Goal: Task Accomplishment & Management: Manage account settings

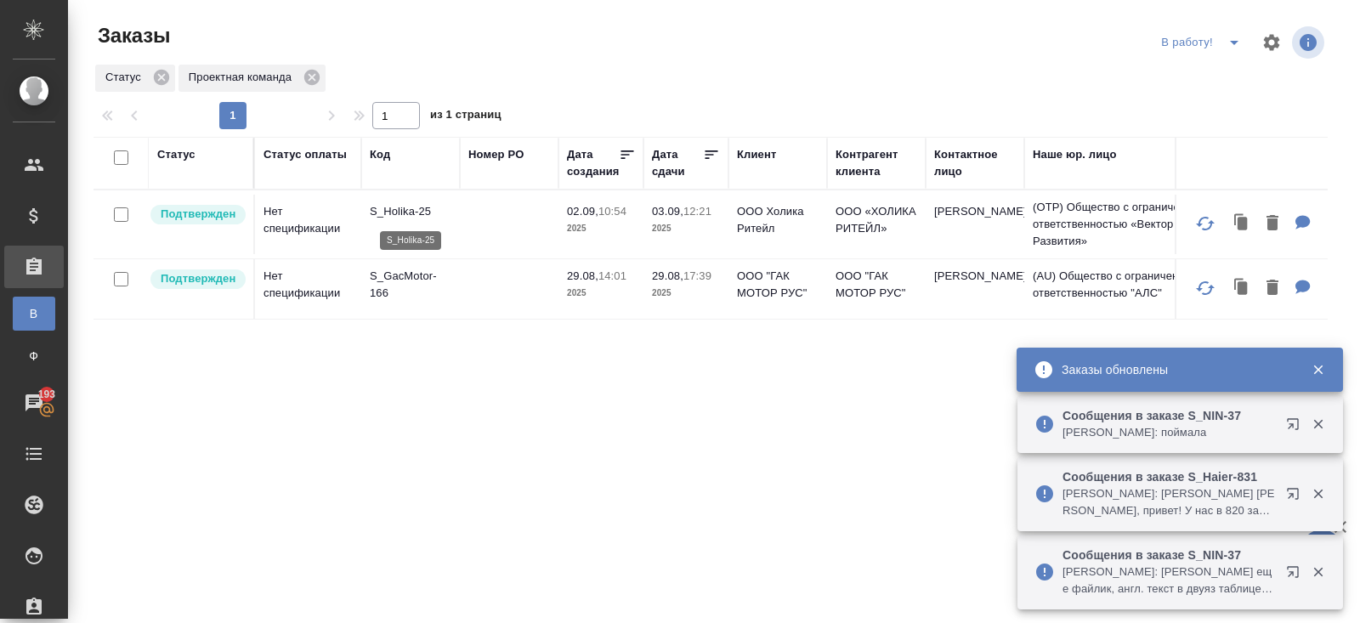
click at [393, 212] on p "S_Holika-25" at bounding box center [411, 211] width 82 height 17
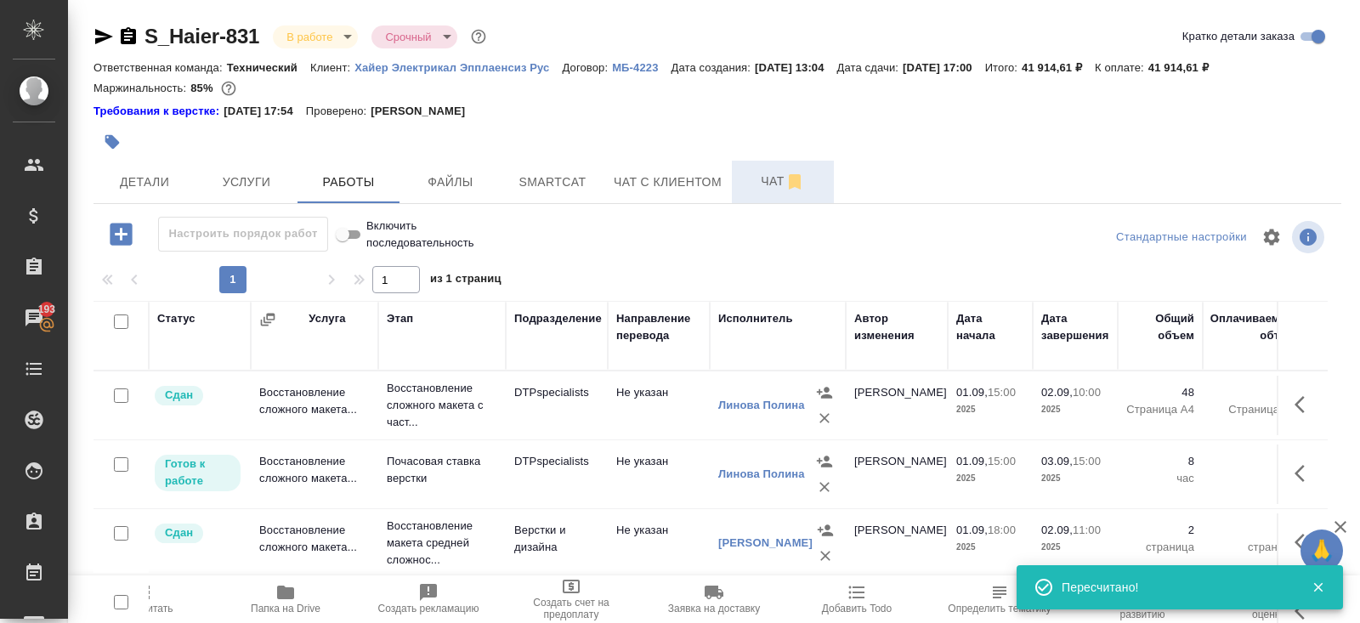
scroll to position [180, 0]
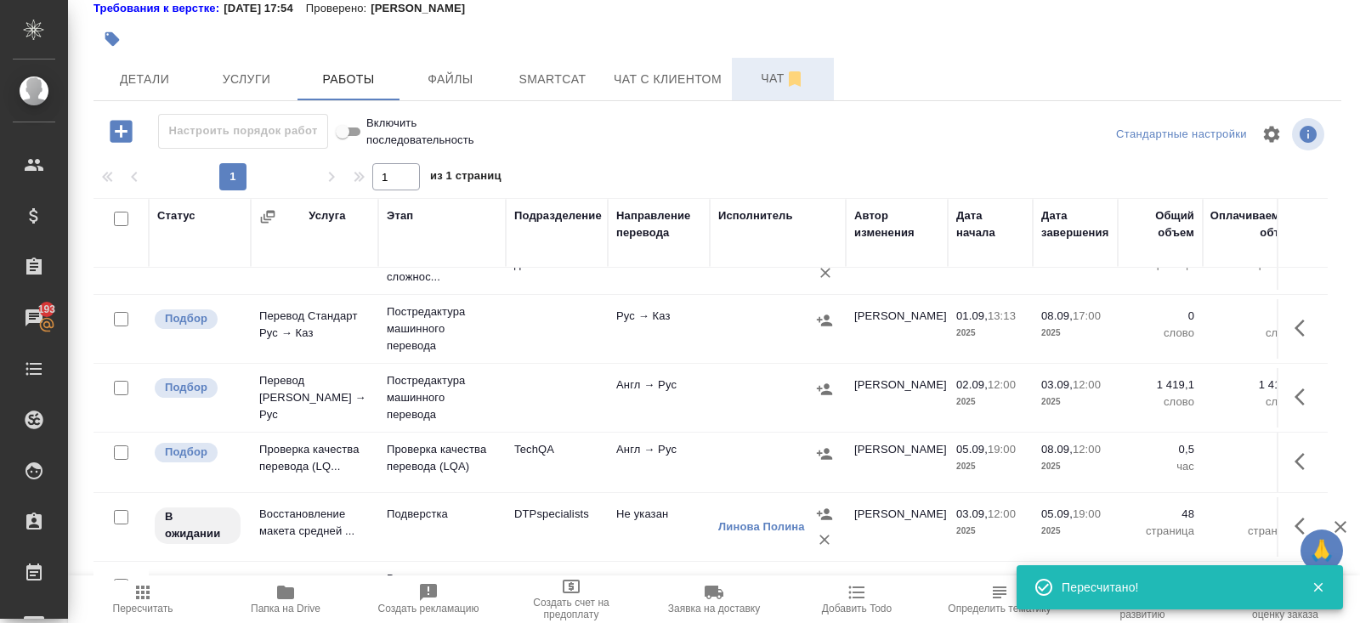
click at [786, 77] on span "Чат" at bounding box center [783, 78] width 82 height 21
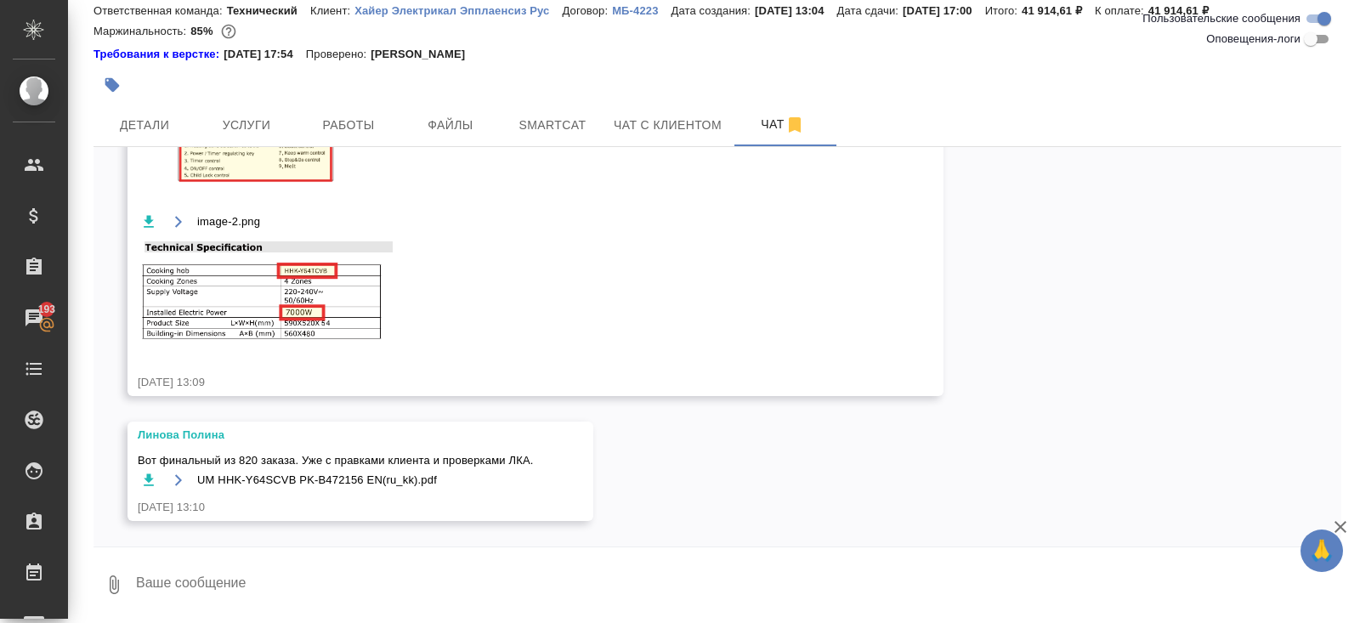
scroll to position [2784, 0]
click at [313, 585] on textarea at bounding box center [737, 585] width 1207 height 58
click at [560, 119] on span "Smartcat" at bounding box center [553, 125] width 82 height 21
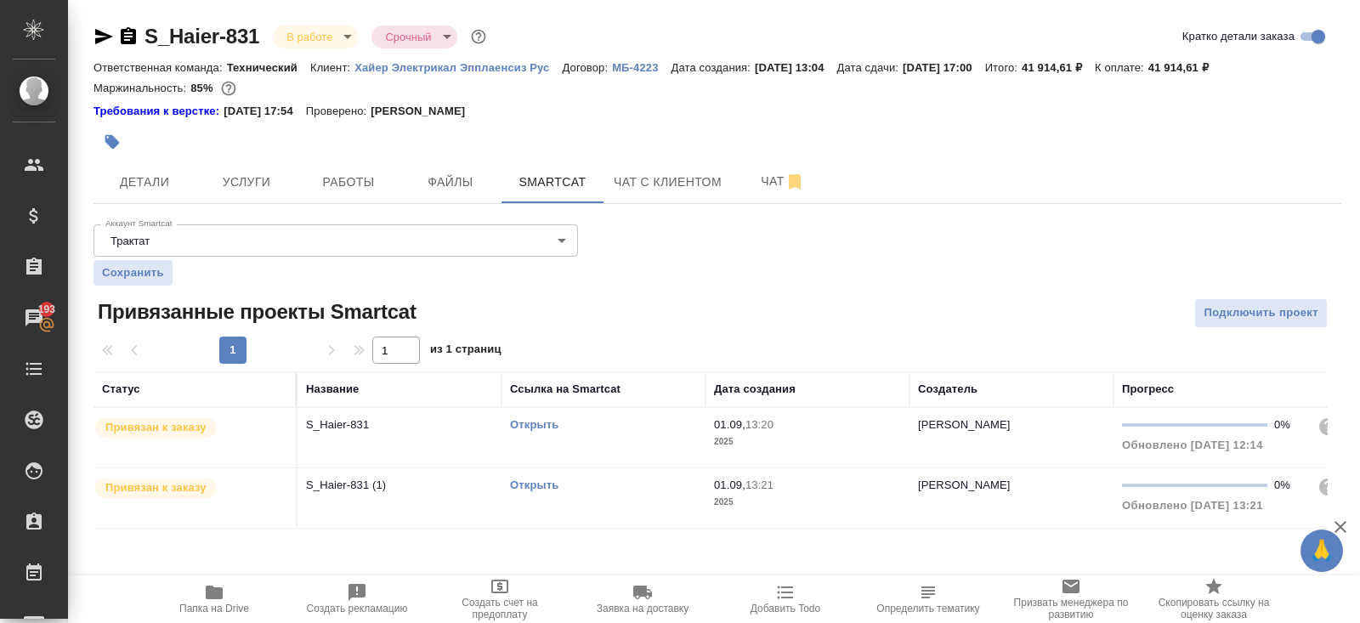
click at [530, 423] on link "Открыть" at bounding box center [534, 424] width 48 height 13
click at [768, 193] on button "Чат" at bounding box center [783, 182] width 102 height 43
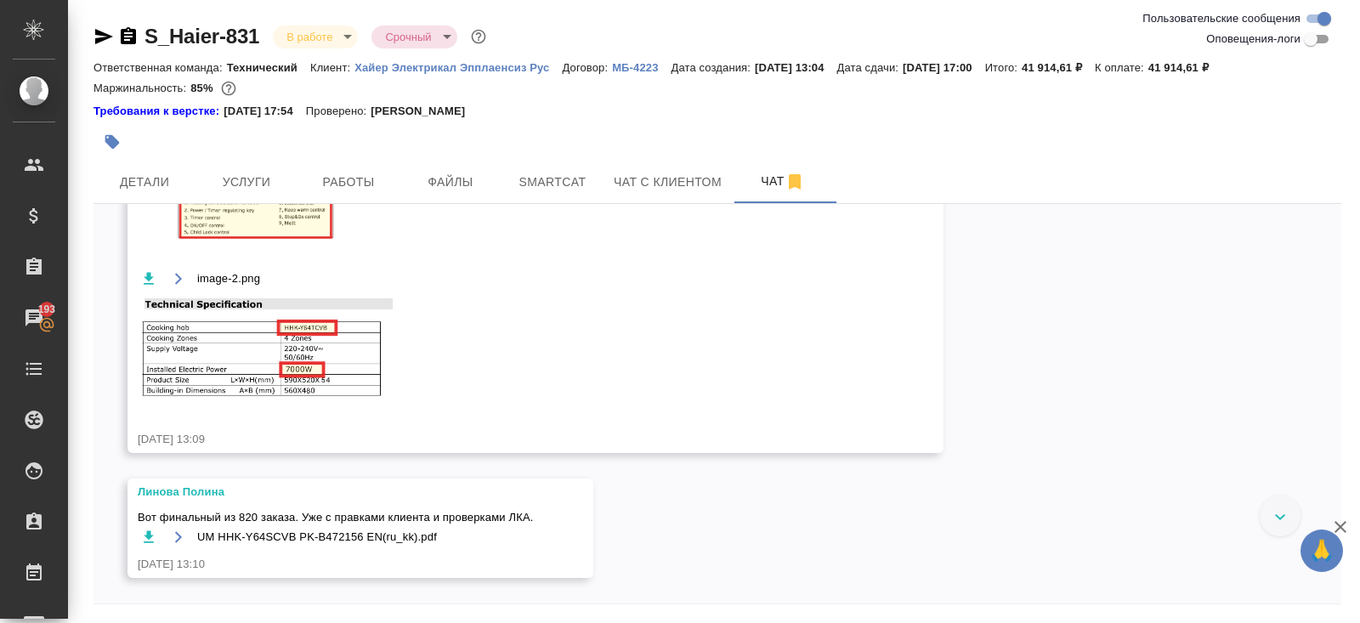
scroll to position [57, 0]
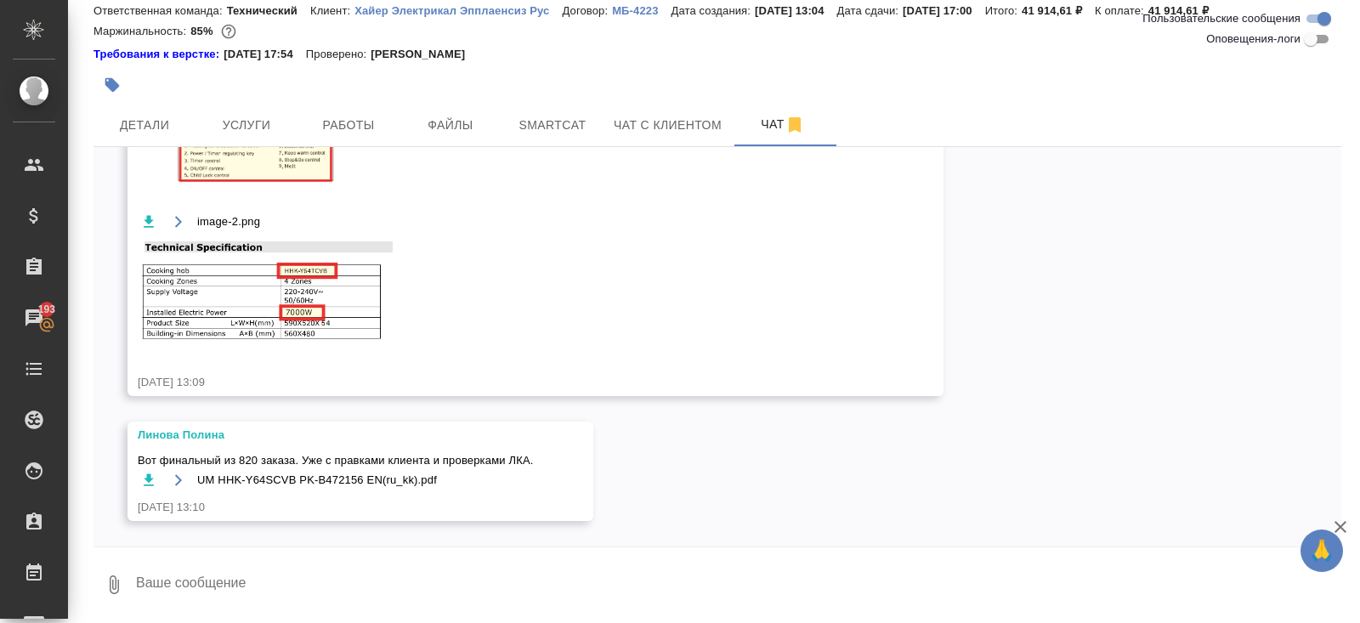
click at [238, 604] on textarea at bounding box center [737, 585] width 1207 height 58
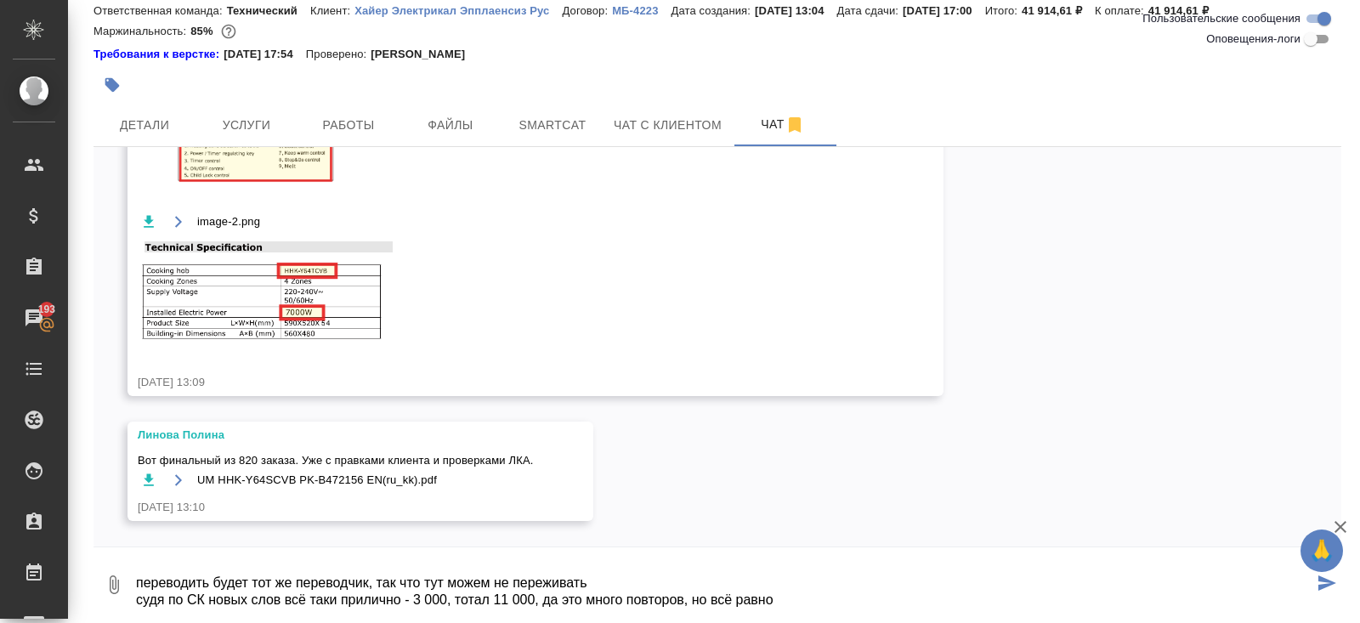
type textarea "переводить будет тот же переводчик, так что тут можем не переживать судя по СК …"
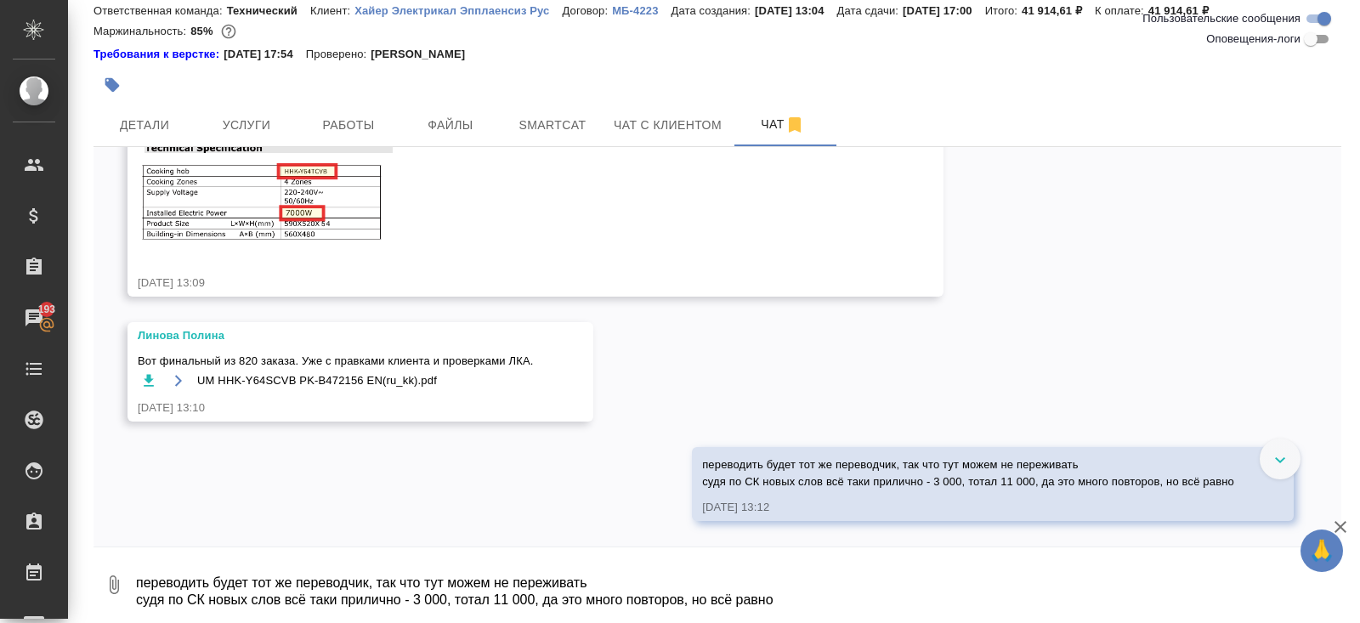
scroll to position [2883, 0]
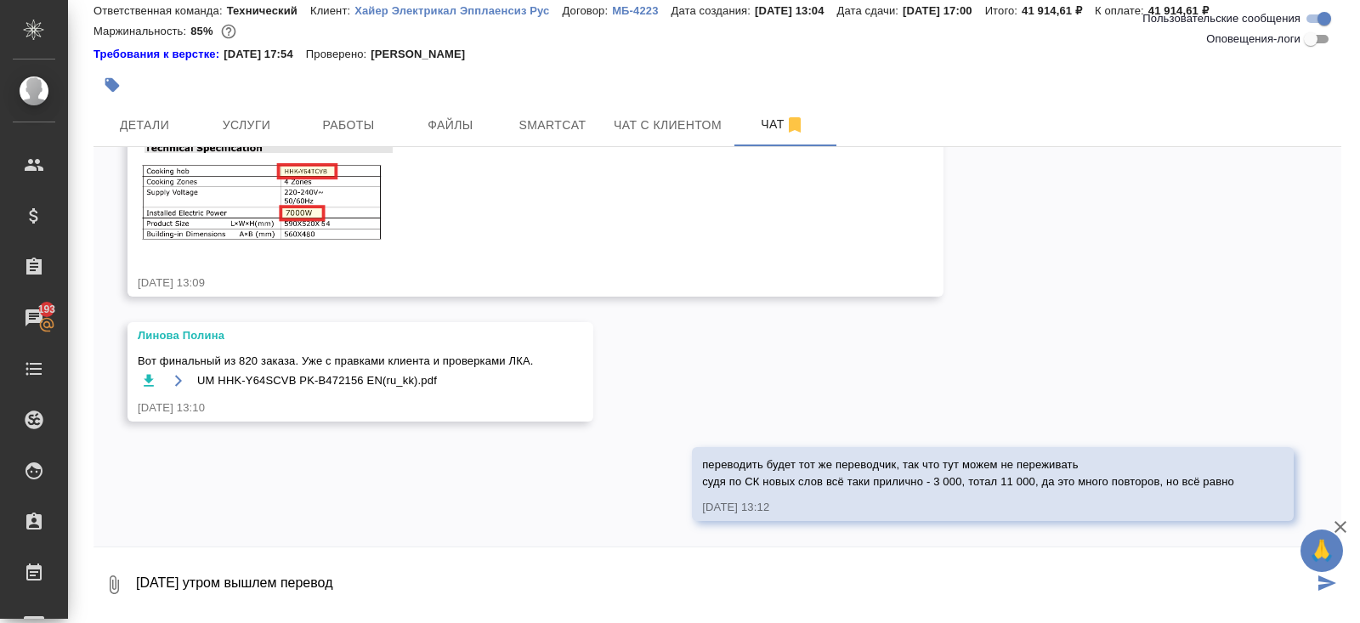
type textarea "завтра утром вышлем перевод"
click at [343, 101] on div at bounding box center [510, 84] width 832 height 37
click at [346, 119] on span "Работы" at bounding box center [349, 125] width 82 height 21
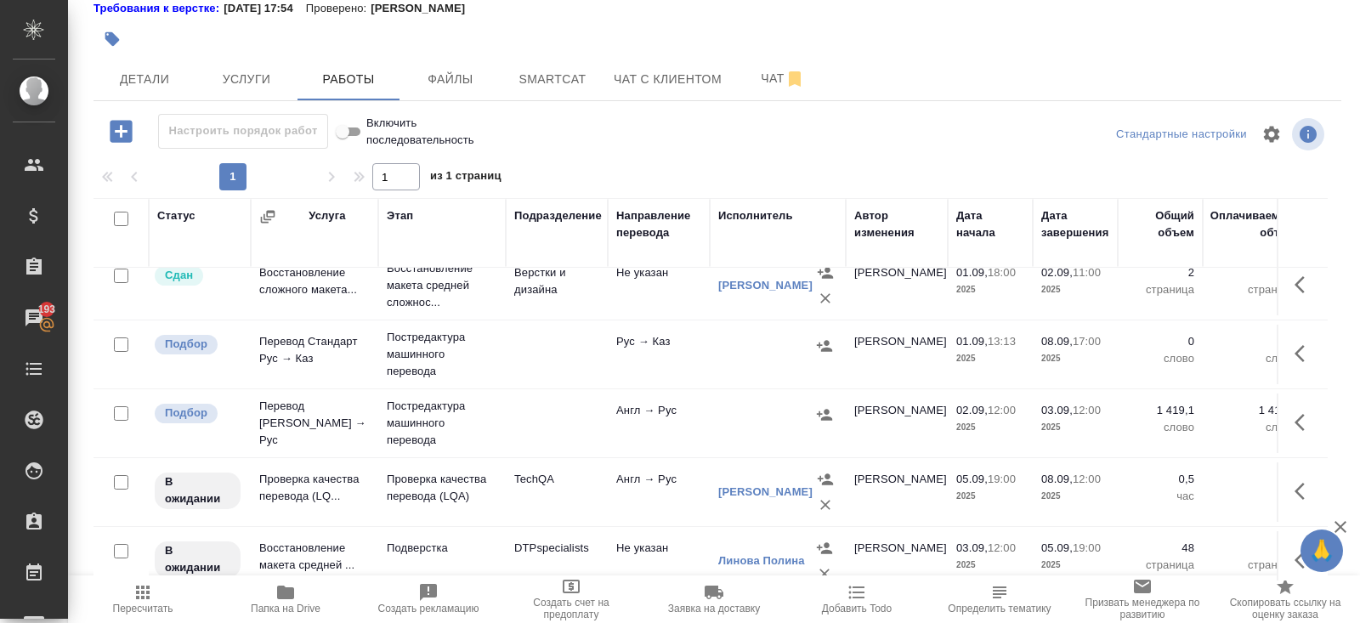
scroll to position [156, 0]
click at [740, 75] on button "Чат" at bounding box center [783, 79] width 102 height 43
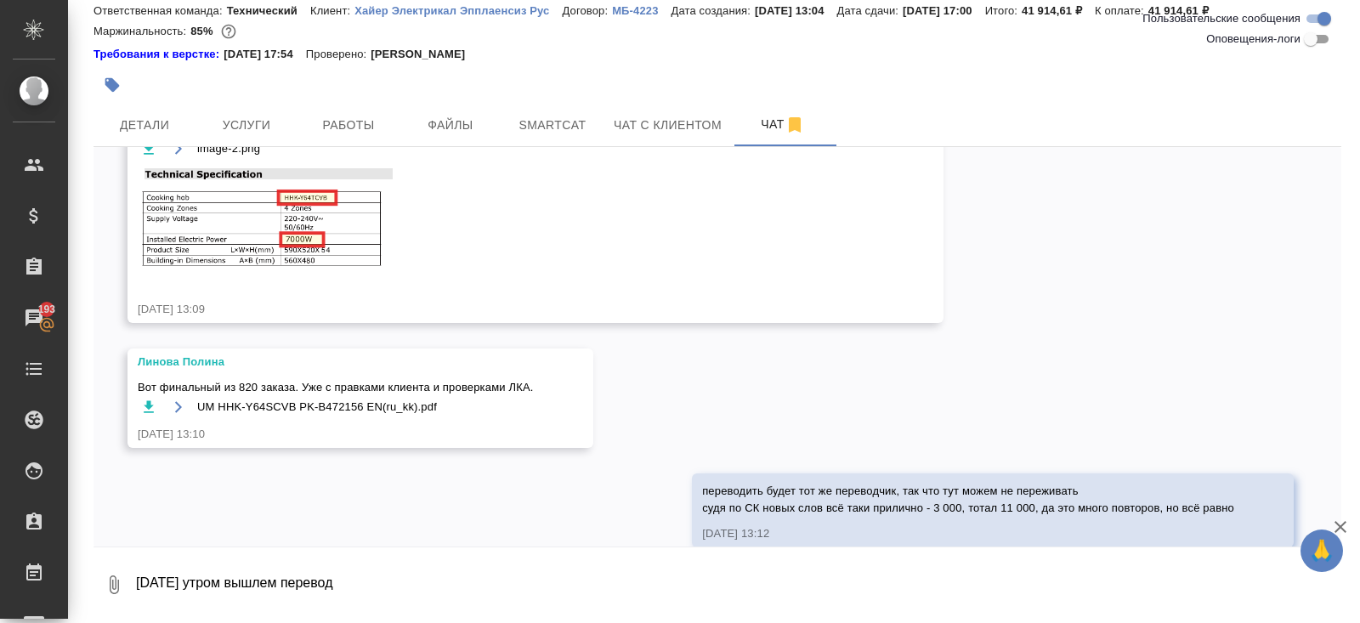
scroll to position [2883, 0]
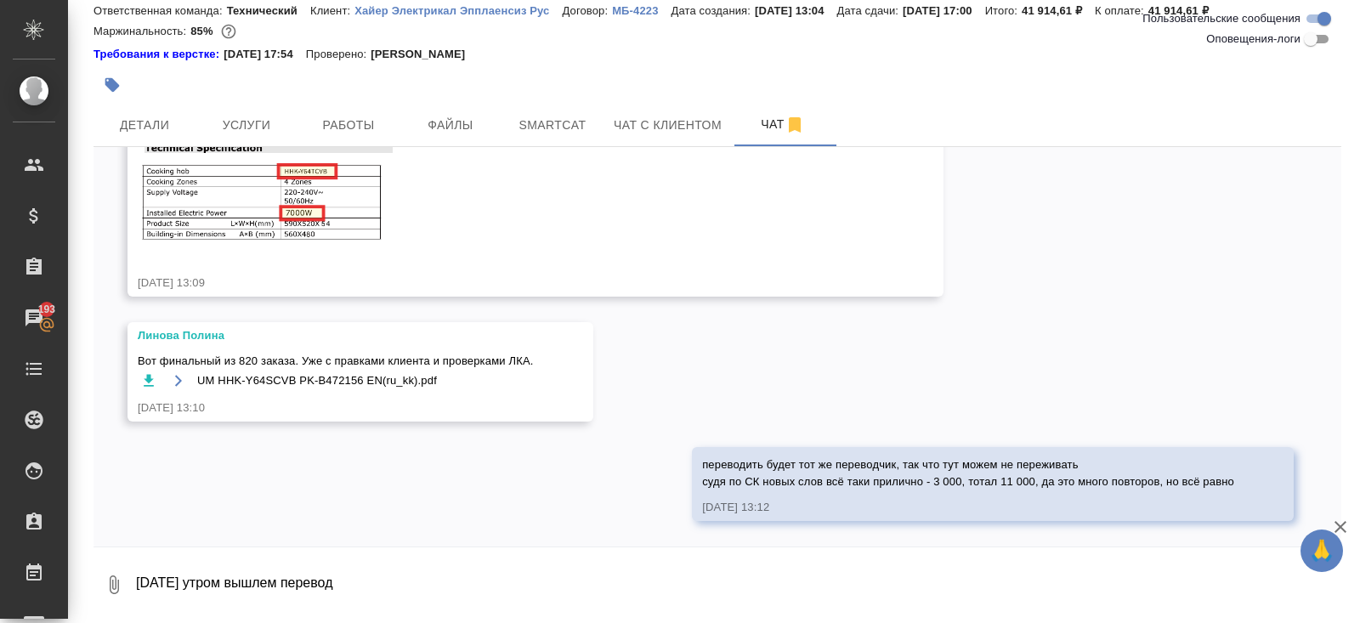
click at [435, 12] on p "Хайер Электрикал Эпплаенсиз Рус" at bounding box center [457, 10] width 207 height 13
click at [391, 575] on textarea "завтра утром вышлем перевод" at bounding box center [737, 585] width 1207 height 58
click at [344, 124] on span "Работы" at bounding box center [349, 125] width 82 height 21
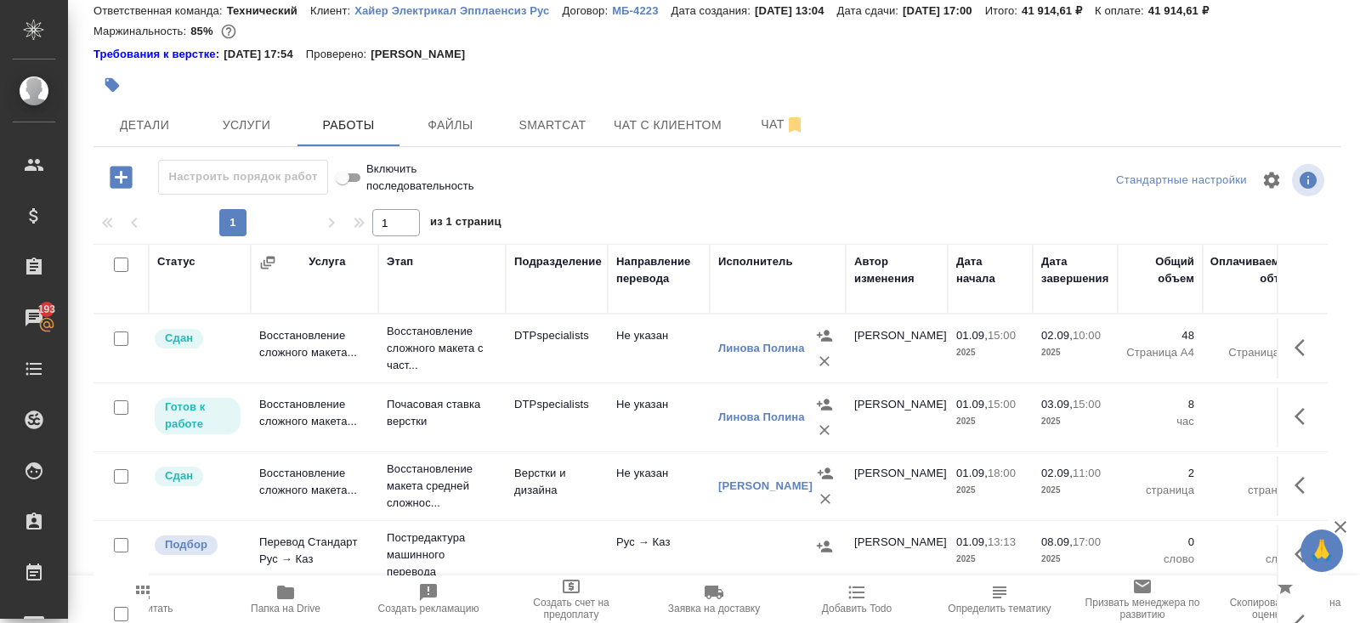
scroll to position [235, 0]
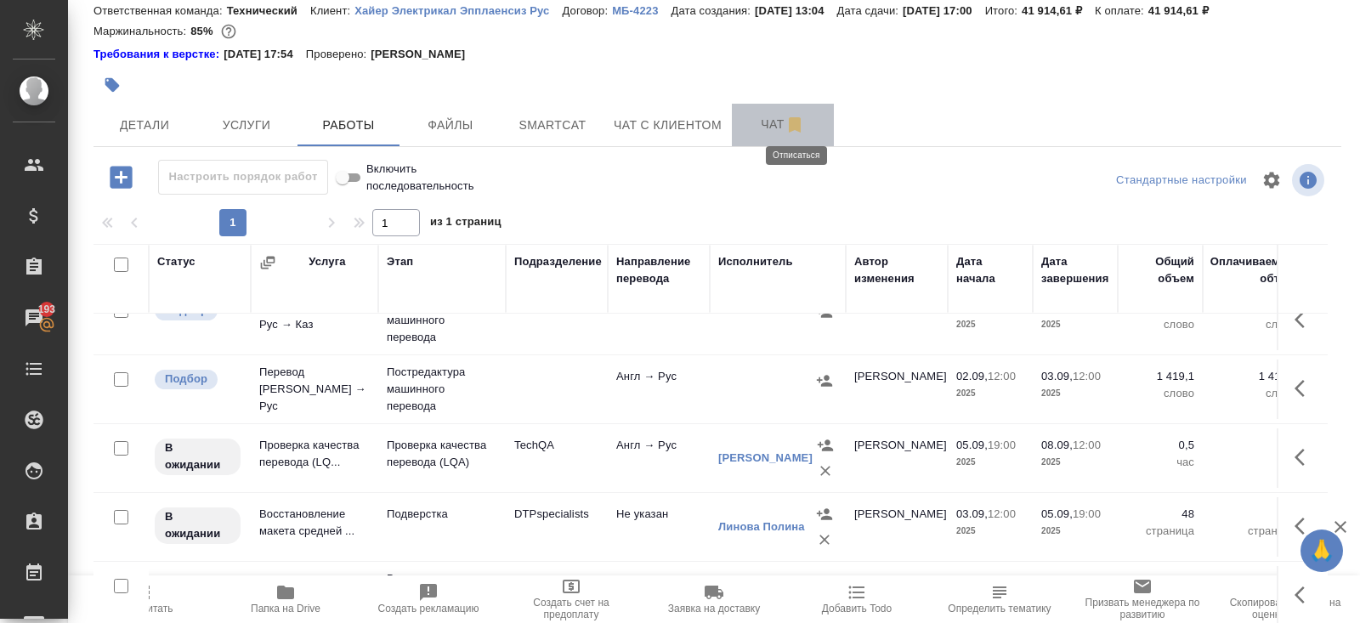
click at [788, 122] on icon "button" at bounding box center [795, 125] width 20 height 20
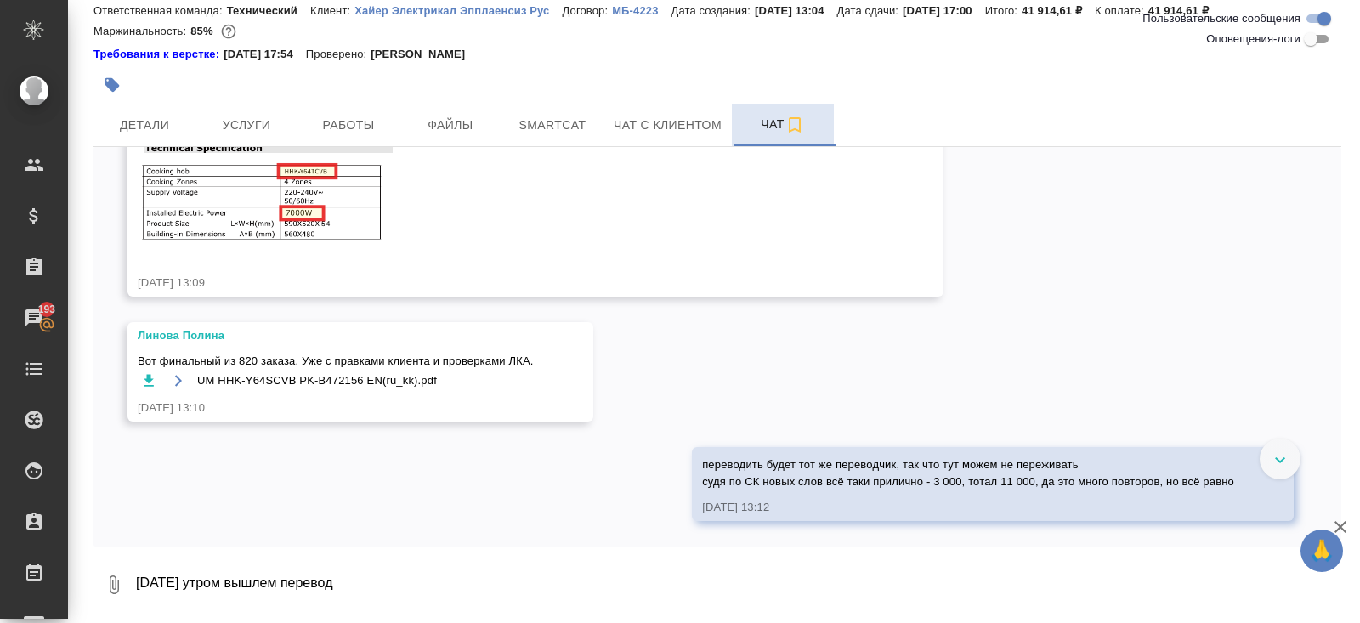
click at [372, 586] on textarea "завтра утром вышлем перевод" at bounding box center [737, 585] width 1207 height 58
drag, startPoint x: 372, startPoint y: 586, endPoint x: 202, endPoint y: 581, distance: 170.1
click at [202, 582] on textarea "завтра утром вышлем перевод" at bounding box center [737, 585] width 1207 height 58
type textarea "завтра вышлем перевод"
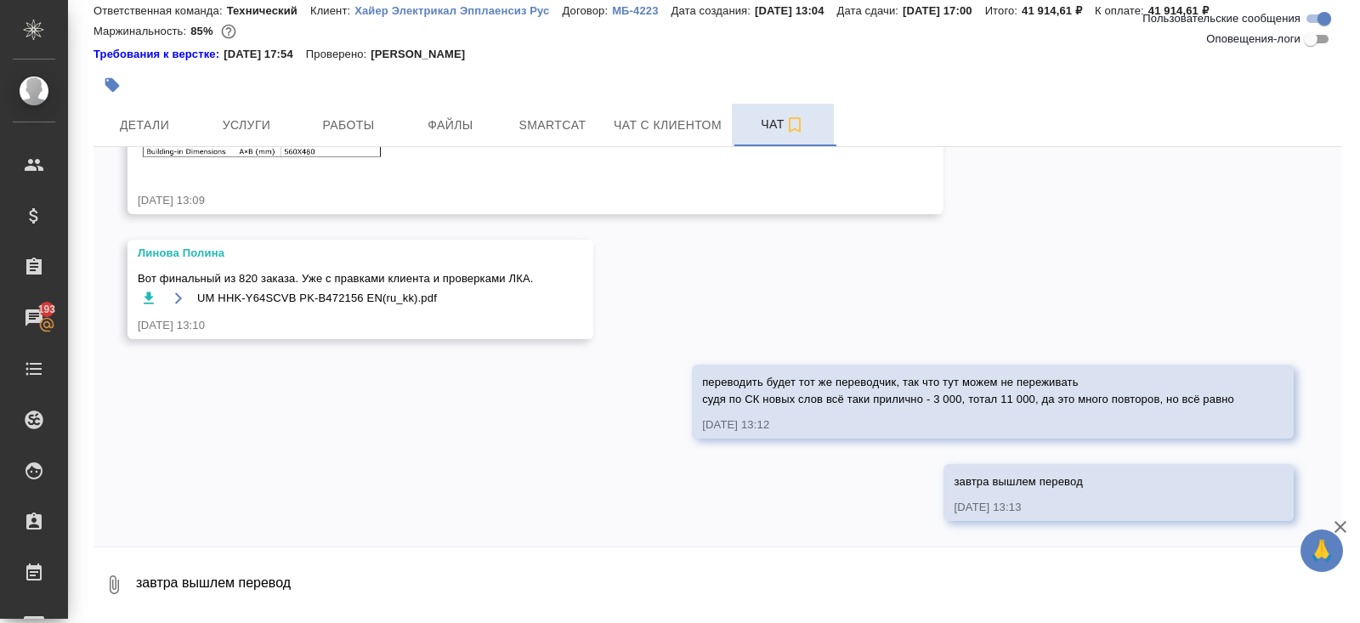
scroll to position [2965, 0]
click at [313, 123] on span "Работы" at bounding box center [349, 125] width 82 height 21
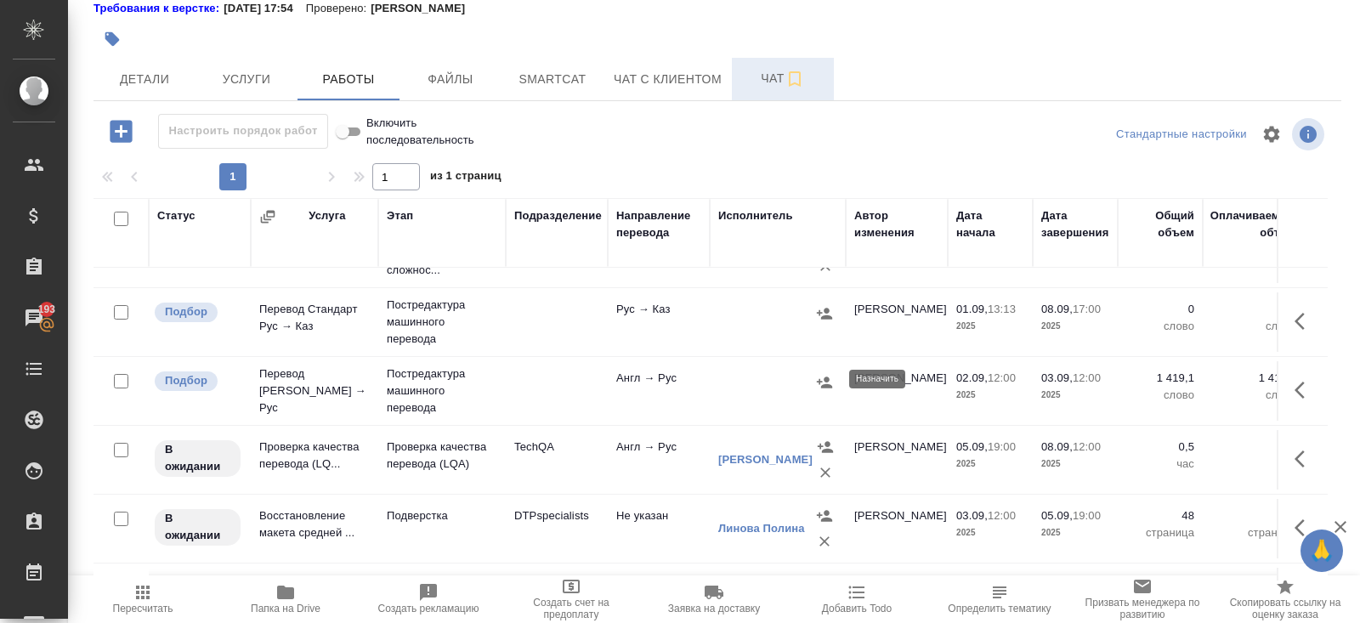
scroll to position [235, 0]
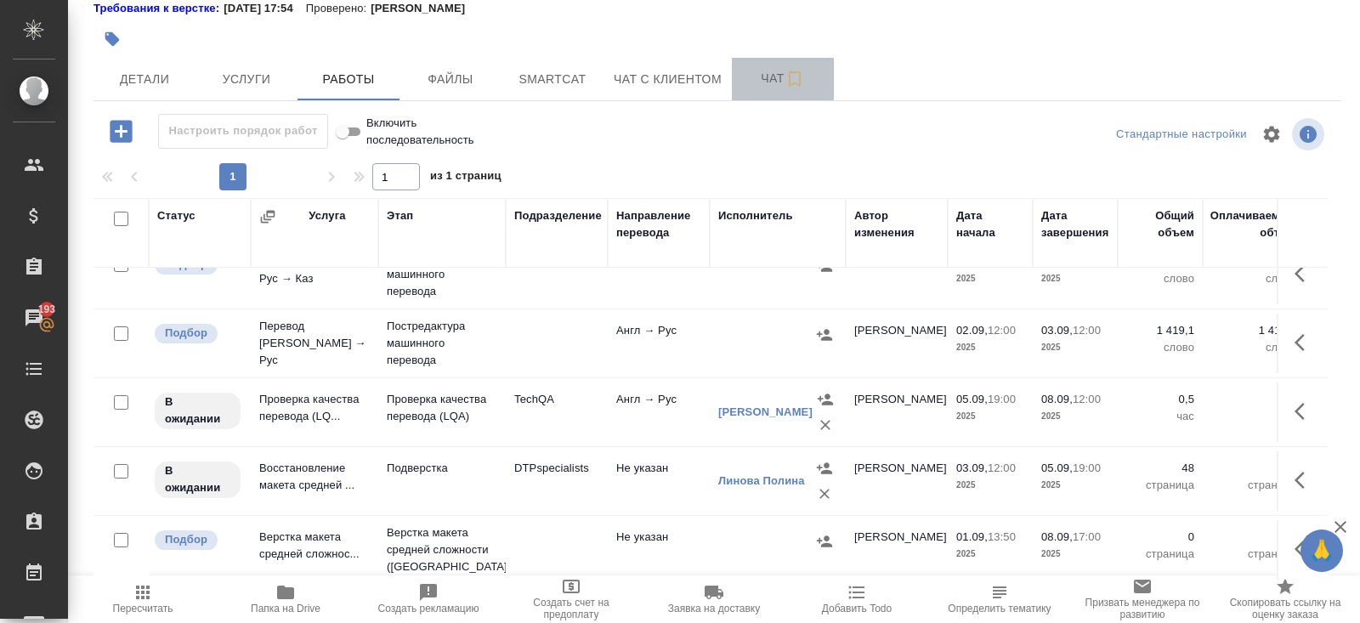
click at [785, 91] on button "Чат" at bounding box center [783, 79] width 102 height 43
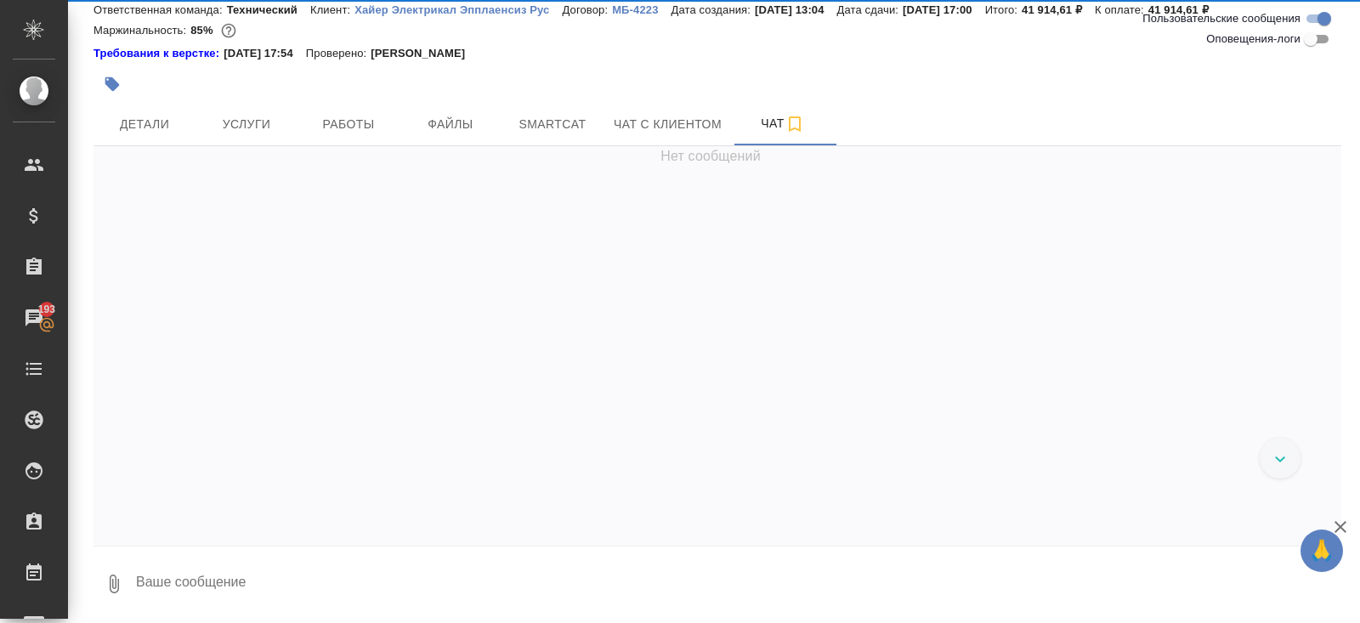
scroll to position [57, 0]
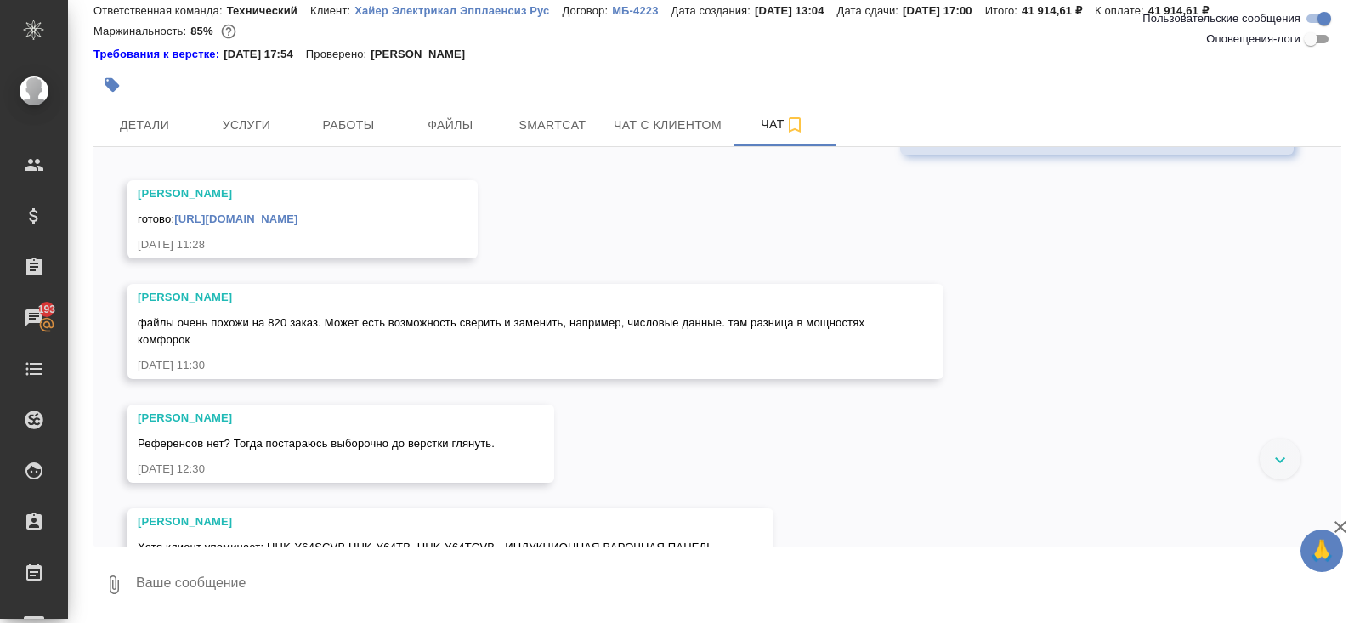
click at [320, 597] on textarea at bounding box center [737, 585] width 1207 height 58
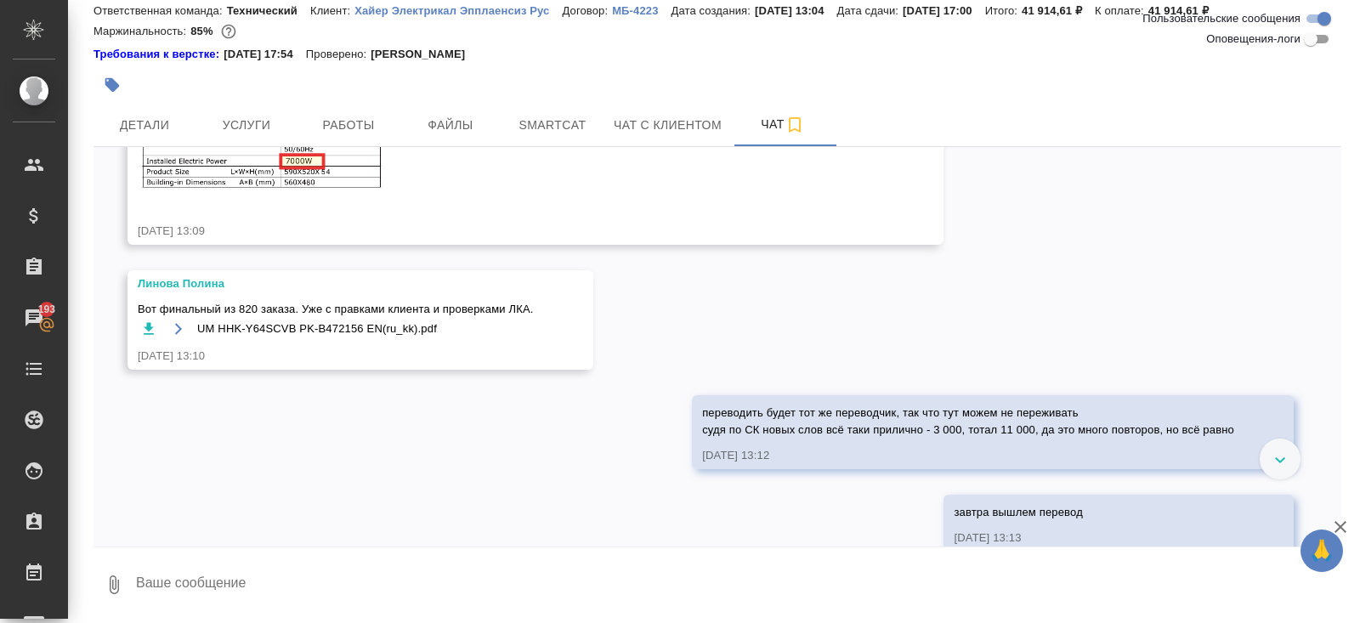
scroll to position [2965, 0]
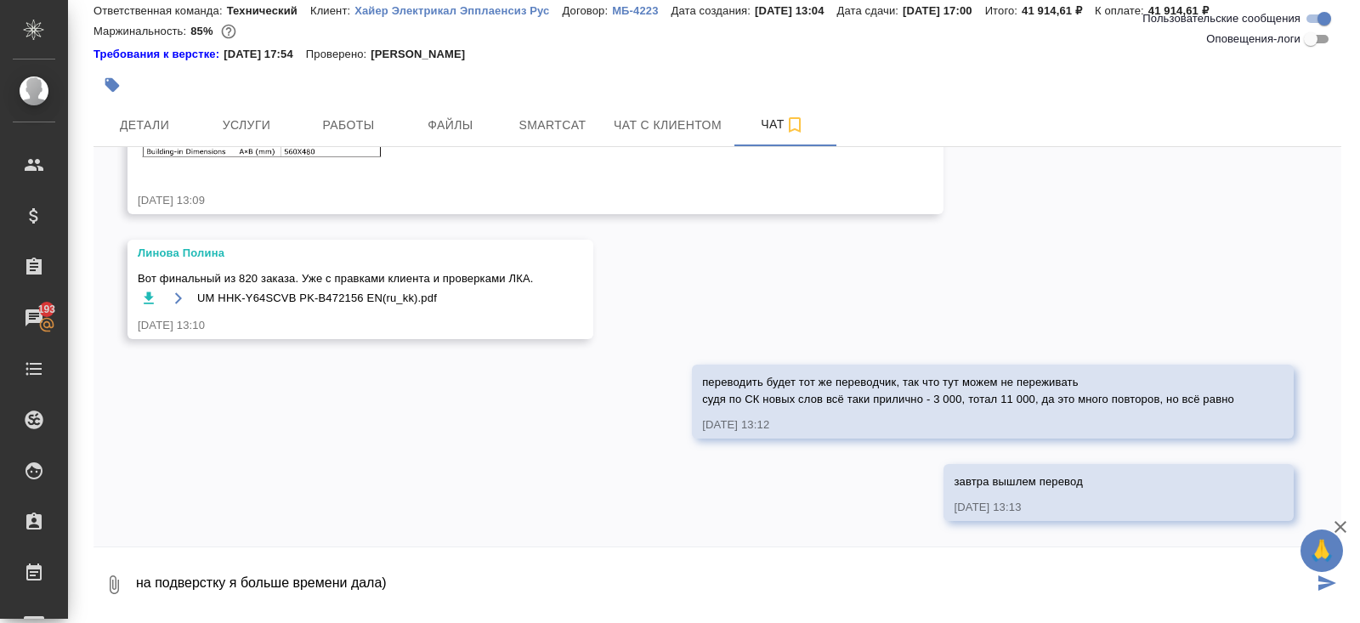
type textarea "на подверстку я больше времени дала)"
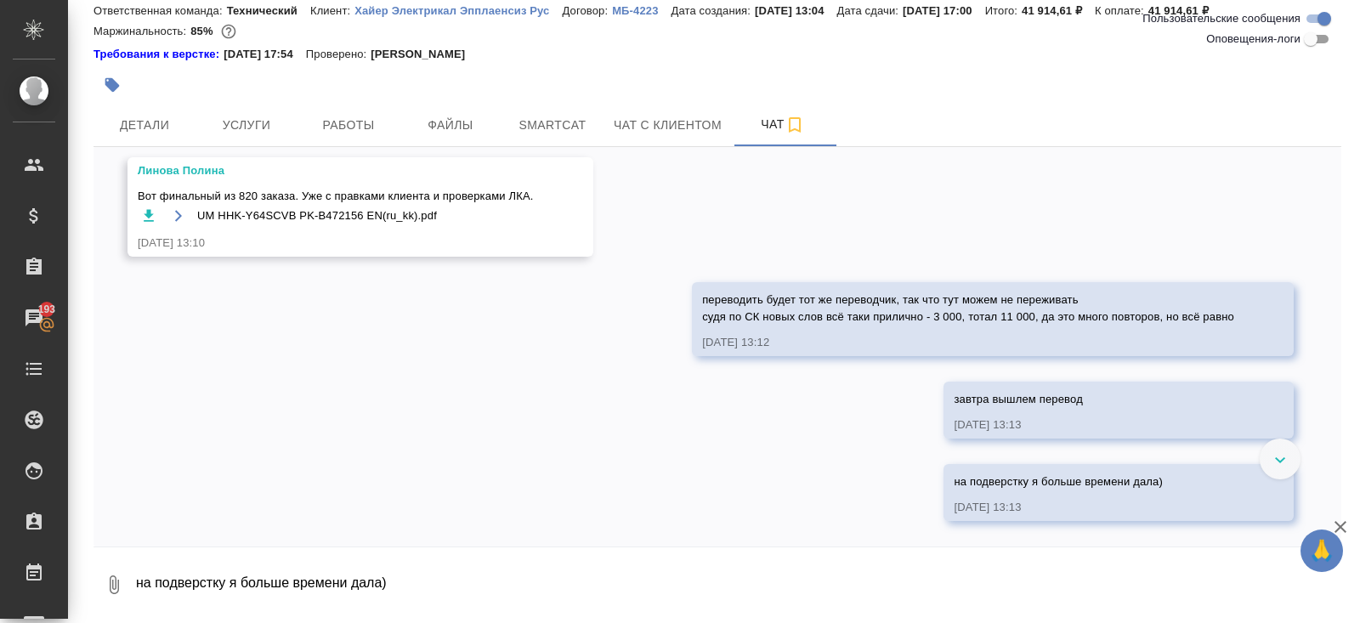
scroll to position [3048, 0]
click at [357, 116] on span "Работы" at bounding box center [349, 125] width 82 height 21
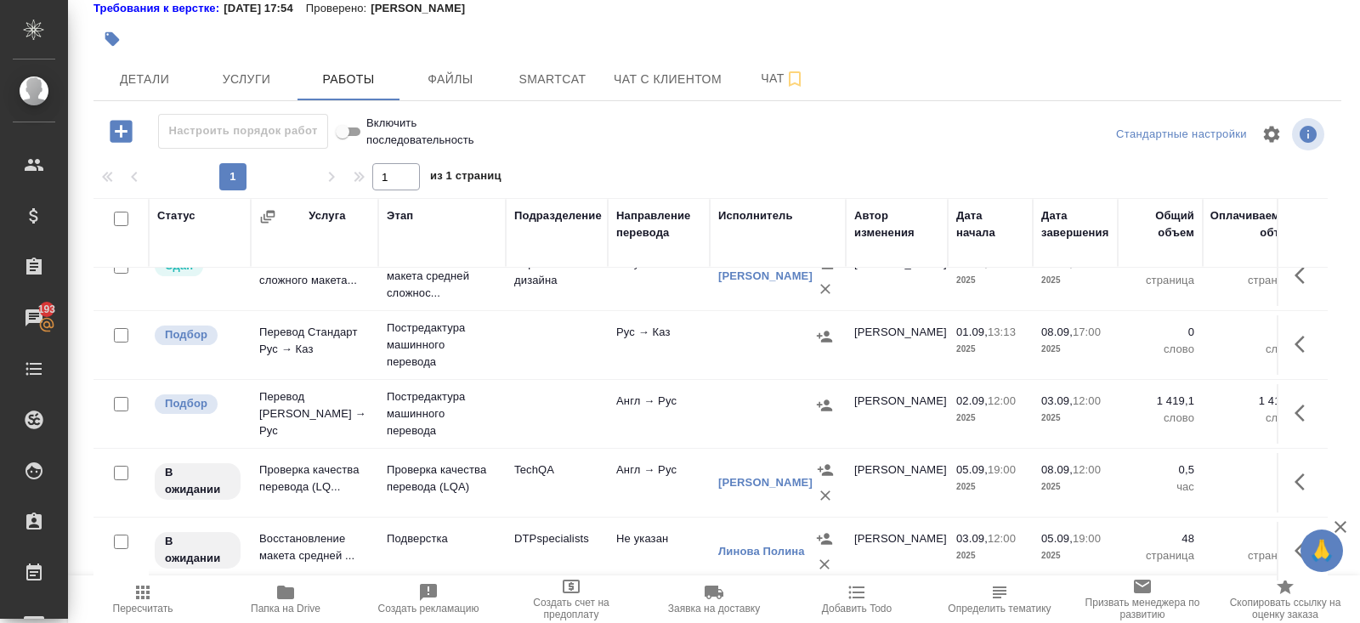
scroll to position [175, 0]
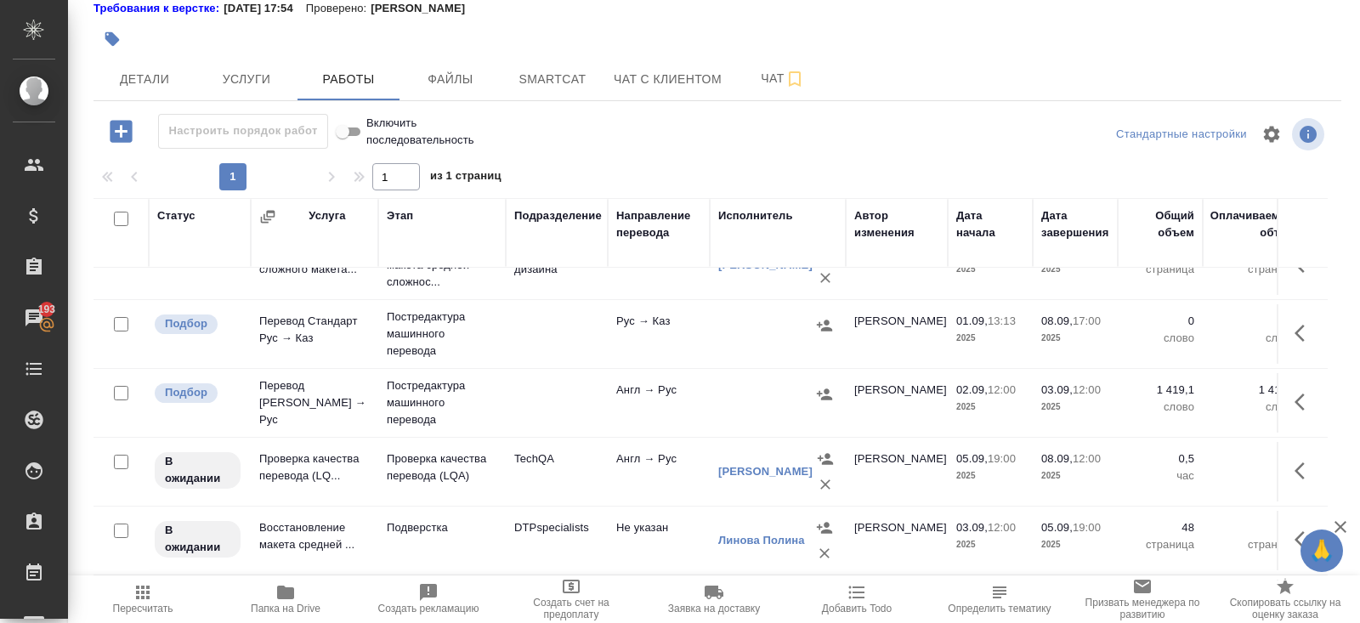
click at [824, 394] on icon "button" at bounding box center [824, 393] width 15 height 11
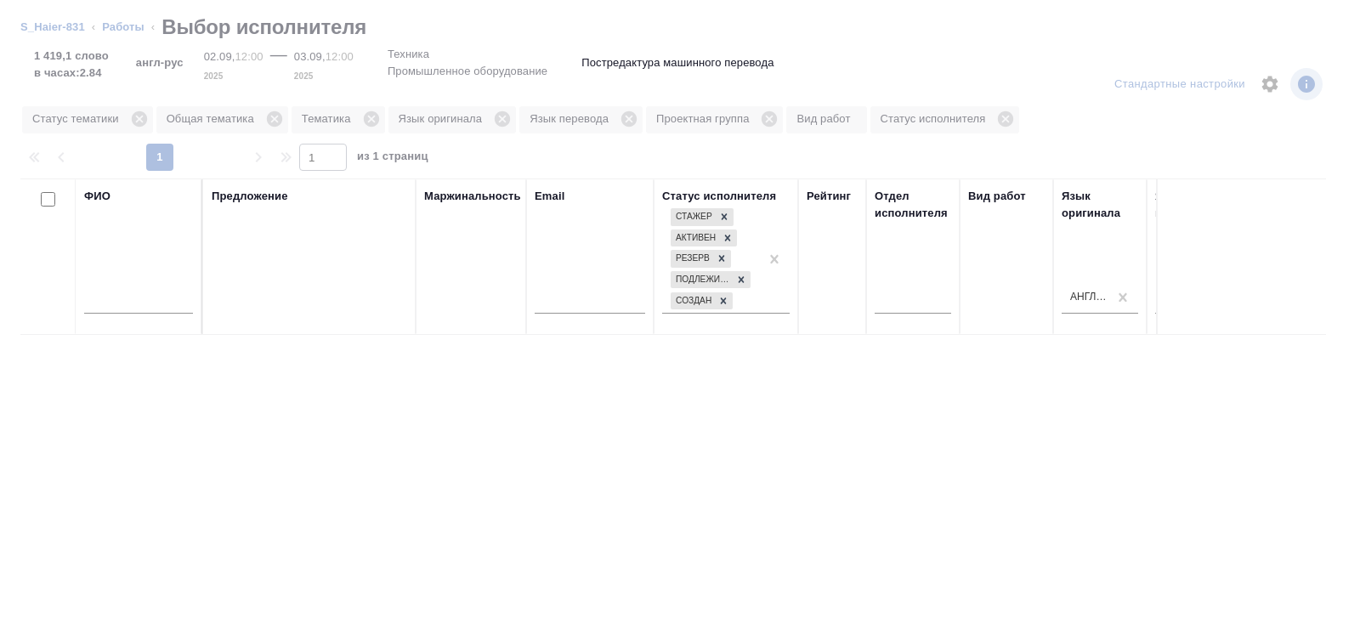
click at [110, 303] on input "text" at bounding box center [138, 302] width 109 height 21
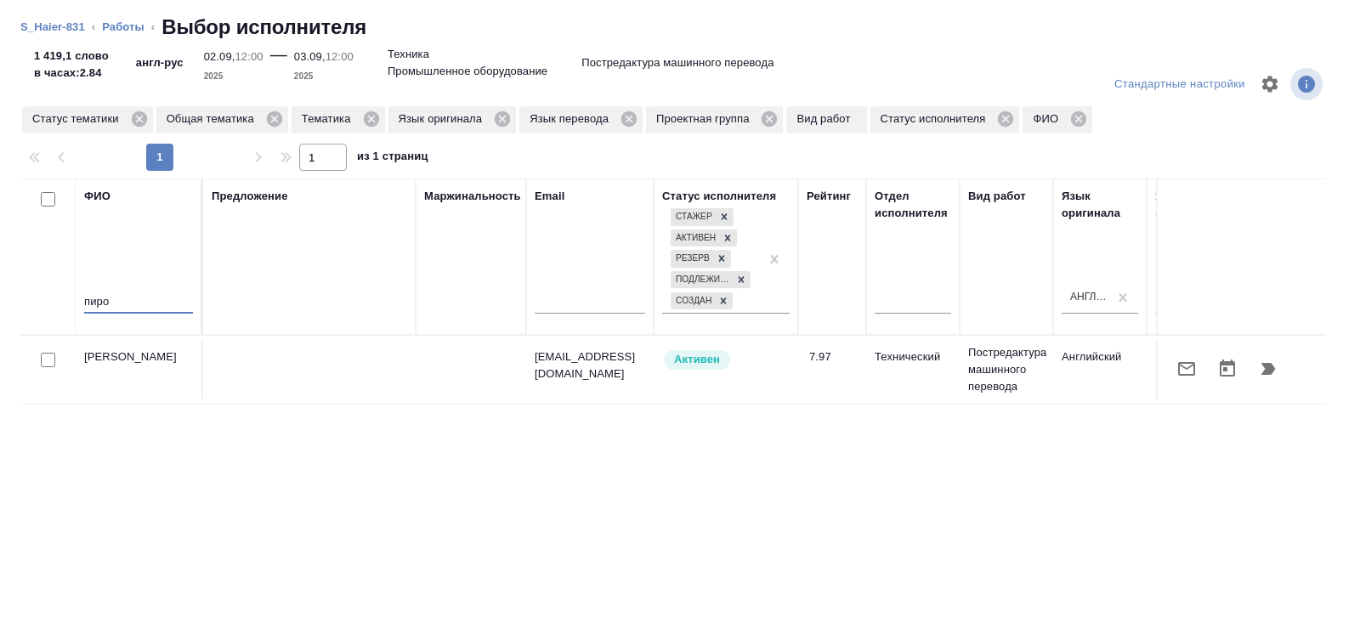
type input "пиро"
click at [1192, 369] on icon "button" at bounding box center [1186, 369] width 20 height 20
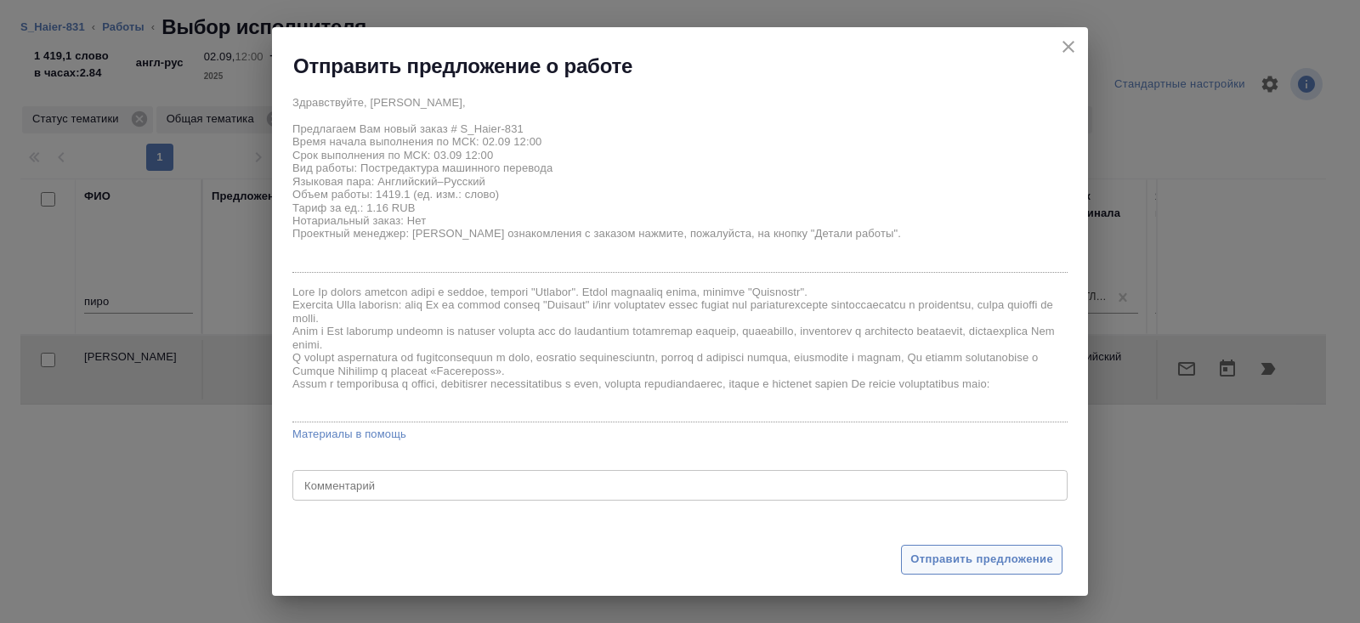
click at [923, 550] on button "Отправить предложение" at bounding box center [982, 560] width 162 height 30
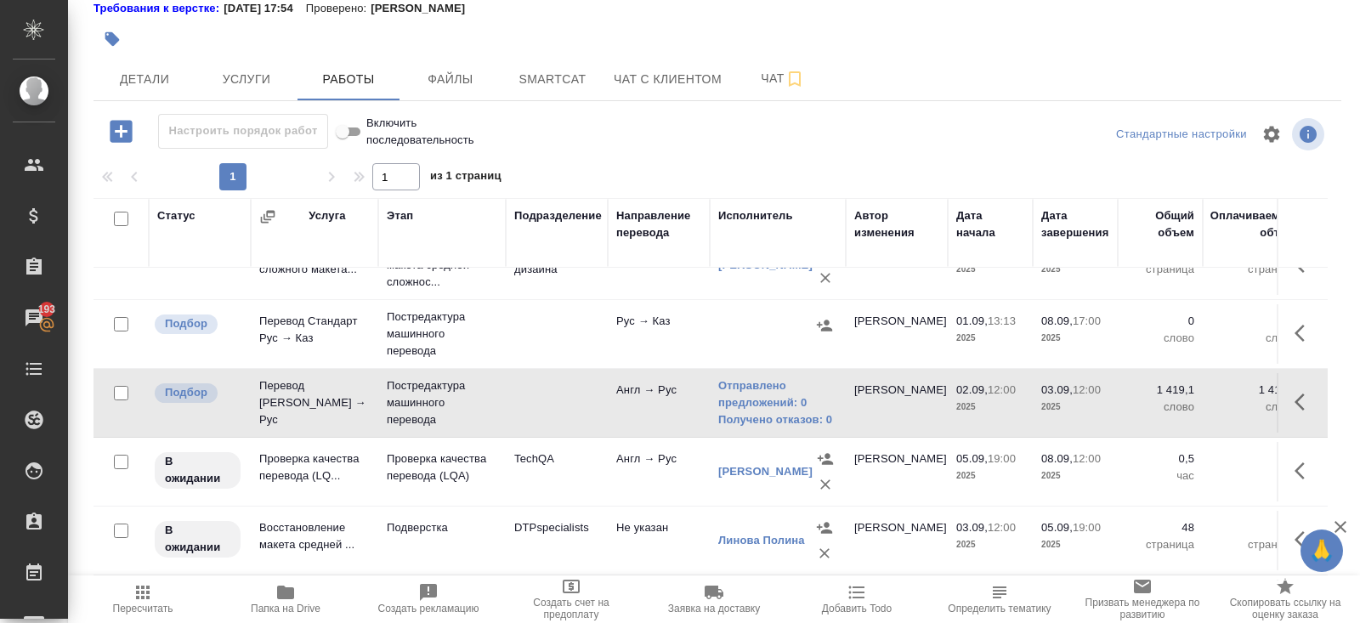
click at [148, 594] on icon "button" at bounding box center [143, 592] width 20 height 20
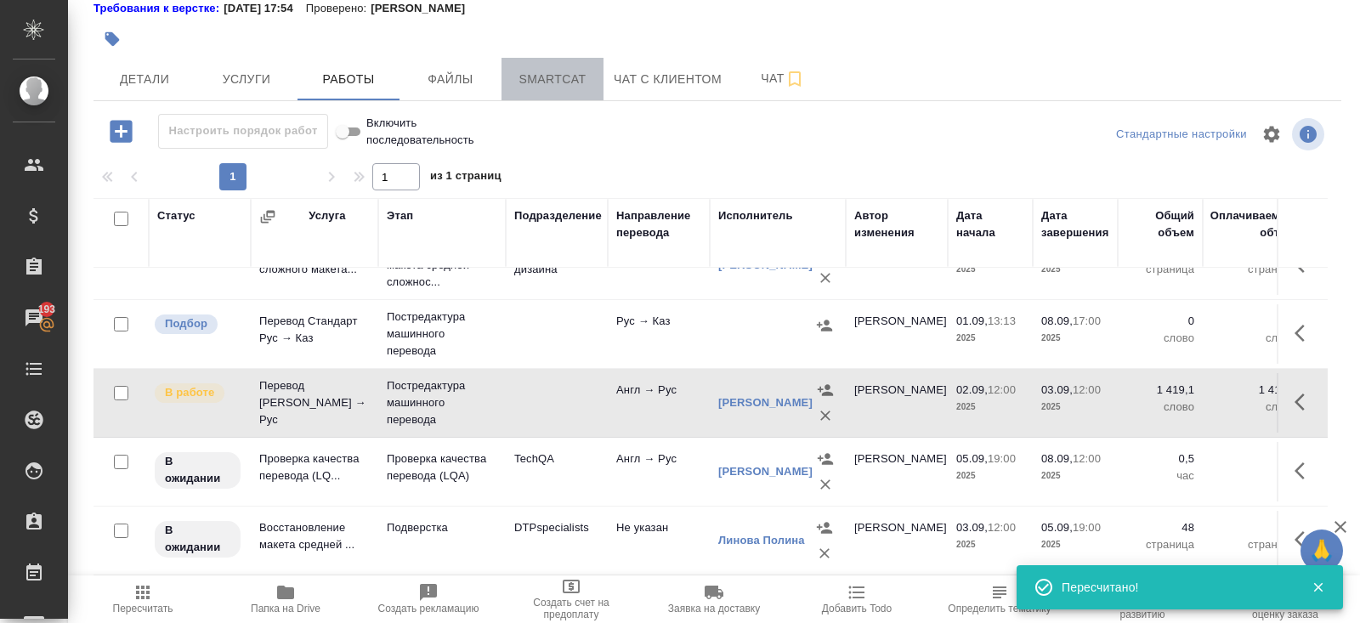
click at [561, 79] on span "Smartcat" at bounding box center [553, 79] width 82 height 21
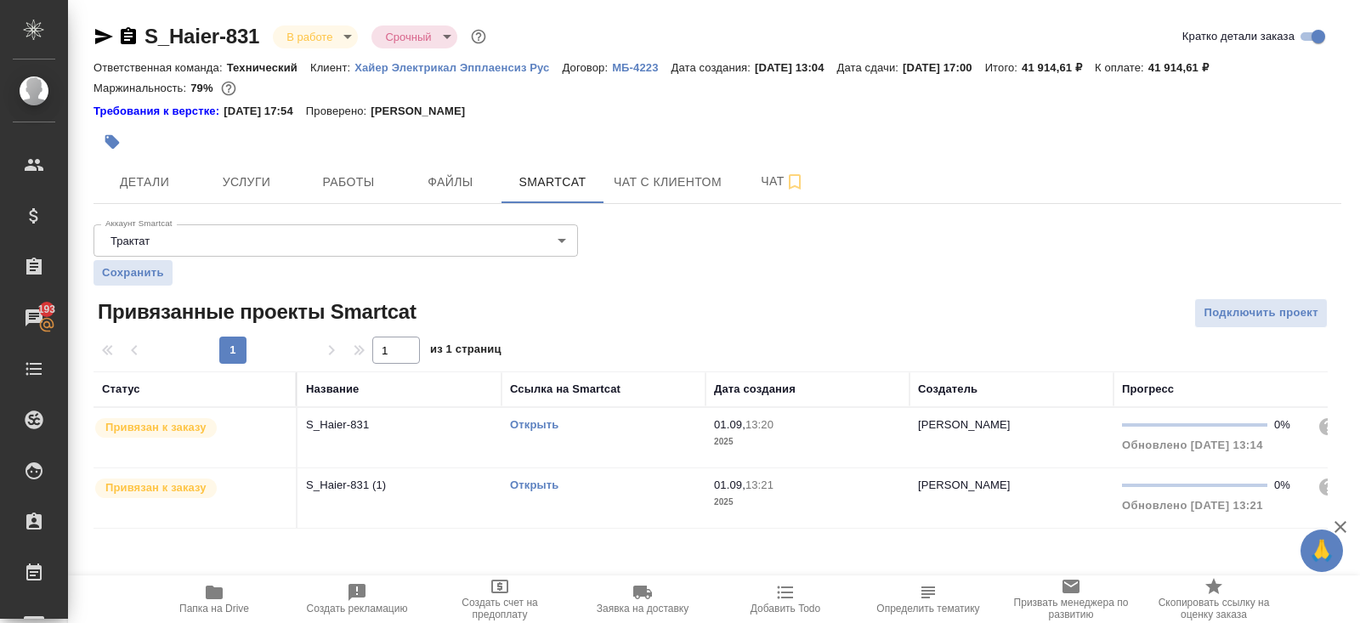
click at [526, 423] on link "Открыть" at bounding box center [534, 424] width 48 height 13
click at [770, 173] on span "Чат" at bounding box center [783, 181] width 82 height 21
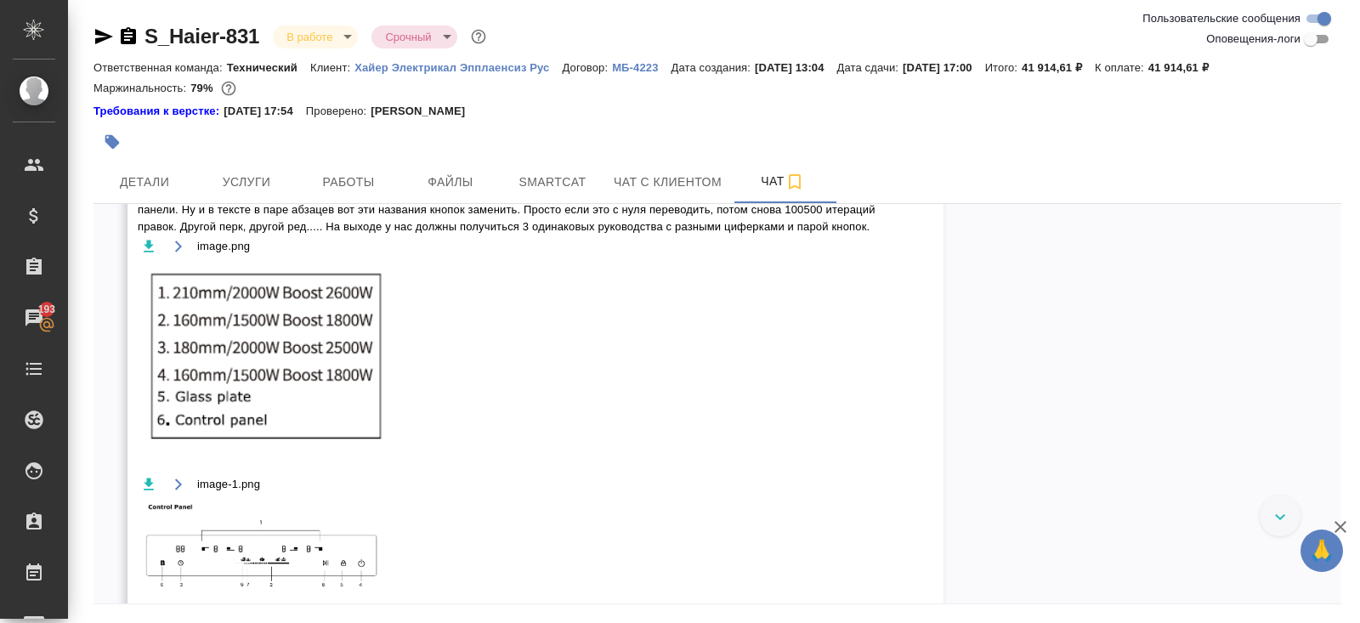
scroll to position [2240, 0]
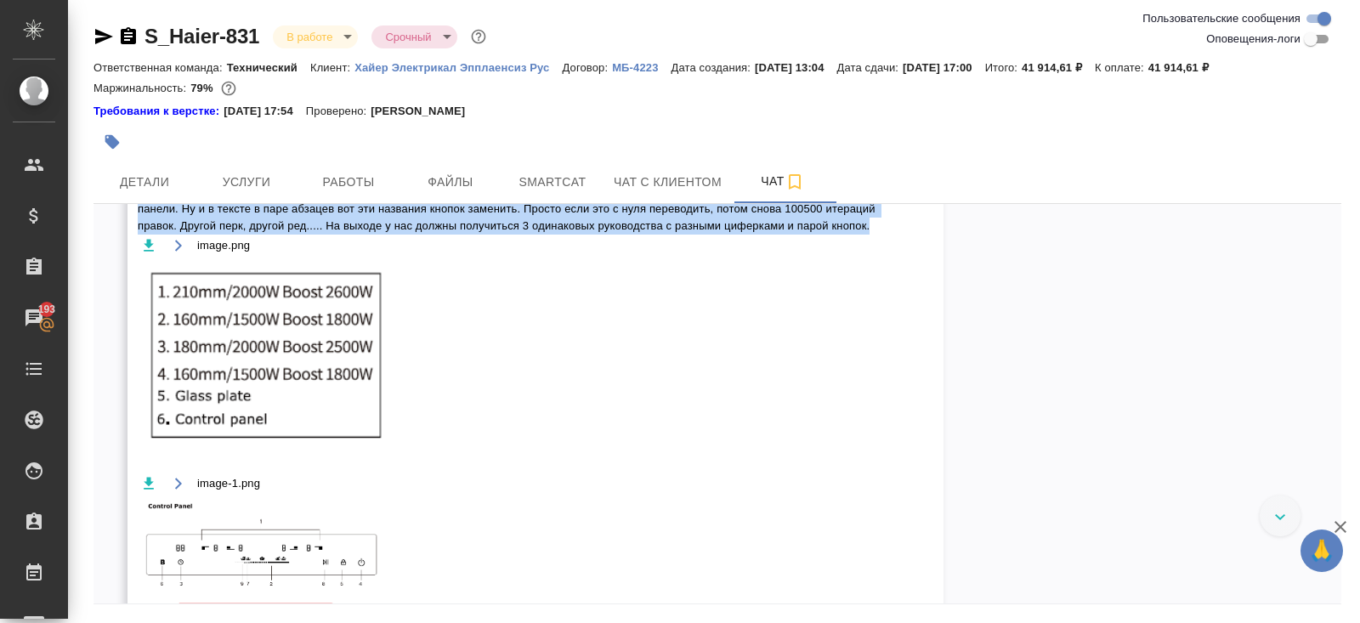
drag, startPoint x: 139, startPoint y: 292, endPoint x: 238, endPoint y: 355, distance: 117.4
click at [238, 235] on span "У нас уже есть готовый, вычитанный и прошедший несколько этапов правок файл по …" at bounding box center [511, 201] width 746 height 68
copy span "У нас уже есть готовый, вычитанный и прошедший несколько этапов правок файл по …"
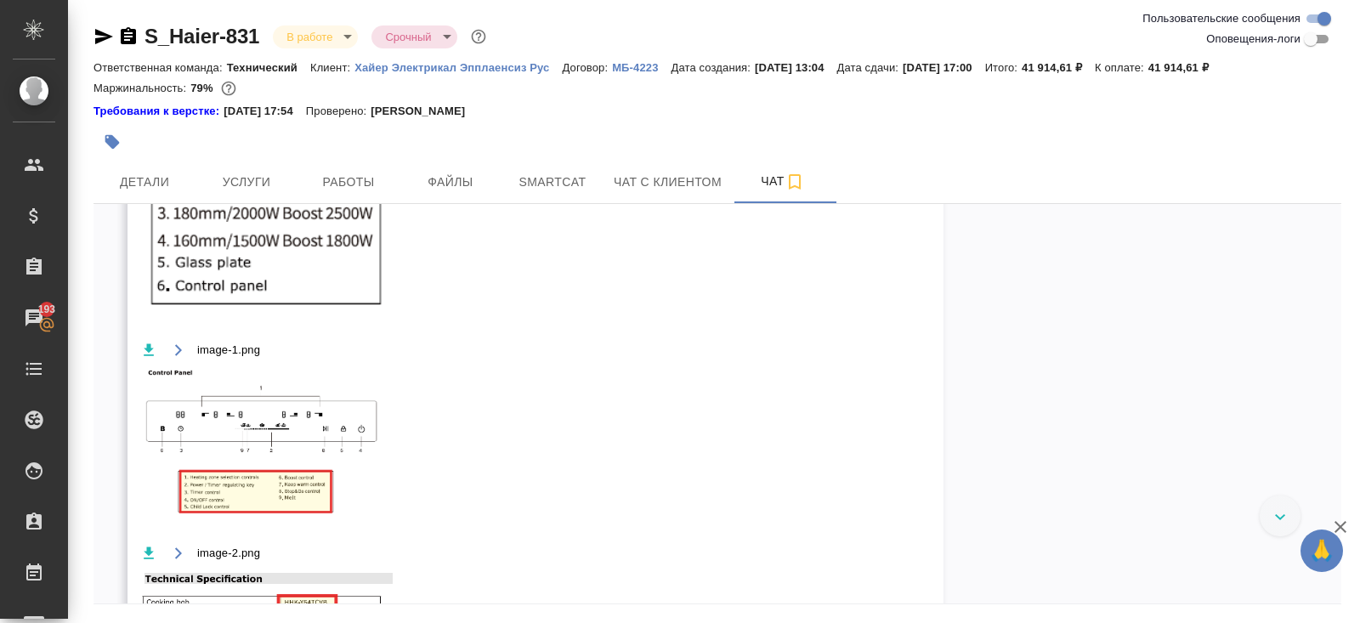
scroll to position [2374, 0]
click at [143, 120] on icon "button" at bounding box center [148, 111] width 17 height 17
click at [148, 355] on icon "button" at bounding box center [149, 349] width 10 height 12
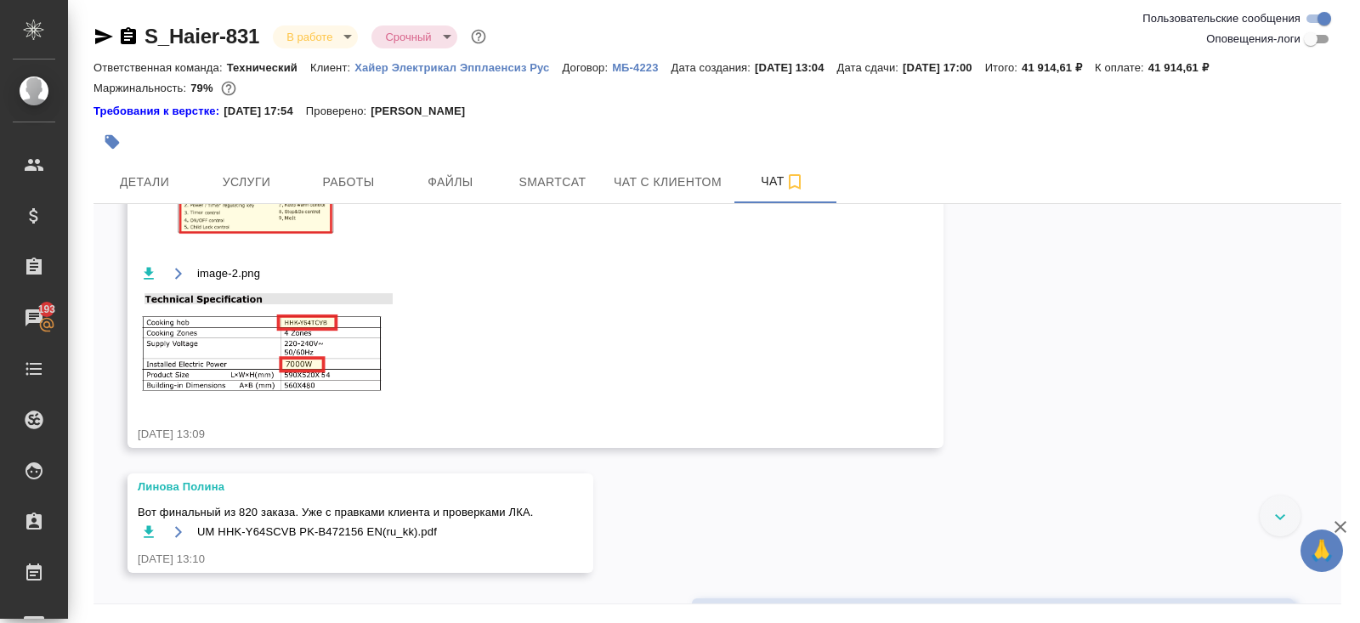
scroll to position [2815, 0]
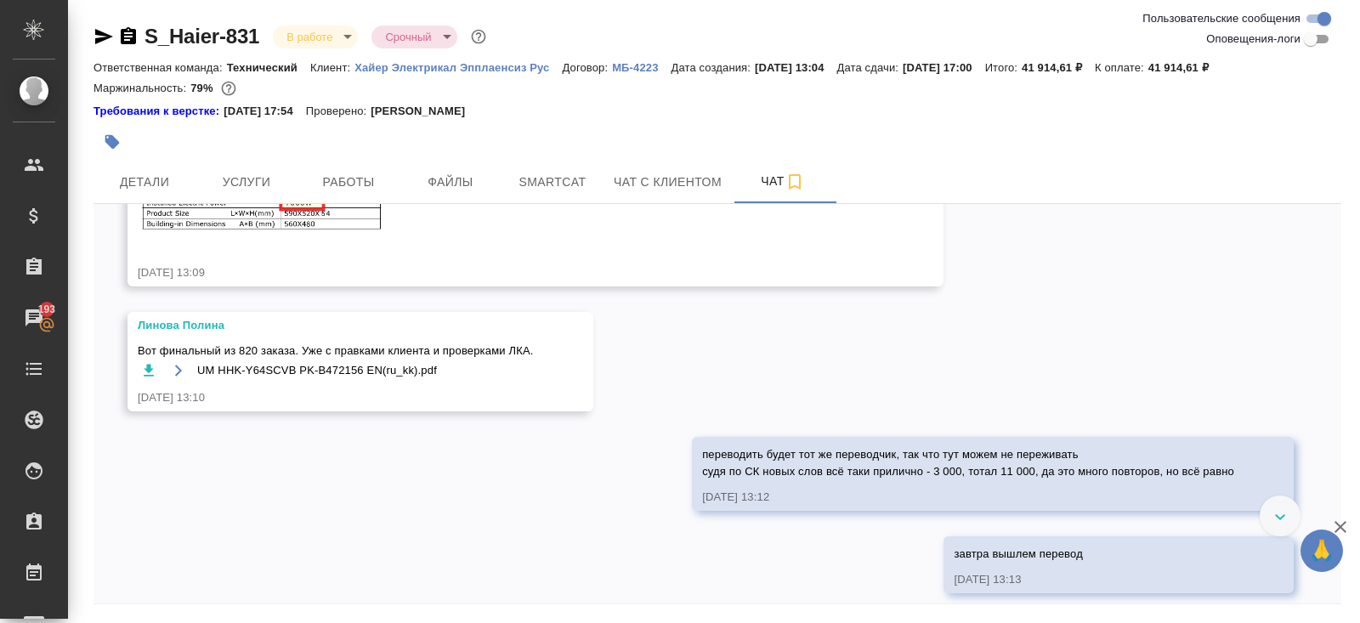
click at [144, 121] on icon "button" at bounding box center [148, 112] width 17 height 17
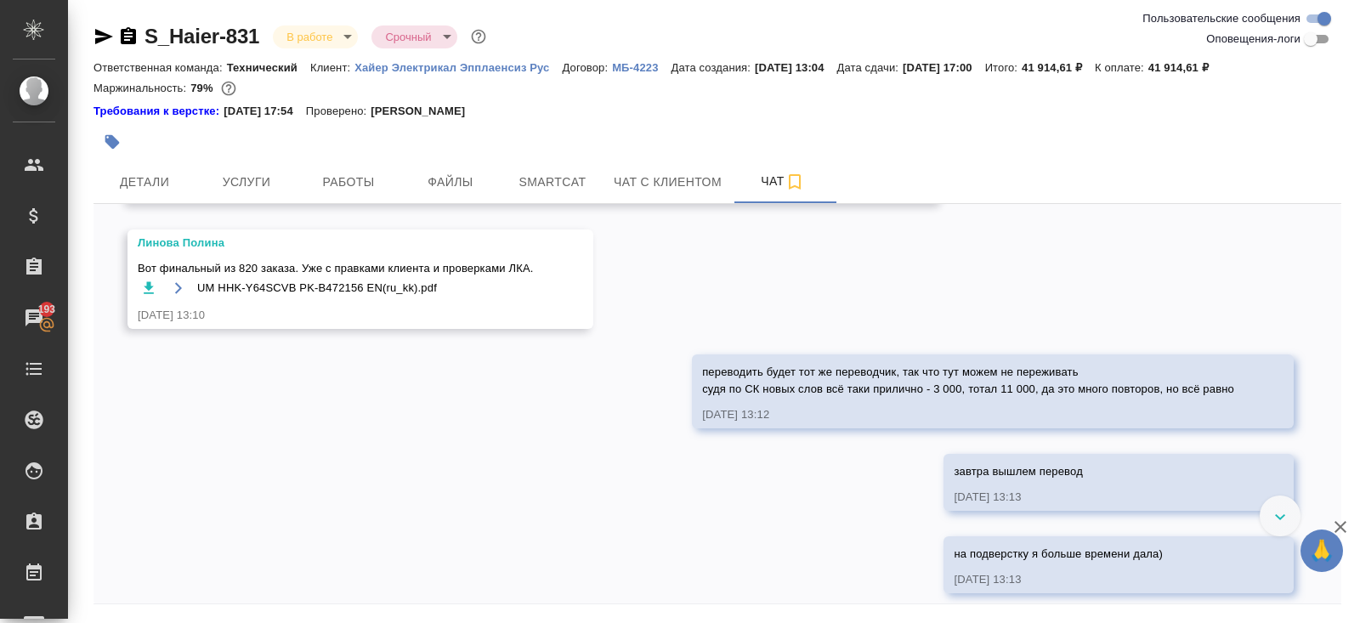
scroll to position [2955, 0]
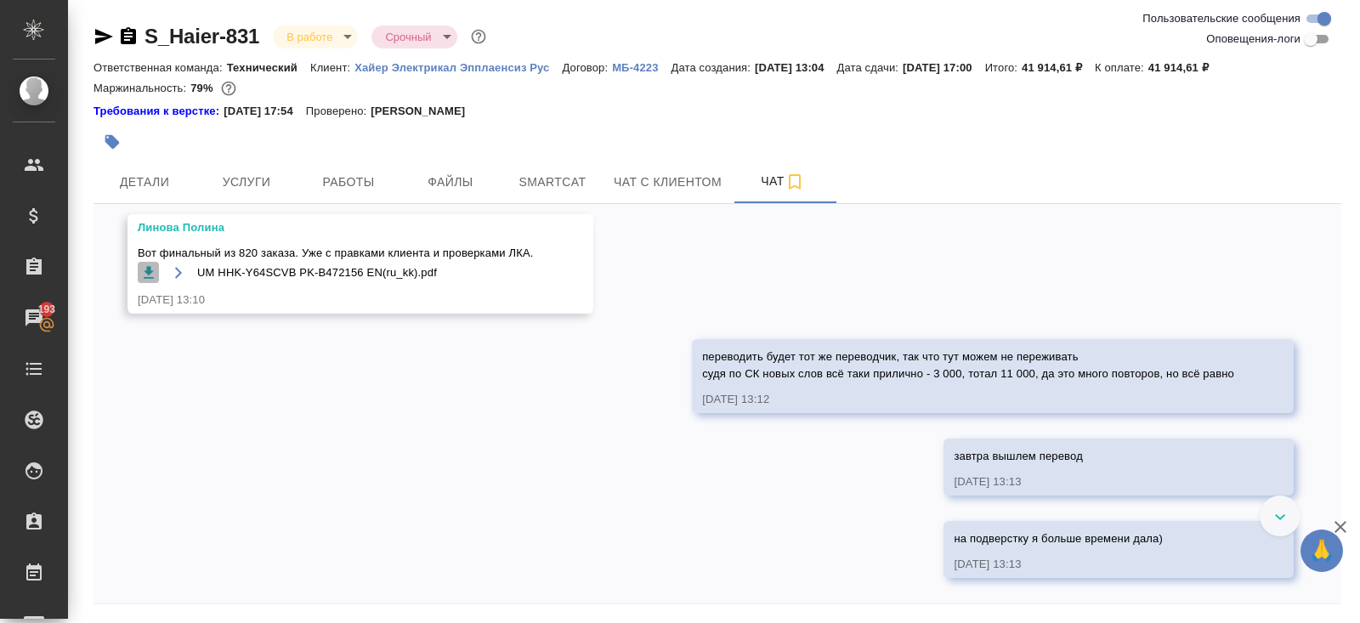
click at [146, 281] on icon "button" at bounding box center [148, 272] width 17 height 17
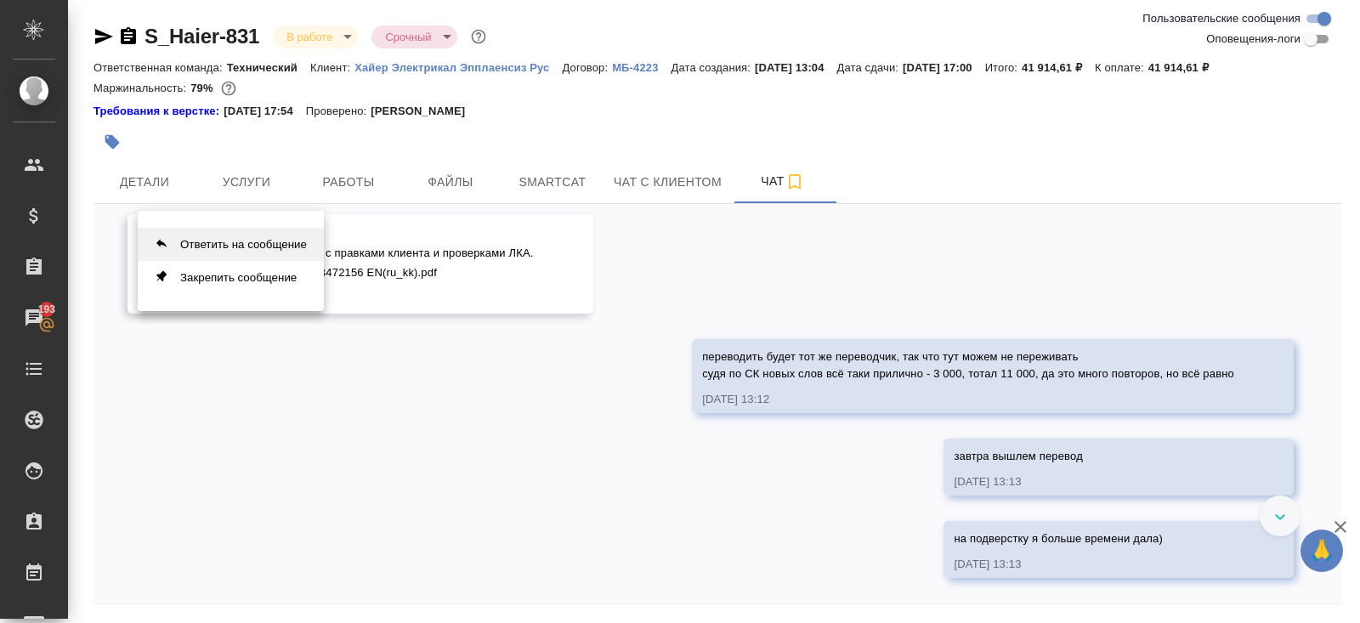
click at [247, 253] on button "Ответить на сообщение" at bounding box center [231, 244] width 186 height 33
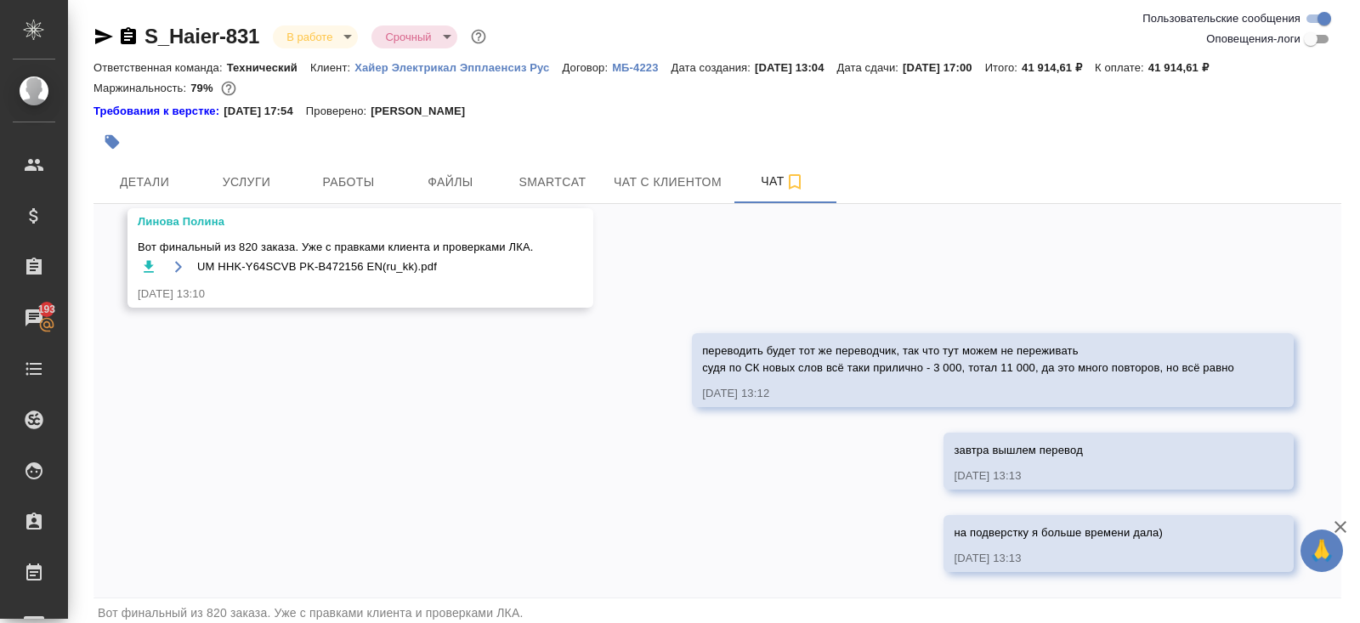
scroll to position [61, 0]
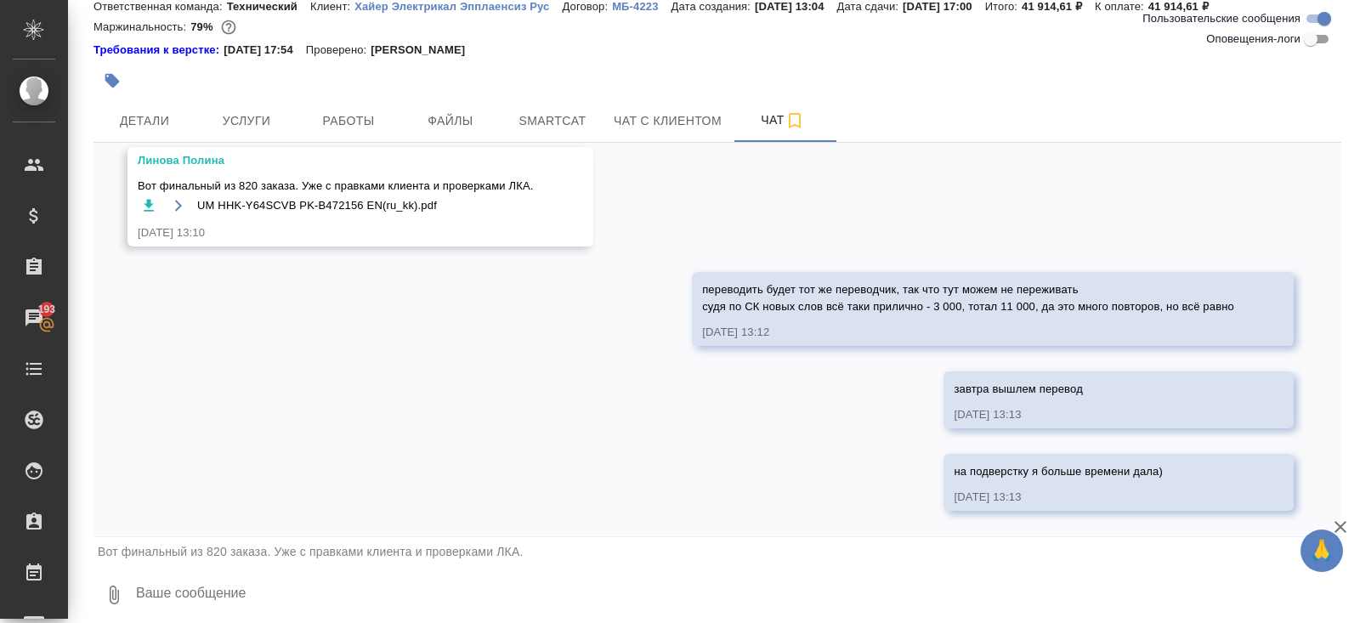
click at [223, 596] on textarea at bounding box center [737, 595] width 1207 height 58
type textarea "я передам исполу)"
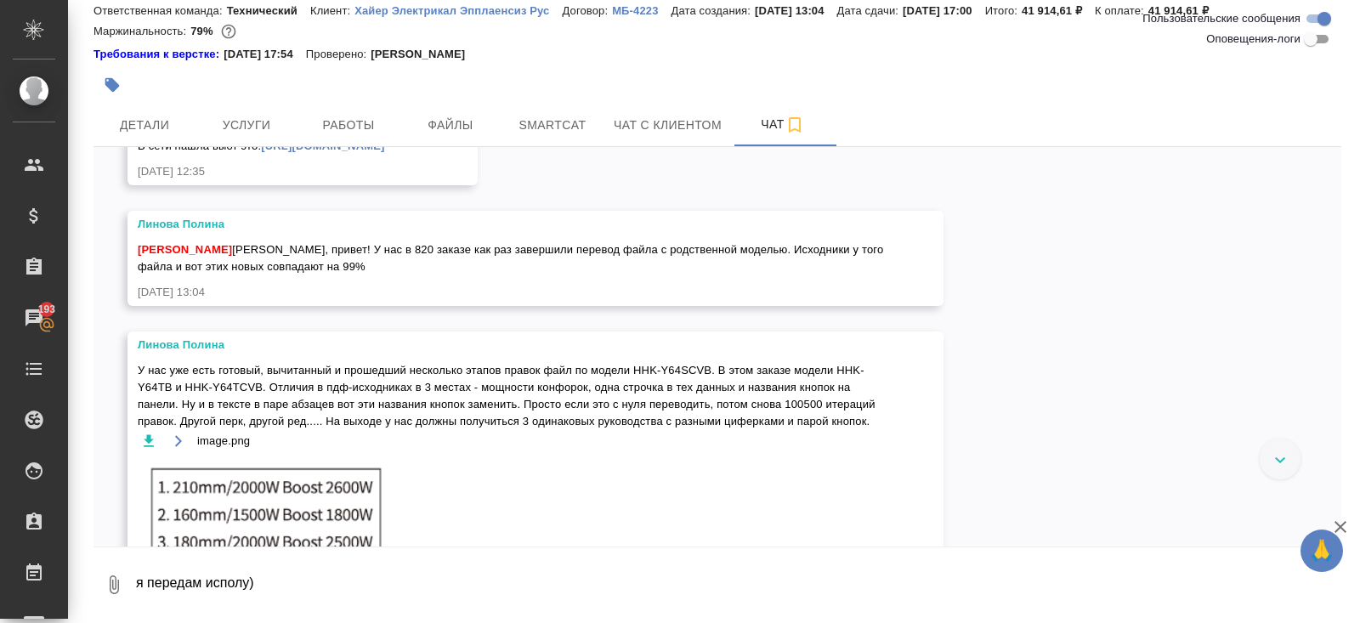
scroll to position [2149, 0]
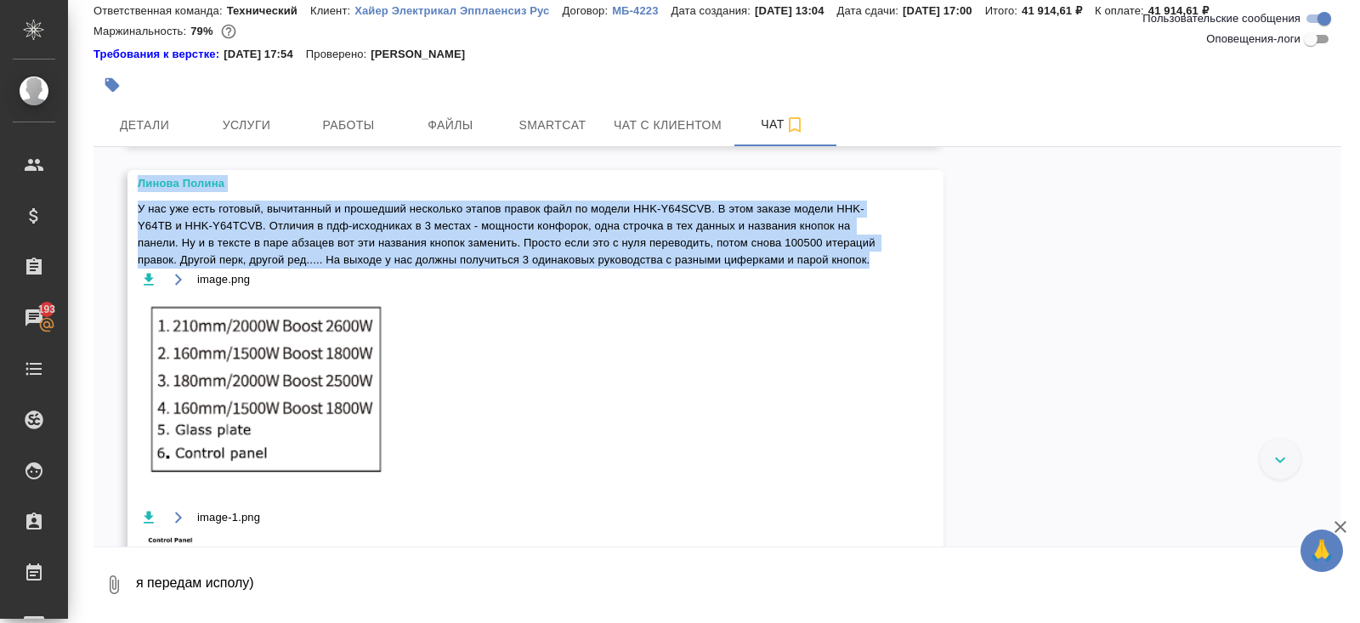
drag, startPoint x: 322, startPoint y: 204, endPoint x: 423, endPoint y: 392, distance: 213.4
click at [423, 394] on div "01.09, понедельник Арсеньева Вера Никифорова Валерия привет, а шрифты какие ост…" at bounding box center [718, 347] width 1248 height 400
copy div "У нас в 820 заказе как раз завершили перевод файла с родственной моделью. Исход…"
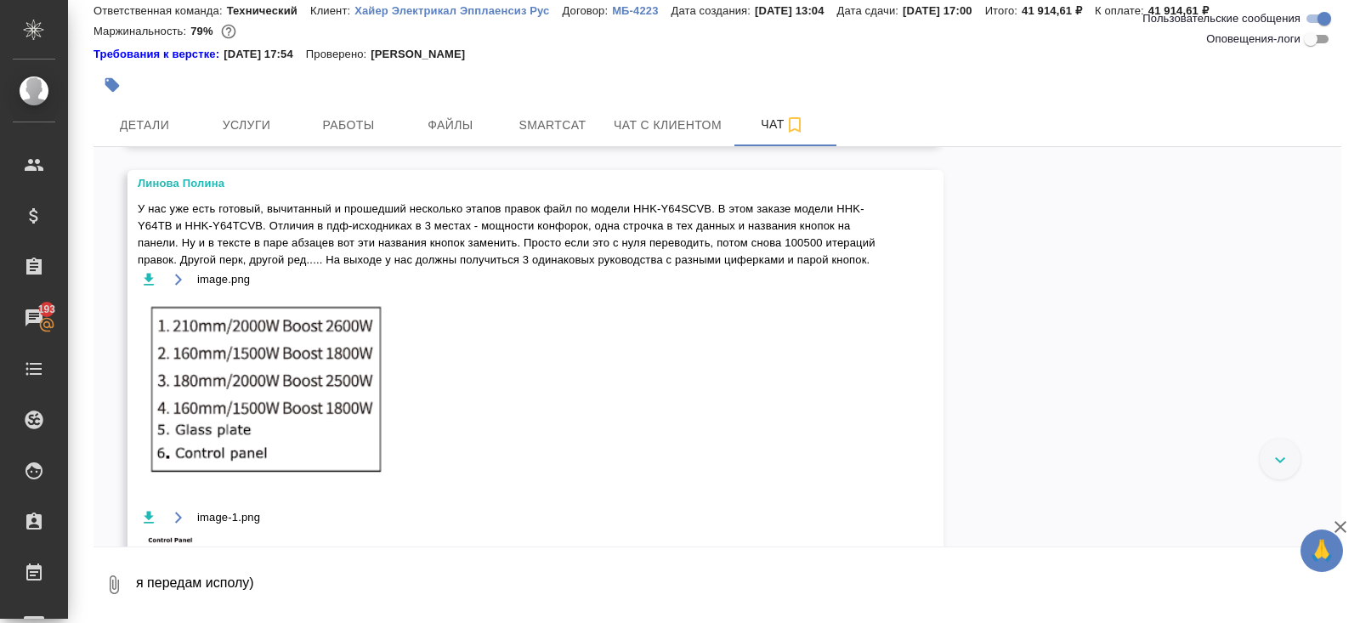
click at [343, 71] on div "Линова Полина" at bounding box center [511, 62] width 746 height 17
drag, startPoint x: 324, startPoint y: 204, endPoint x: 337, endPoint y: 218, distance: 19.8
click at [337, 114] on div "Румянцева Дарья Даша, привет! У нас в 820 заказе как раз завершили перевод файл…" at bounding box center [511, 95] width 746 height 38
copy span "У нас в 820 заказе как раз завершили перевод файла с родственной моделью. Исход…"
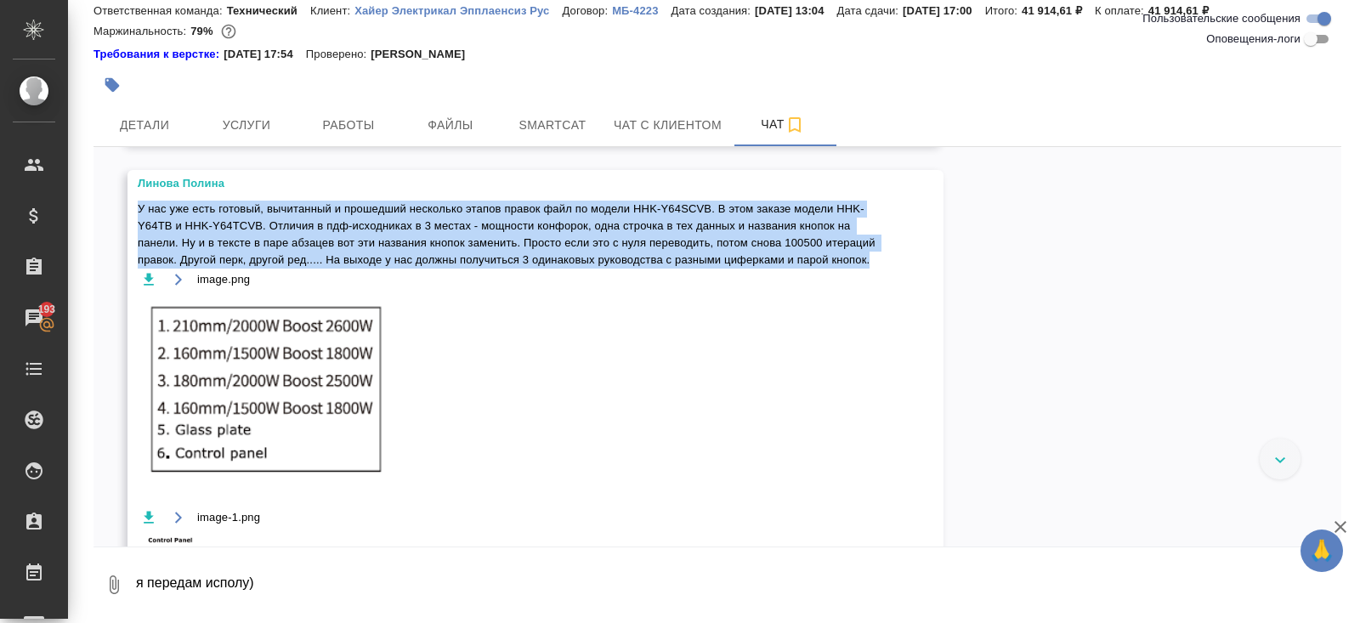
drag, startPoint x: 139, startPoint y: 326, endPoint x: 247, endPoint y: 385, distance: 123.6
click at [248, 269] on span "У нас уже есть готовый, вычитанный и прошедший несколько этапов правок файл по …" at bounding box center [511, 235] width 746 height 68
copy span "У нас уже есть готовый, вычитанный и прошедший несколько этапов правок файл по …"
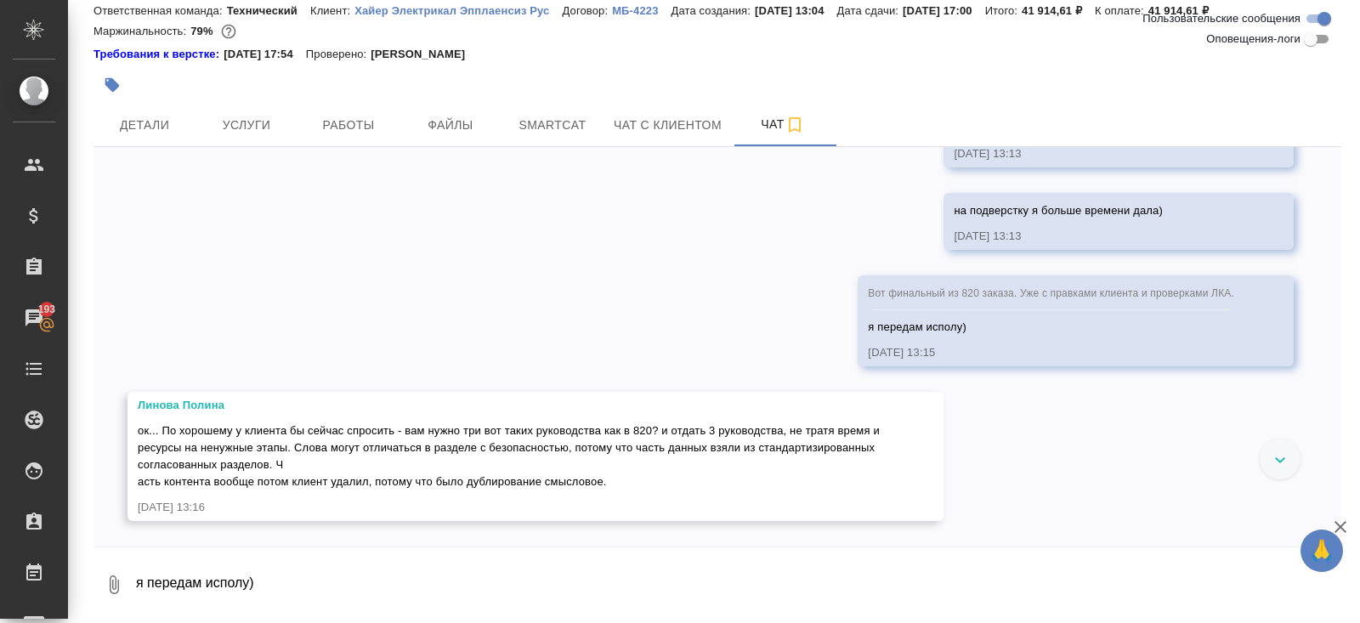
scroll to position [3319, 0]
click at [342, 129] on span "Работы" at bounding box center [349, 125] width 82 height 21
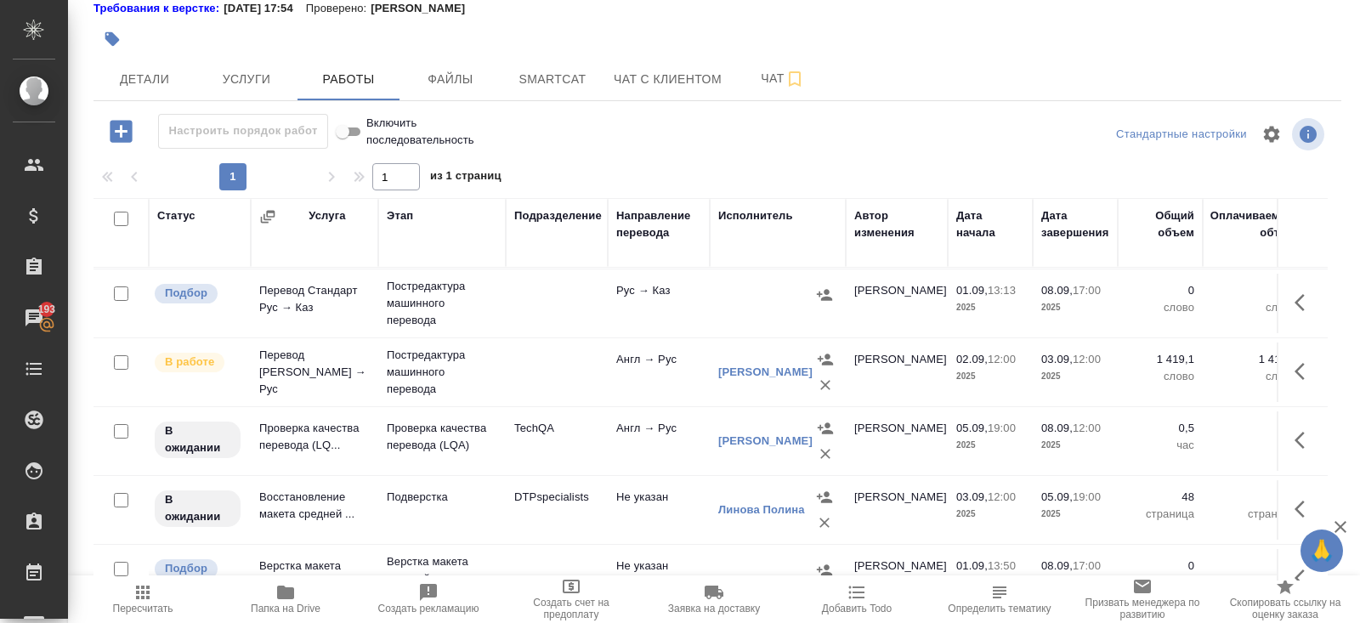
scroll to position [216, 0]
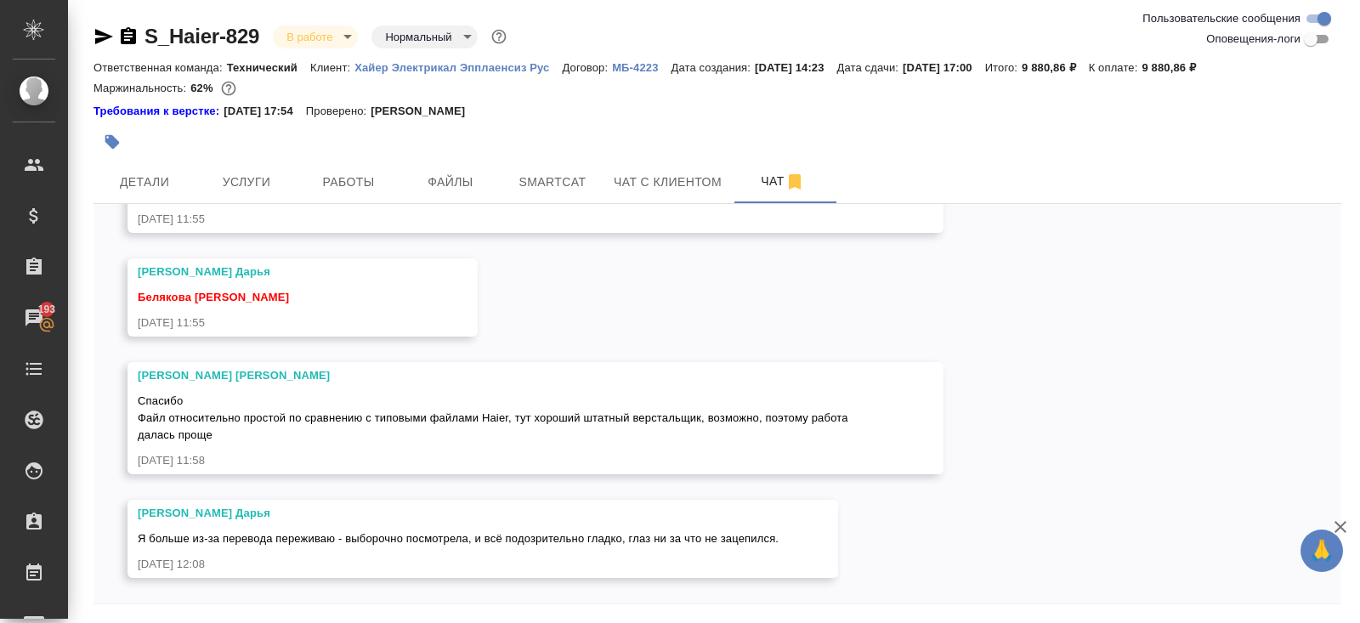
scroll to position [57, 0]
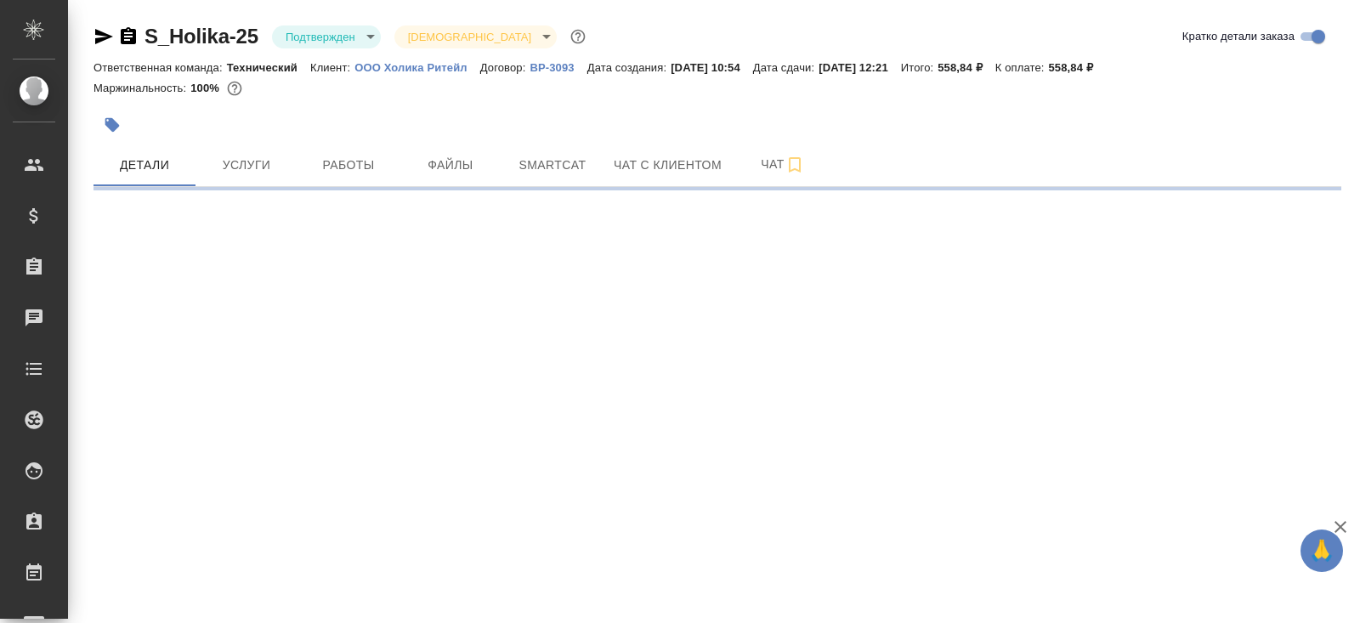
select select "RU"
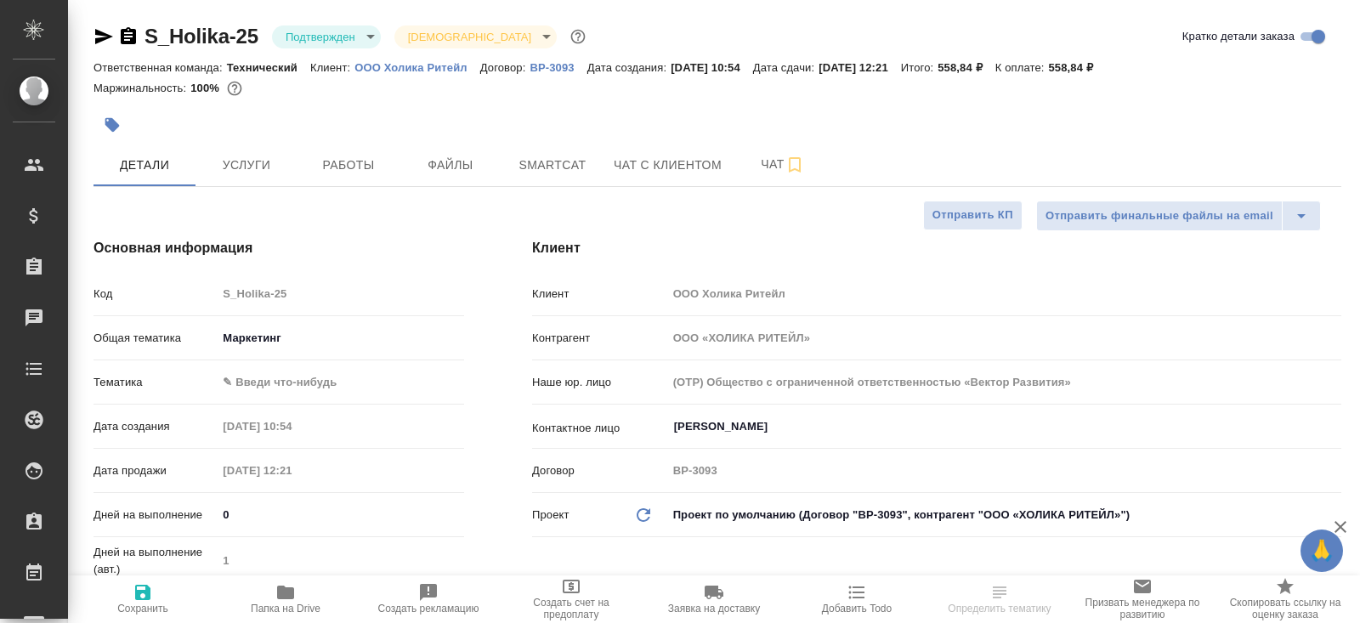
type textarea "x"
click at [303, 44] on body "🙏 .cls-1 fill:#fff; AWATERA Belyakova Yulia Клиенты Спецификации Заказы Чаты To…" at bounding box center [680, 311] width 1360 height 623
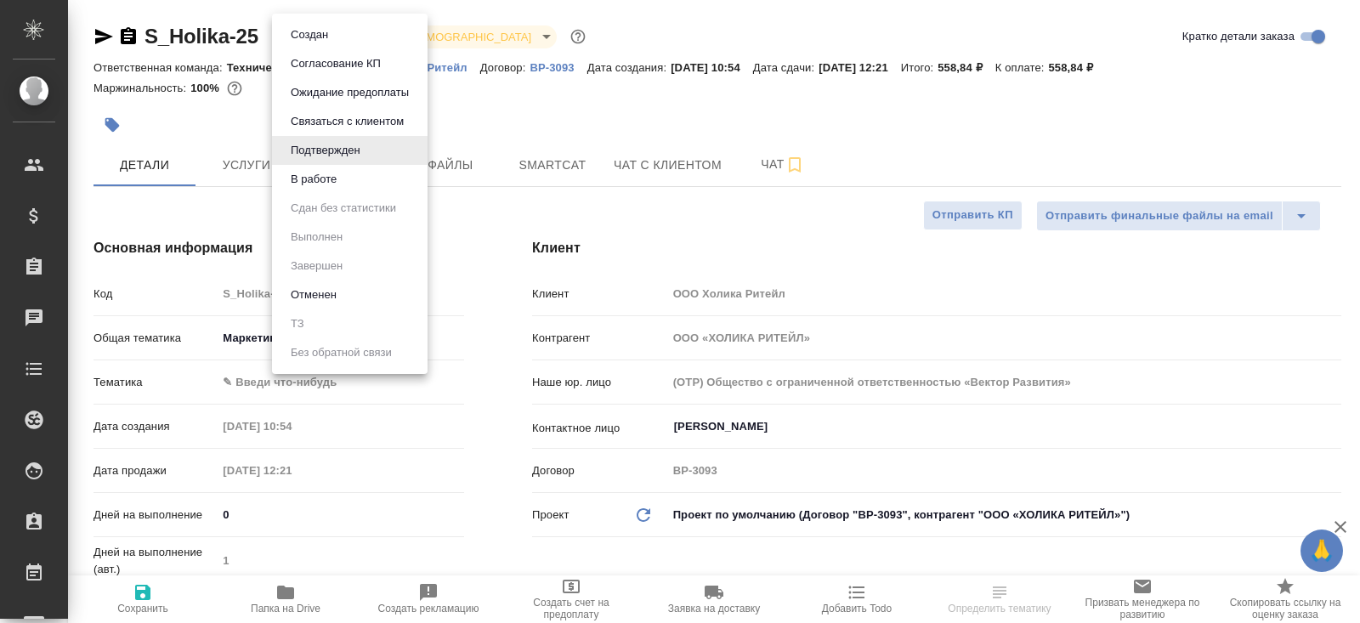
type textarea "x"
click at [307, 184] on button "В работе" at bounding box center [314, 179] width 56 height 19
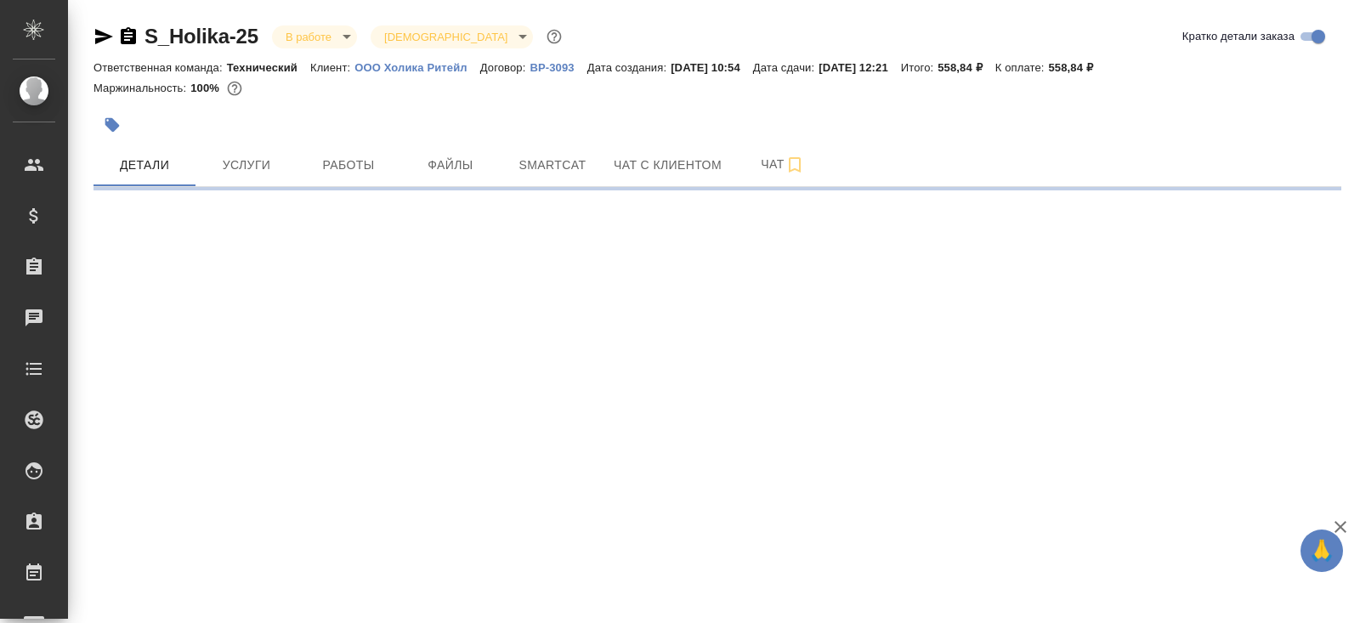
select select "RU"
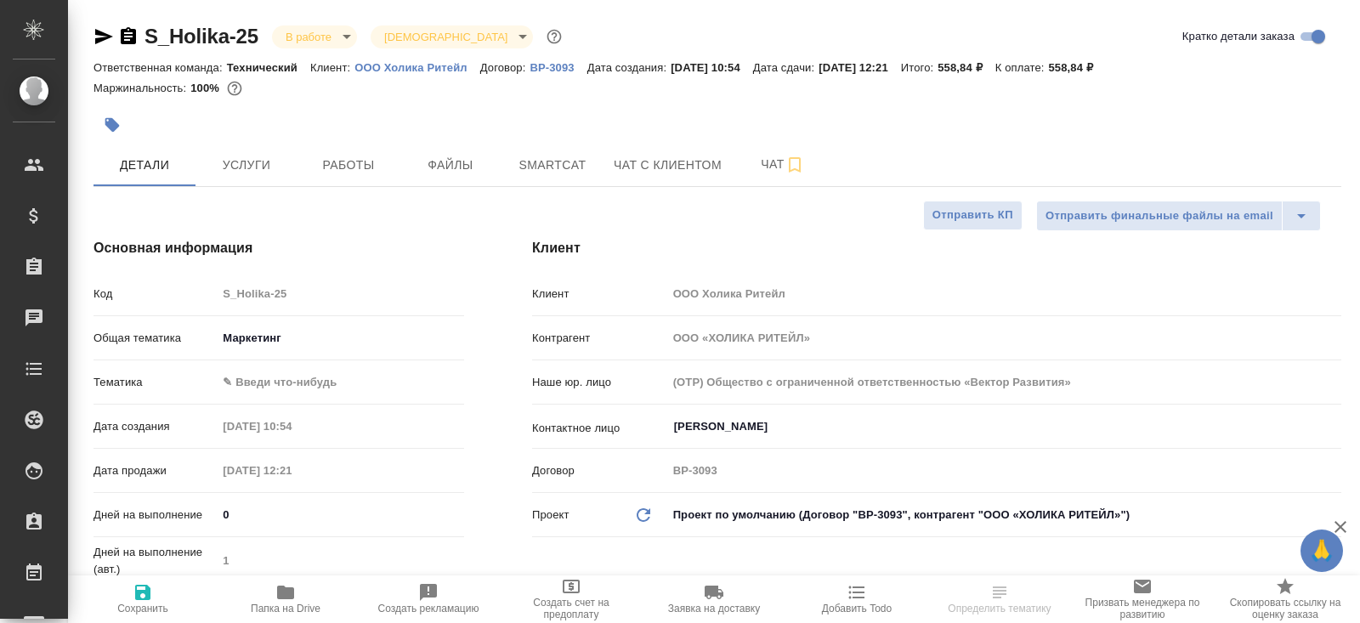
type textarea "x"
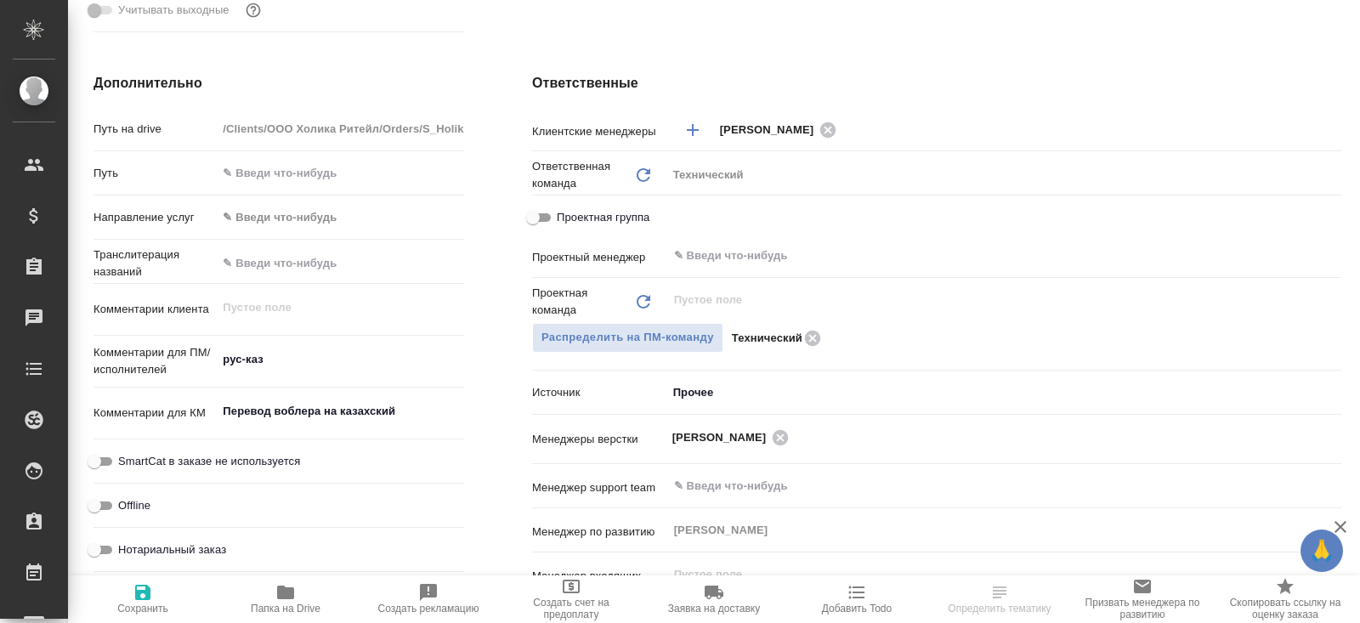
scroll to position [689, 0]
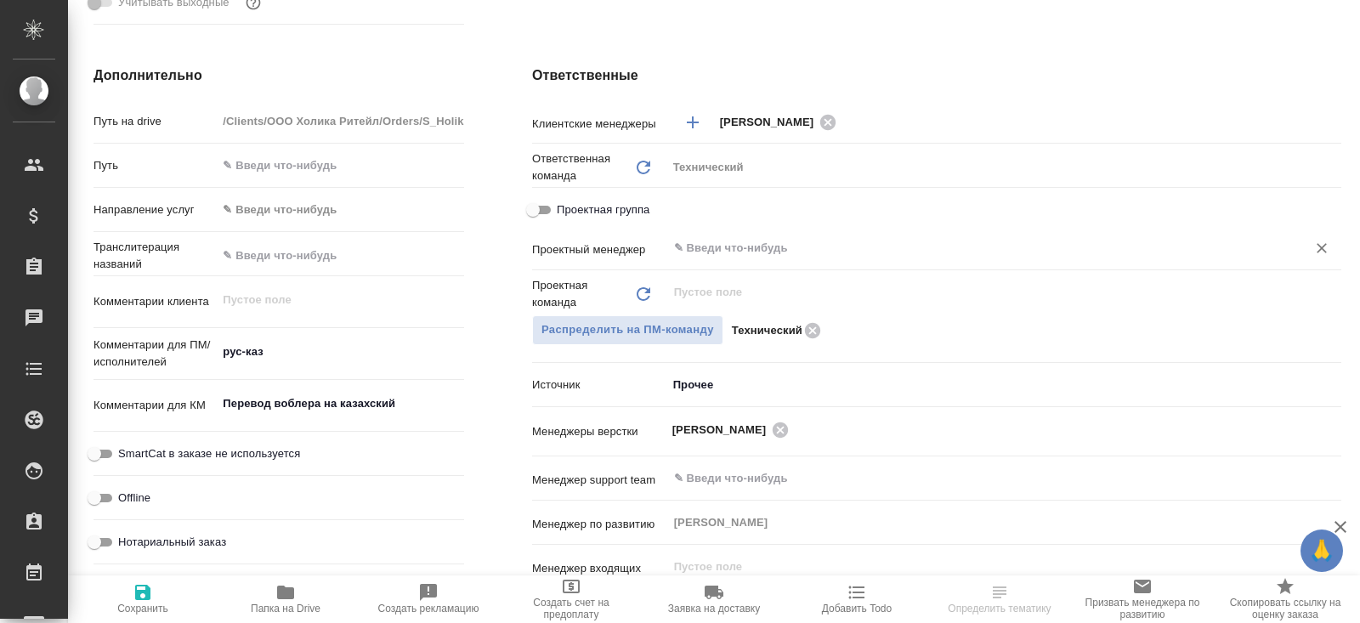
click at [761, 247] on input "text" at bounding box center [975, 248] width 607 height 20
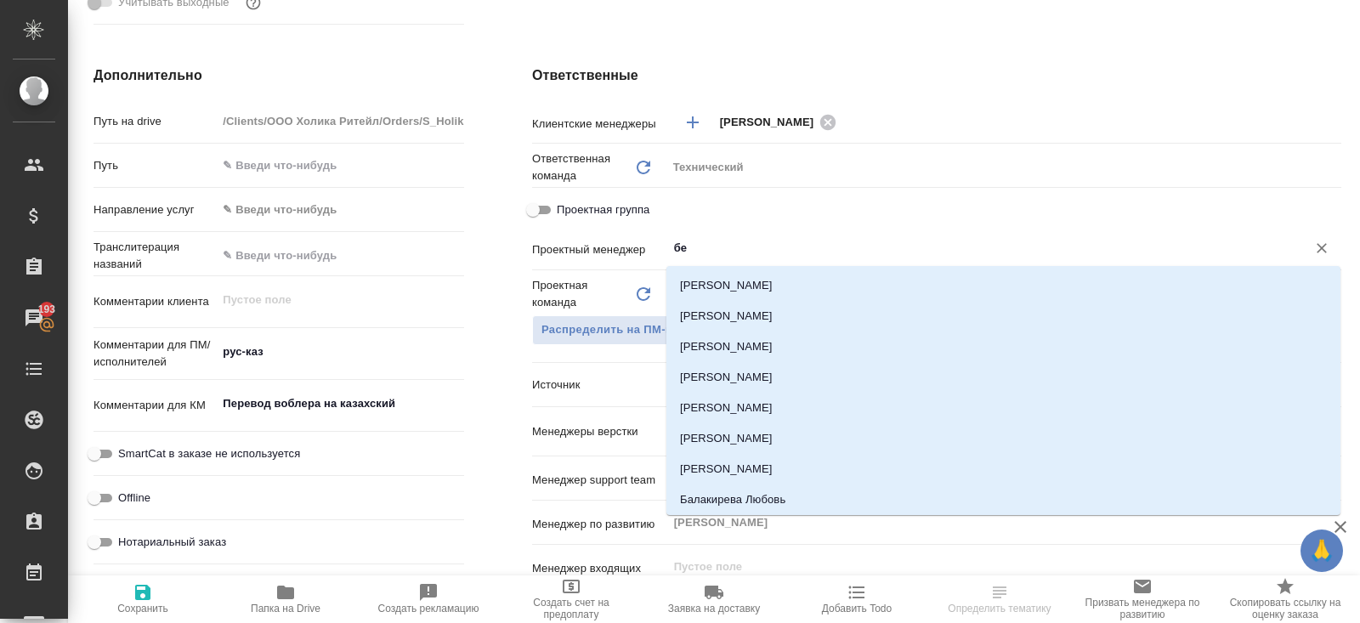
type input "бел"
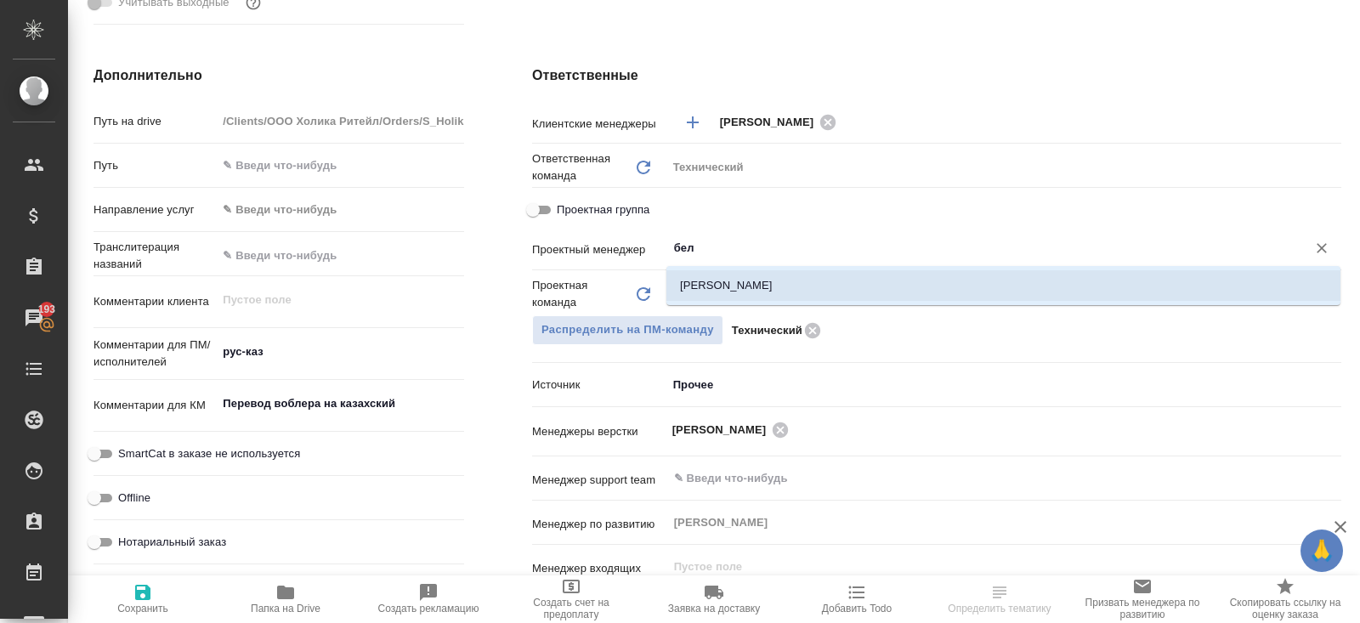
click at [746, 279] on li "[PERSON_NAME]" at bounding box center [1003, 285] width 674 height 31
type textarea "x"
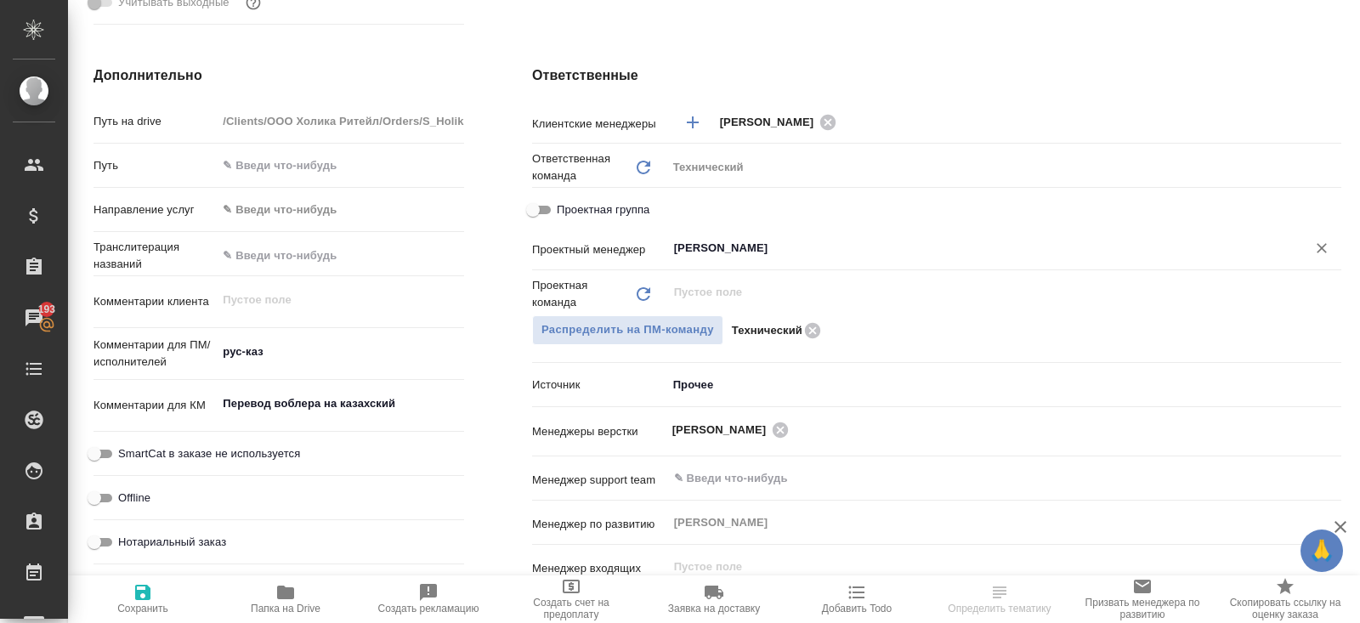
type input "[PERSON_NAME]"
click at [135, 597] on icon "button" at bounding box center [143, 592] width 20 height 20
type textarea "x"
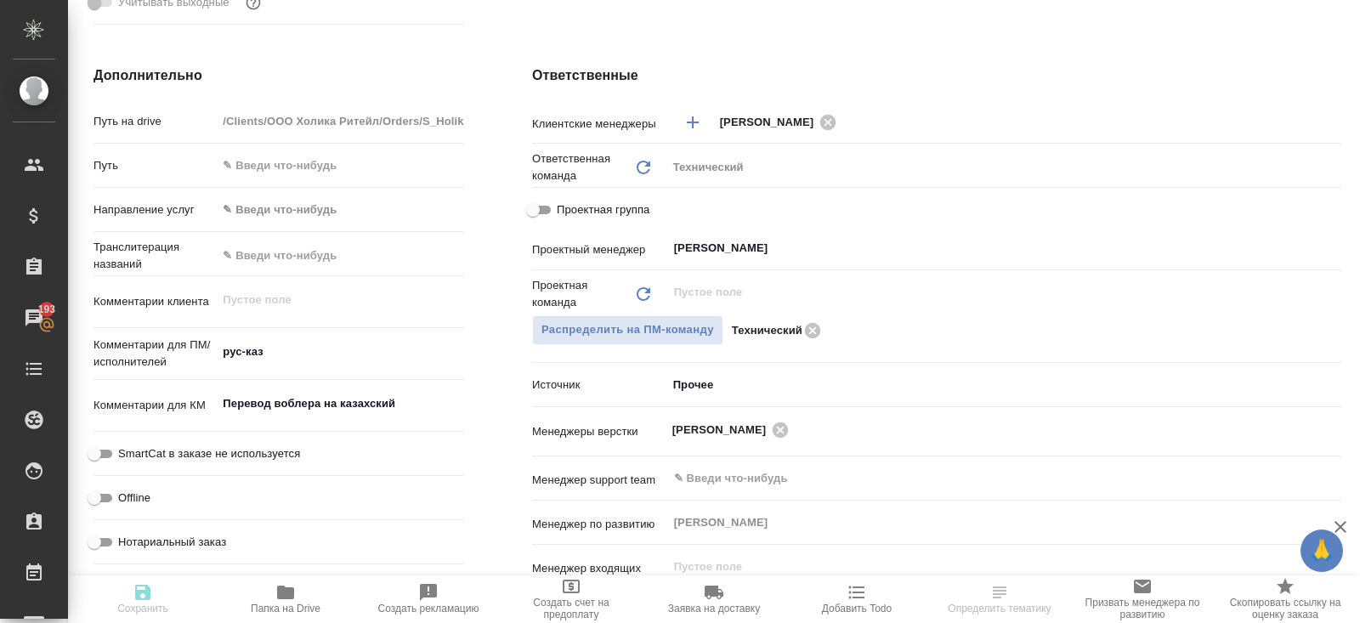
type textarea "x"
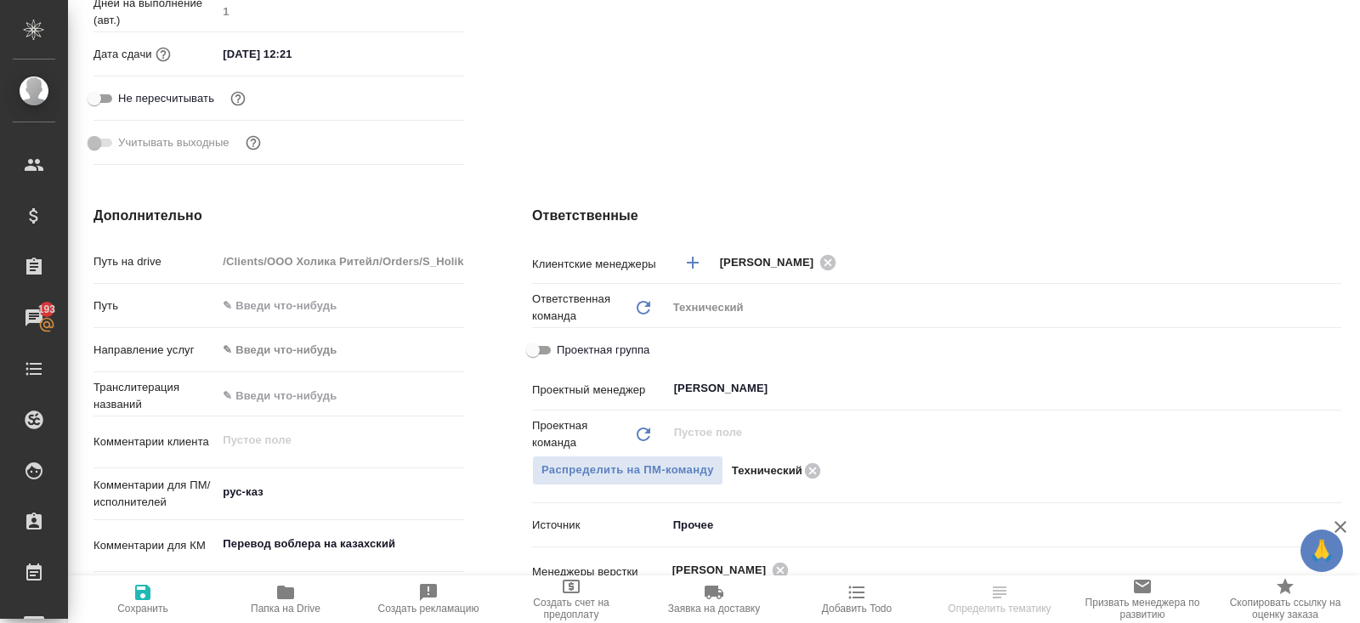
scroll to position [0, 0]
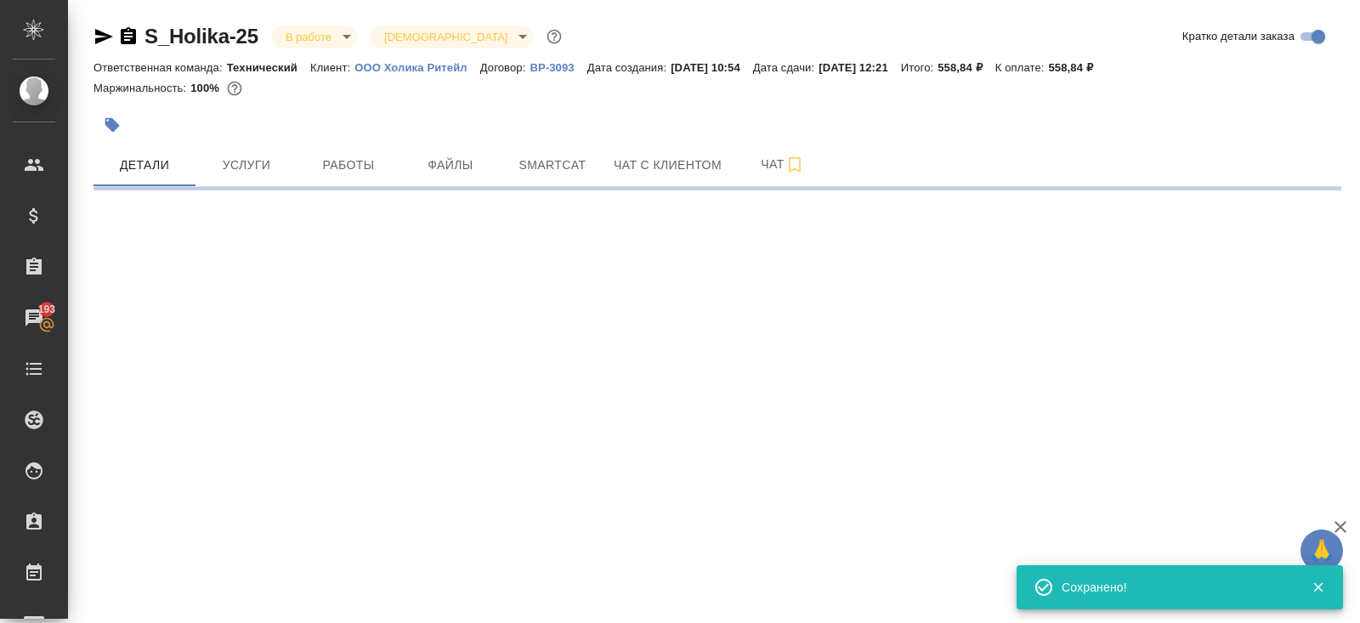
select select "RU"
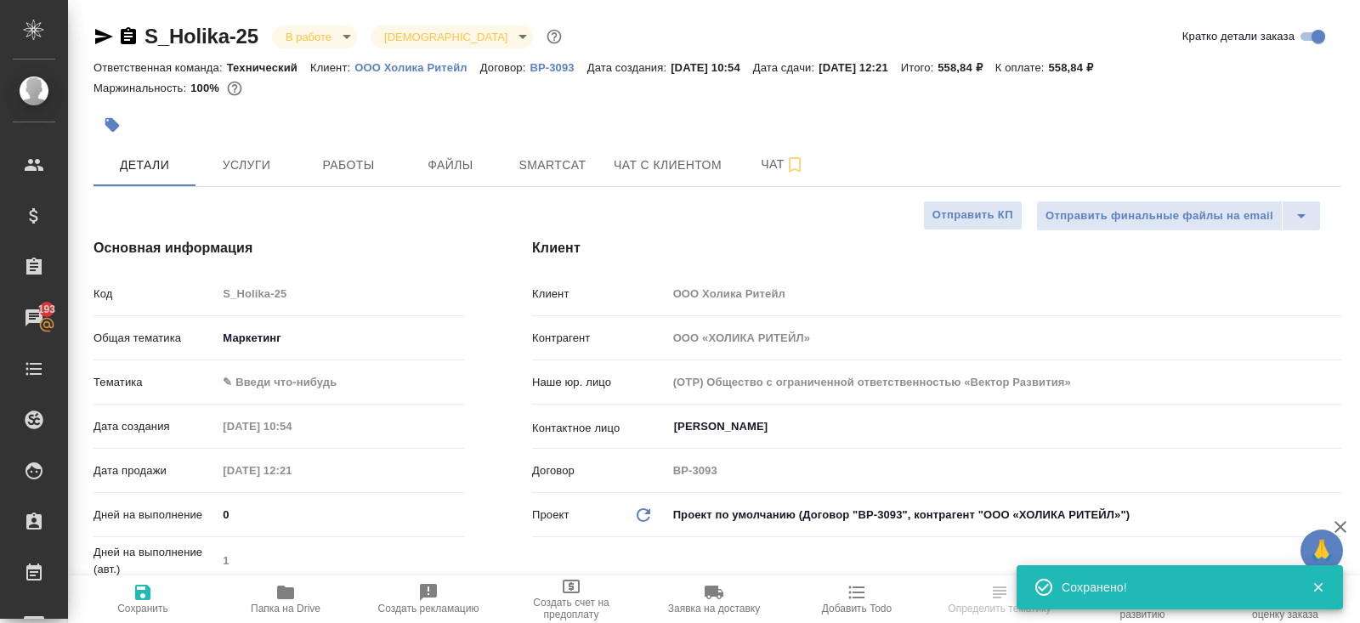
type textarea "x"
click at [791, 161] on icon "button" at bounding box center [795, 165] width 20 height 20
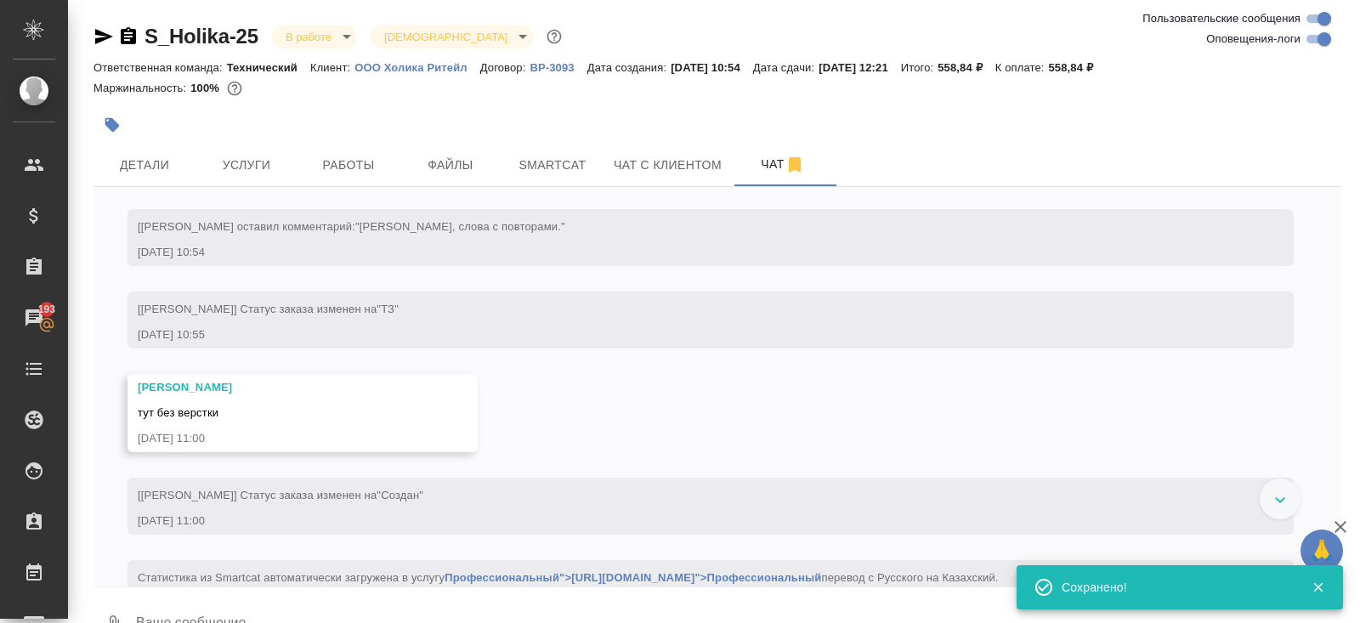
click at [1315, 41] on input "Оповещения-логи" at bounding box center [1324, 39] width 61 height 20
checkbox input "false"
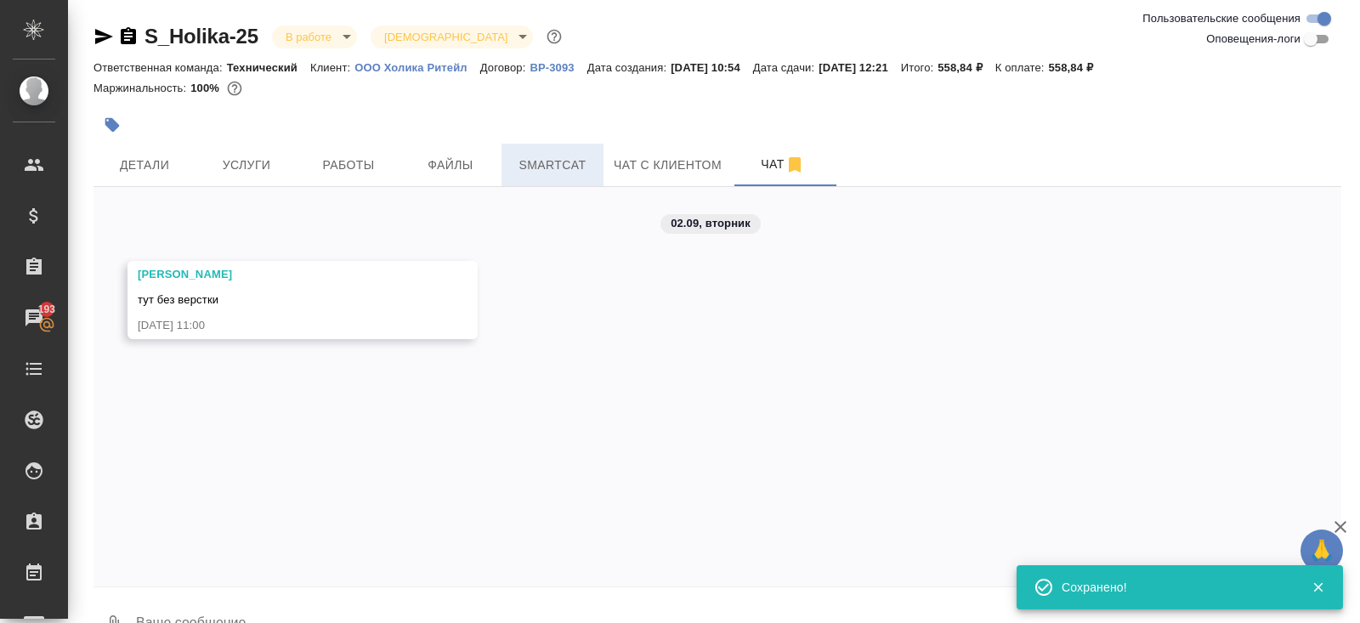
click at [551, 166] on span "Smartcat" at bounding box center [553, 165] width 82 height 21
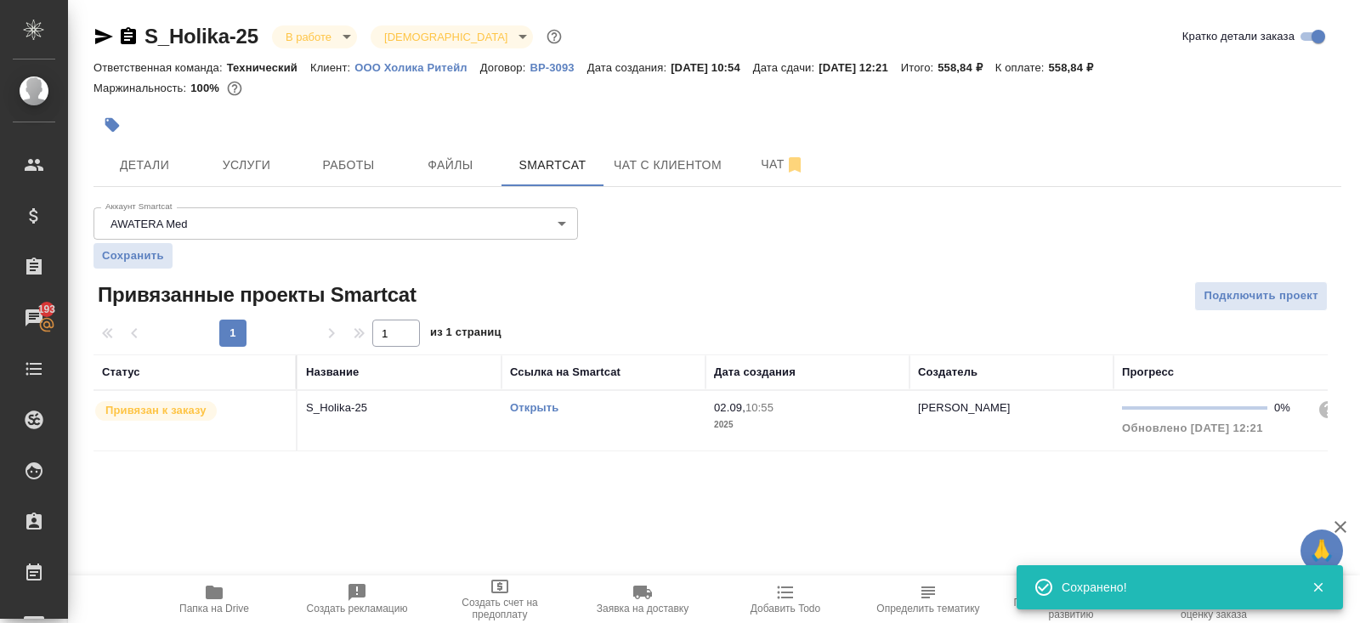
click at [549, 406] on link "Открыть" at bounding box center [534, 407] width 48 height 13
click at [355, 160] on span "Работы" at bounding box center [349, 165] width 82 height 21
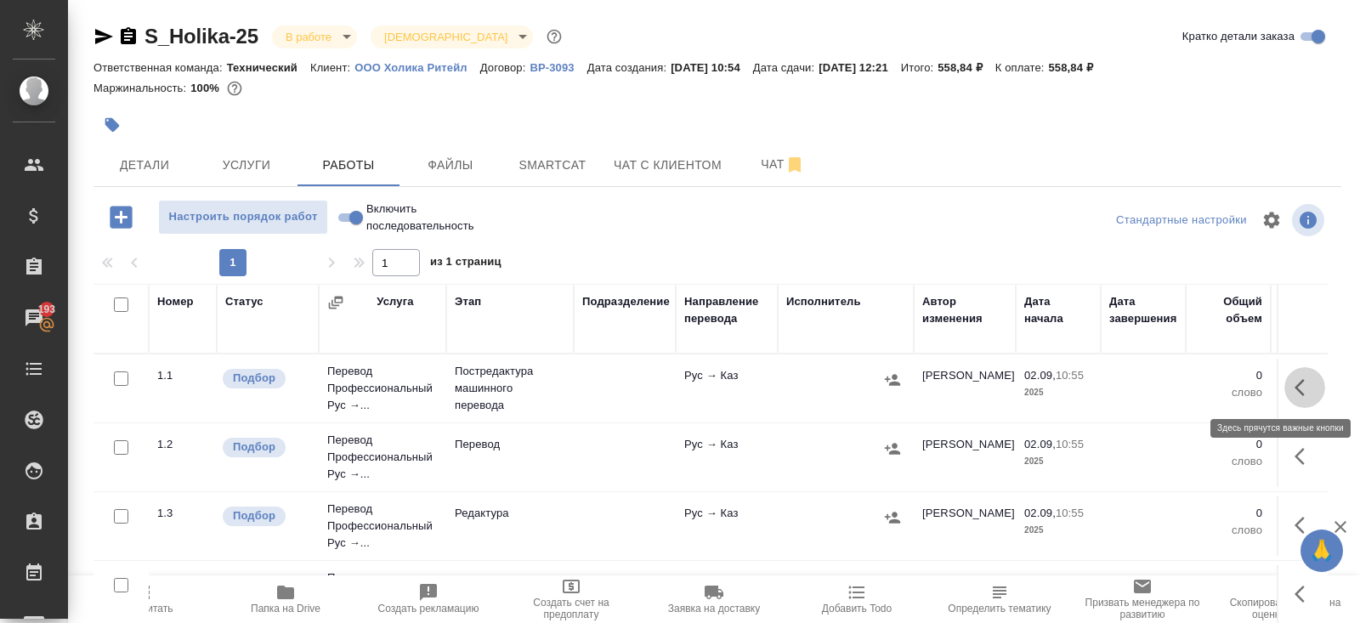
click at [1300, 389] on icon "button" at bounding box center [1300, 387] width 10 height 17
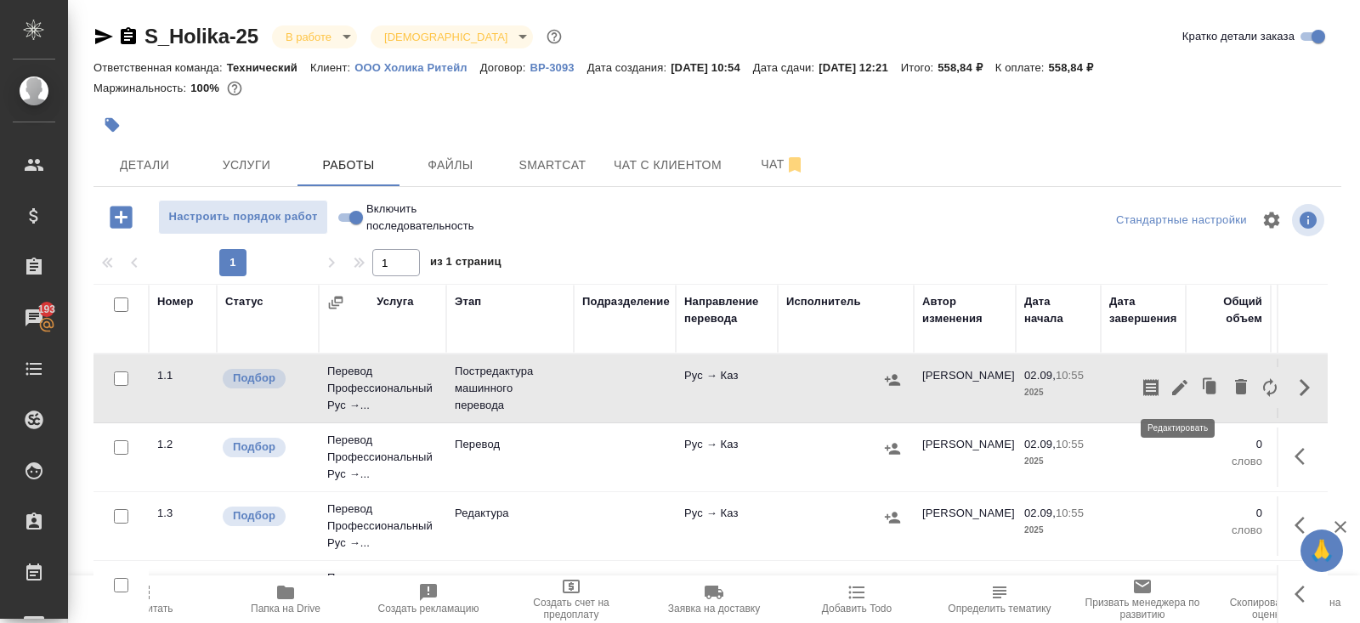
click at [1184, 383] on icon "button" at bounding box center [1180, 387] width 20 height 20
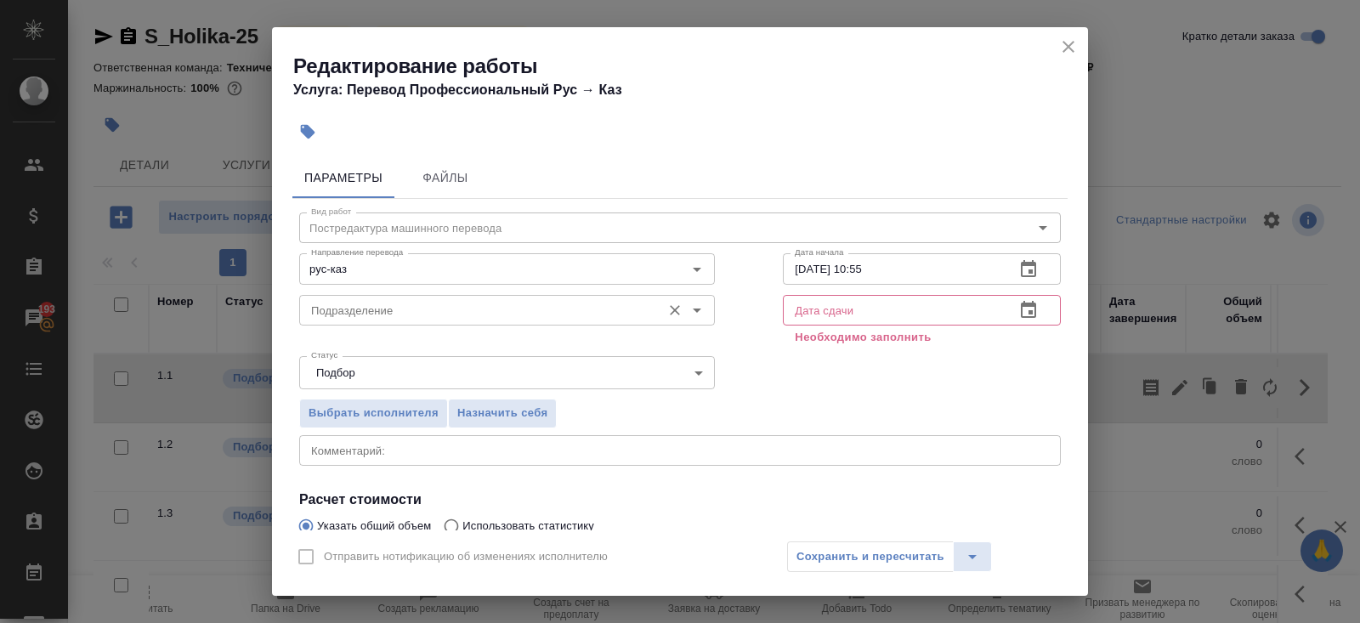
click at [530, 312] on input "Подразделение" at bounding box center [478, 310] width 349 height 20
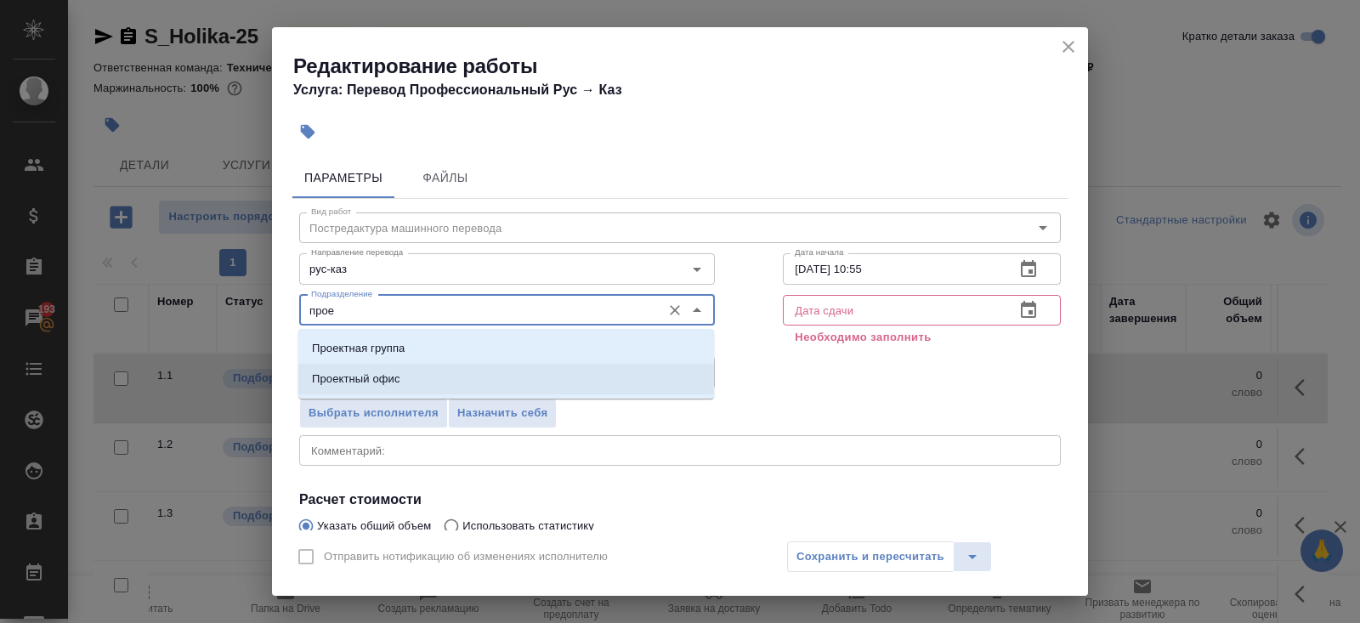
click at [321, 382] on p "Проектный офис" at bounding box center [356, 379] width 88 height 17
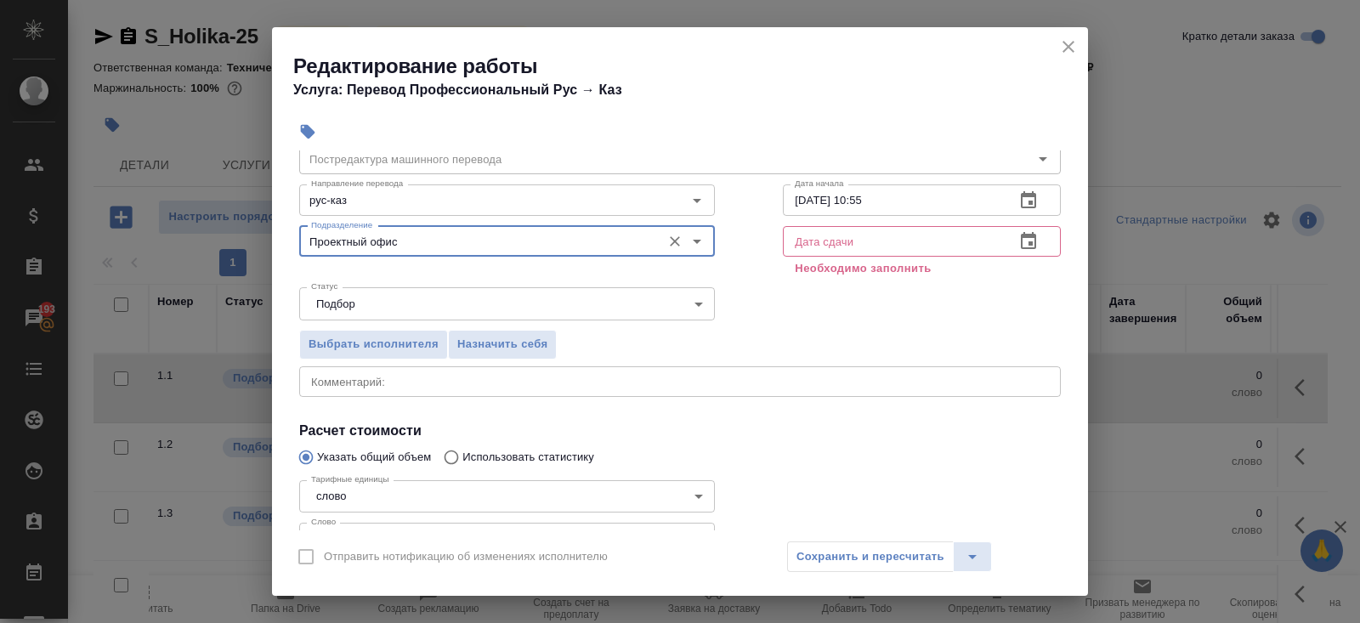
scroll to position [183, 0]
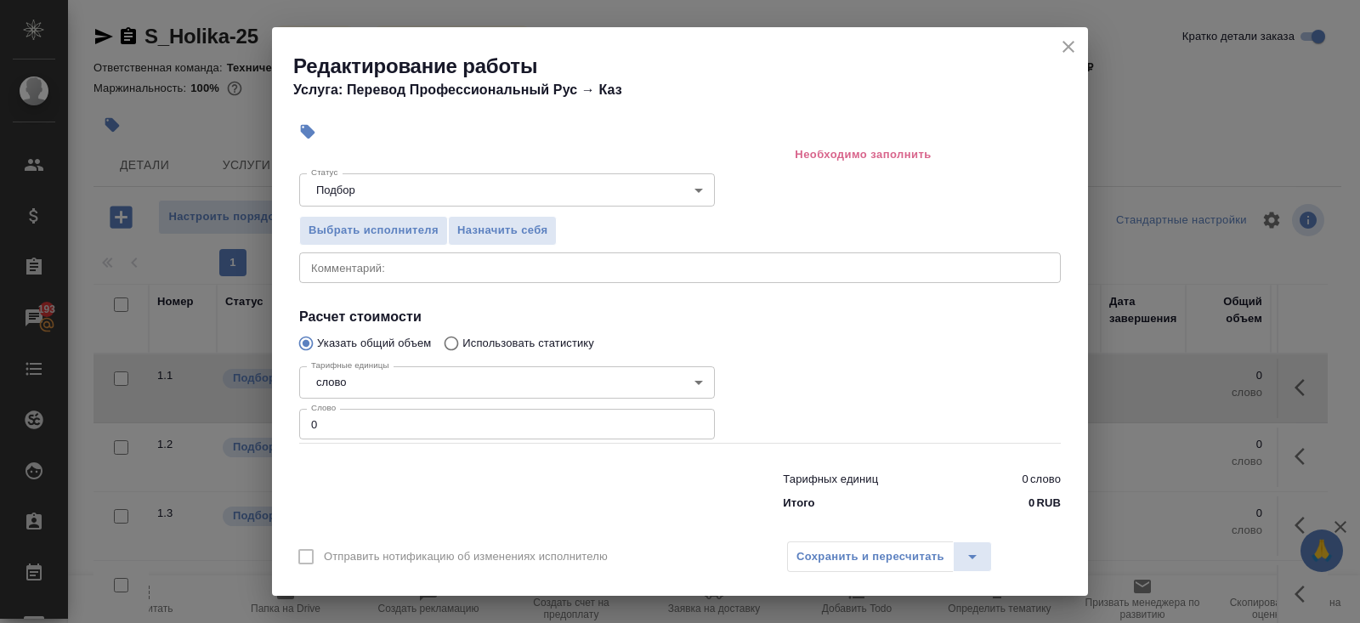
type input "Проектный офис"
click at [331, 429] on input "0" at bounding box center [507, 424] width 416 height 31
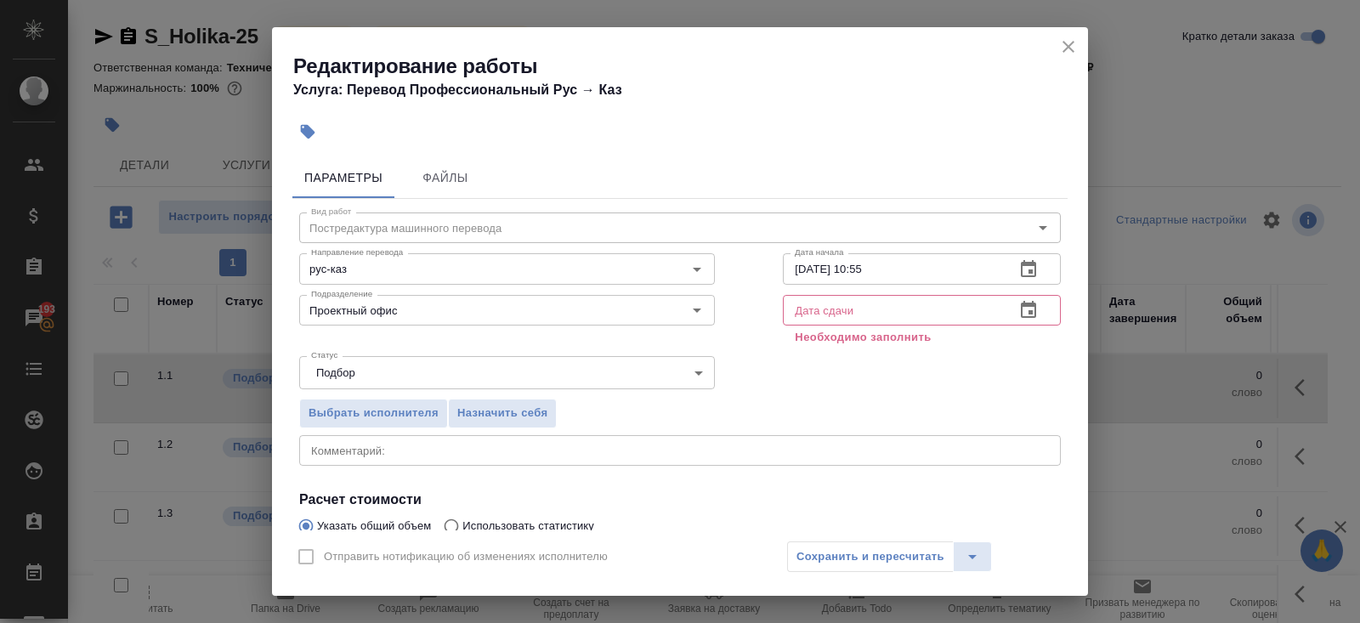
type input "20"
click at [1034, 309] on icon "button" at bounding box center [1028, 310] width 20 height 20
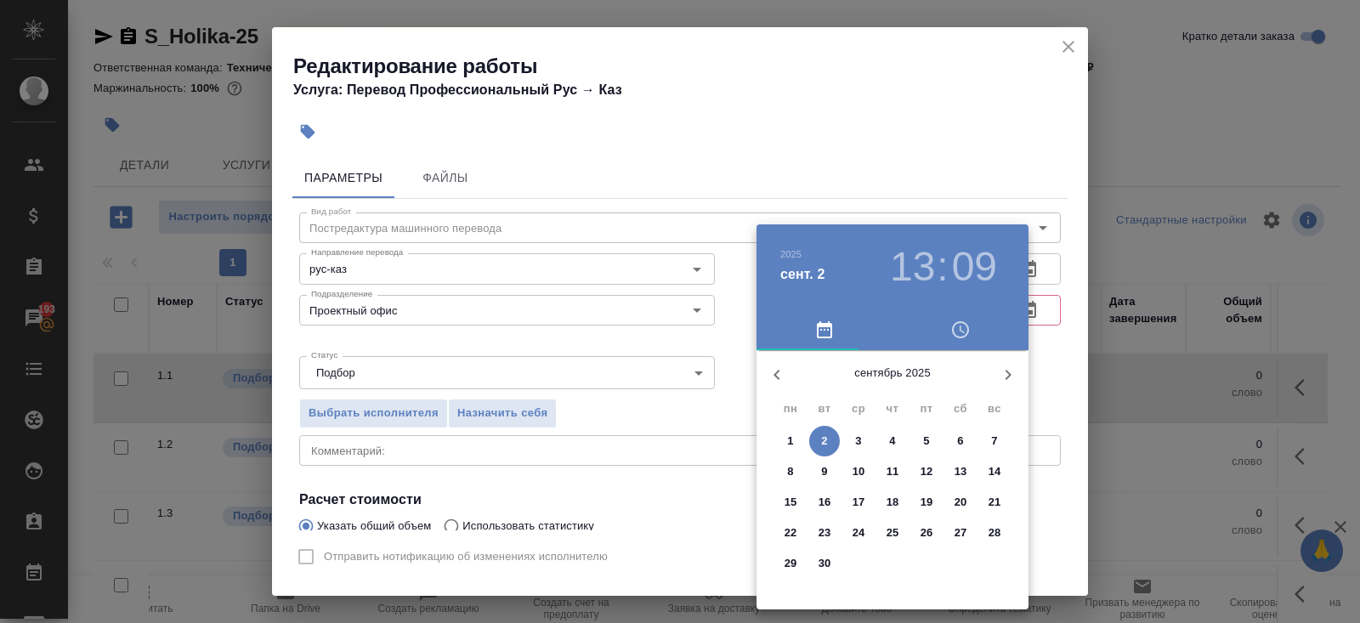
click at [826, 442] on p "2" at bounding box center [824, 441] width 6 height 17
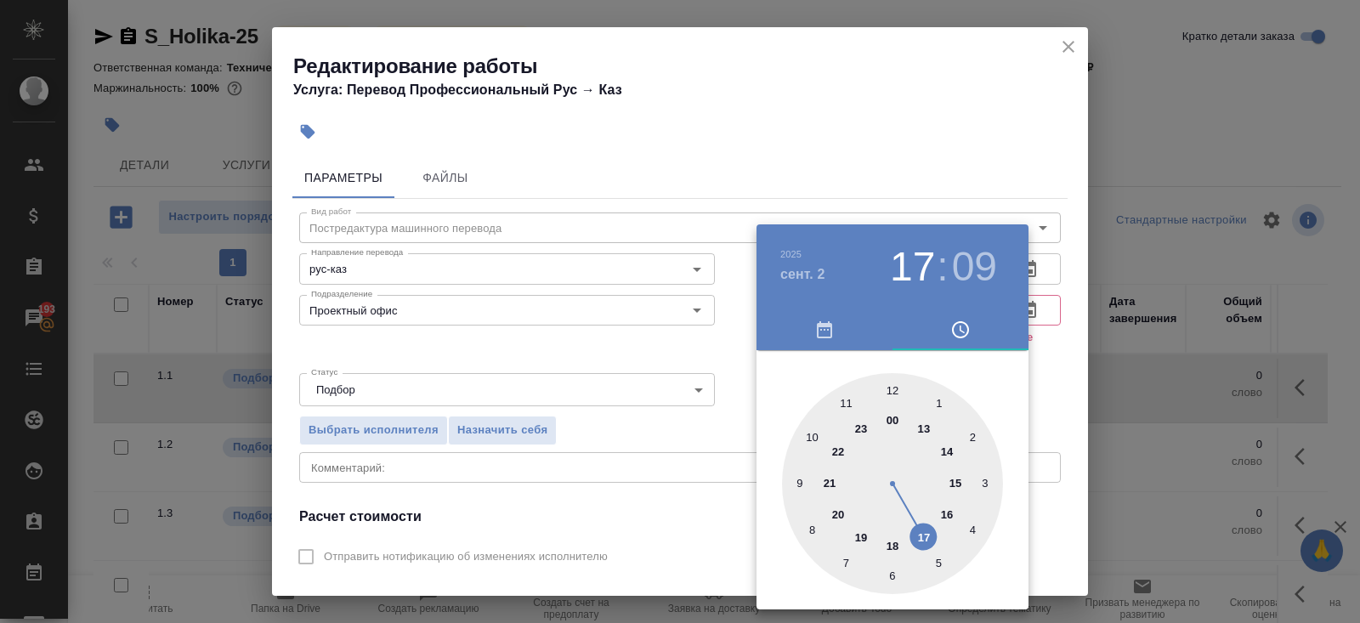
click at [923, 536] on div at bounding box center [892, 483] width 221 height 221
type input "02.09.2025 17:00"
click at [894, 388] on div at bounding box center [892, 483] width 221 height 221
click at [681, 405] on div at bounding box center [680, 311] width 1360 height 623
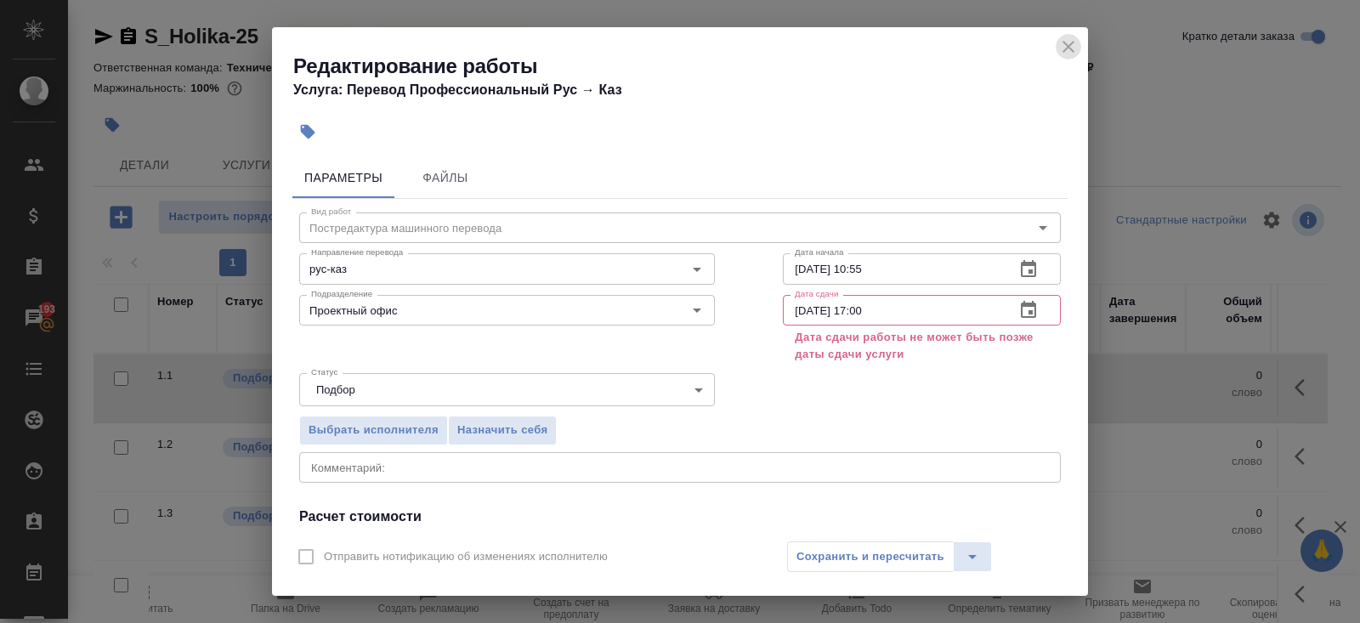
click at [1077, 40] on icon "close" at bounding box center [1068, 47] width 20 height 20
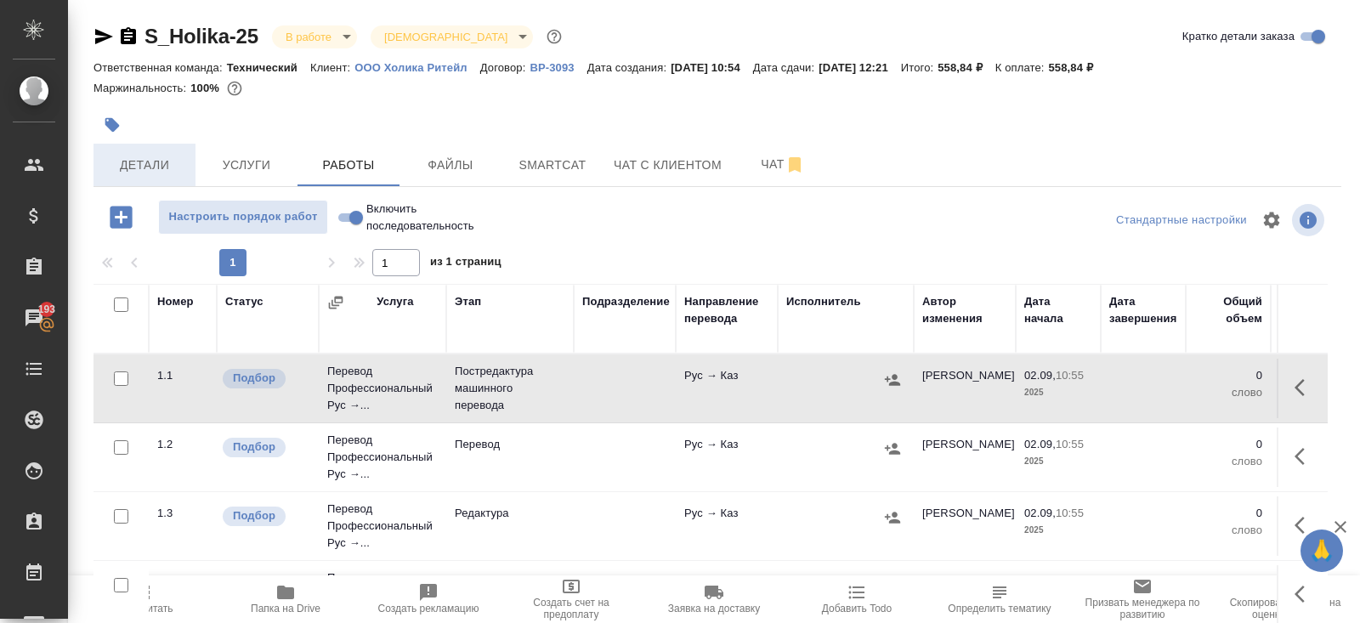
click at [162, 167] on span "Детали" at bounding box center [145, 165] width 82 height 21
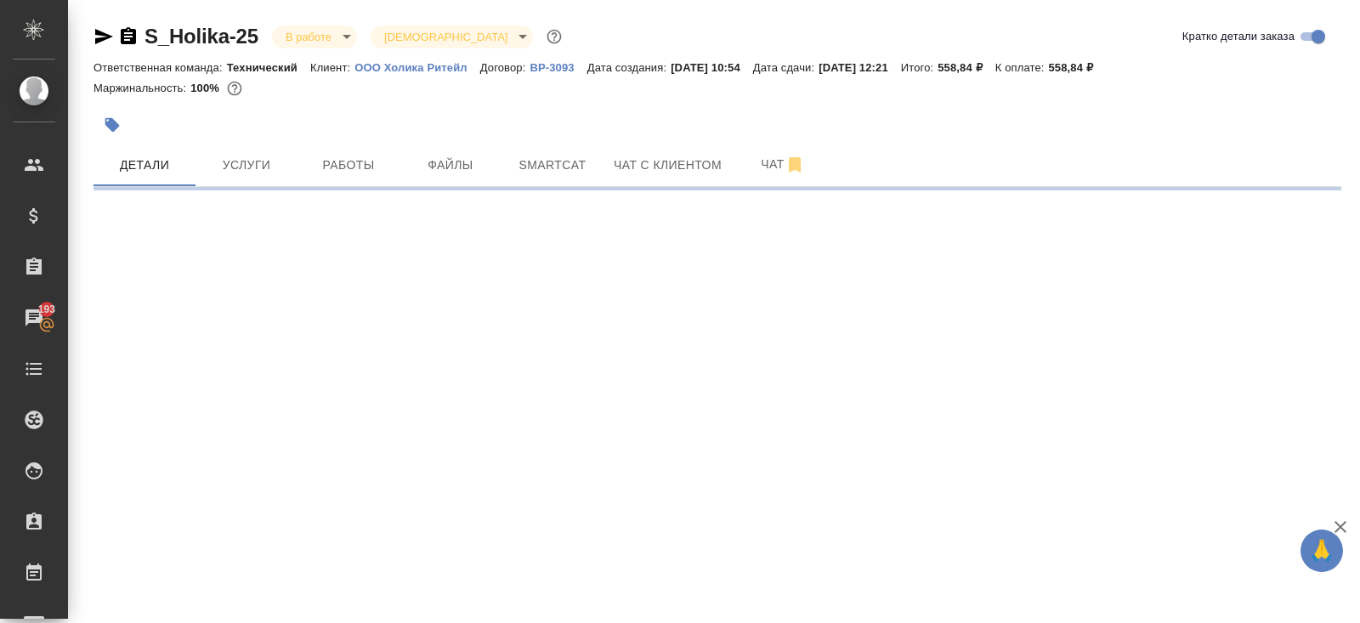
select select "RU"
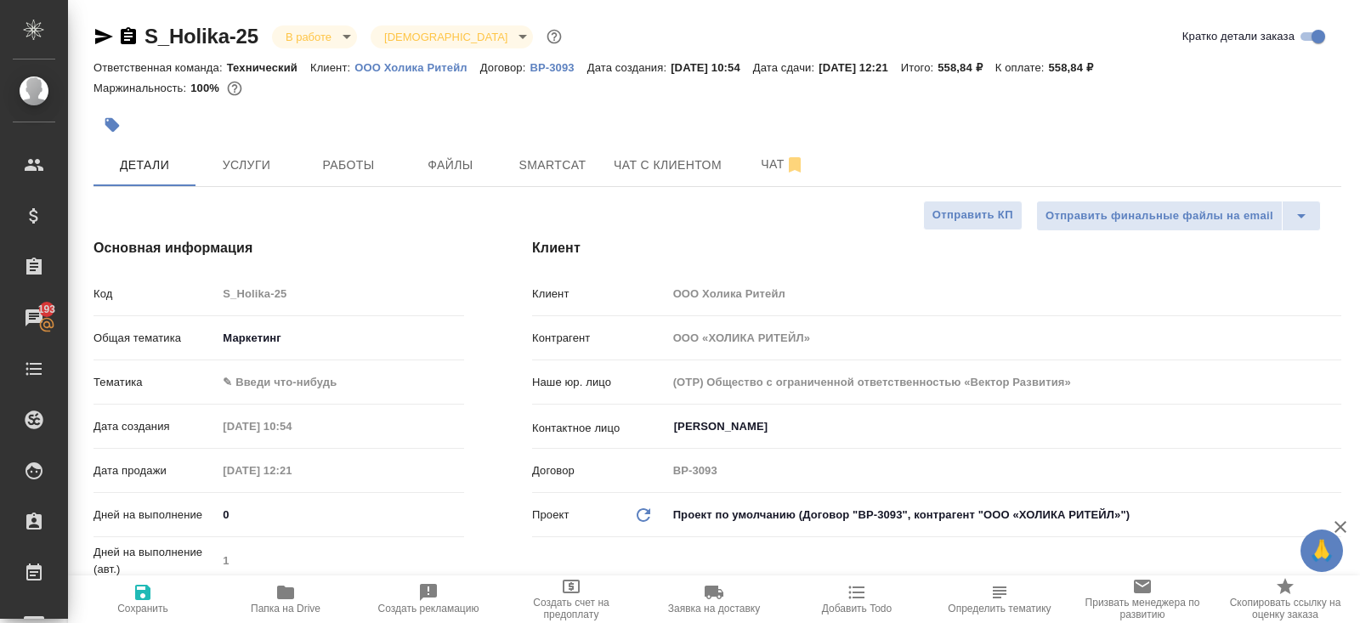
type textarea "x"
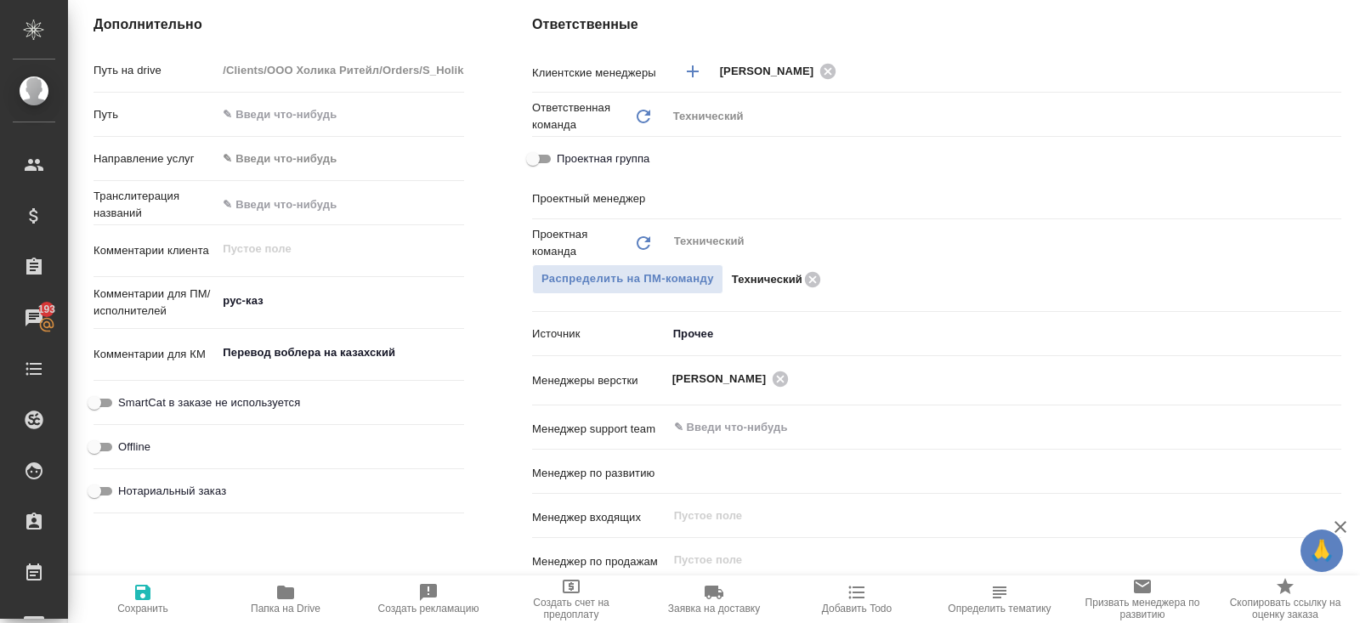
scroll to position [828, 0]
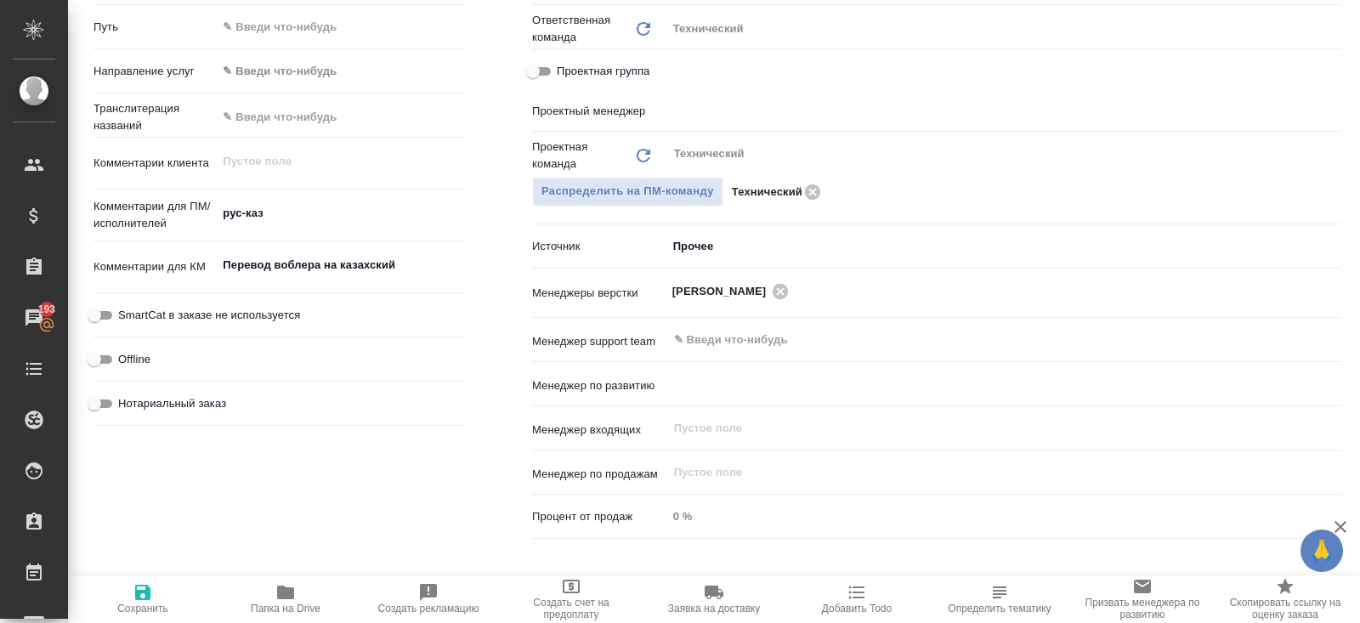
type input "[PERSON_NAME]"
type input "Сеитов Павел"
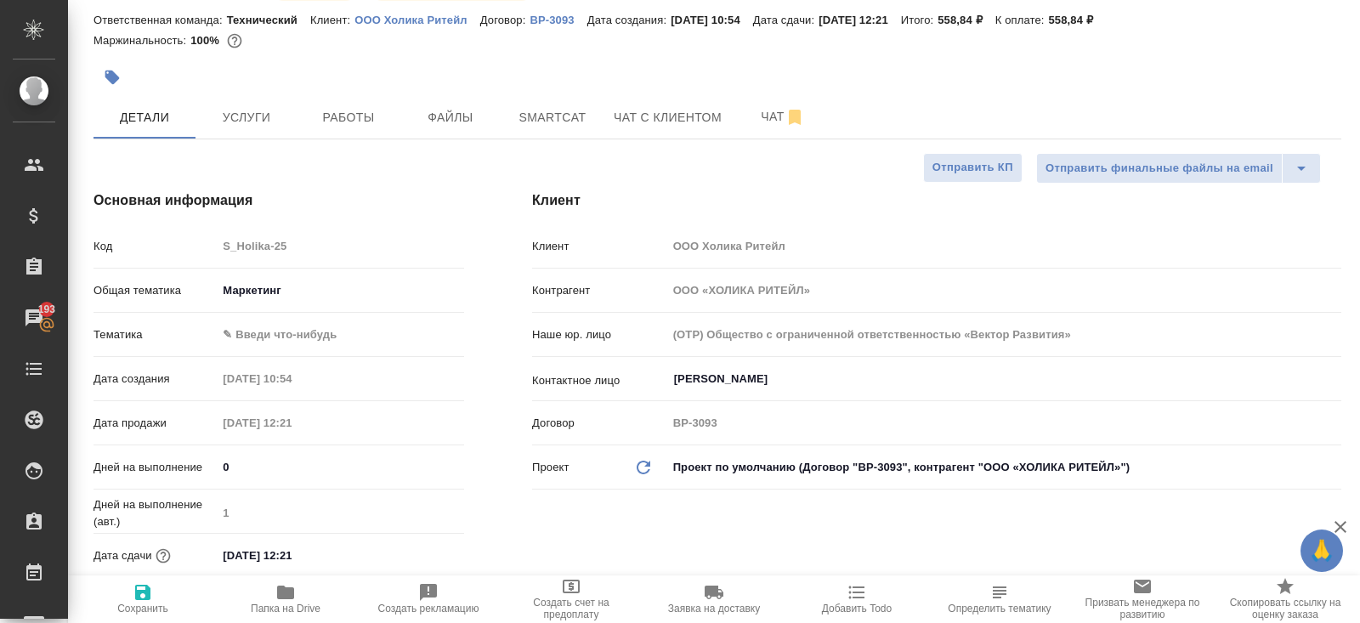
scroll to position [48, 0]
click at [256, 342] on body "🙏 .cls-1 fill:#fff; AWATERA Belyakova Yulia Клиенты Спецификации Заказы 193 Чат…" at bounding box center [680, 311] width 1360 height 623
click at [260, 372] on li "Маркетинг" at bounding box center [340, 359] width 247 height 27
type input "5a8b8b956a9677013d343d63"
type textarea "x"
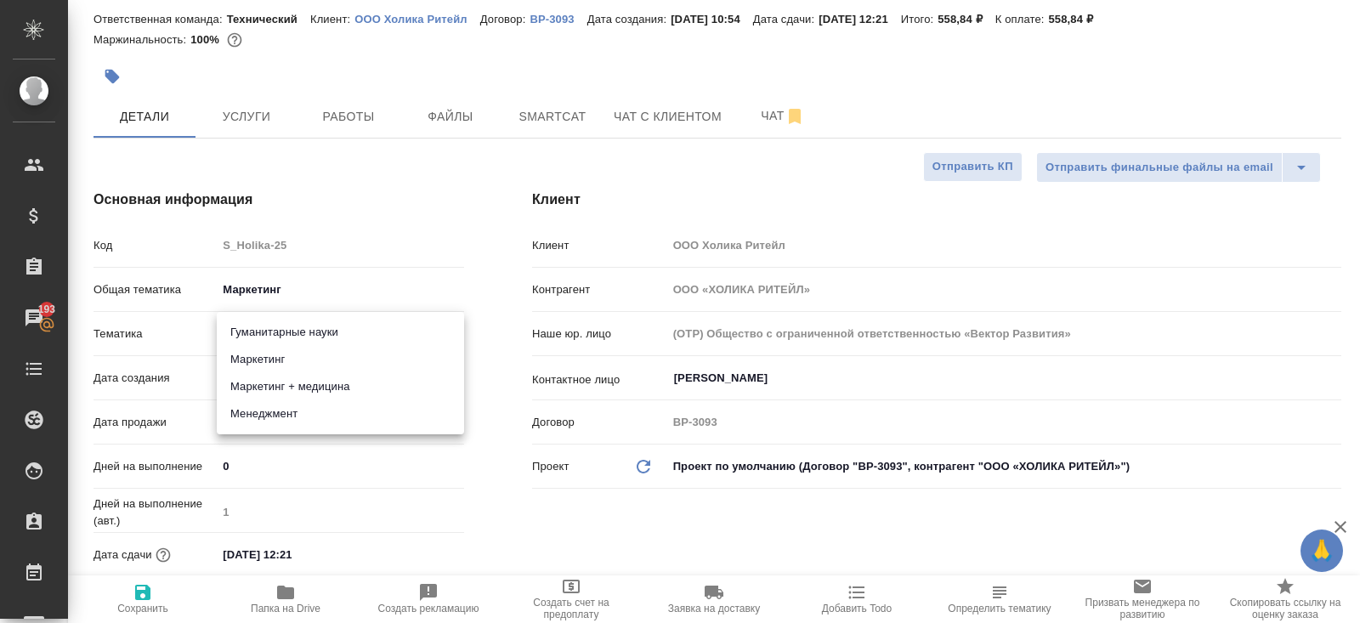
type textarea "x"
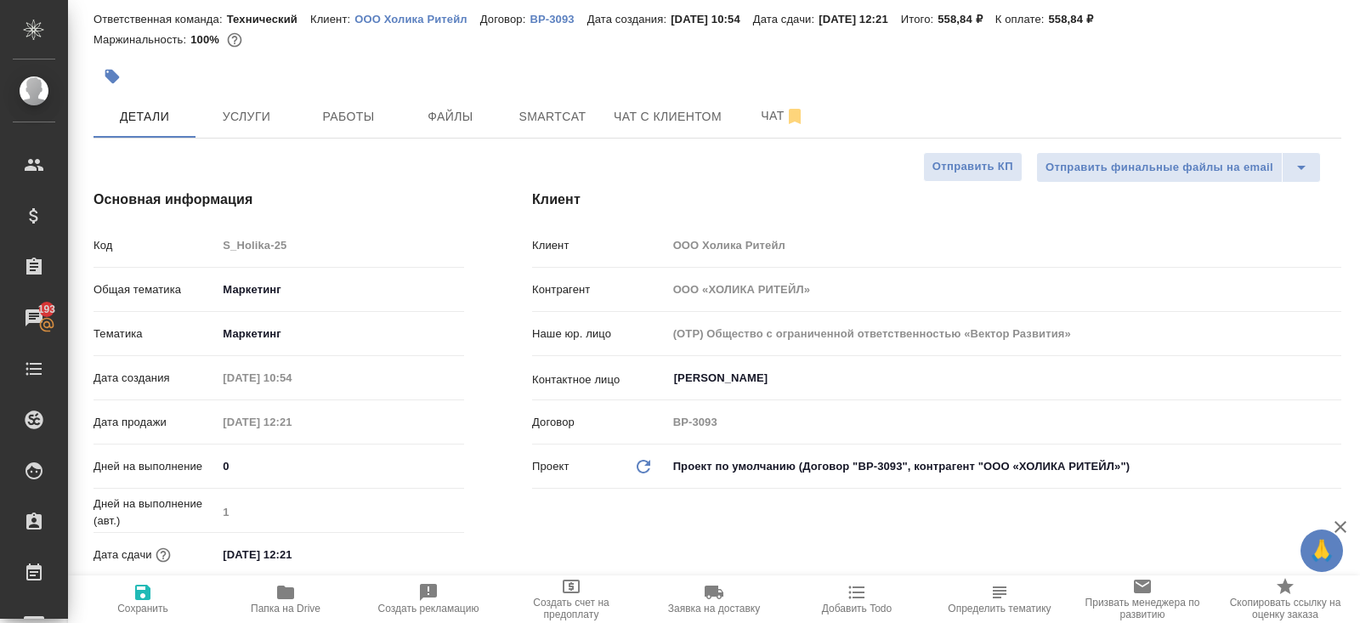
click at [151, 594] on icon "button" at bounding box center [143, 592] width 20 height 20
type textarea "x"
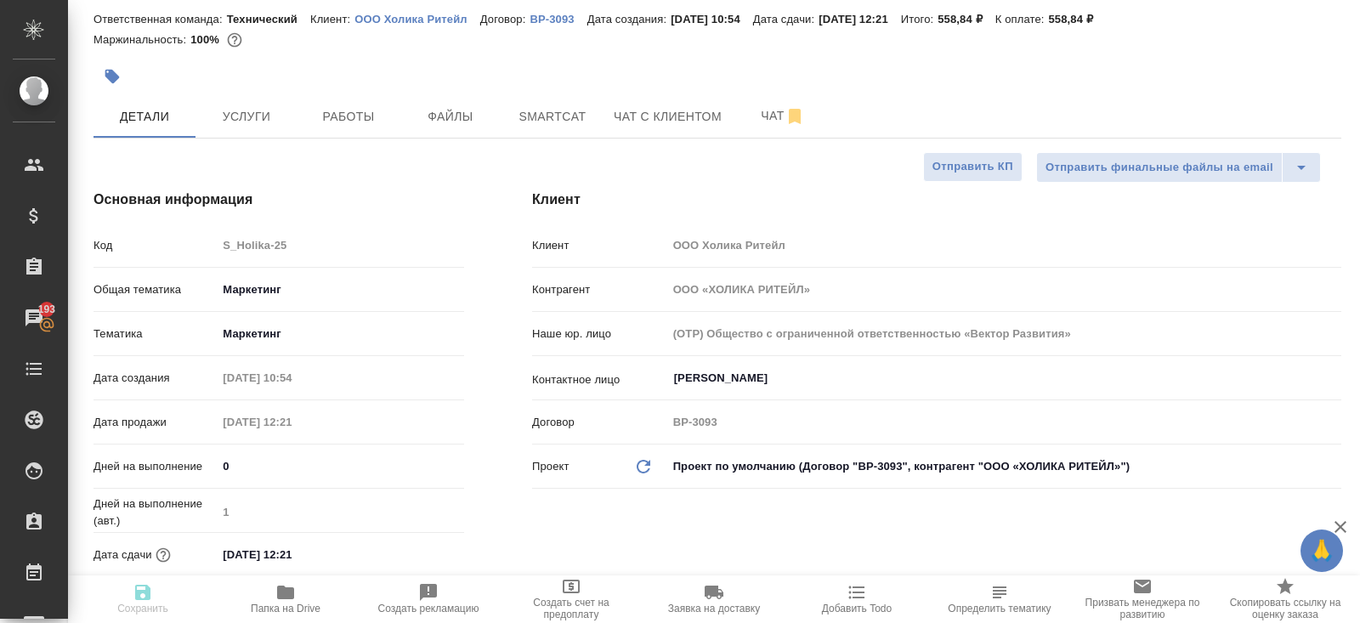
type textarea "x"
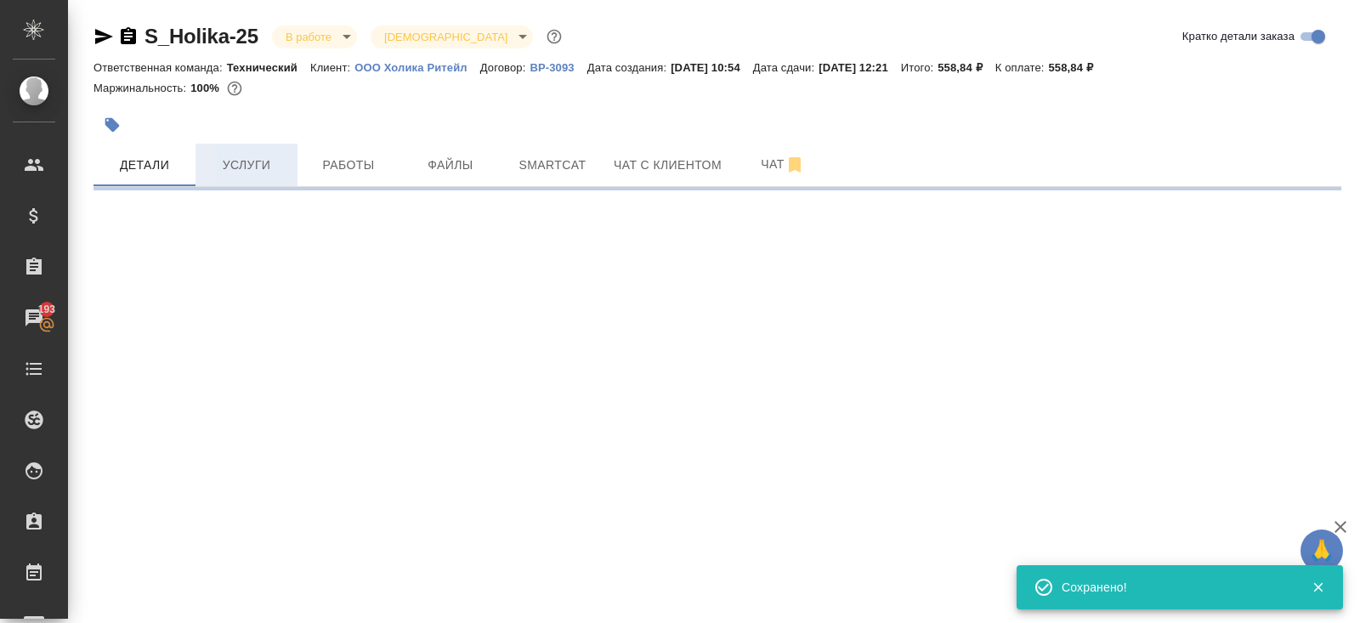
scroll to position [0, 0]
select select "RU"
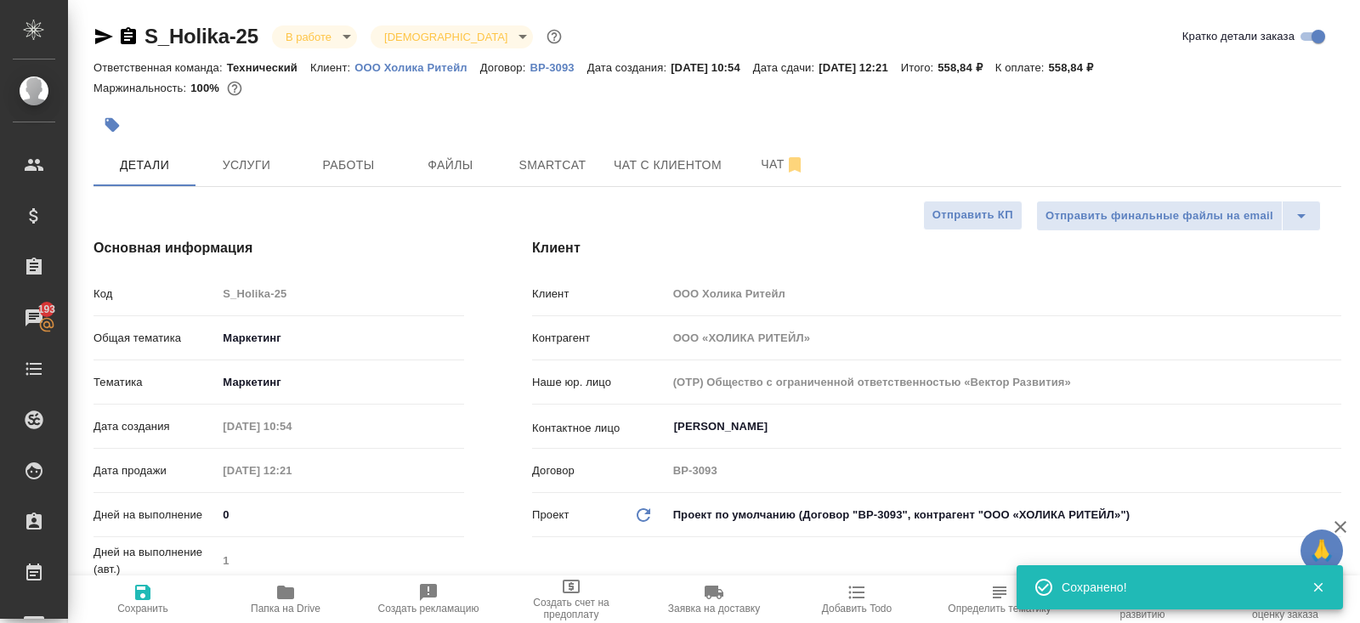
click at [267, 128] on div at bounding box center [510, 124] width 832 height 37
type textarea "x"
click at [263, 162] on span "Услуги" at bounding box center [247, 165] width 82 height 21
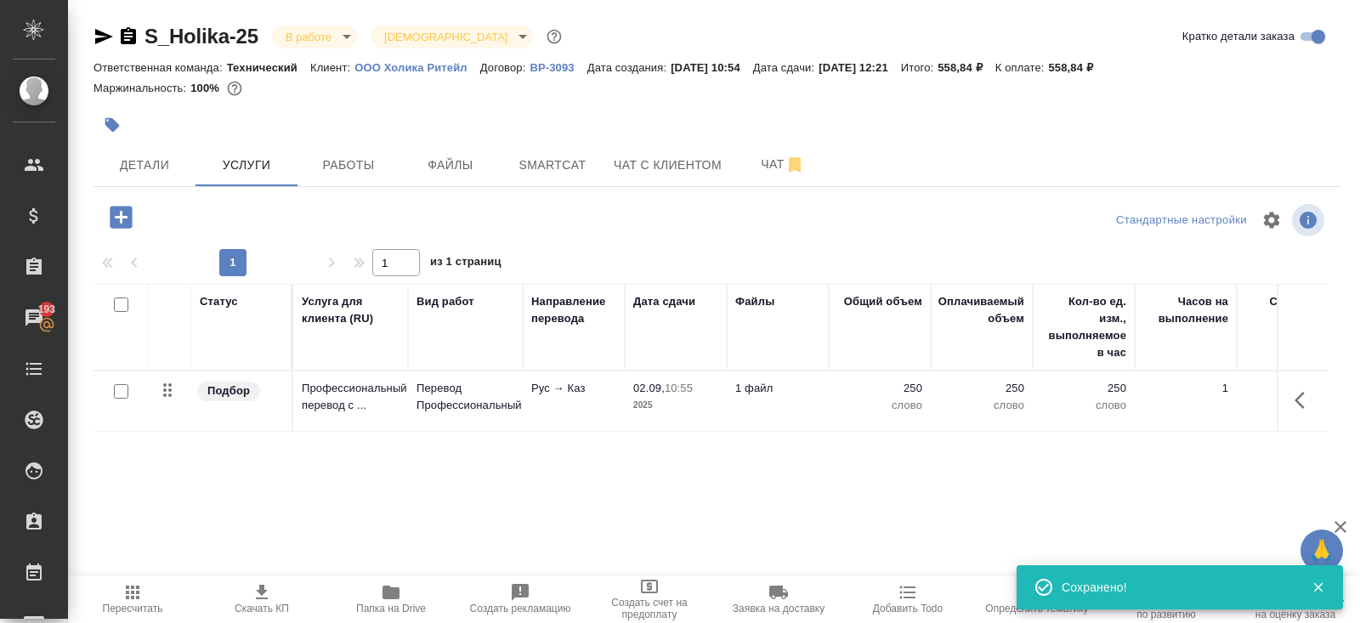
click at [124, 303] on input "checkbox" at bounding box center [121, 305] width 14 height 14
checkbox input "true"
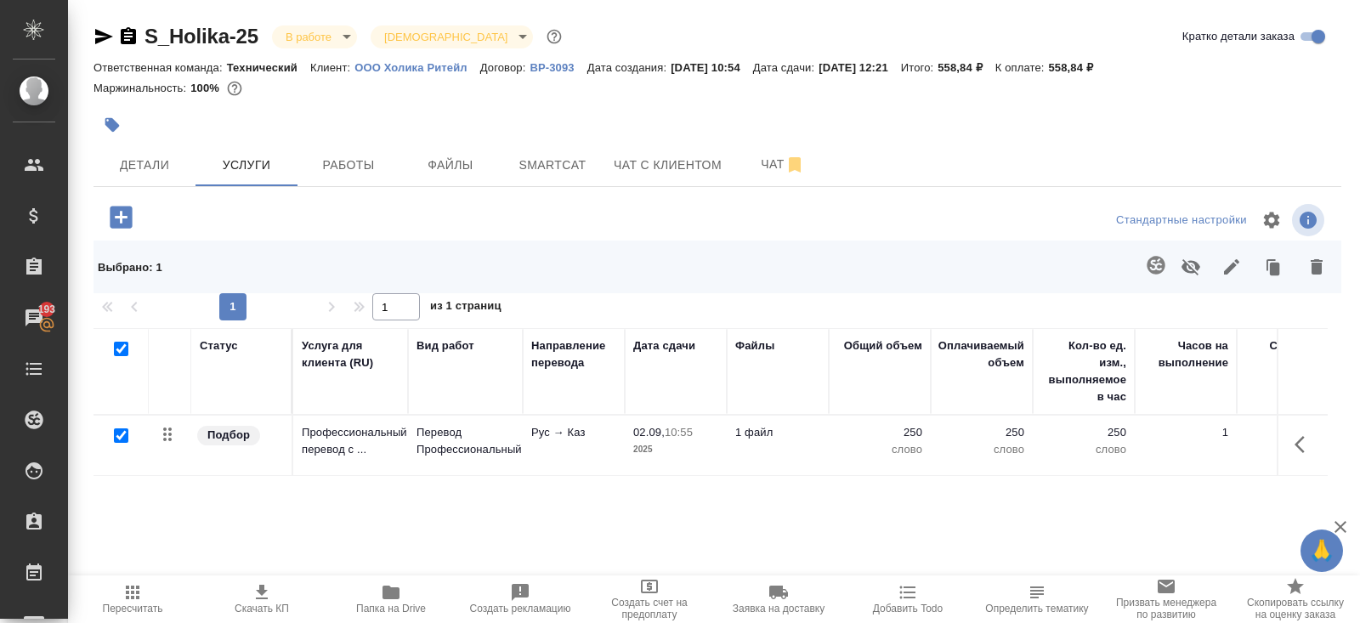
click at [1236, 273] on icon "button" at bounding box center [1232, 267] width 20 height 20
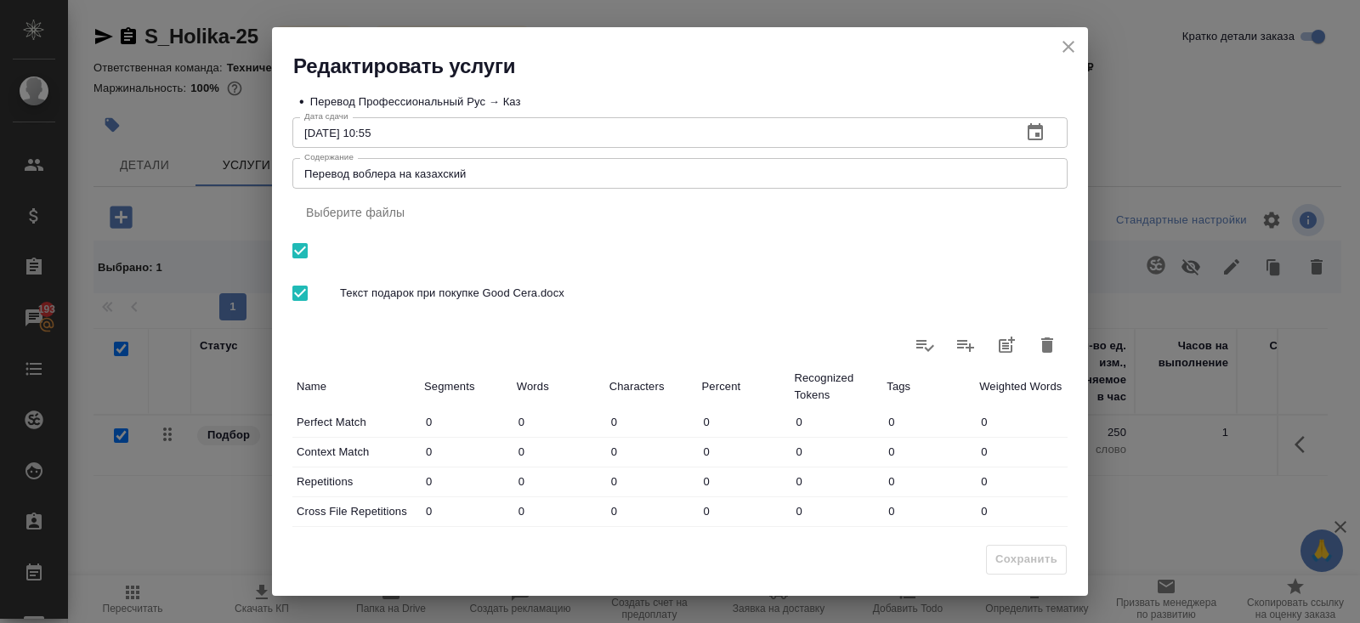
click at [1035, 141] on icon "button" at bounding box center [1035, 132] width 20 height 20
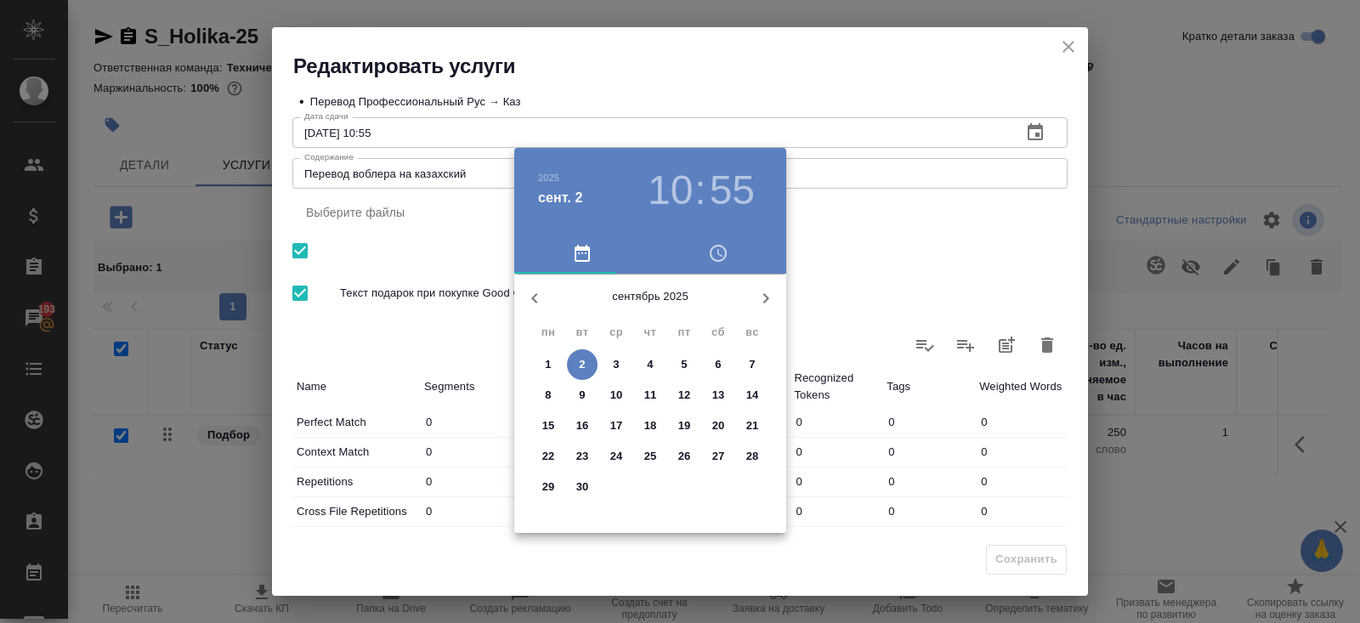
click at [612, 365] on span "3" at bounding box center [616, 364] width 31 height 17
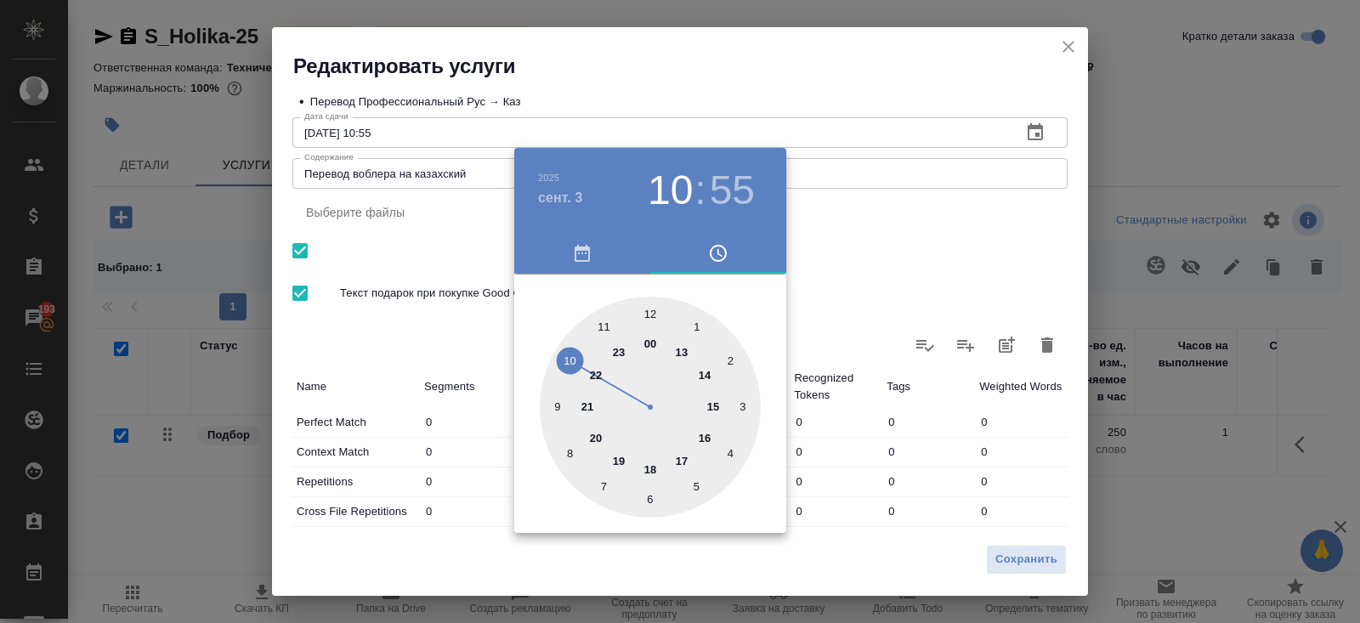
click at [652, 312] on div at bounding box center [650, 407] width 221 height 221
type input "03.09.2025 12:00"
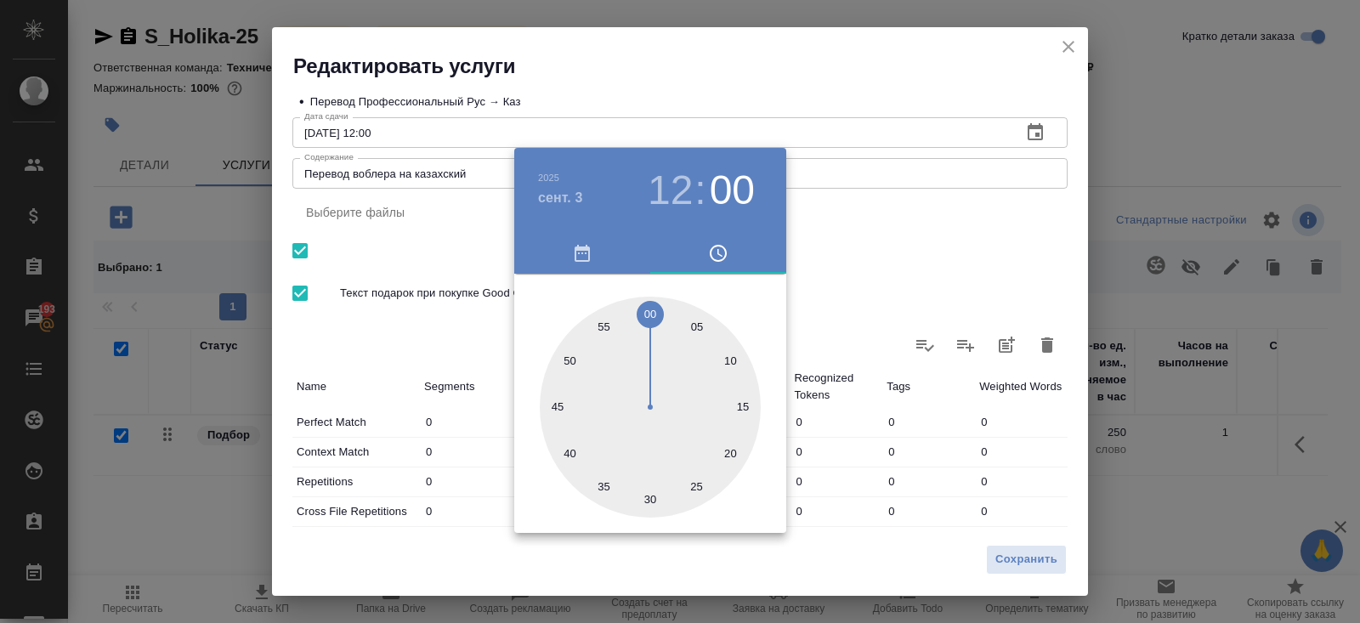
click at [950, 310] on div at bounding box center [680, 311] width 1360 height 623
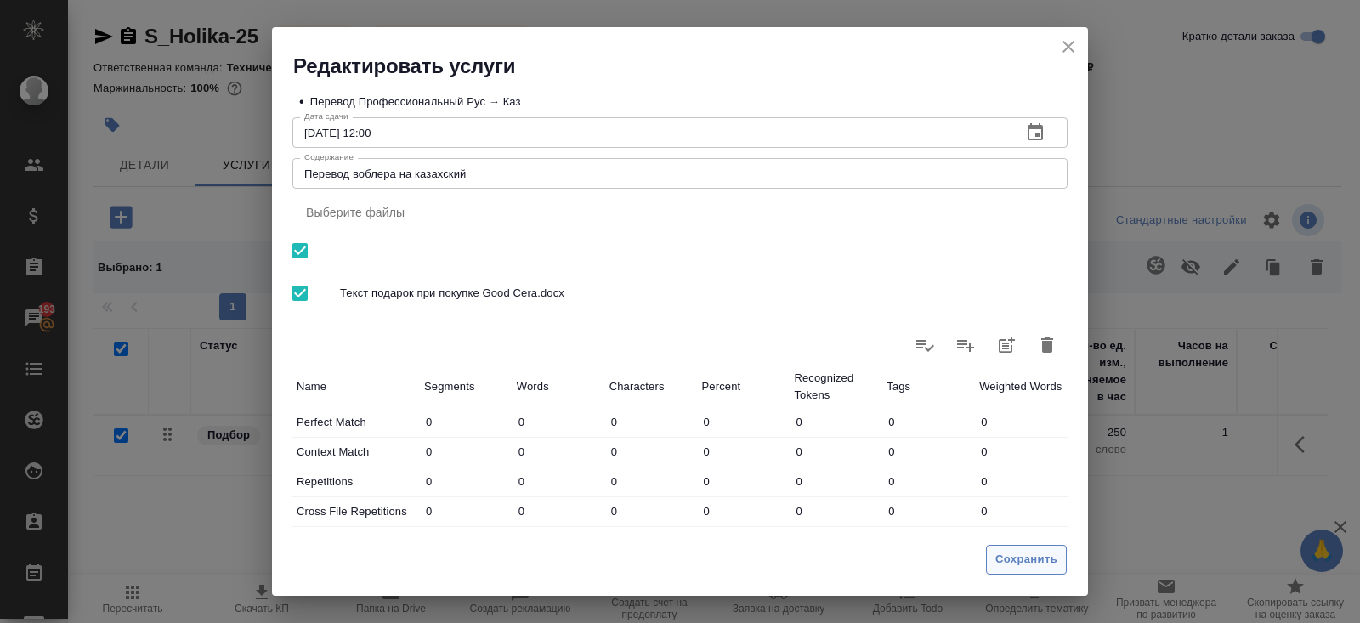
click at [1006, 559] on span "Сохранить" at bounding box center [1026, 560] width 62 height 20
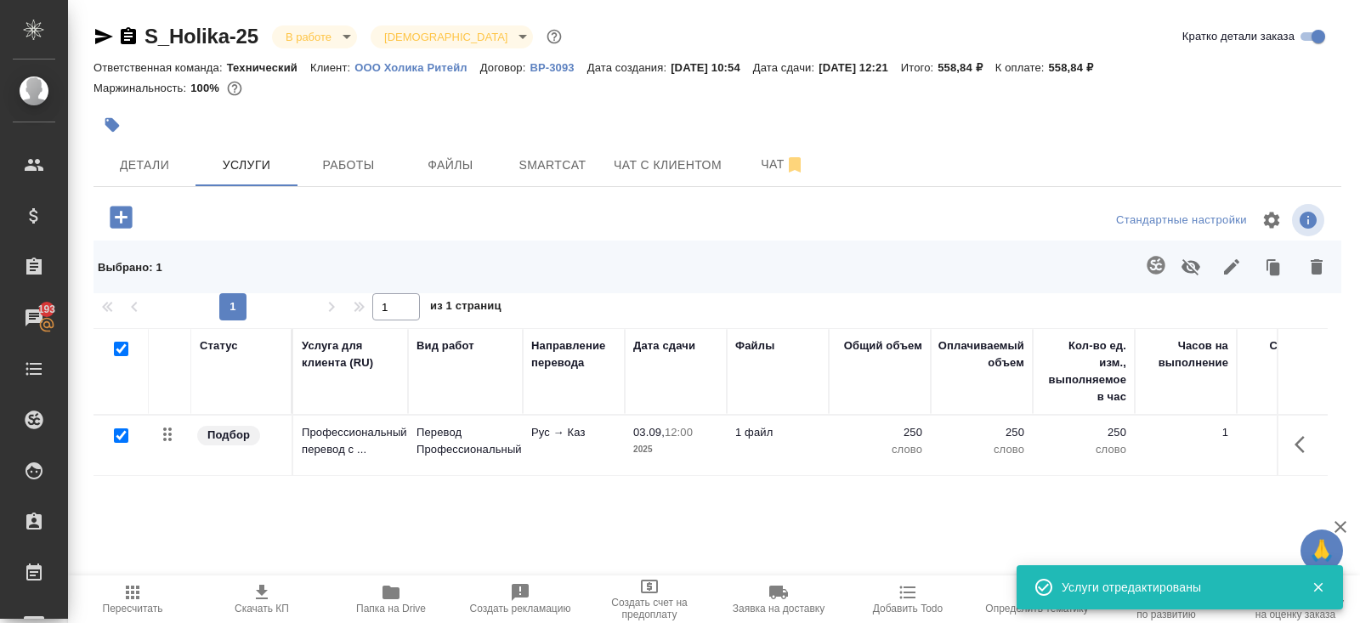
click at [354, 198] on div "S_Holika-25 В работе inProgress Святая троица holyTrinity Кратко детали заказа …" at bounding box center [717, 368] width 1267 height 737
click at [354, 185] on button "Работы" at bounding box center [349, 165] width 102 height 43
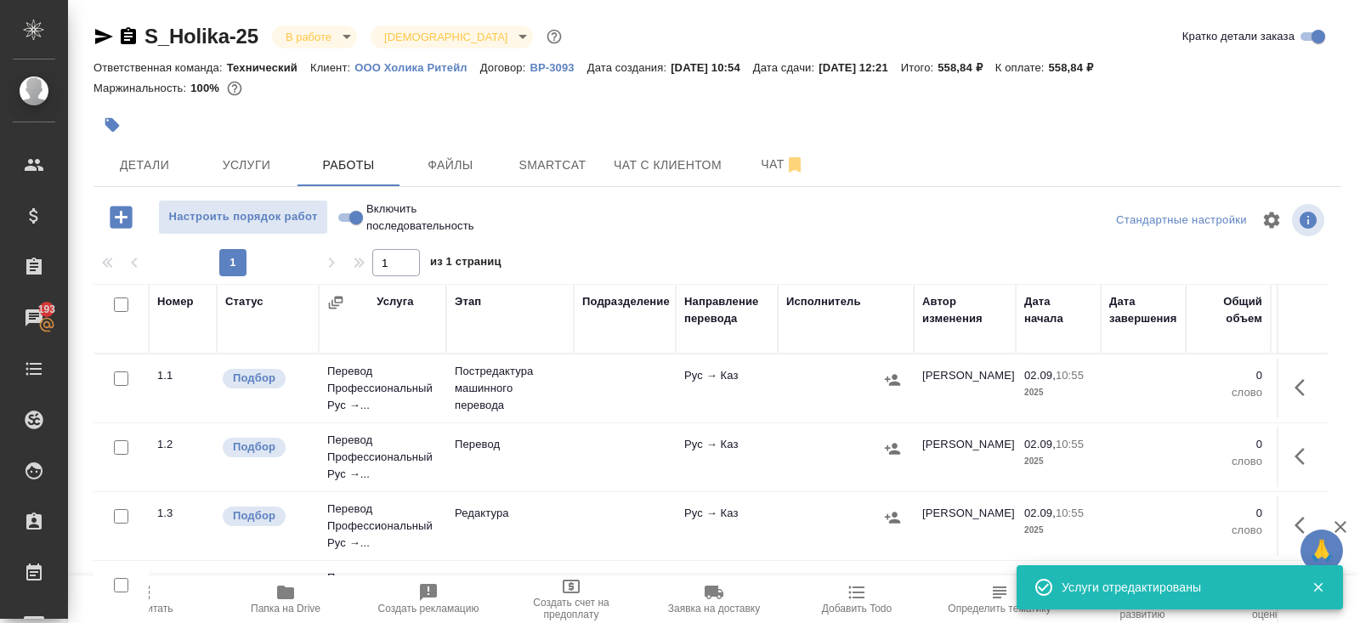
click at [1307, 394] on icon "button" at bounding box center [1305, 387] width 20 height 20
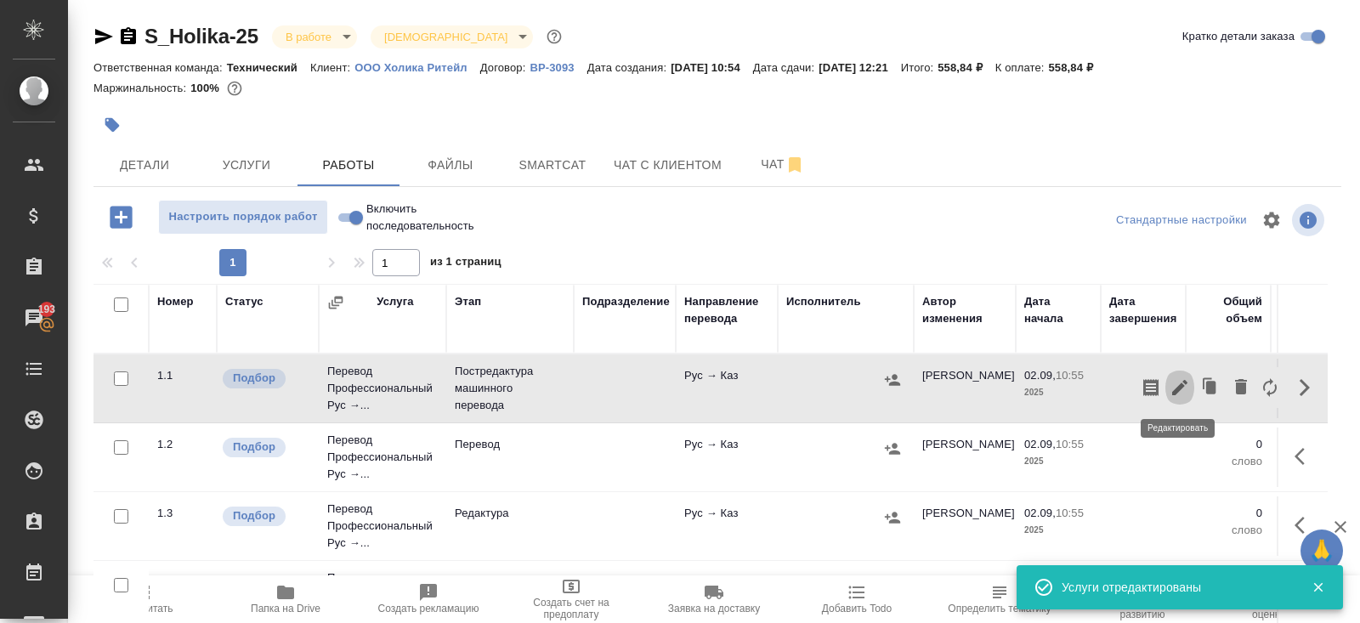
click at [1182, 388] on icon "button" at bounding box center [1180, 387] width 20 height 20
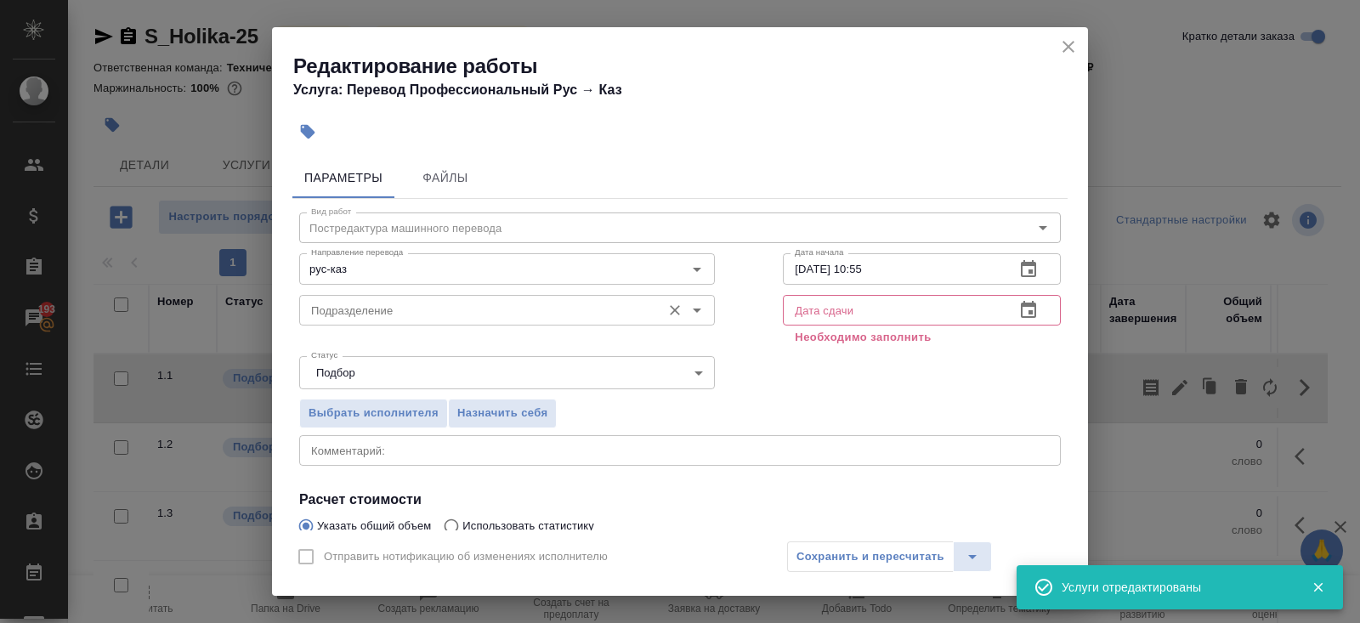
click at [375, 313] on input "Подразделение" at bounding box center [478, 310] width 349 height 20
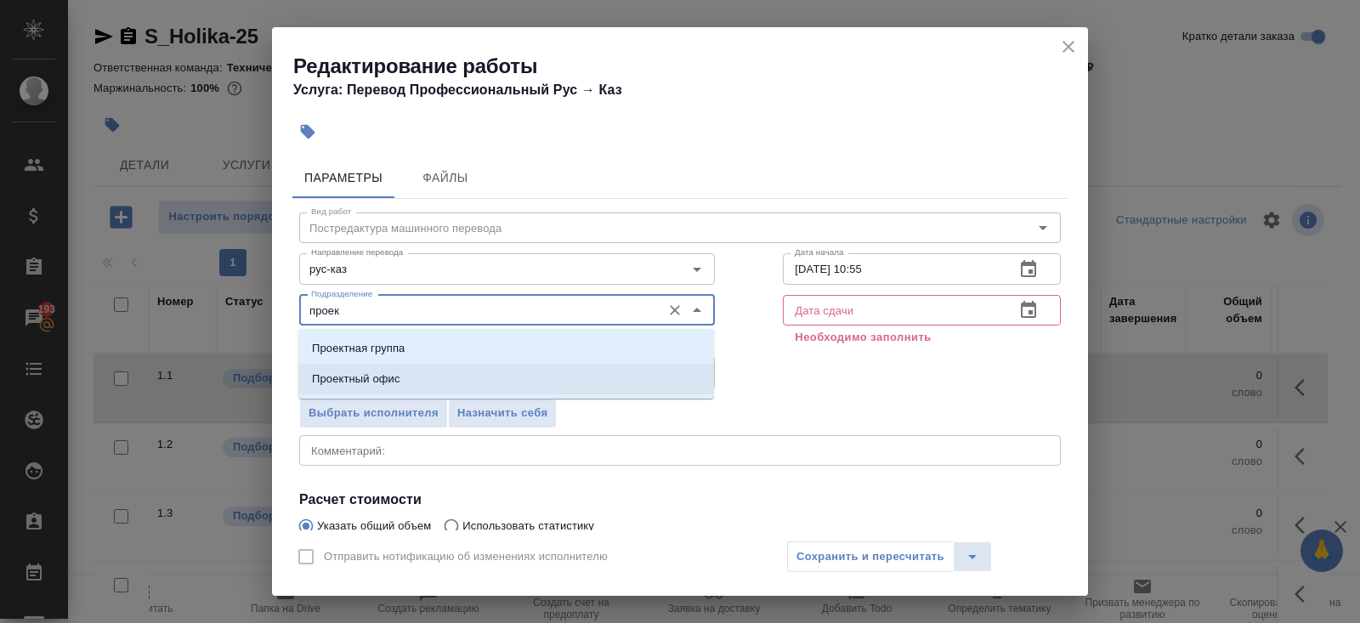
click at [348, 373] on p "Проектный офис" at bounding box center [356, 379] width 88 height 17
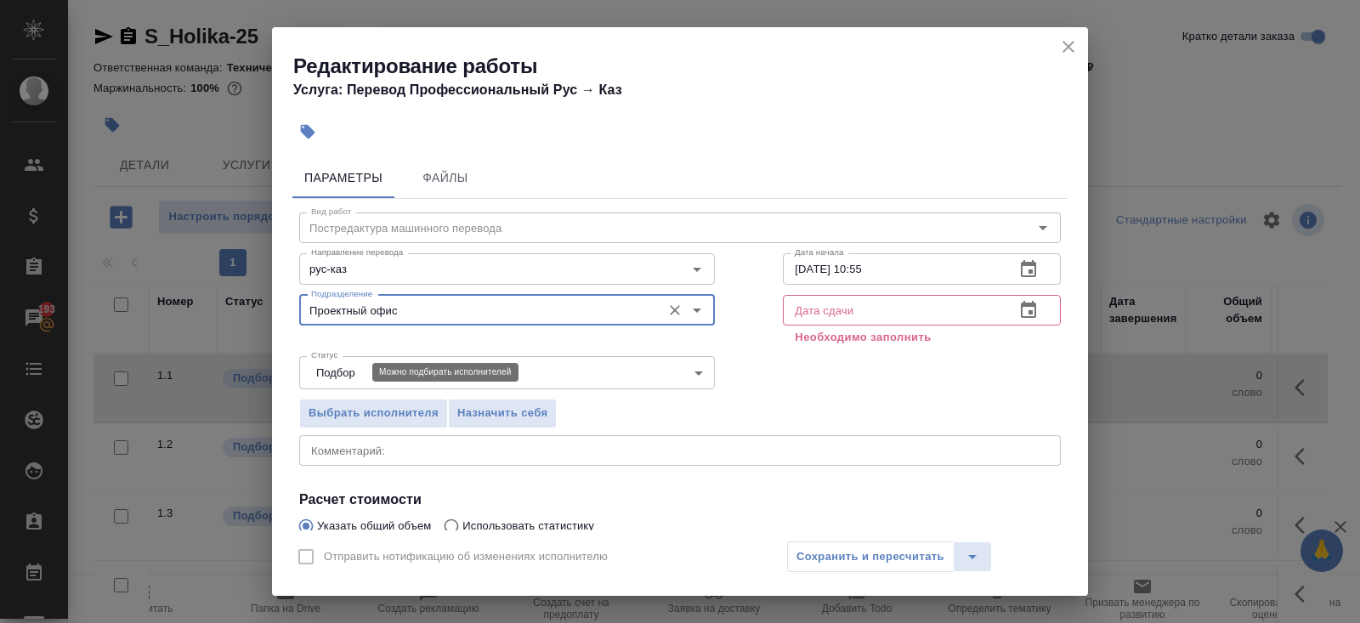
scroll to position [196, 0]
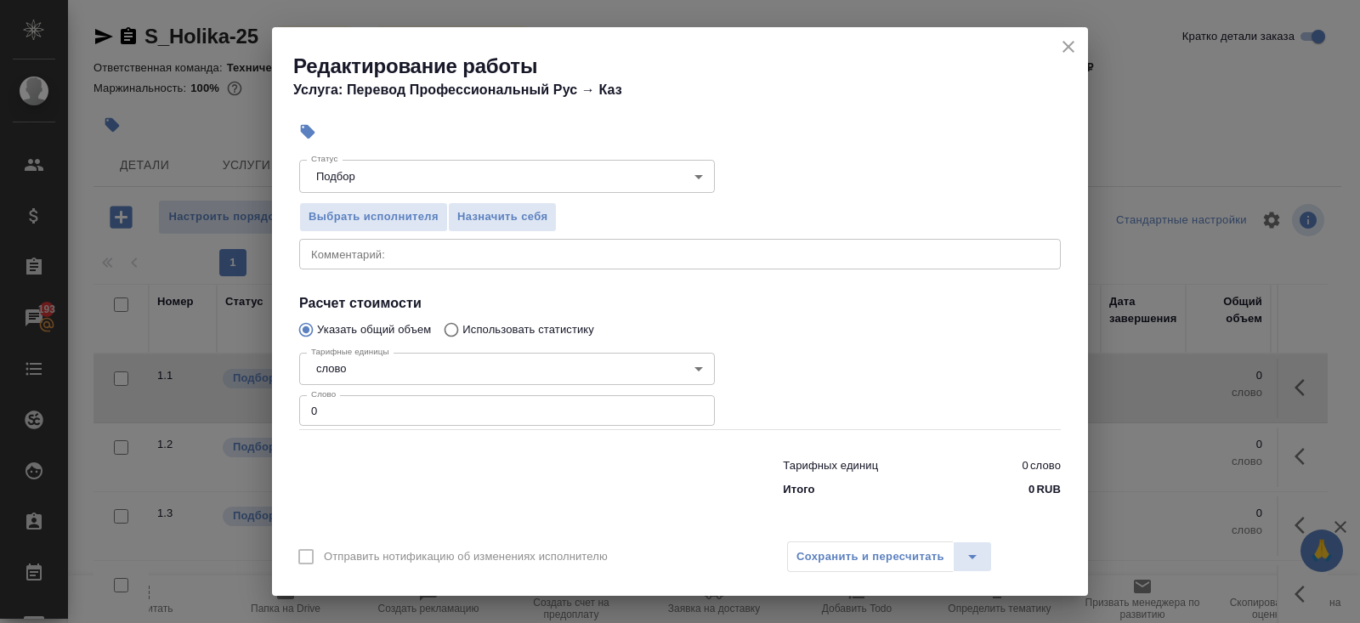
type input "Проектный офис"
click at [352, 408] on input "0" at bounding box center [507, 410] width 416 height 31
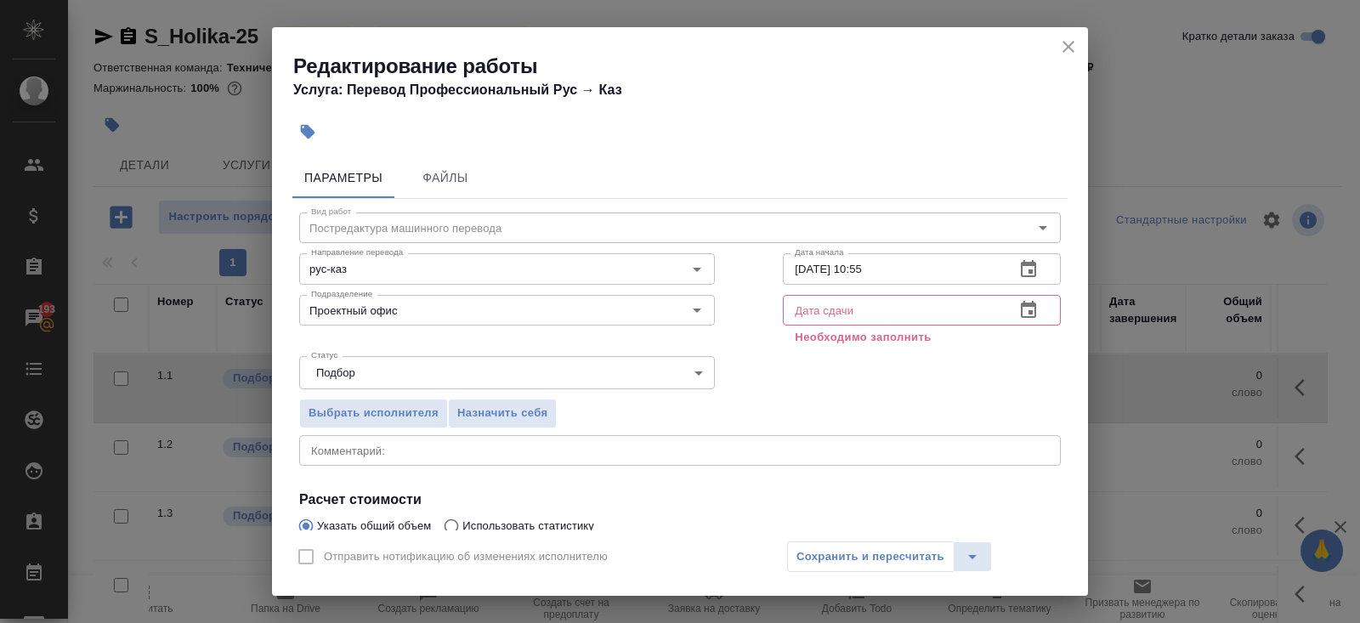
type input "20"
click at [1022, 316] on icon "button" at bounding box center [1028, 309] width 15 height 17
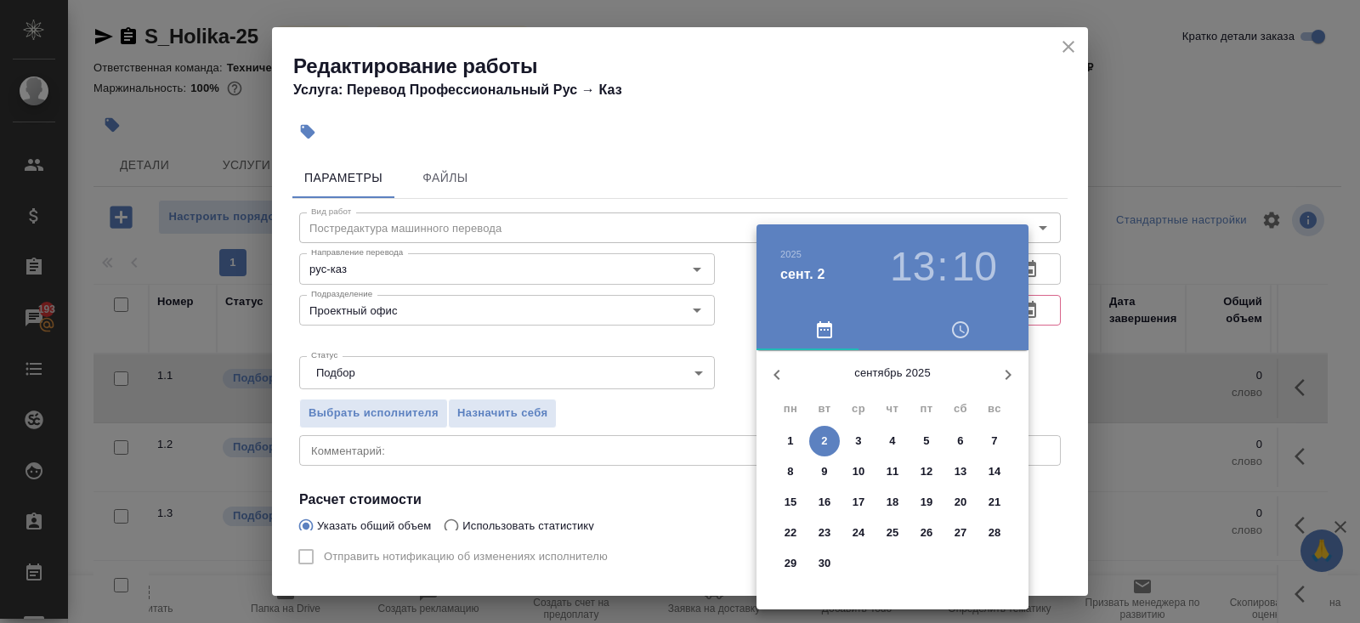
click at [852, 441] on span "3" at bounding box center [858, 441] width 31 height 17
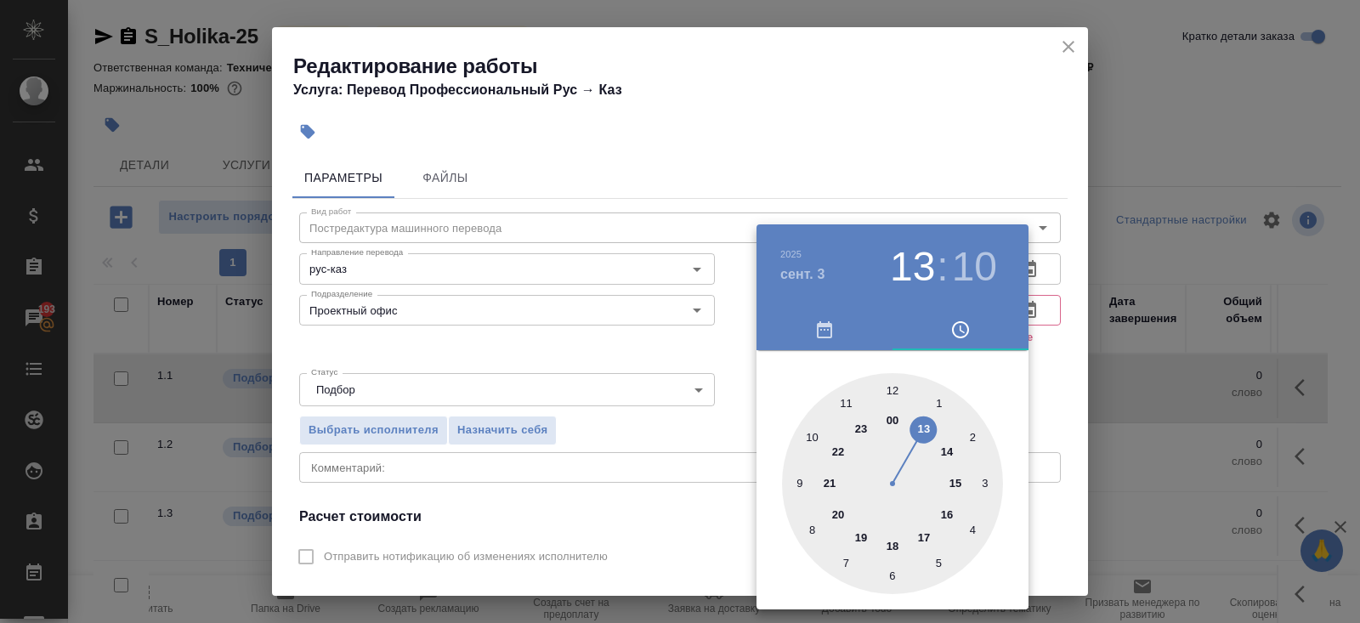
click at [896, 393] on div at bounding box center [892, 483] width 221 height 221
type input "03.09.2025 12:00"
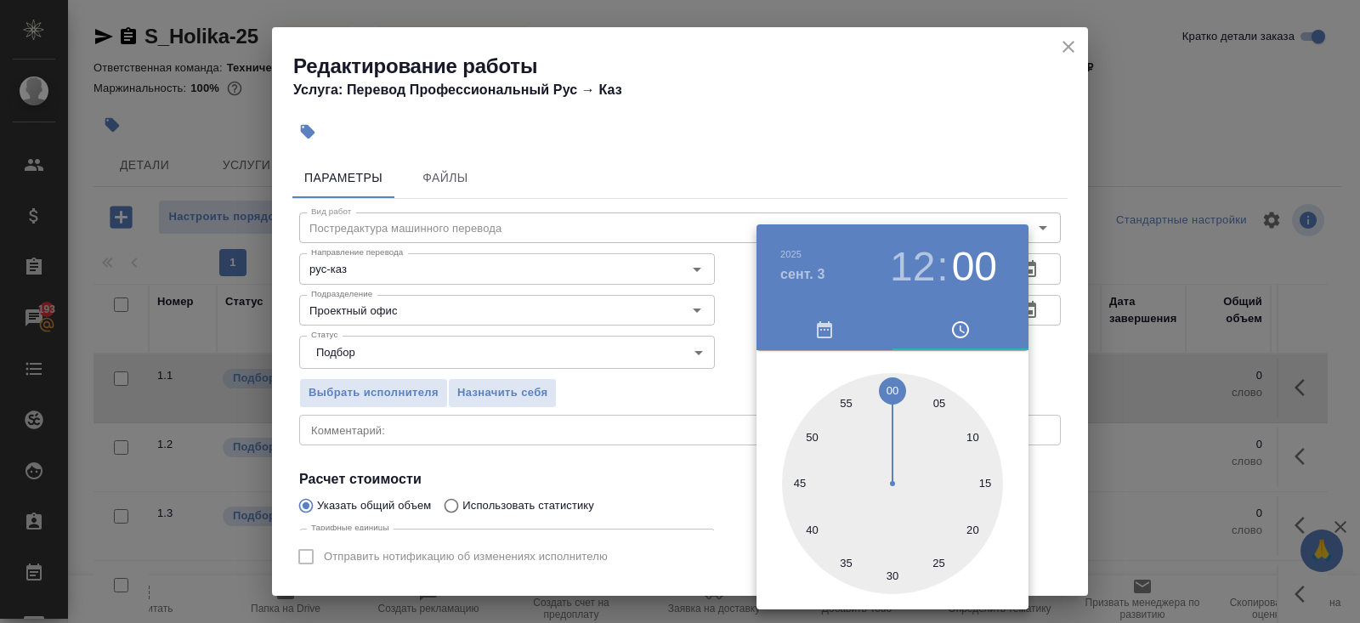
click at [694, 425] on div at bounding box center [680, 311] width 1360 height 623
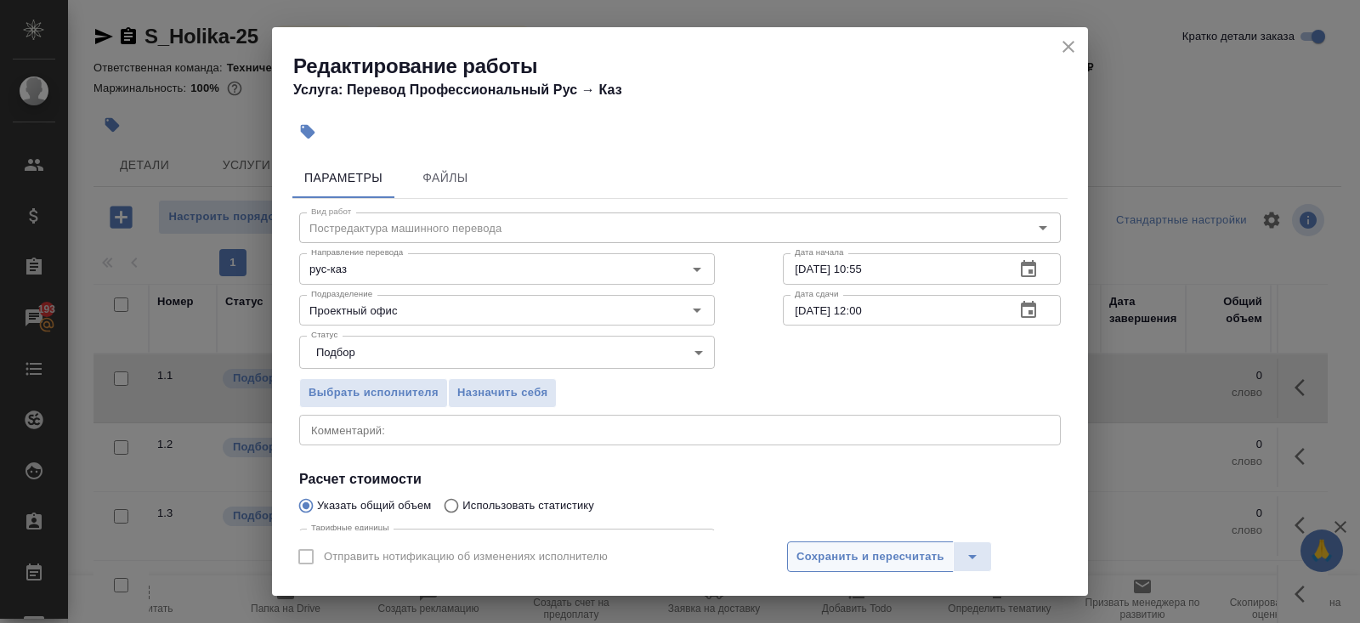
click at [878, 560] on span "Сохранить и пересчитать" at bounding box center [871, 557] width 148 height 20
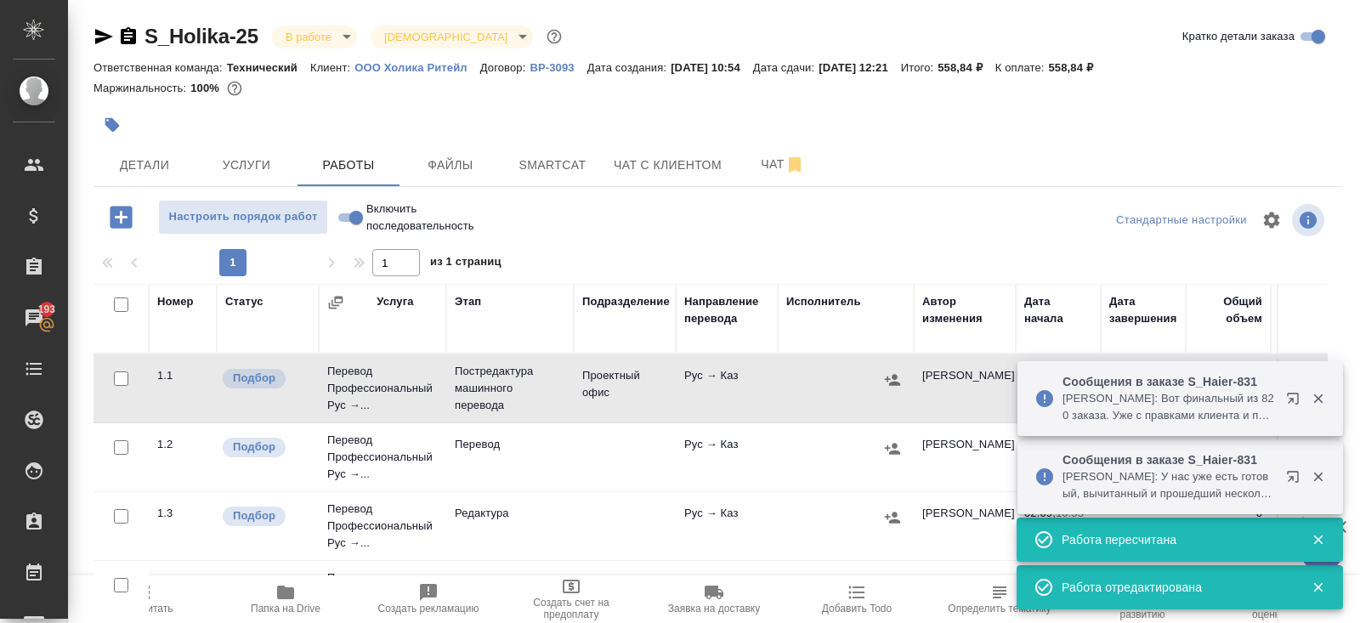
click at [122, 302] on input "checkbox" at bounding box center [121, 305] width 14 height 14
checkbox input "true"
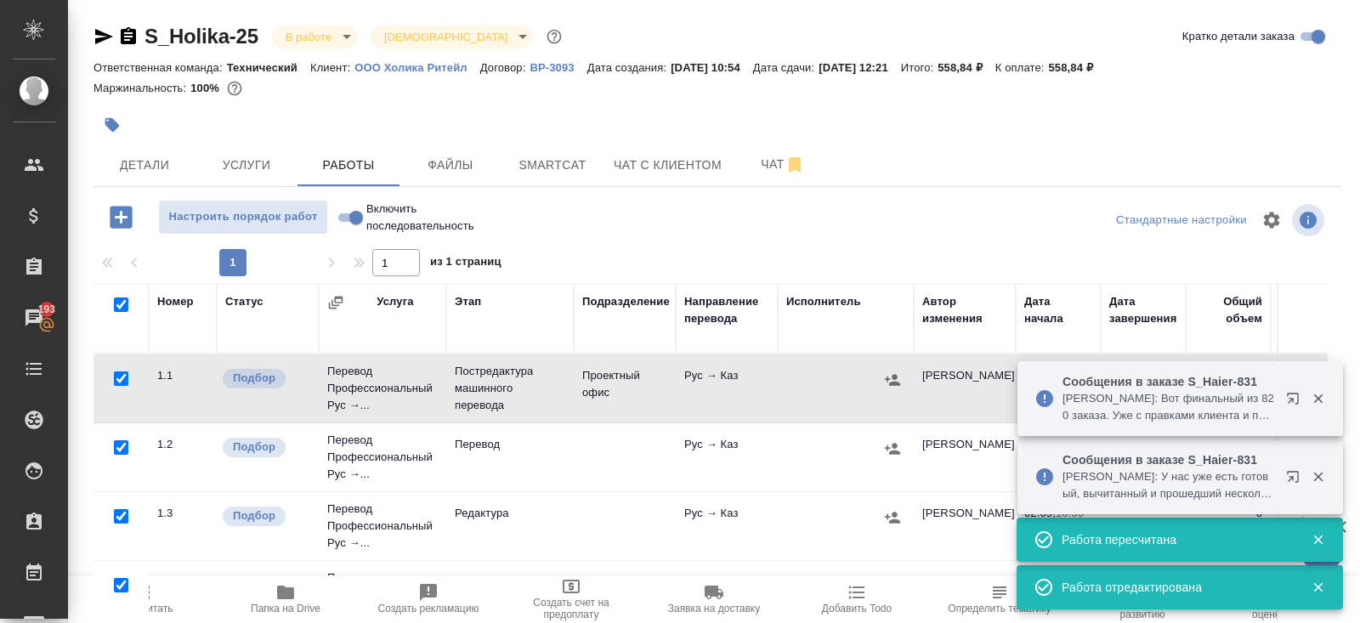
checkbox input "true"
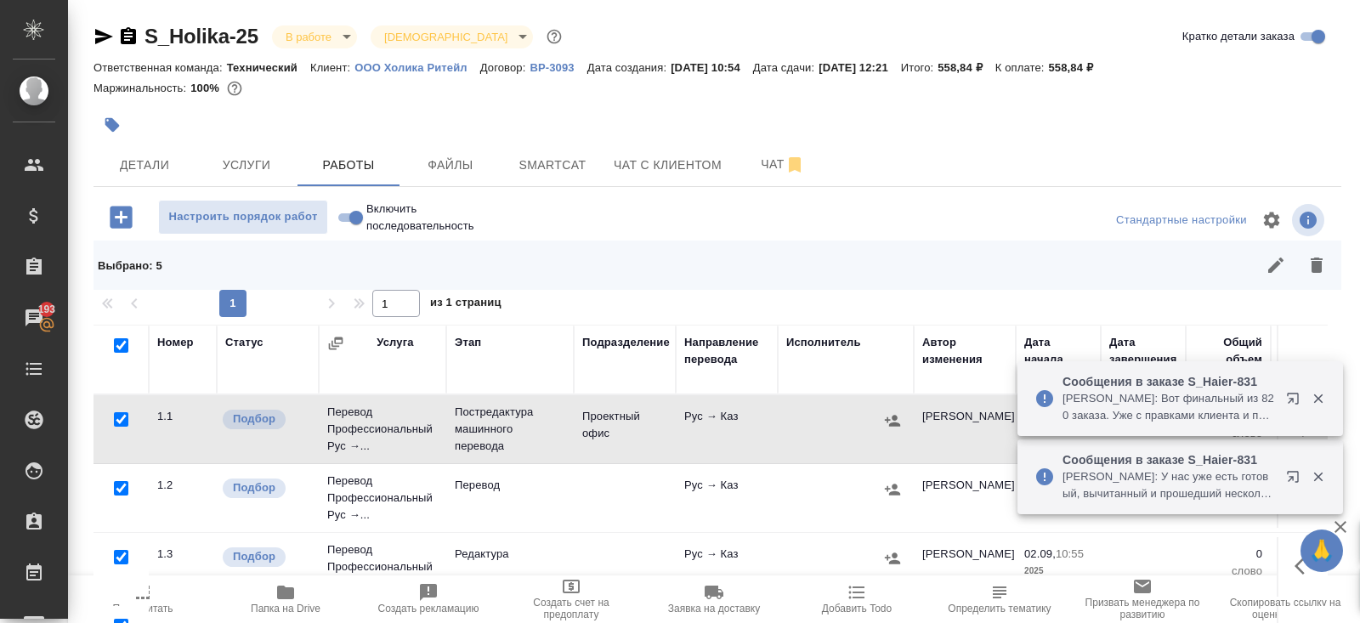
click at [122, 421] on input "checkbox" at bounding box center [121, 419] width 14 height 14
checkbox input "false"
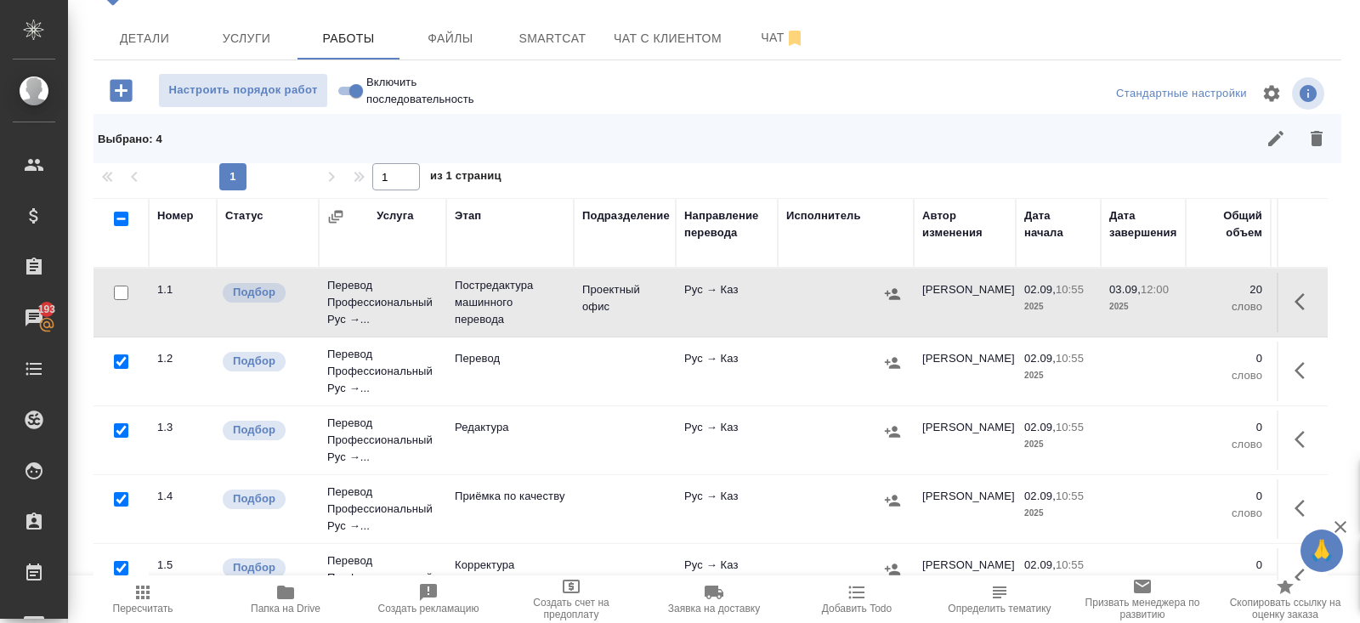
scroll to position [29, 0]
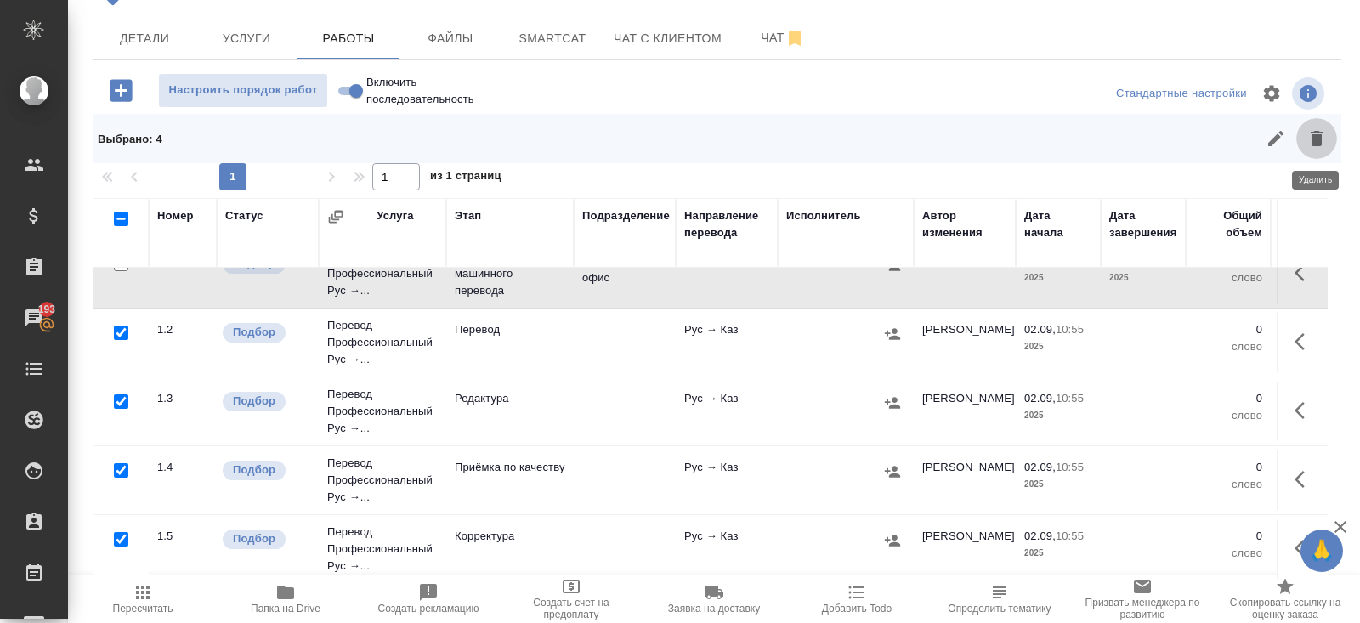
click at [1312, 133] on icon "button" at bounding box center [1317, 138] width 20 height 20
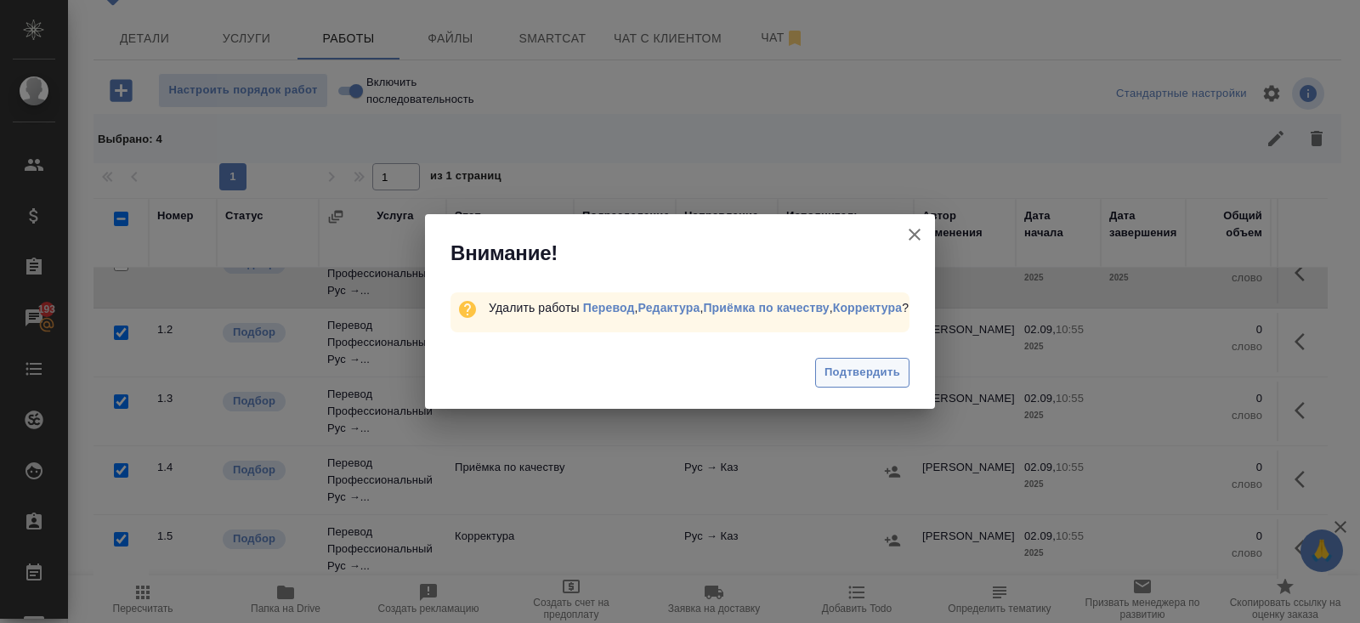
click at [846, 379] on span "Подтвердить" at bounding box center [863, 373] width 76 height 20
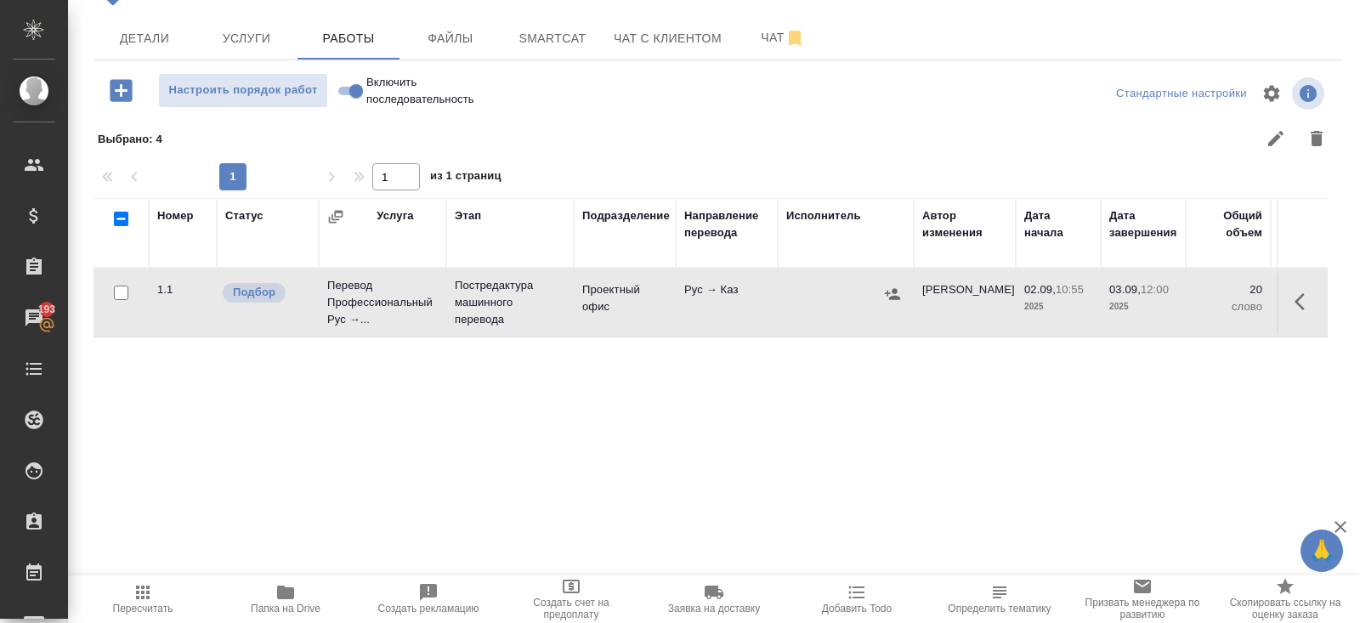
scroll to position [0, 0]
click at [1291, 301] on button "button" at bounding box center [1304, 301] width 41 height 41
click at [1159, 301] on icon "button" at bounding box center [1151, 302] width 20 height 20
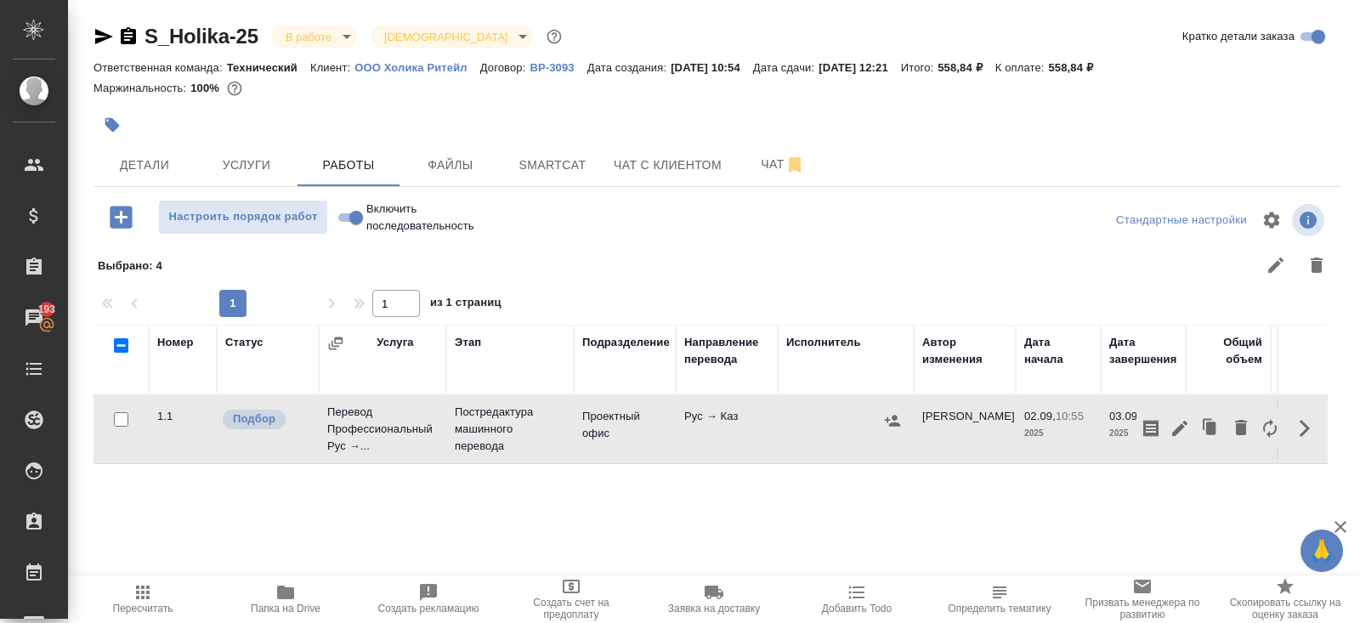
click at [150, 593] on icon "button" at bounding box center [143, 592] width 20 height 20
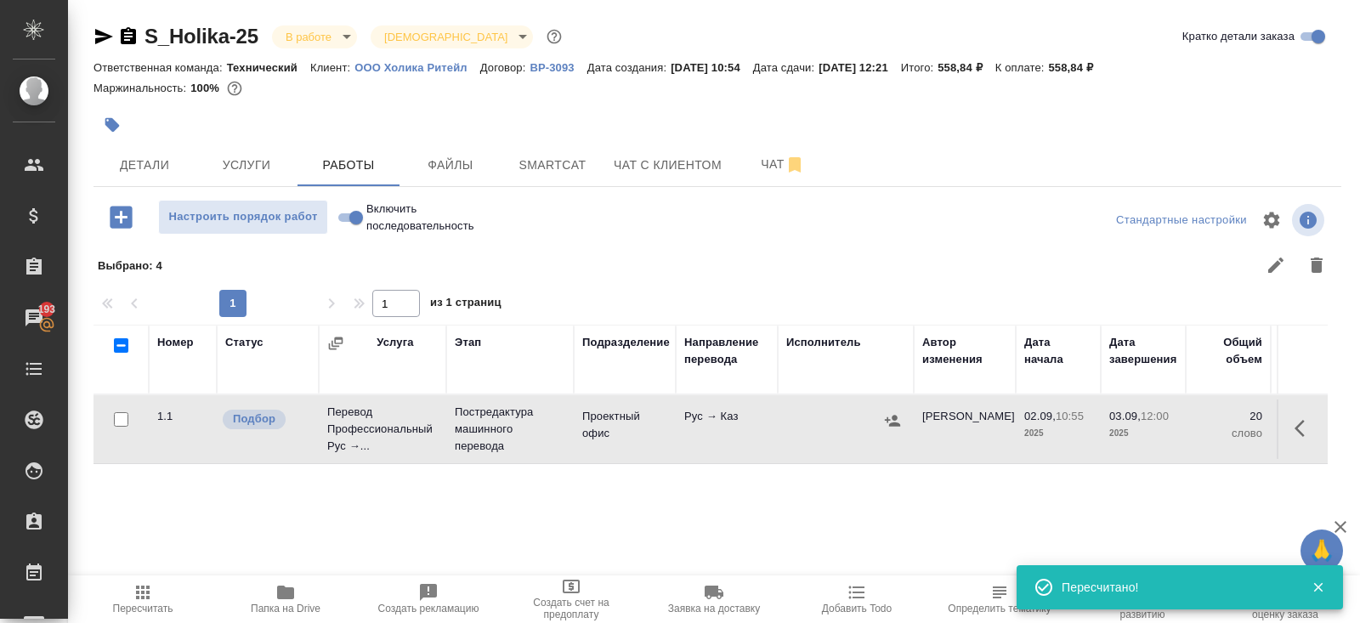
click at [884, 425] on icon "button" at bounding box center [892, 420] width 17 height 17
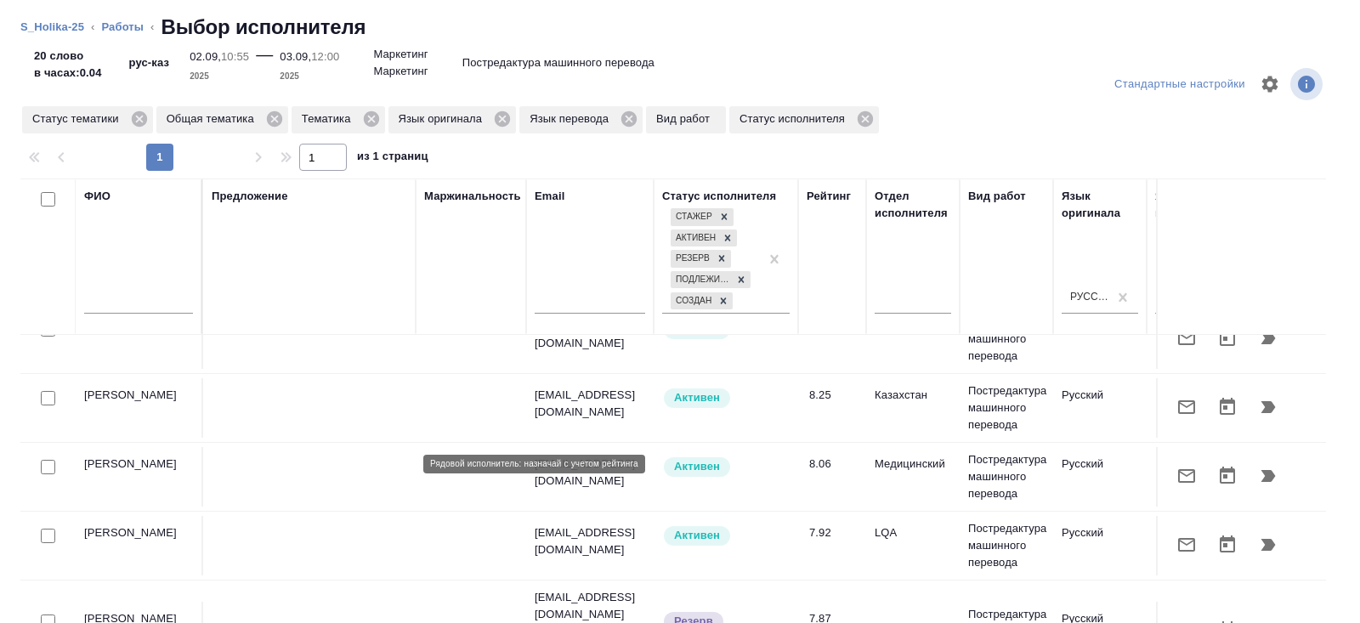
scroll to position [31, 1163]
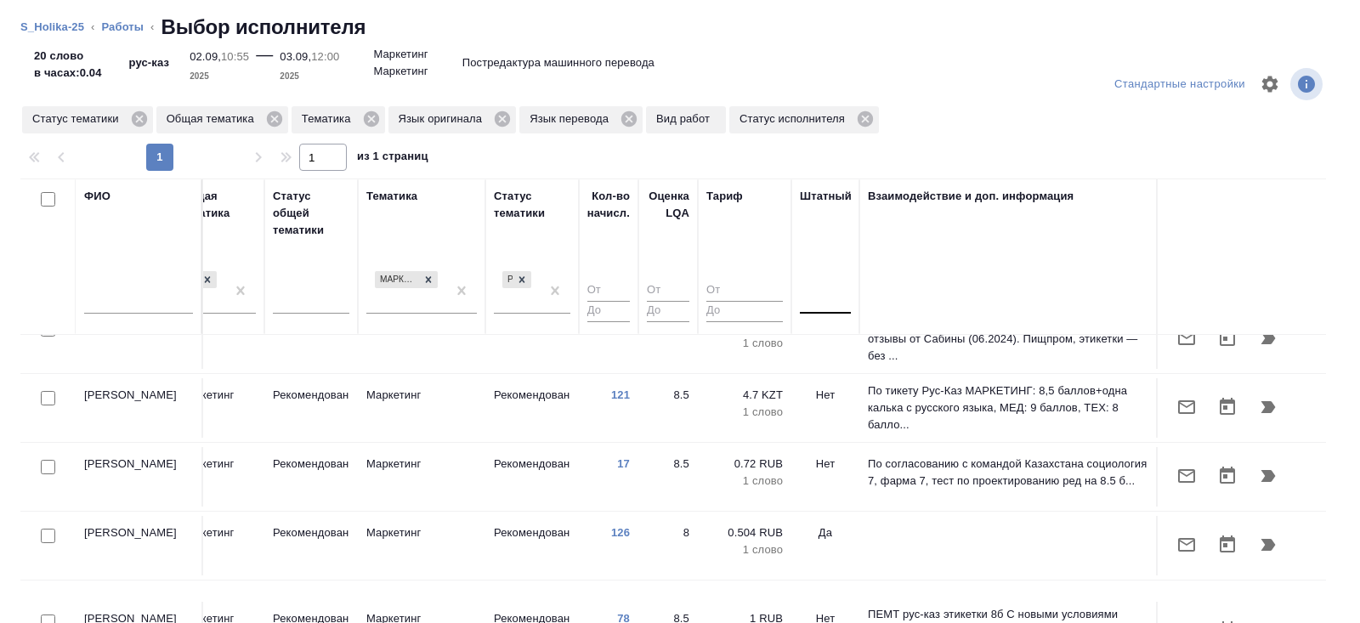
click at [808, 304] on div at bounding box center [809, 297] width 2 height 18
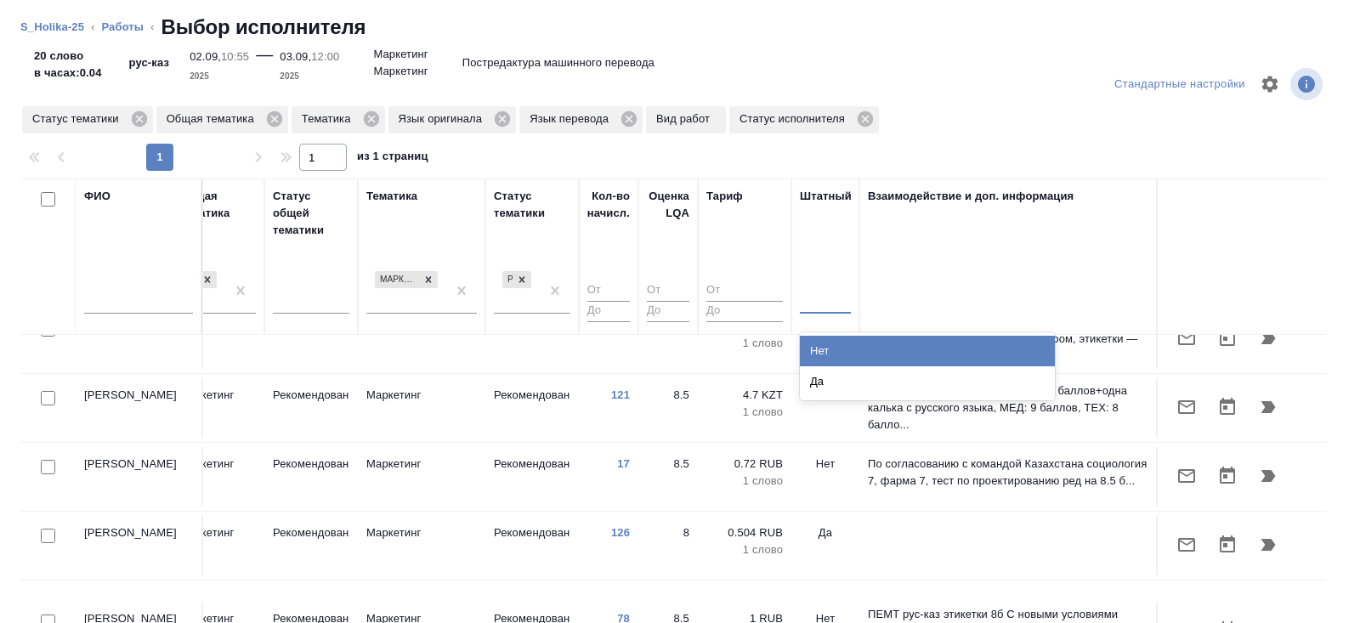
click at [819, 350] on div "Нет" at bounding box center [927, 351] width 255 height 31
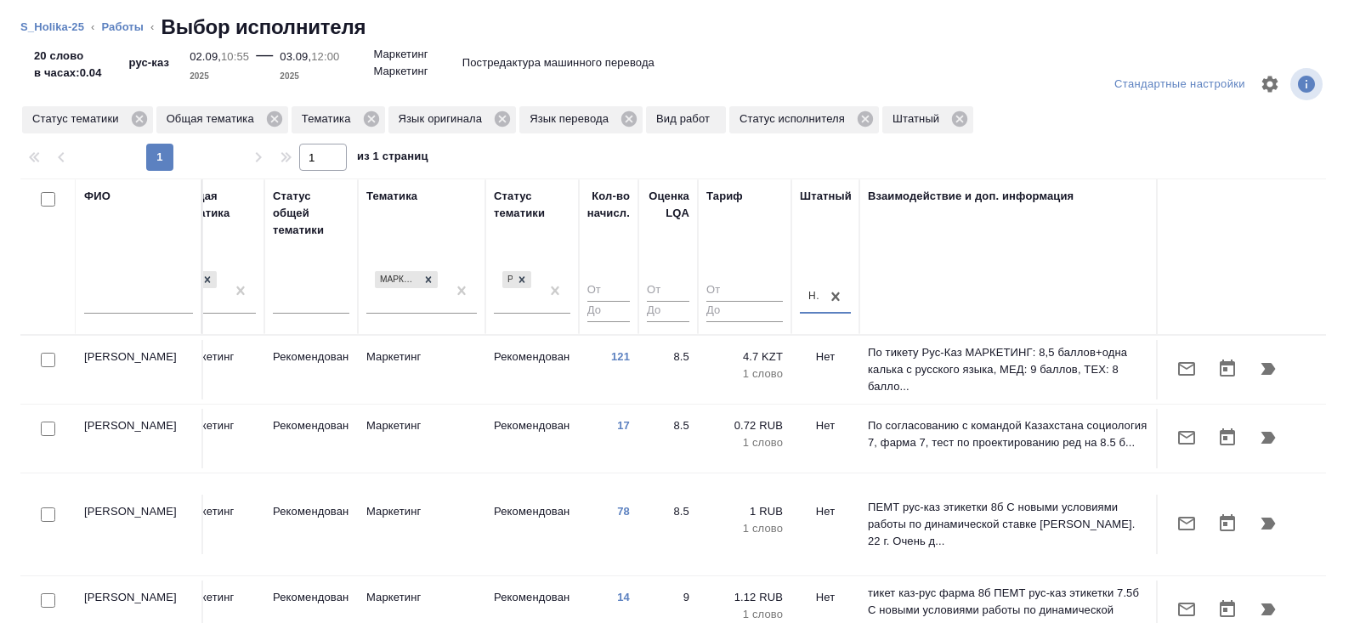
scroll to position [0, 1163]
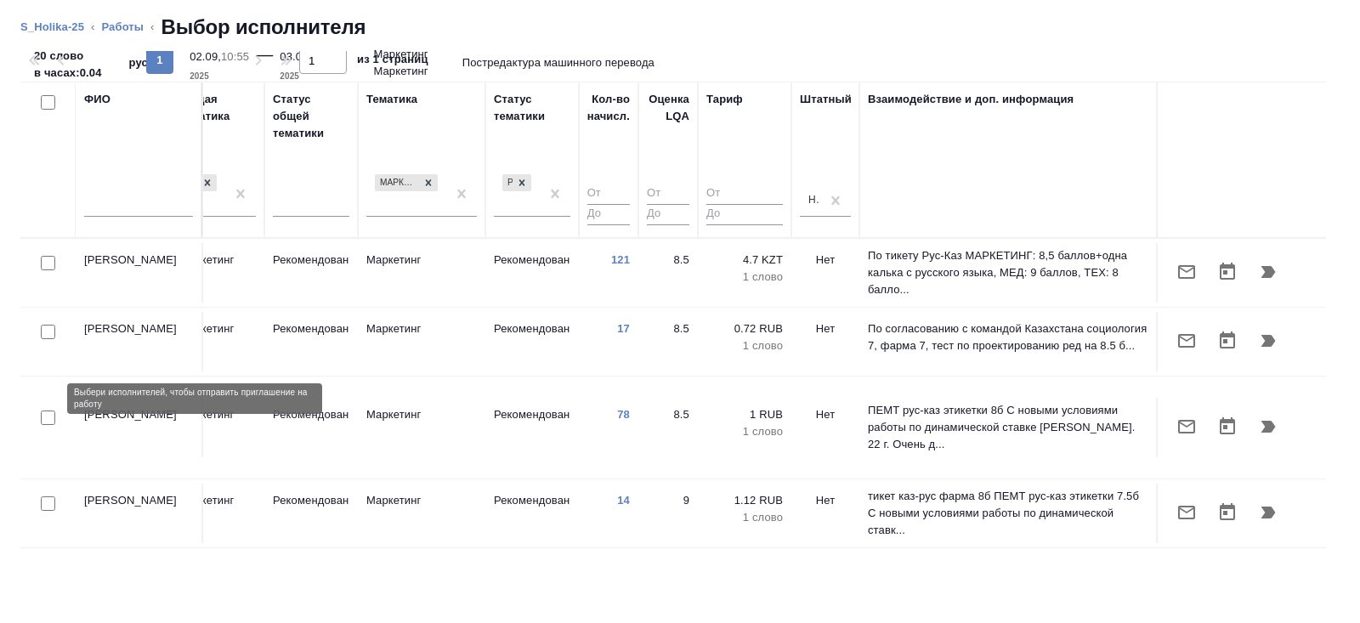
click at [48, 411] on input "checkbox" at bounding box center [48, 418] width 14 height 14
checkbox input "true"
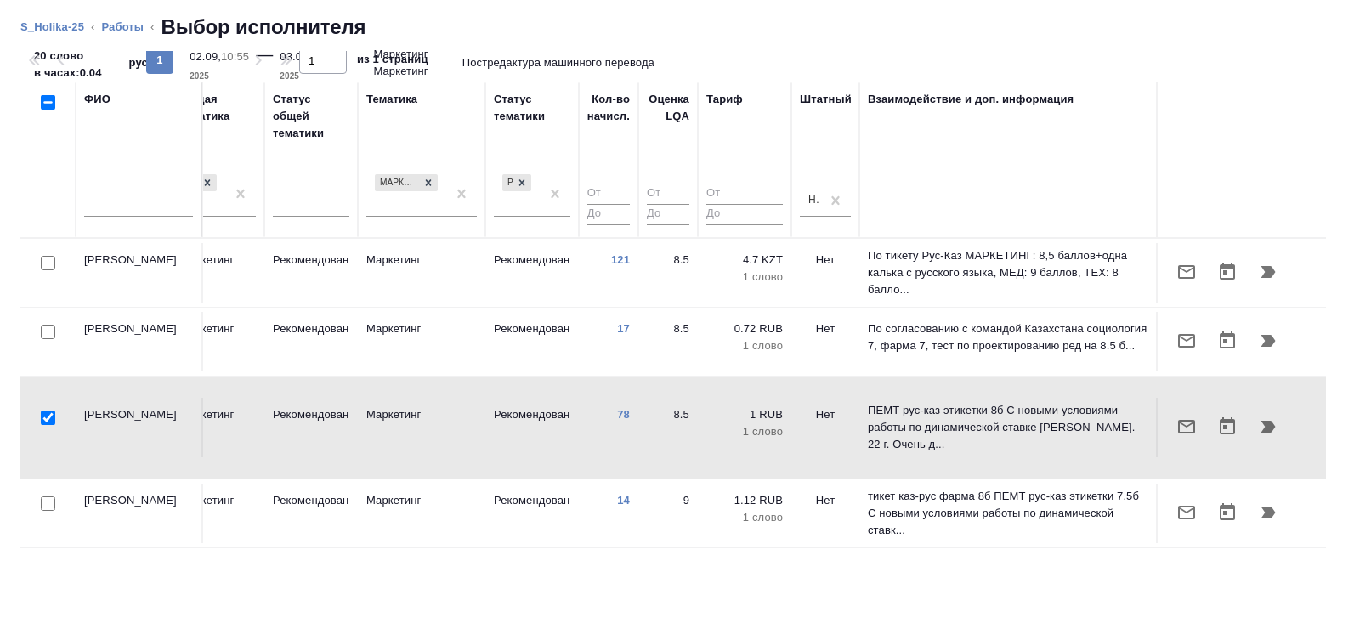
scroll to position [0, 0]
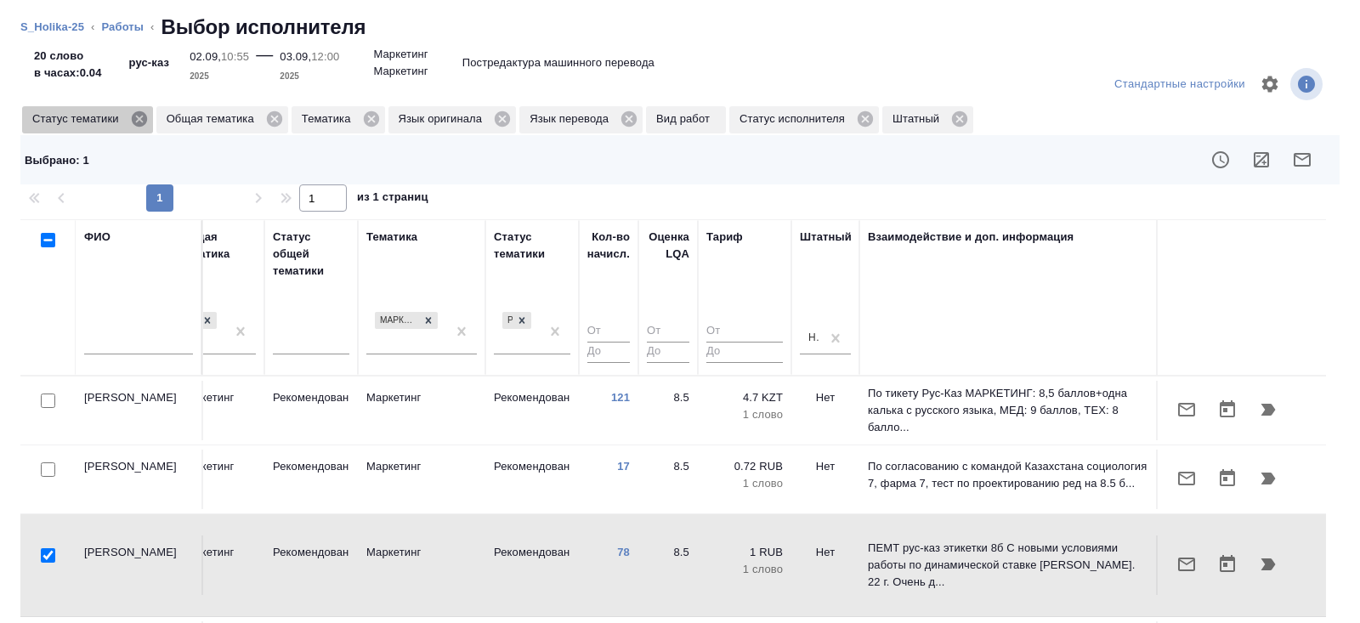
click at [144, 120] on icon at bounding box center [139, 119] width 19 height 19
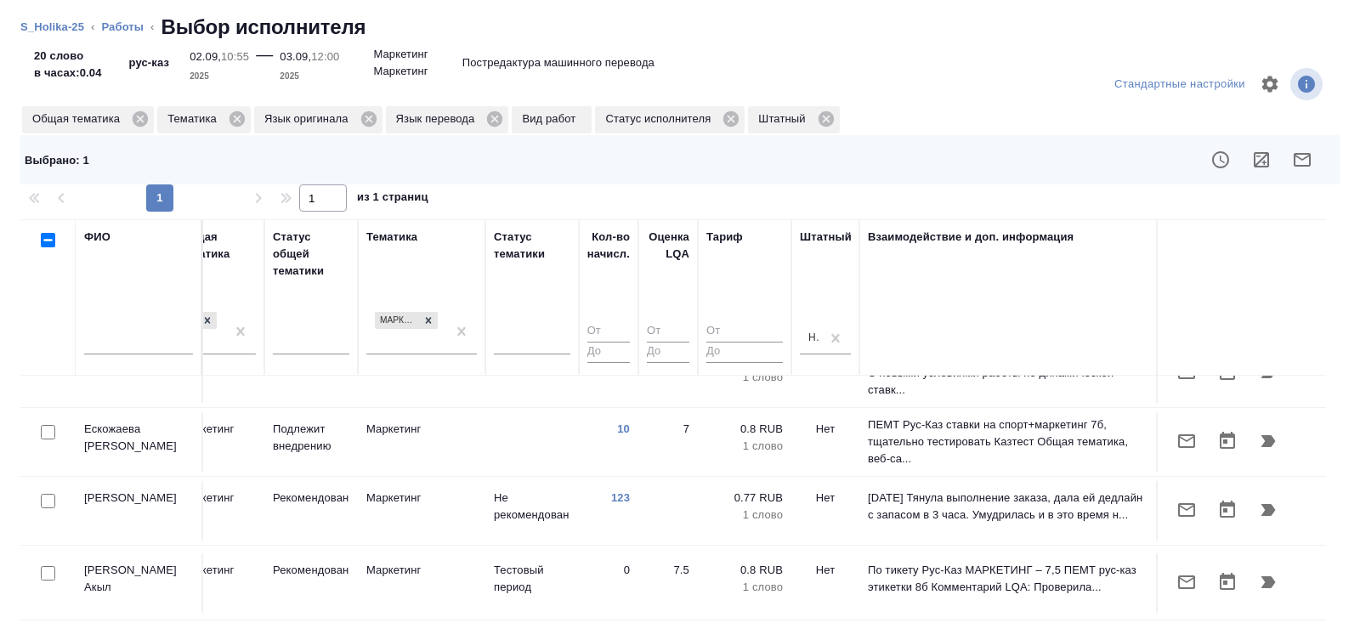
scroll to position [309, 1163]
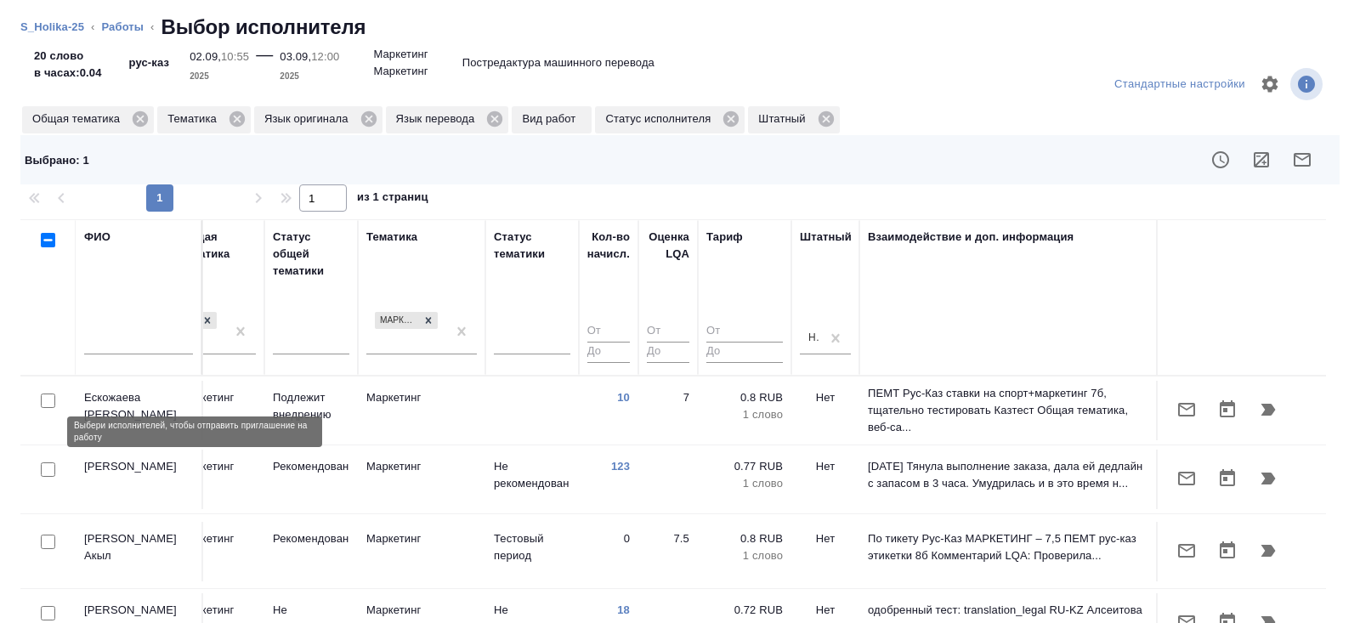
click at [48, 462] on input "checkbox" at bounding box center [48, 469] width 14 height 14
checkbox input "true"
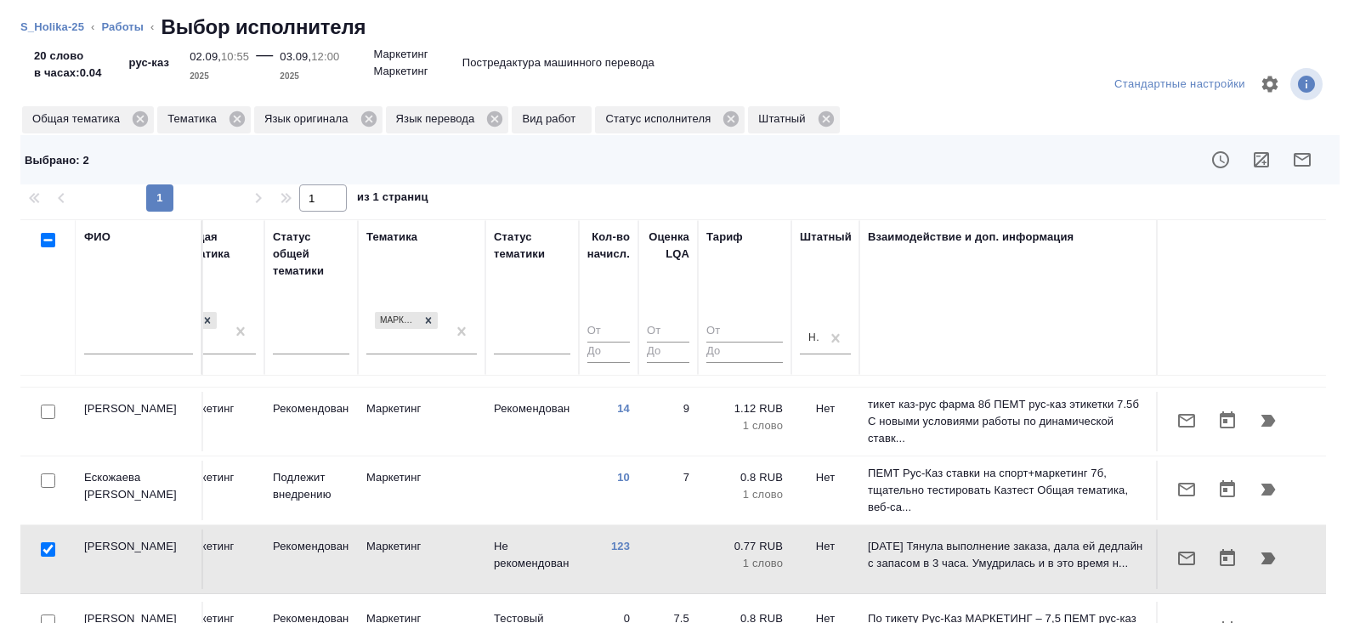
click at [45, 473] on input "checkbox" at bounding box center [48, 480] width 14 height 14
checkbox input "true"
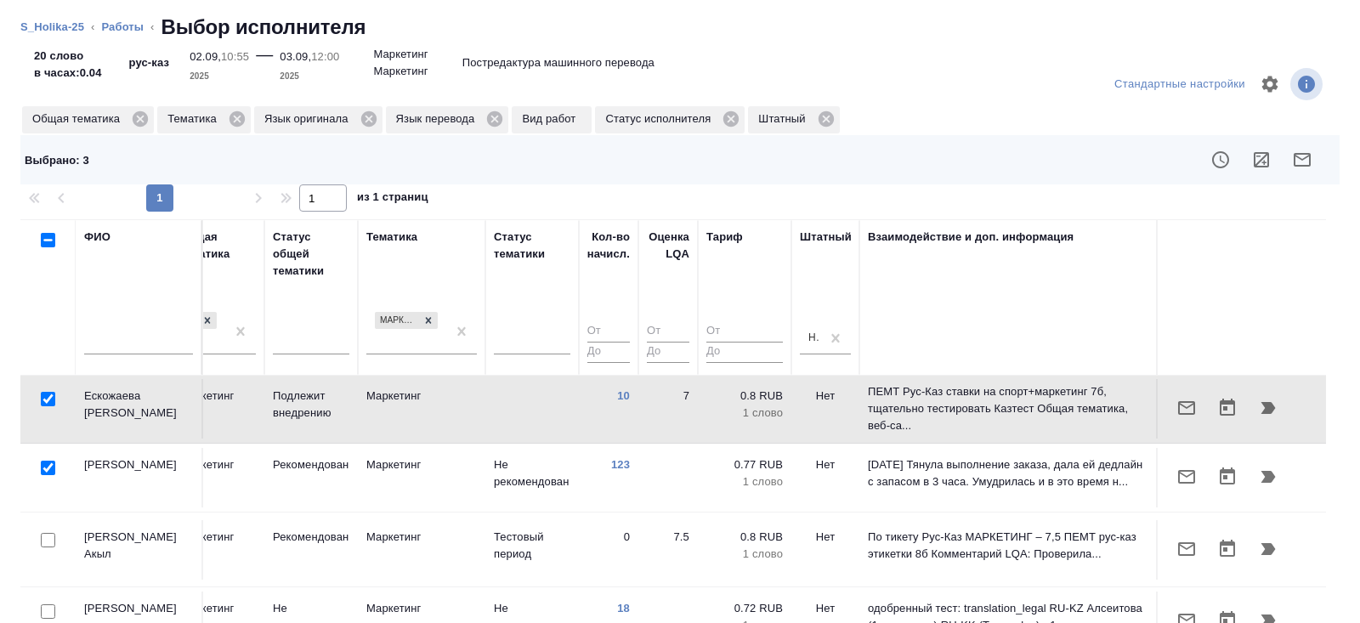
scroll to position [310, 1163]
click at [49, 534] on input "checkbox" at bounding box center [48, 541] width 14 height 14
checkbox input "true"
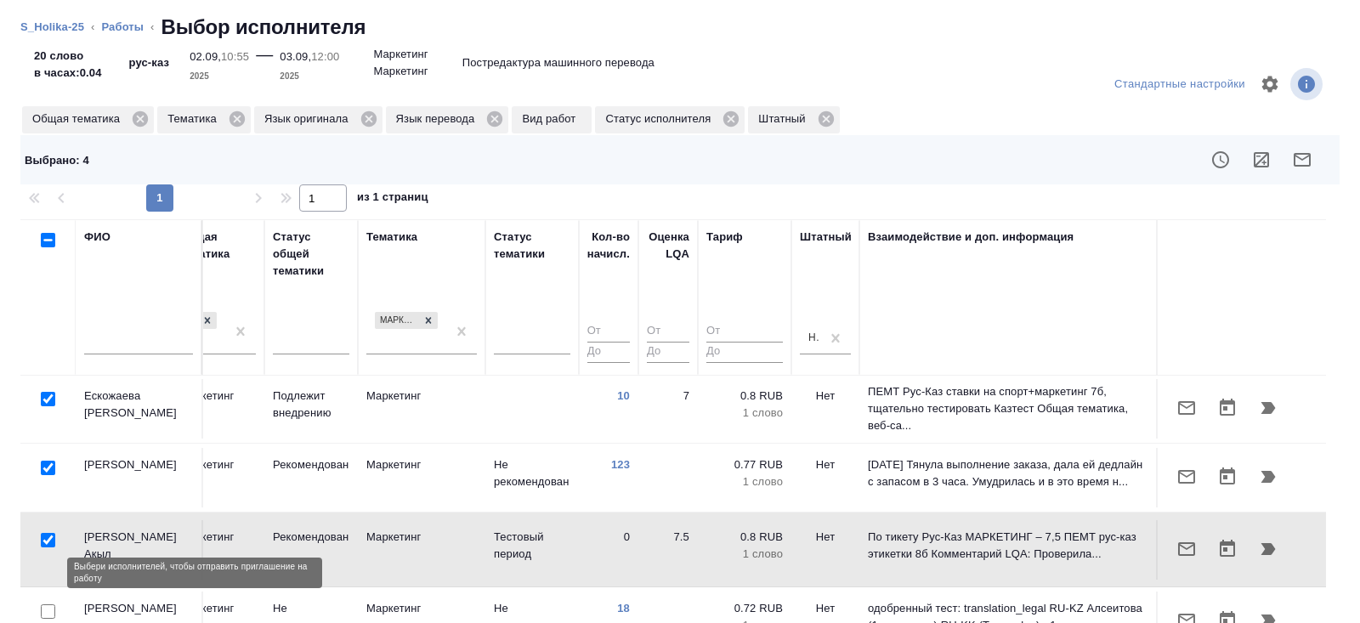
scroll to position [78, 0]
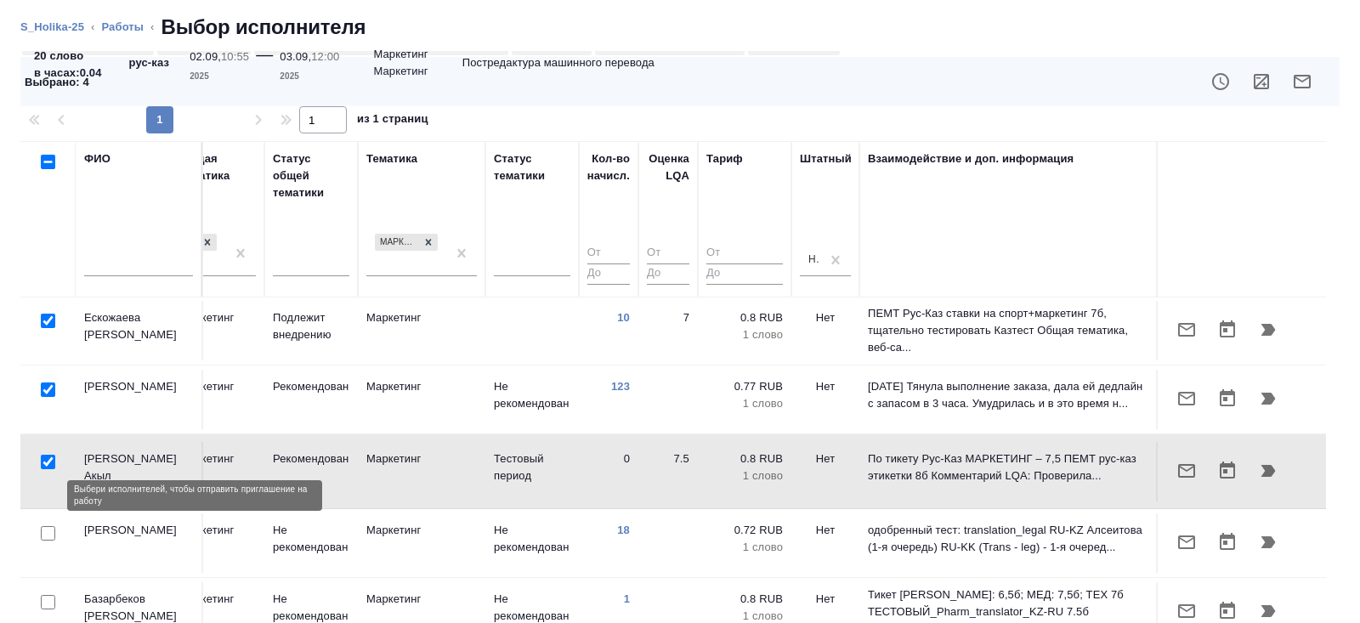
click at [48, 526] on input "checkbox" at bounding box center [48, 533] width 14 height 14
checkbox input "true"
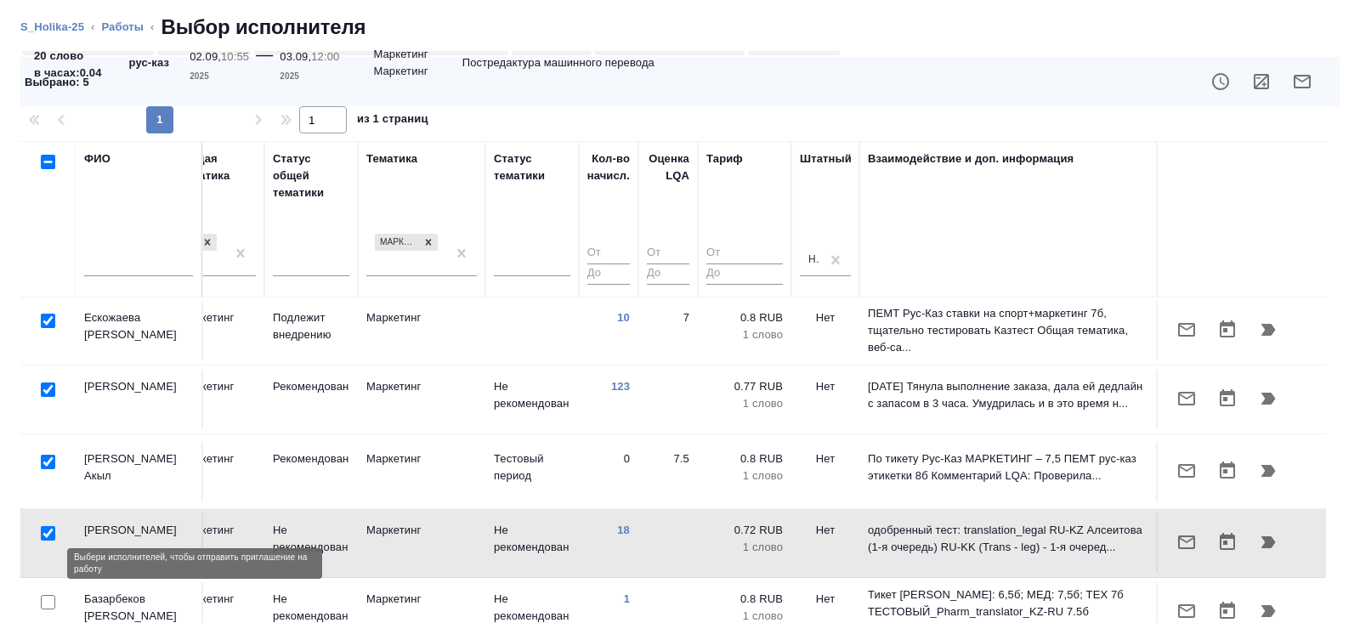
click at [48, 595] on input "checkbox" at bounding box center [48, 602] width 14 height 14
checkbox input "true"
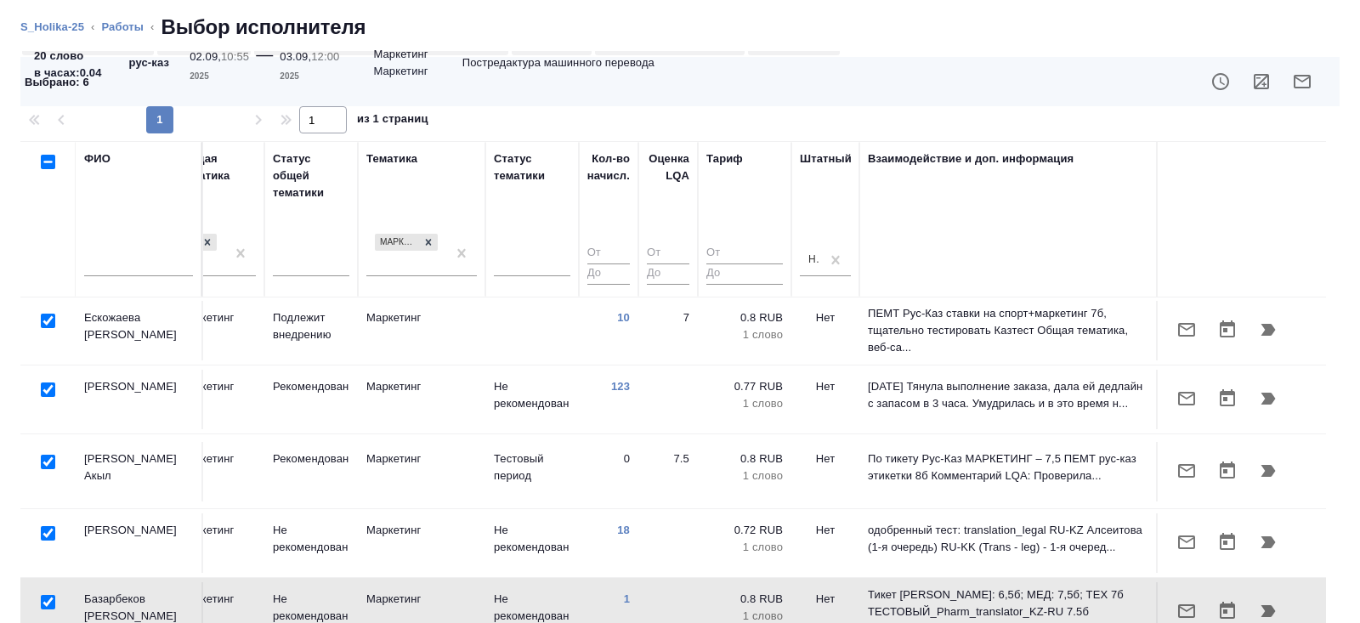
scroll to position [138, 0]
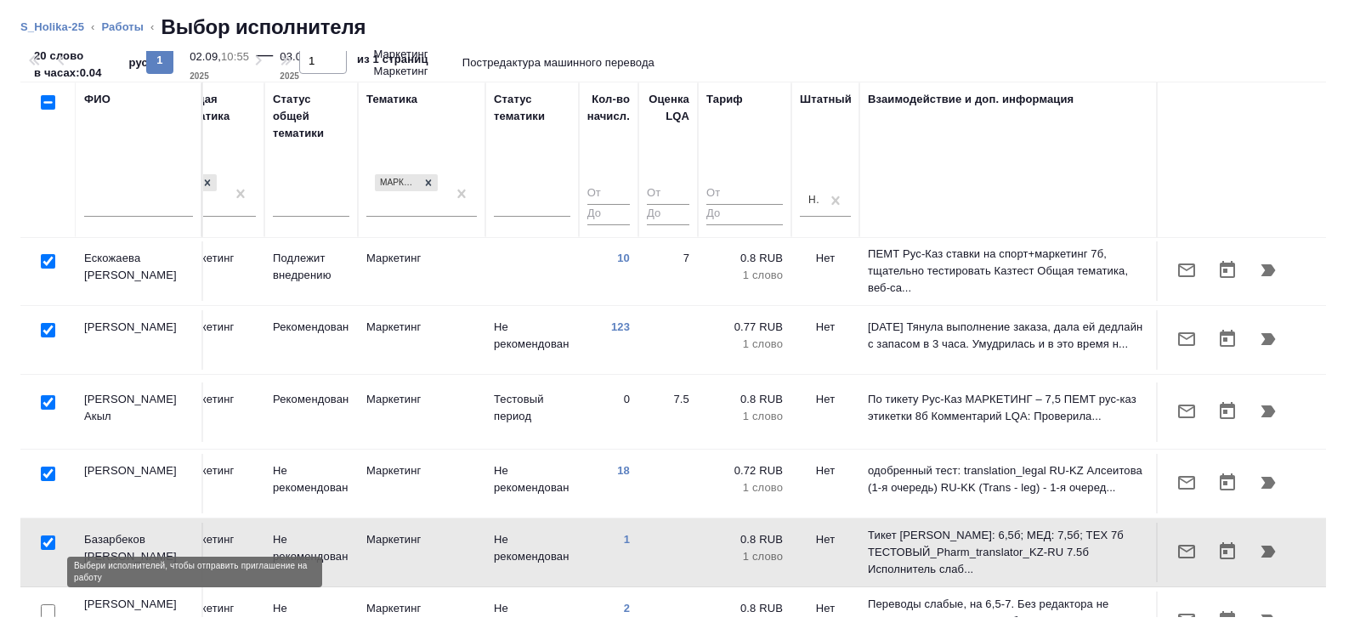
click at [49, 604] on input "checkbox" at bounding box center [48, 611] width 14 height 14
checkbox input "true"
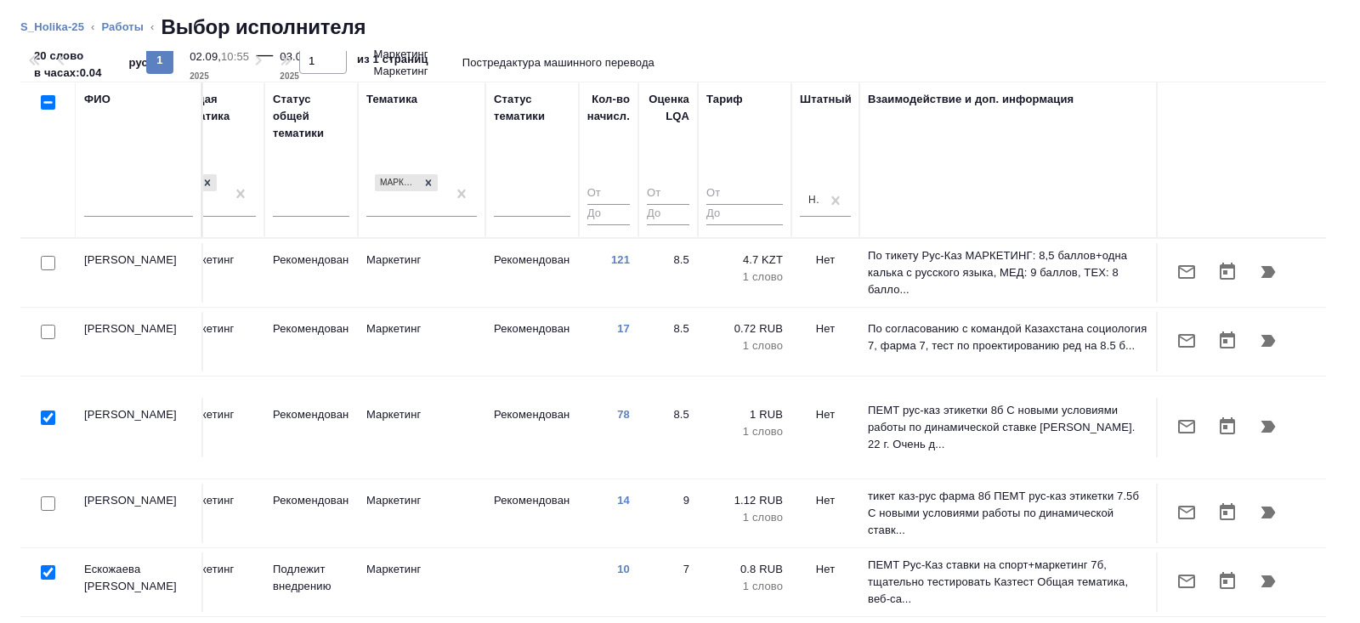
scroll to position [0, 0]
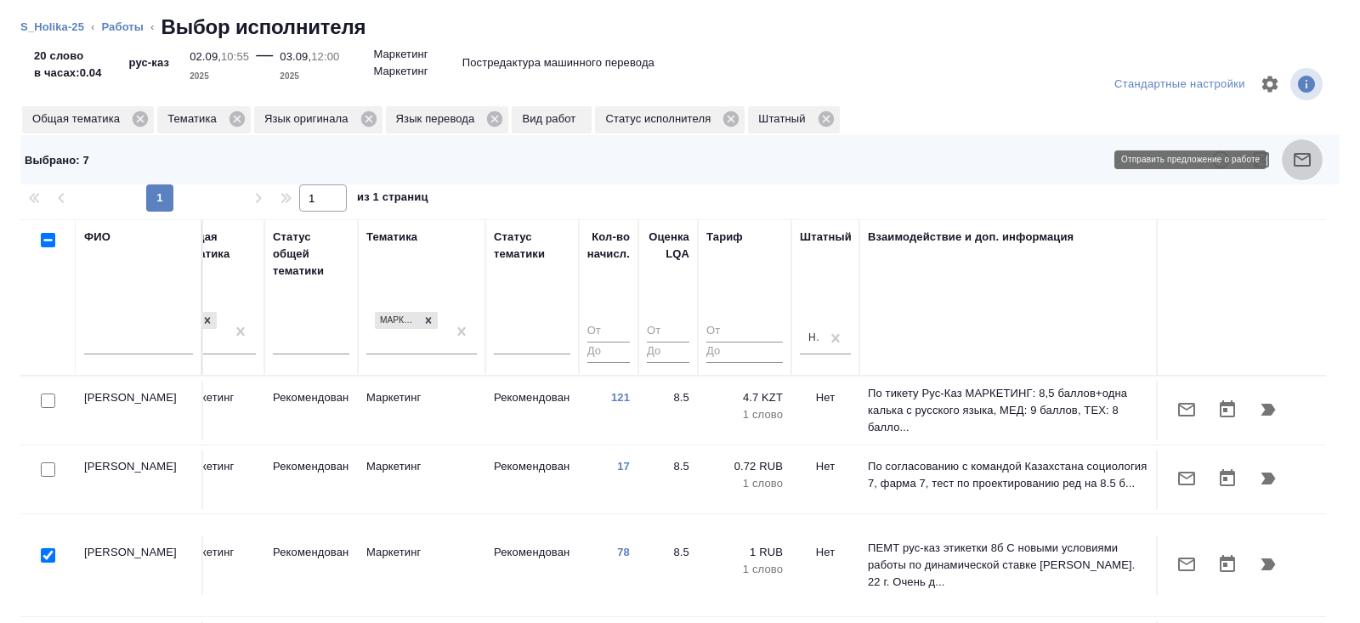
click at [1300, 167] on icon "button" at bounding box center [1302, 160] width 20 height 20
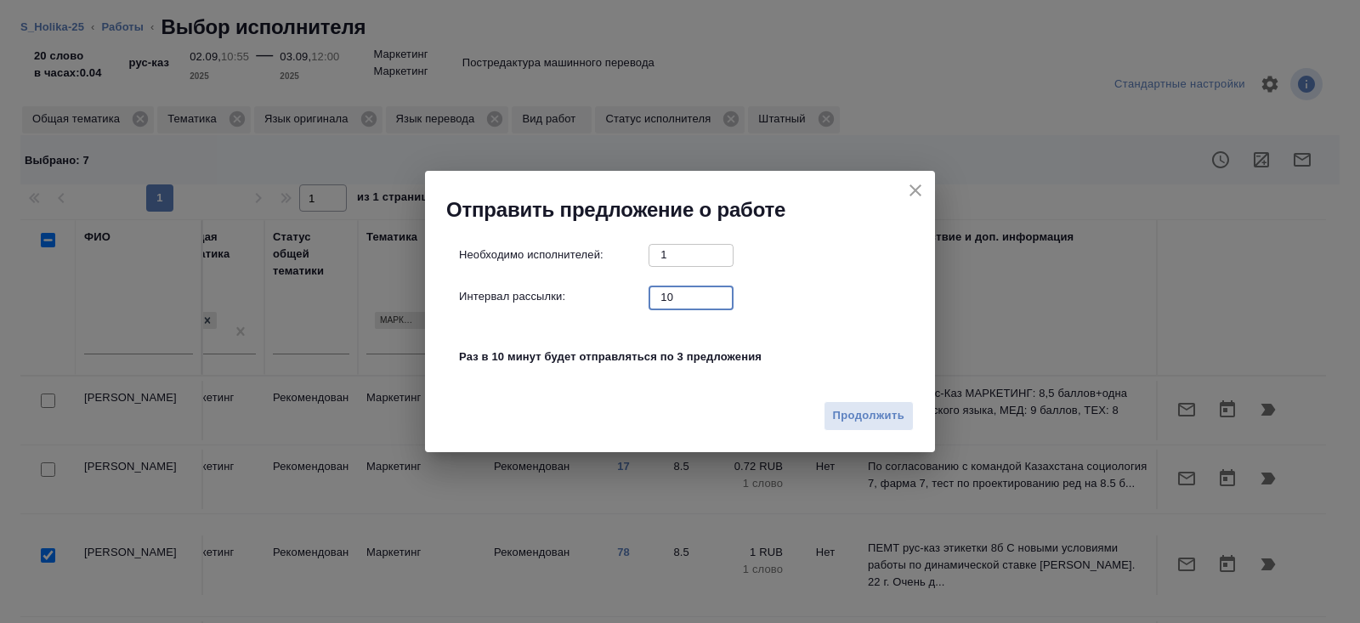
drag, startPoint x: 681, startPoint y: 303, endPoint x: 562, endPoint y: 257, distance: 127.6
click at [562, 257] on div "Необходимо исполнителей: 1 ​ Интервал рассылки: 10 ​ Раз в 10 минут будет отпра…" at bounding box center [687, 315] width 456 height 142
type input "0"
click at [870, 408] on span "Продолжить" at bounding box center [868, 416] width 71 height 20
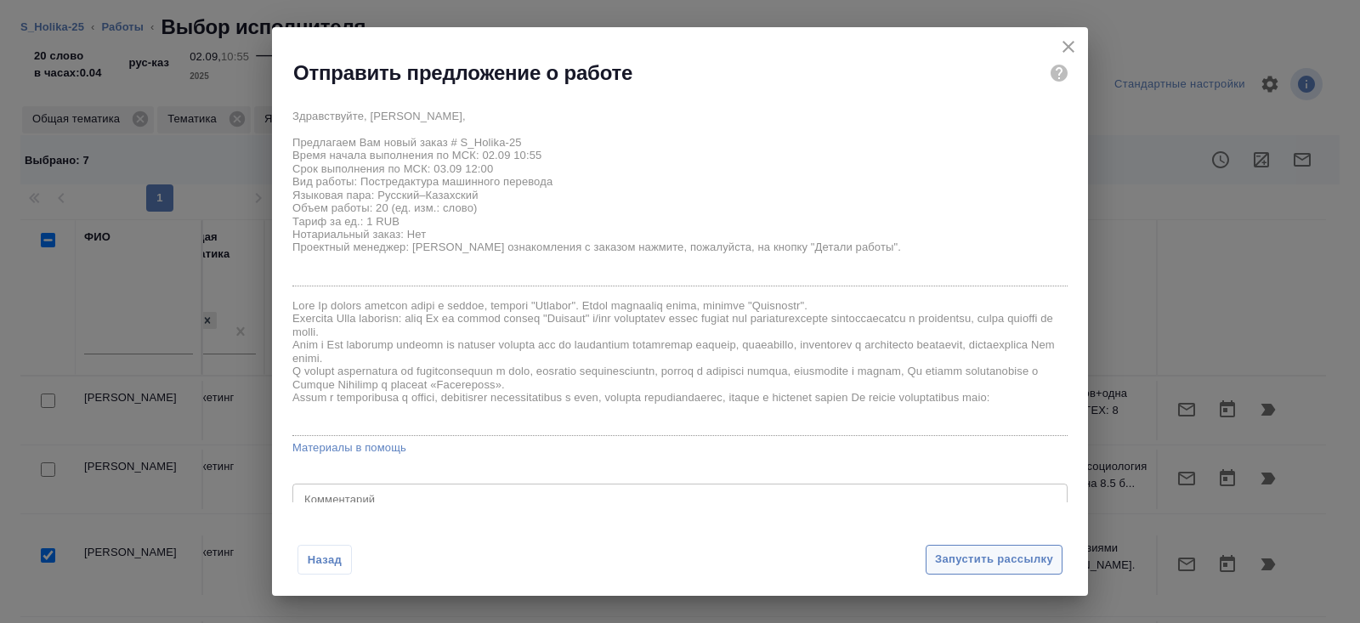
click at [961, 557] on span "Запустить рассылку" at bounding box center [994, 560] width 118 height 20
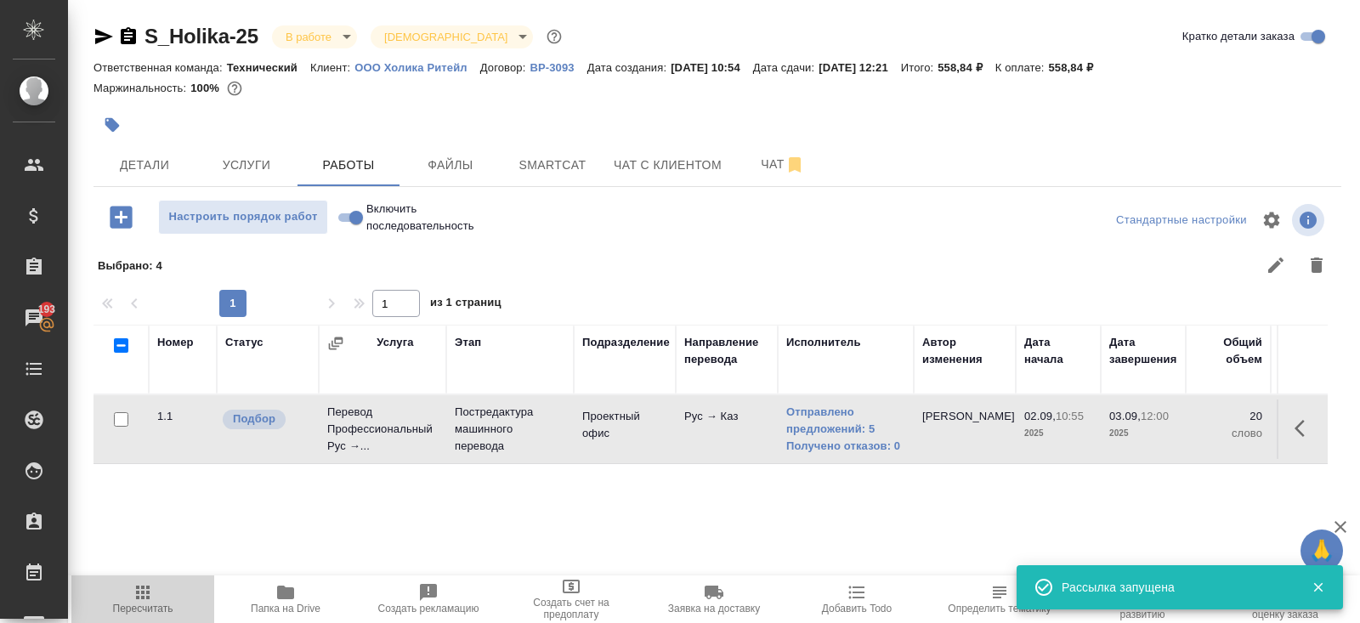
click at [138, 592] on icon "button" at bounding box center [143, 593] width 14 height 14
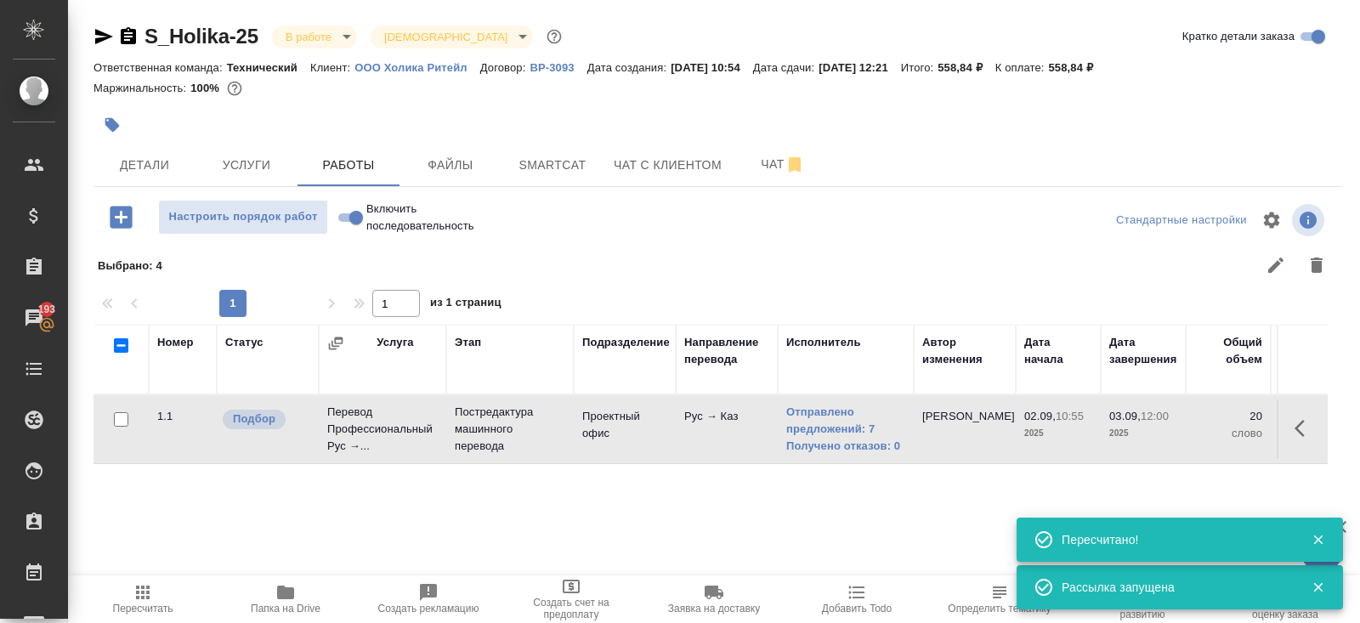
click at [158, 572] on div "Номер Статус Услуга Этап Подразделение Направление перевода Исполнитель Автор и…" at bounding box center [711, 516] width 1234 height 383
click at [155, 595] on span "Пересчитать" at bounding box center [143, 598] width 122 height 32
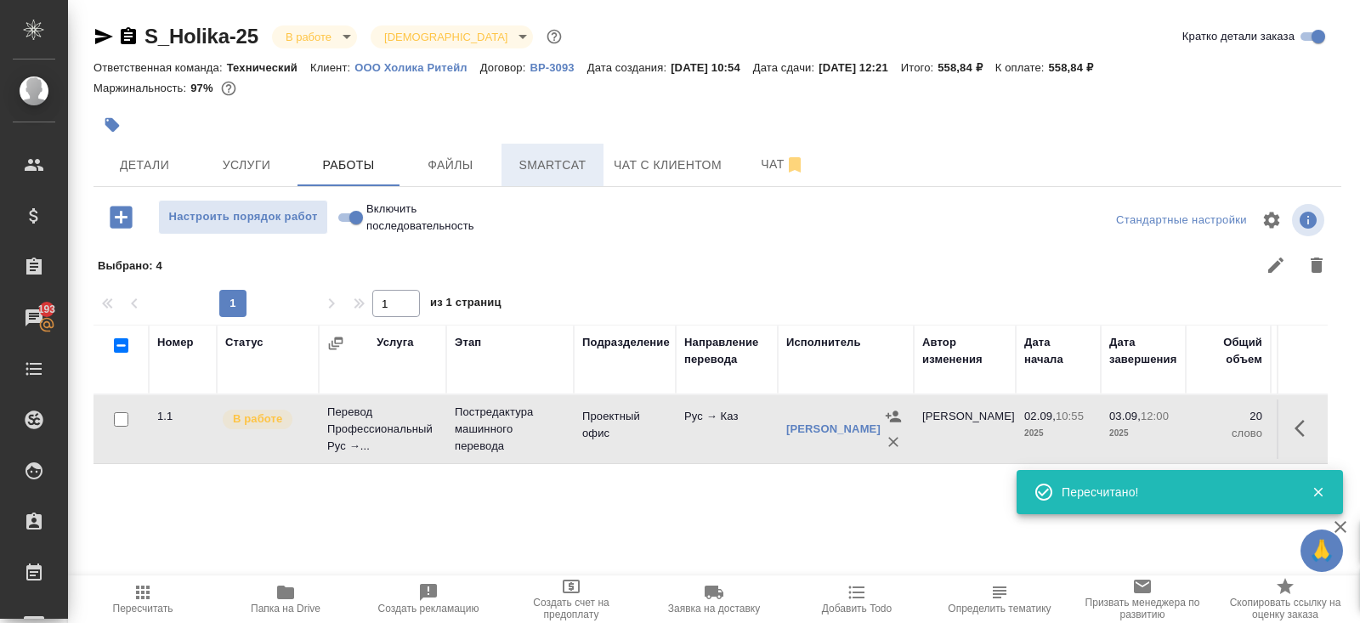
click at [559, 164] on span "Smartcat" at bounding box center [553, 165] width 82 height 21
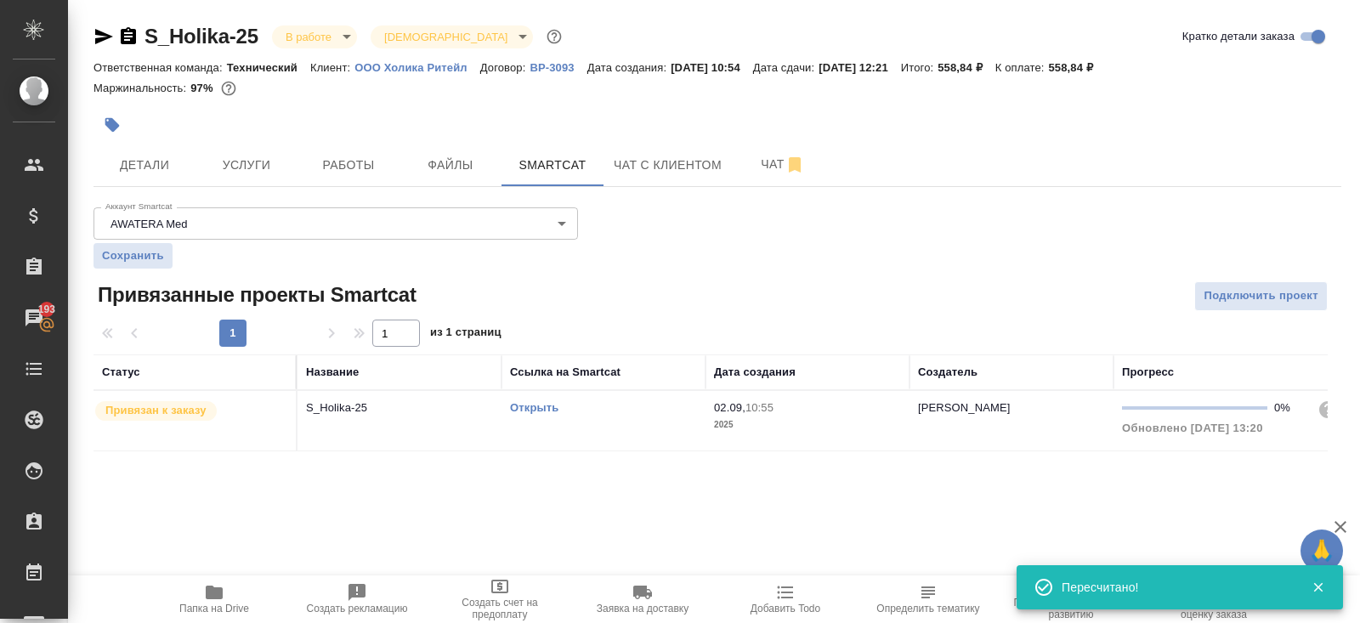
click at [534, 407] on link "Открыть" at bounding box center [534, 407] width 48 height 13
click at [354, 191] on div "S_Holika-25 В работе inProgress Святая троица holyTrinity Кратко детали заказа …" at bounding box center [717, 247] width 1267 height 495
click at [353, 175] on button "Работы" at bounding box center [349, 165] width 102 height 43
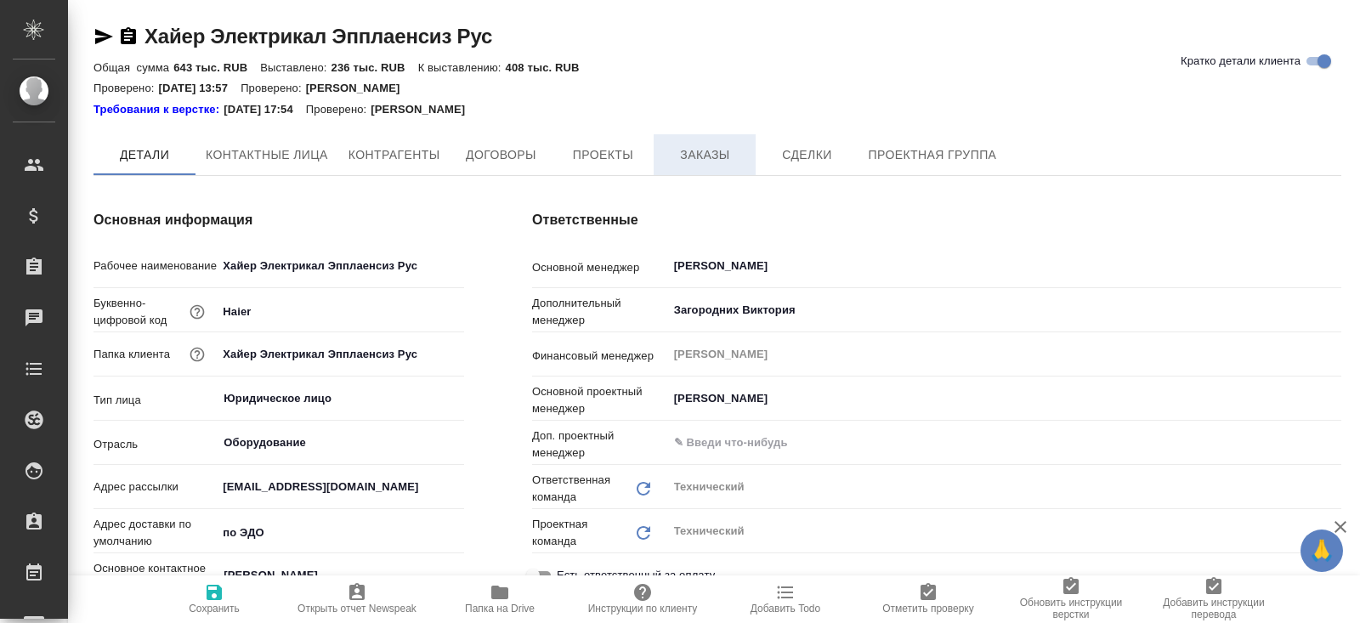
click at [711, 174] on button "Заказы" at bounding box center [705, 154] width 102 height 41
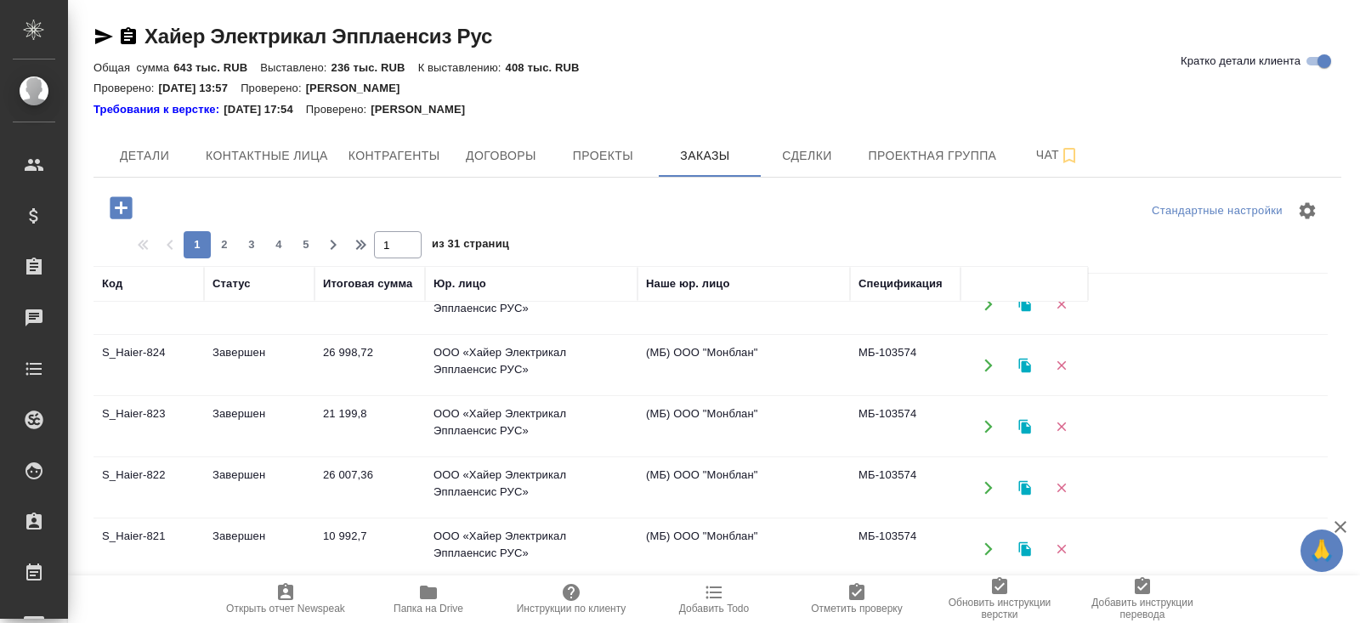
scroll to position [504, 0]
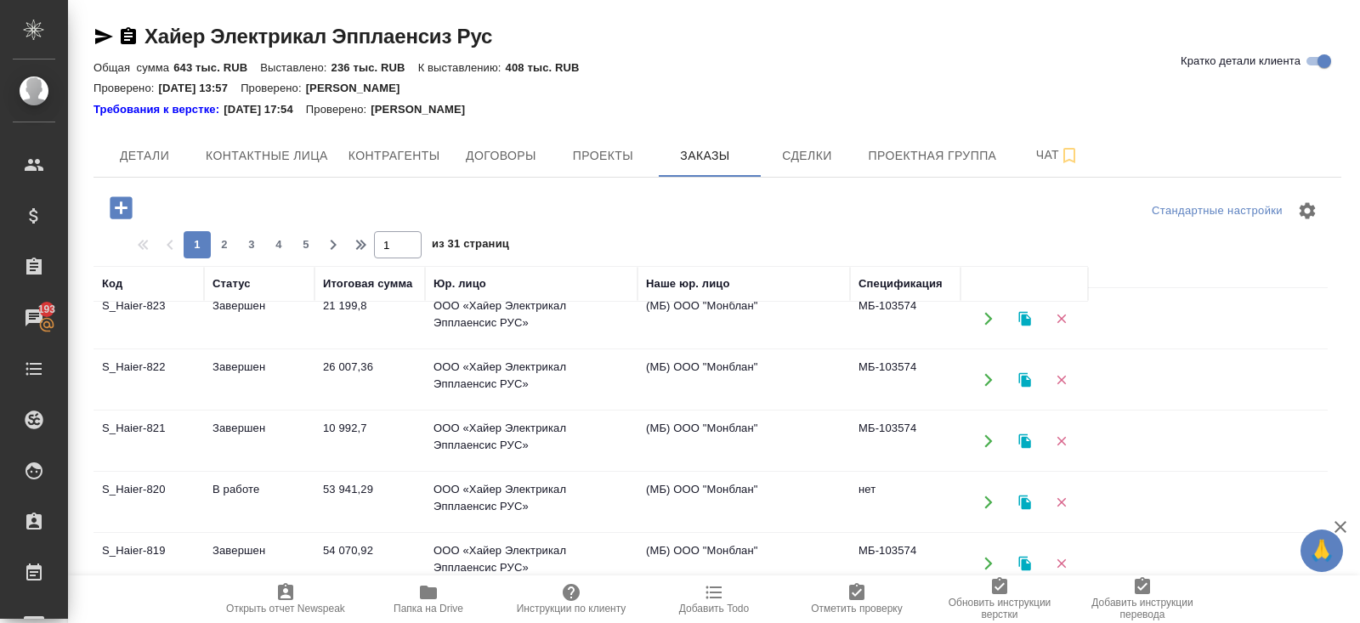
click at [231, 491] on td "В работе" at bounding box center [259, 503] width 111 height 60
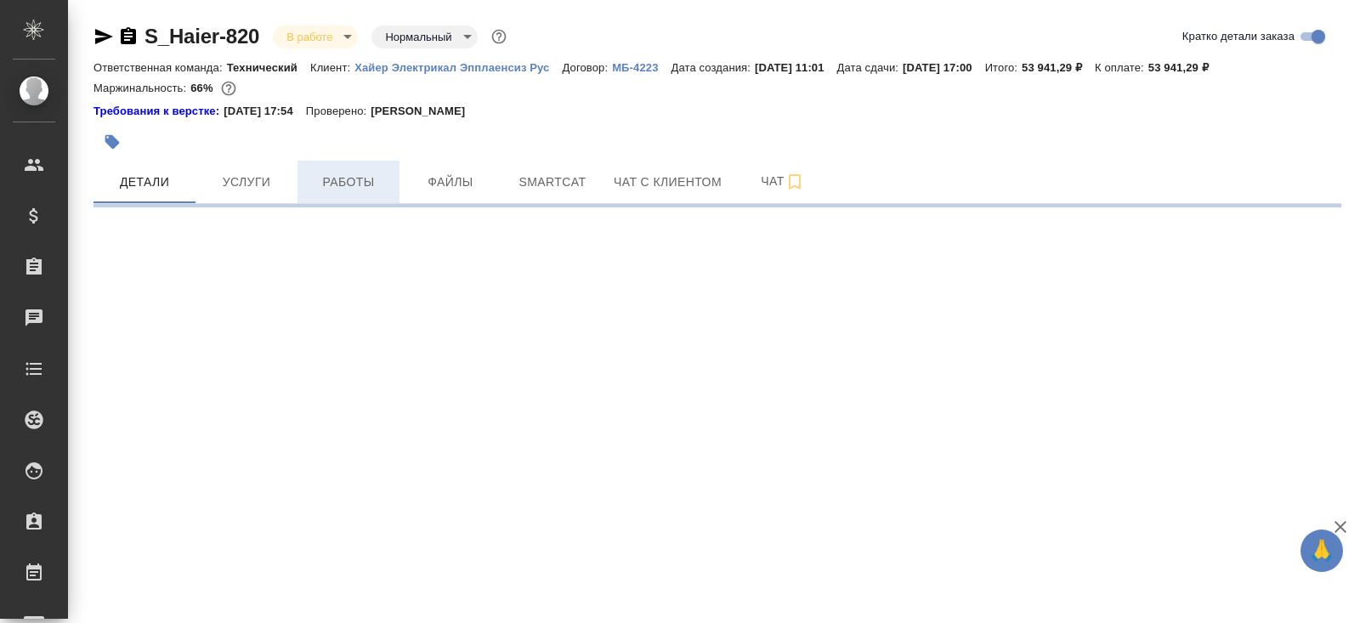
select select "RU"
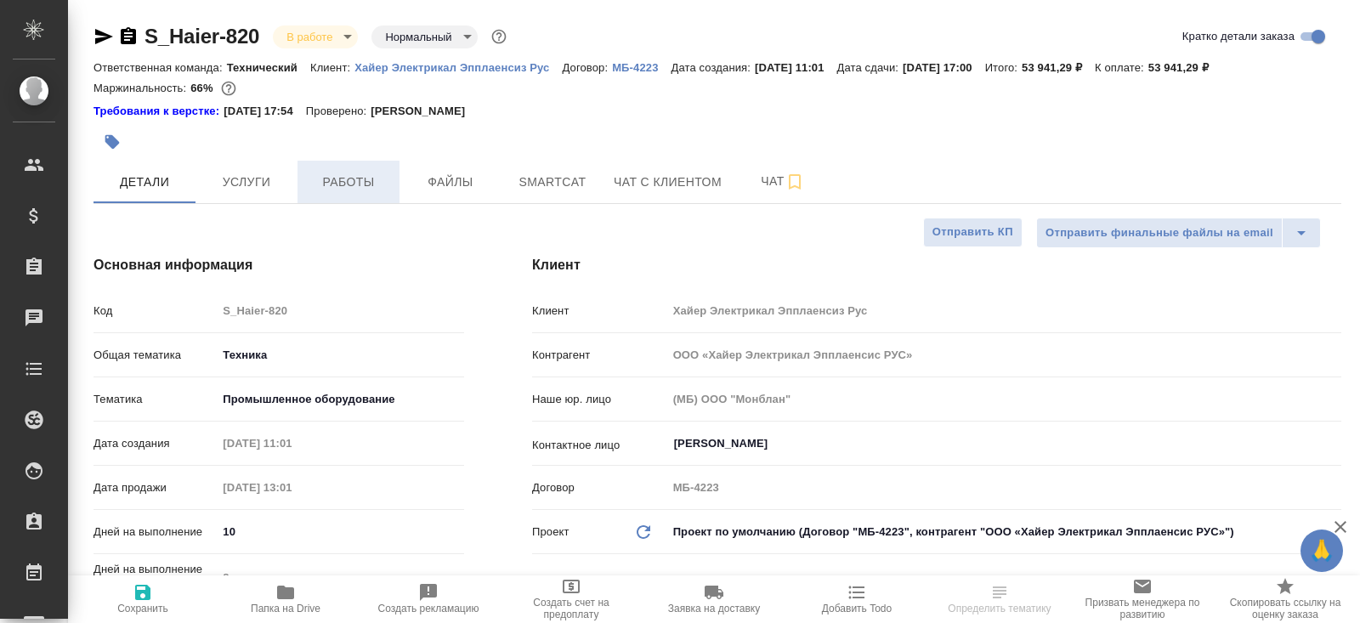
click at [349, 184] on span "Работы" at bounding box center [349, 182] width 82 height 21
type textarea "x"
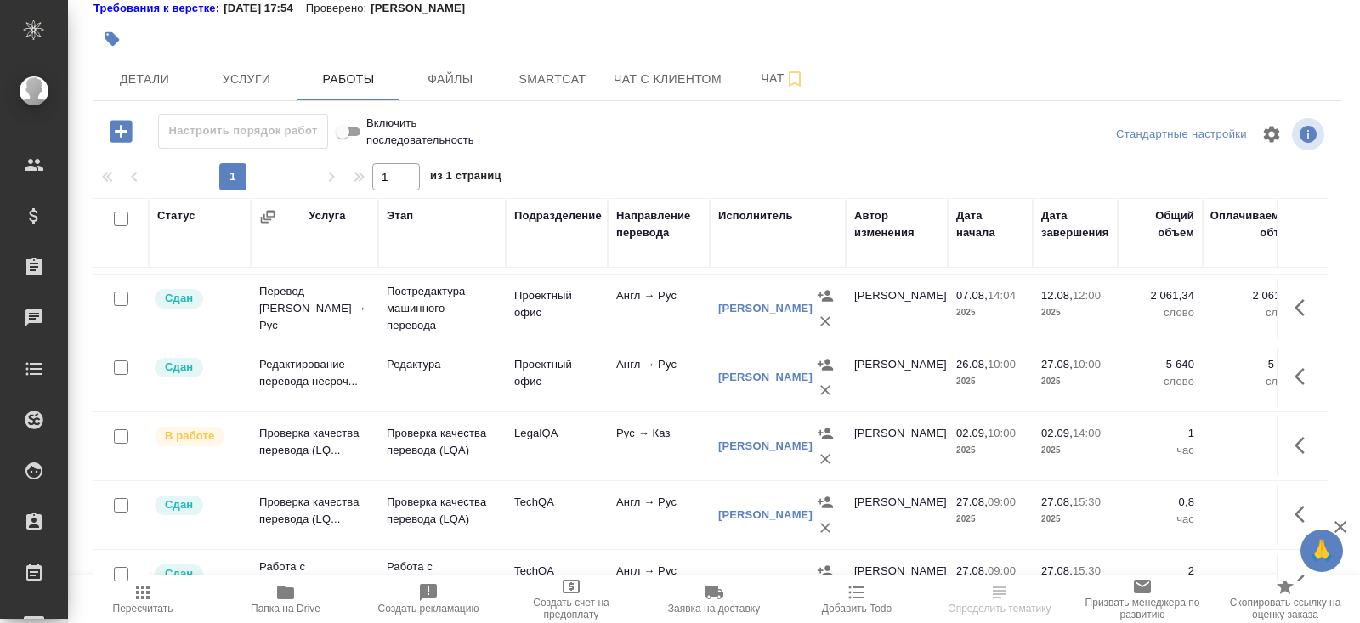
scroll to position [273, 0]
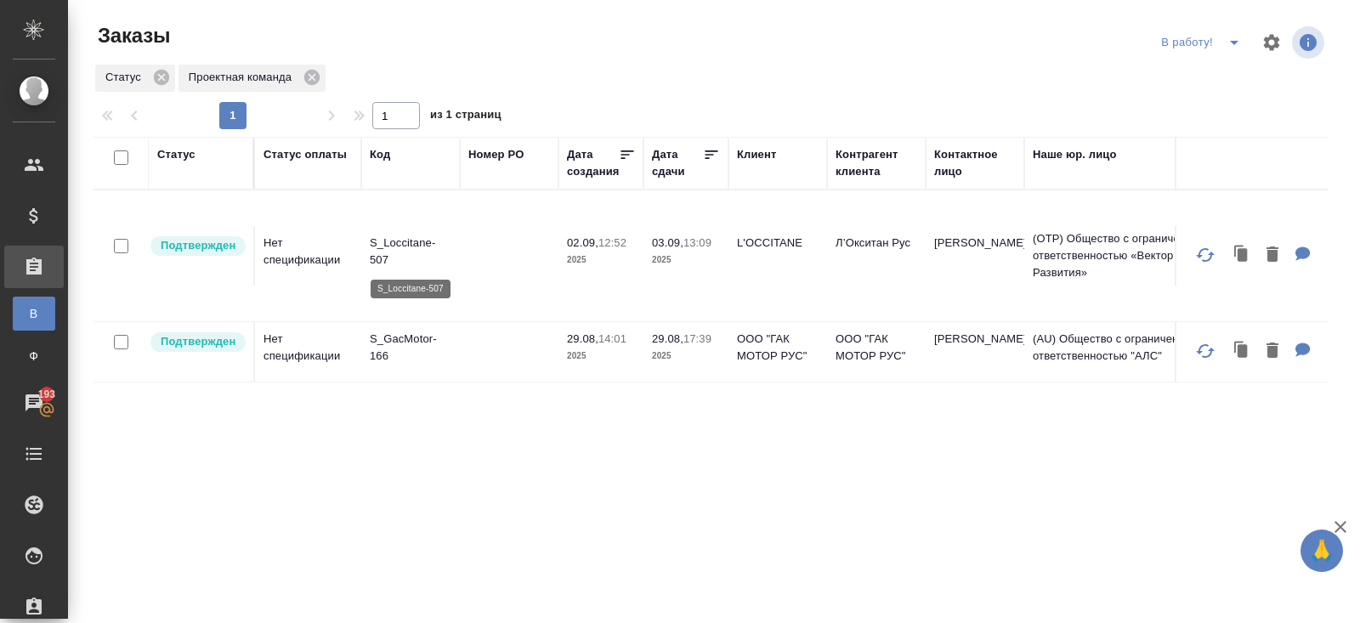
click at [381, 244] on p "S_Loccitane-507" at bounding box center [411, 252] width 82 height 34
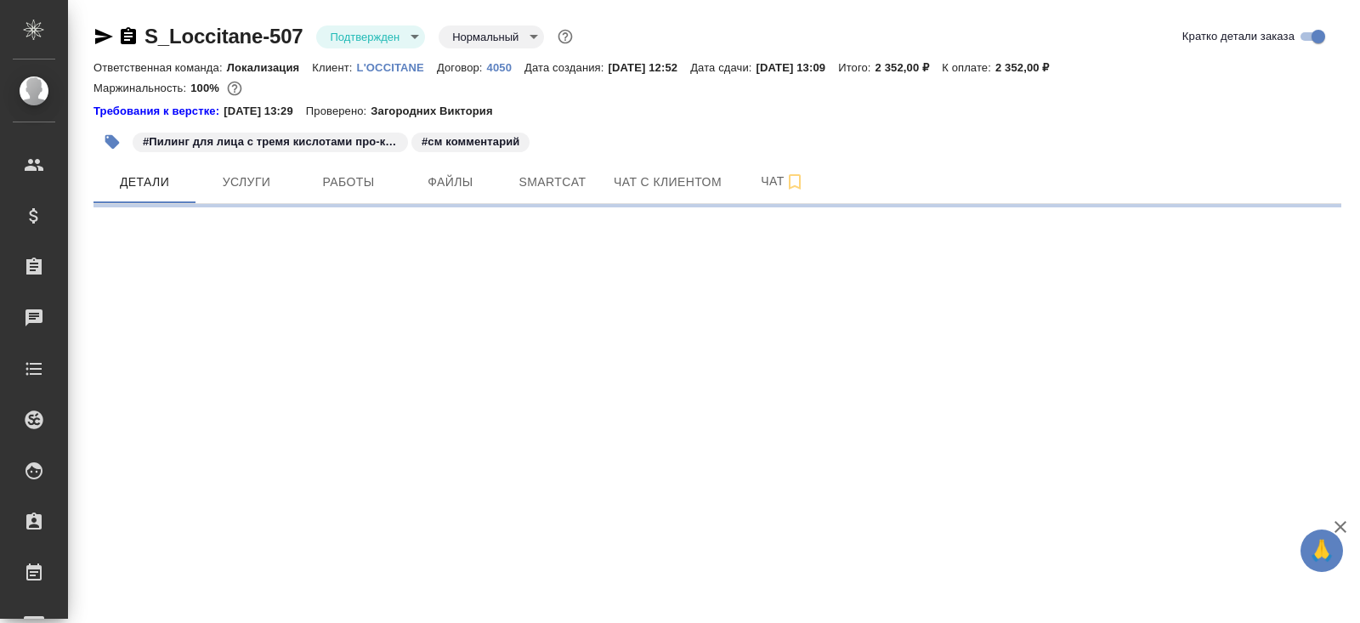
select select "RU"
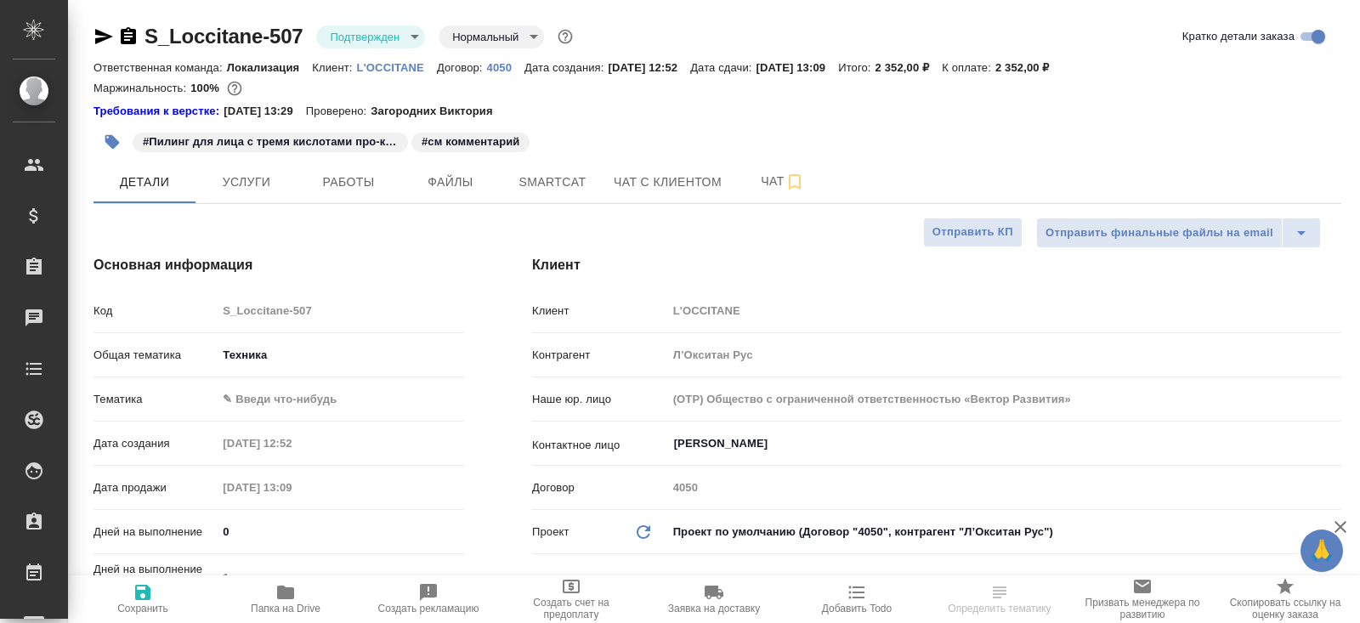
type textarea "x"
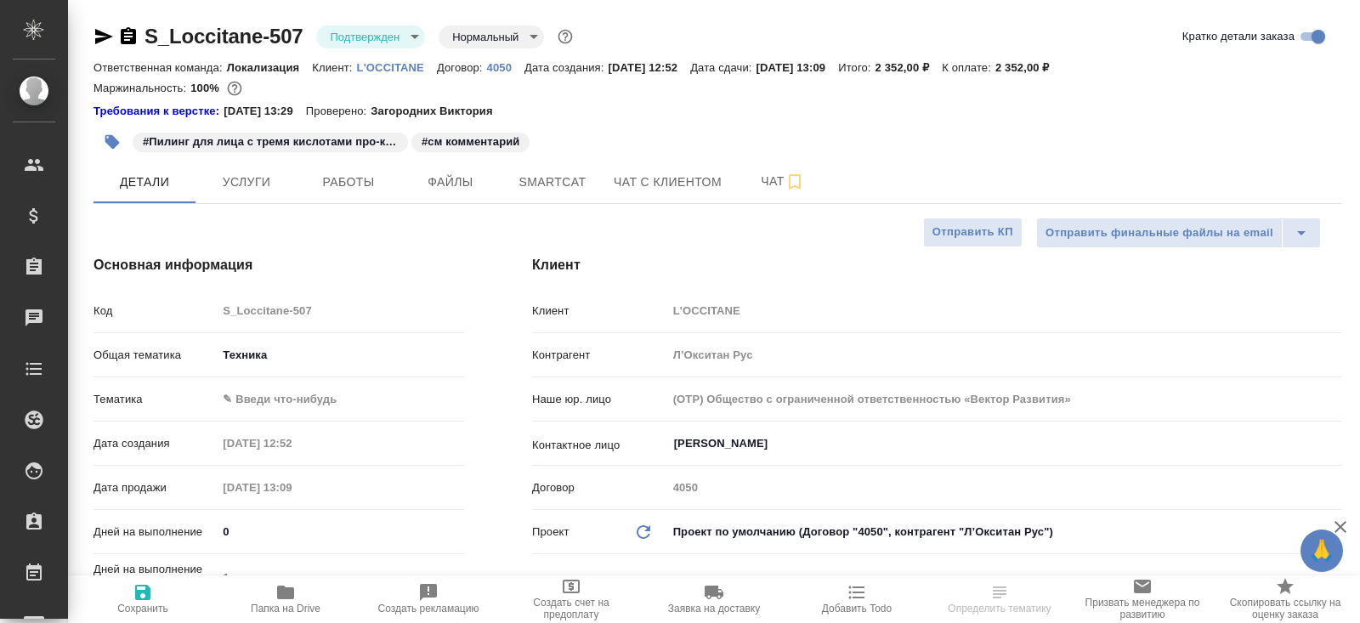
type textarea "x"
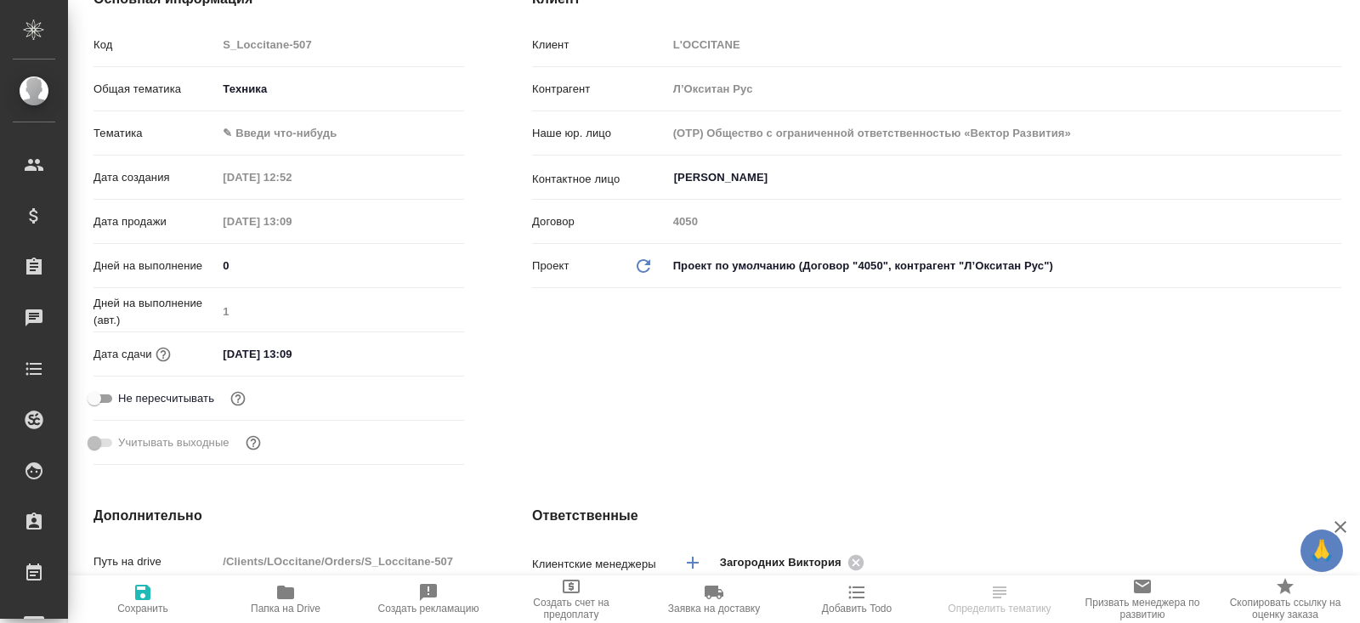
scroll to position [548, 0]
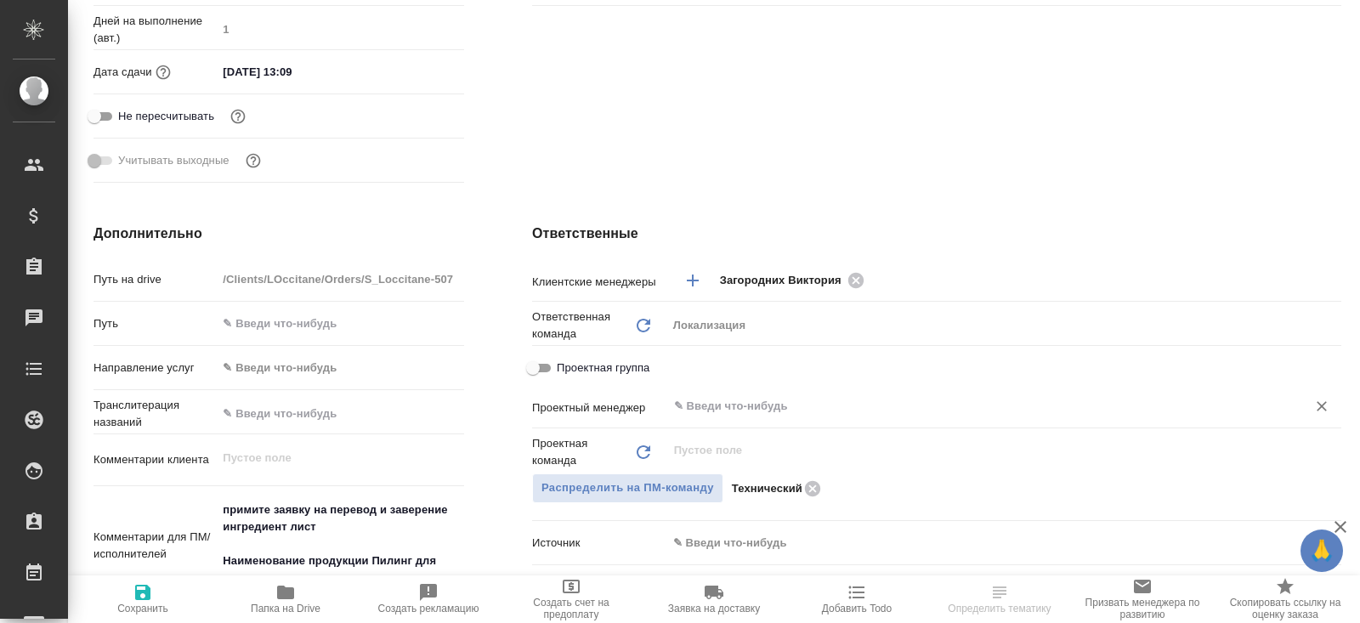
click at [751, 404] on input "text" at bounding box center [975, 406] width 607 height 20
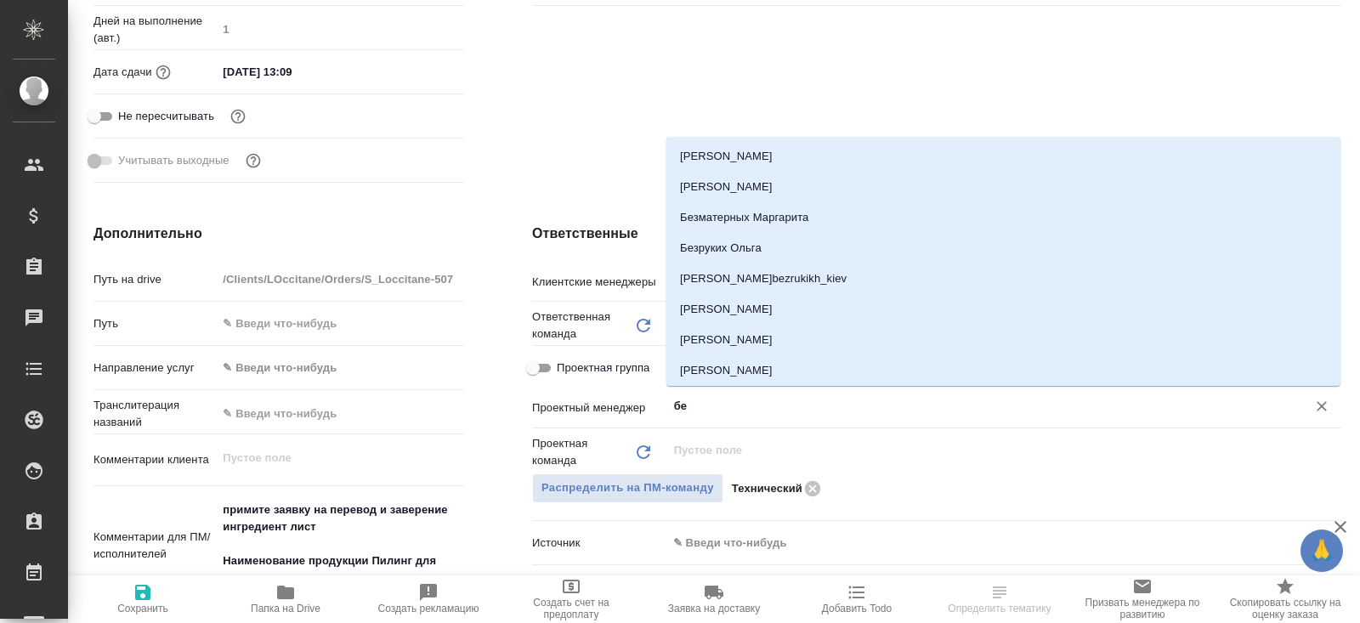
type input "бел"
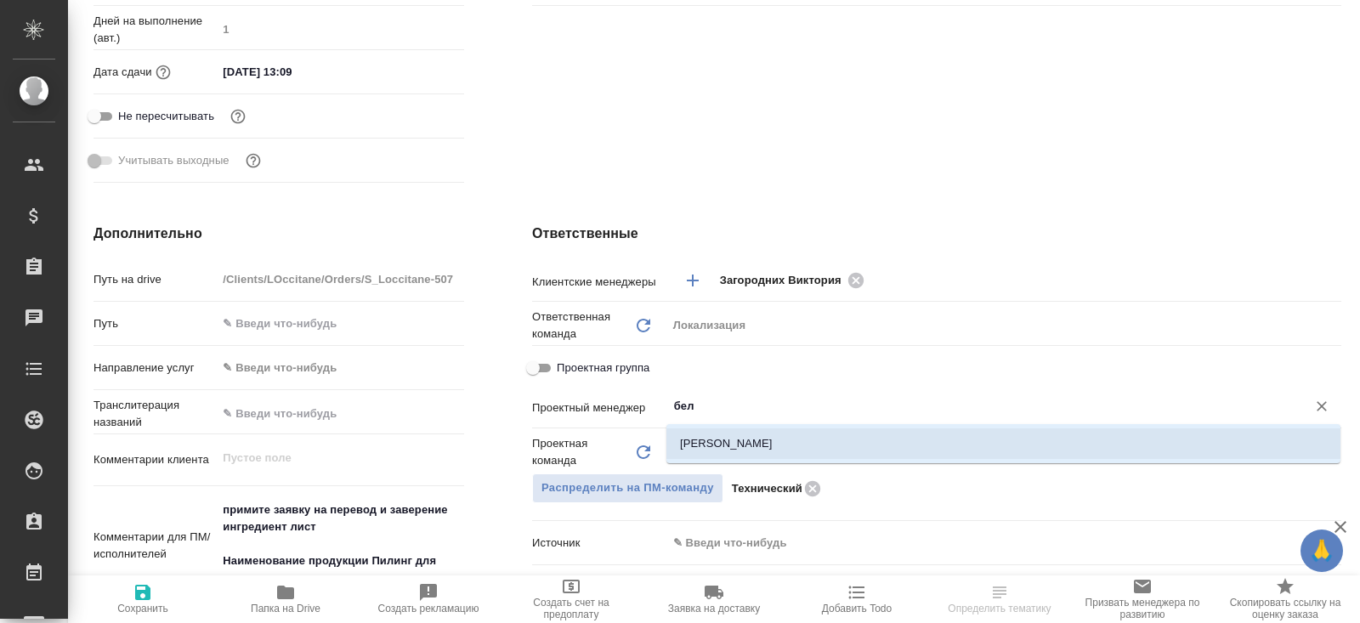
click at [740, 441] on li "[PERSON_NAME]" at bounding box center [1003, 443] width 674 height 31
type textarea "x"
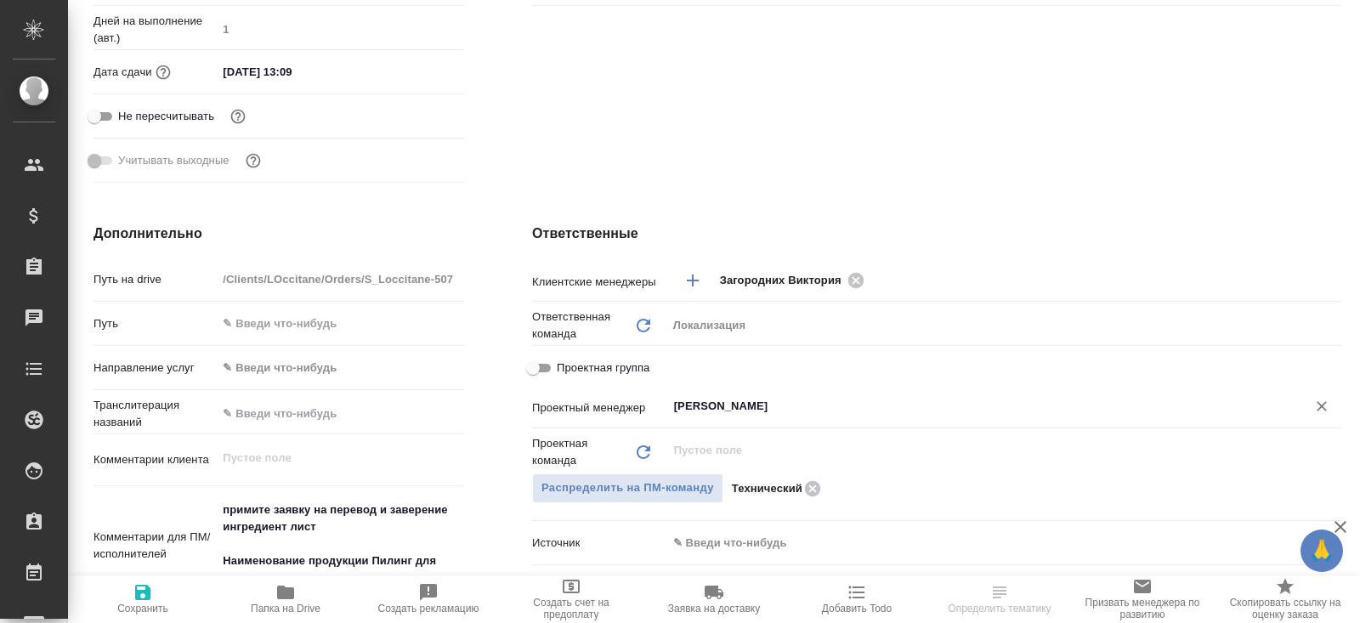
type input "[PERSON_NAME]"
click at [140, 606] on span "Сохранить" at bounding box center [142, 609] width 51 height 12
type textarea "x"
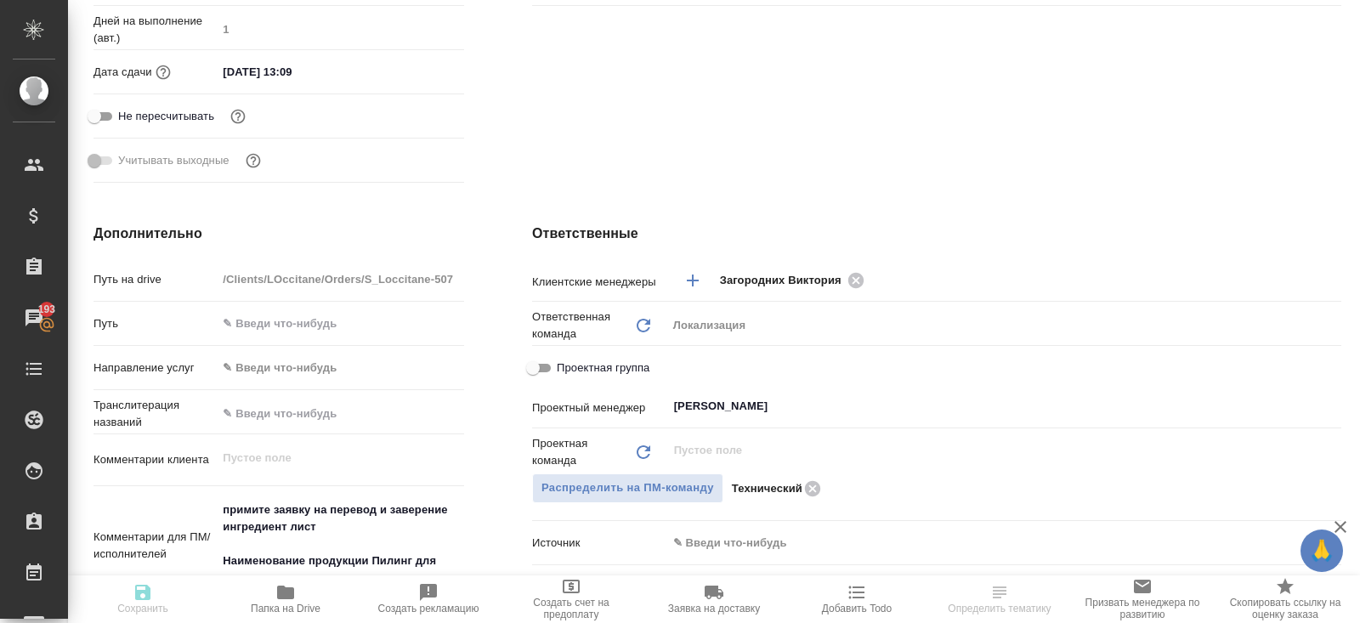
type textarea "x"
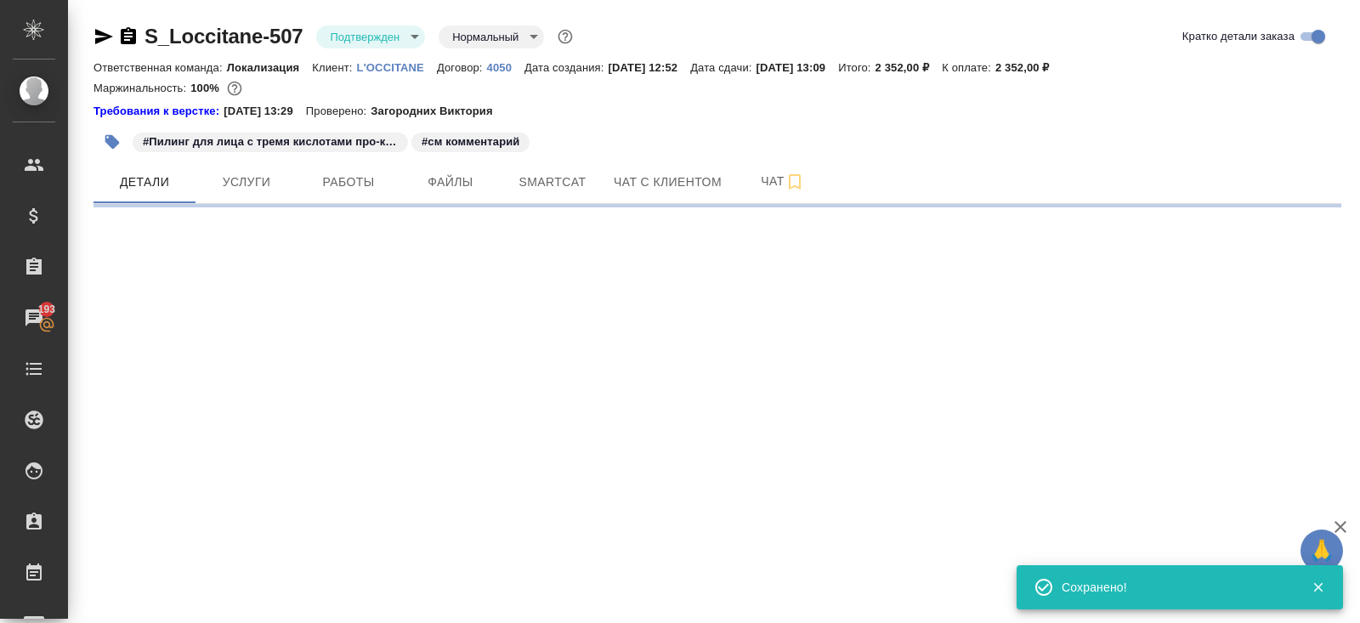
scroll to position [0, 0]
select select "RU"
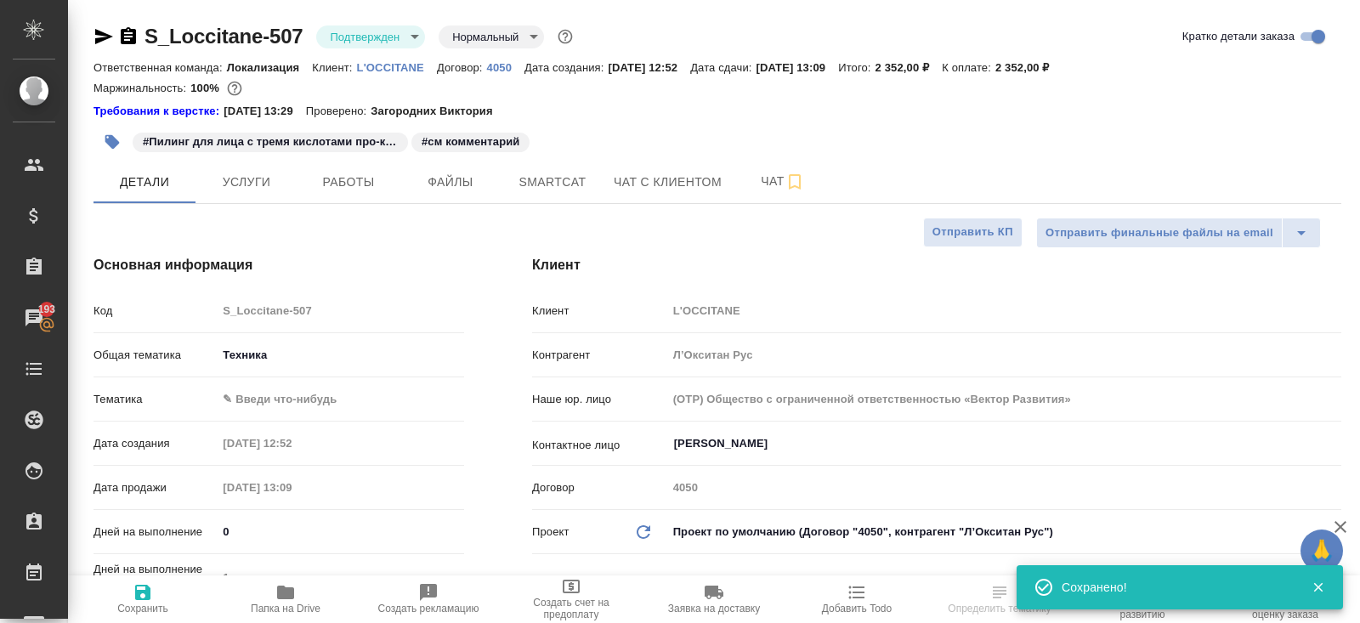
type textarea "x"
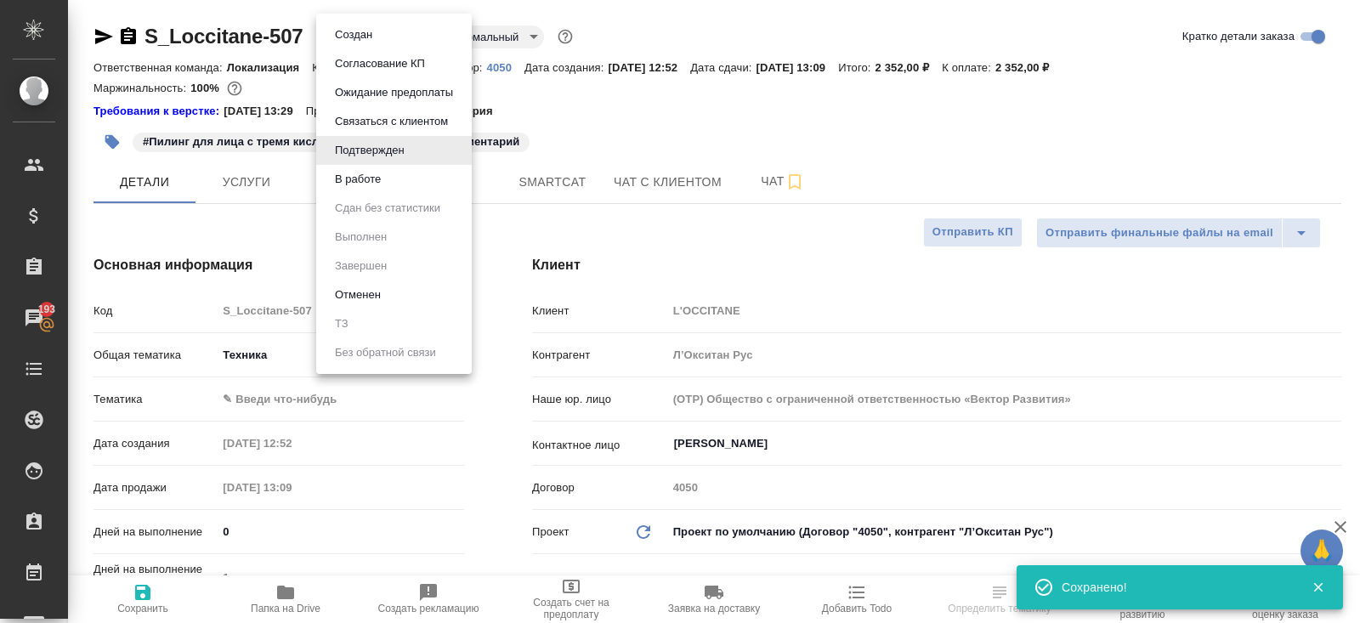
click at [352, 26] on body "🙏 .cls-1 fill:#fff; AWATERA Belyakova Yulia Клиенты Спецификации Заказы 193 Чат…" at bounding box center [680, 311] width 1360 height 623
click at [361, 190] on li "В работе" at bounding box center [394, 179] width 156 height 29
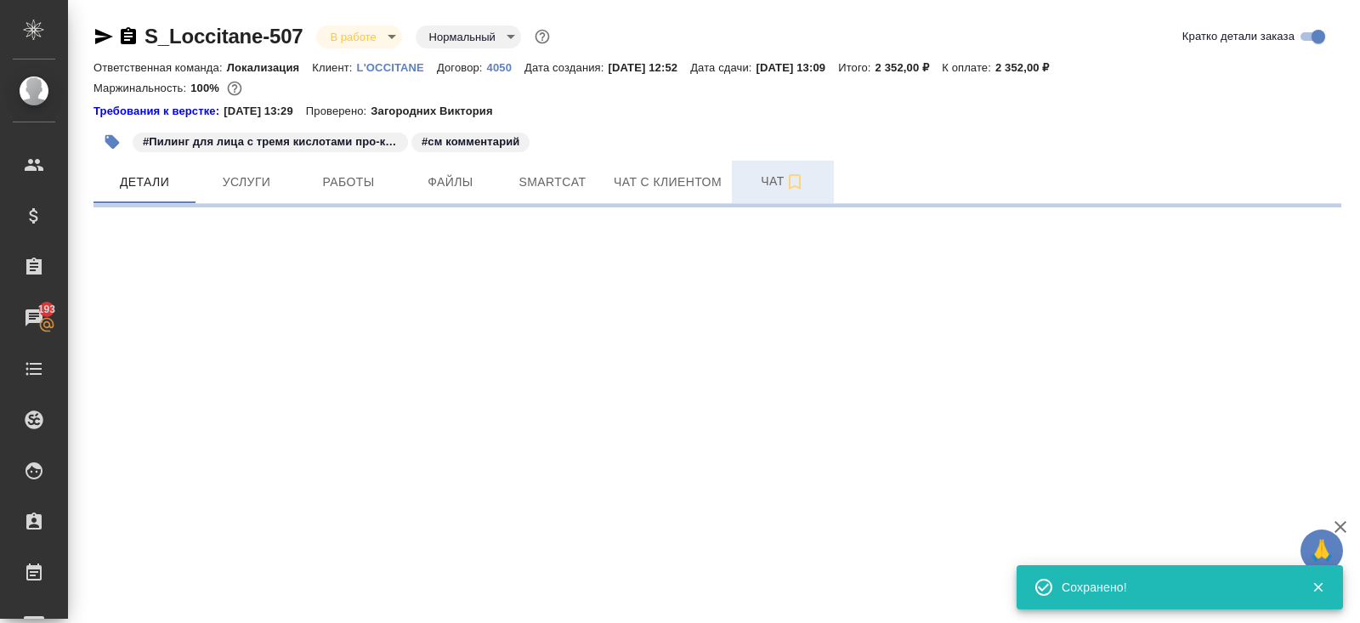
click at [740, 195] on button "Чат" at bounding box center [783, 182] width 102 height 43
select select "RU"
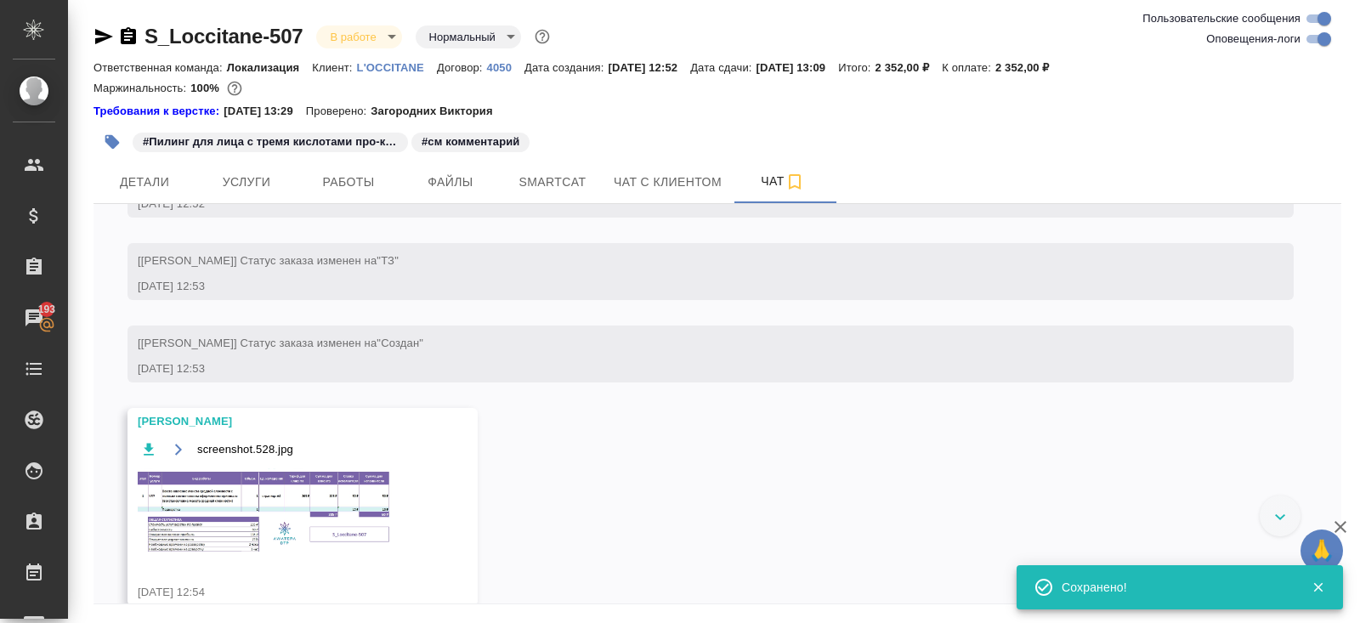
click at [1330, 30] on input "Оповещения-логи" at bounding box center [1324, 39] width 61 height 20
checkbox input "false"
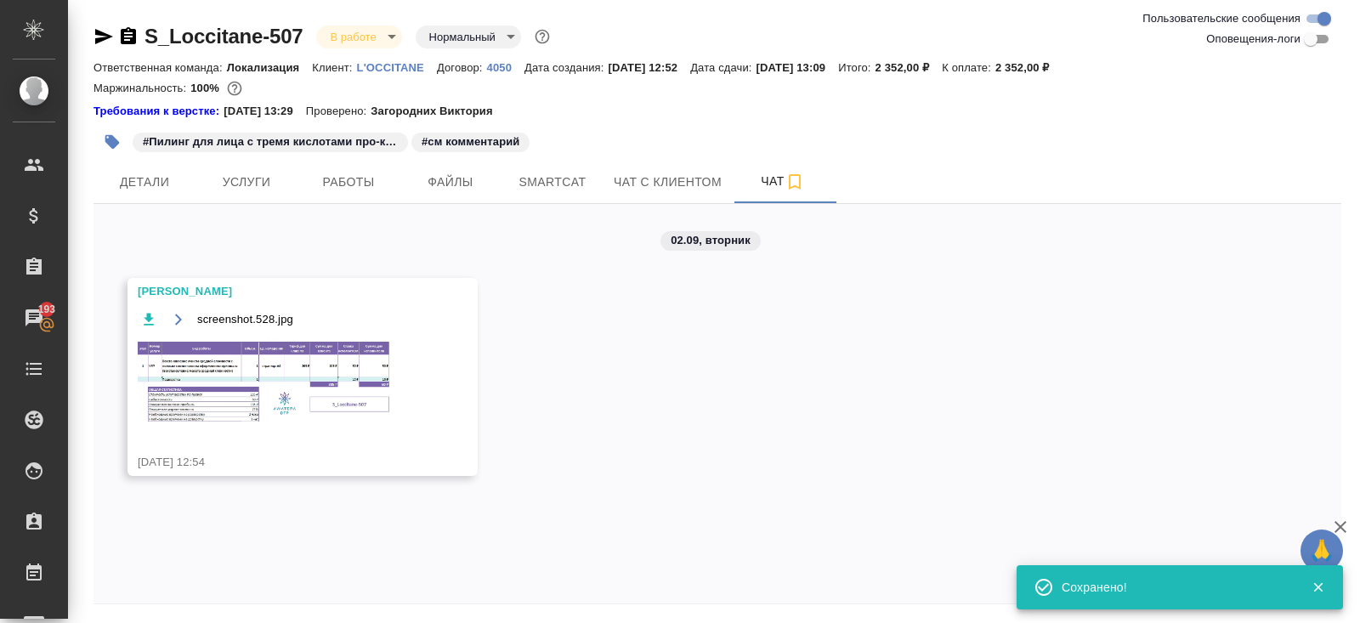
click at [292, 363] on img at bounding box center [265, 381] width 255 height 86
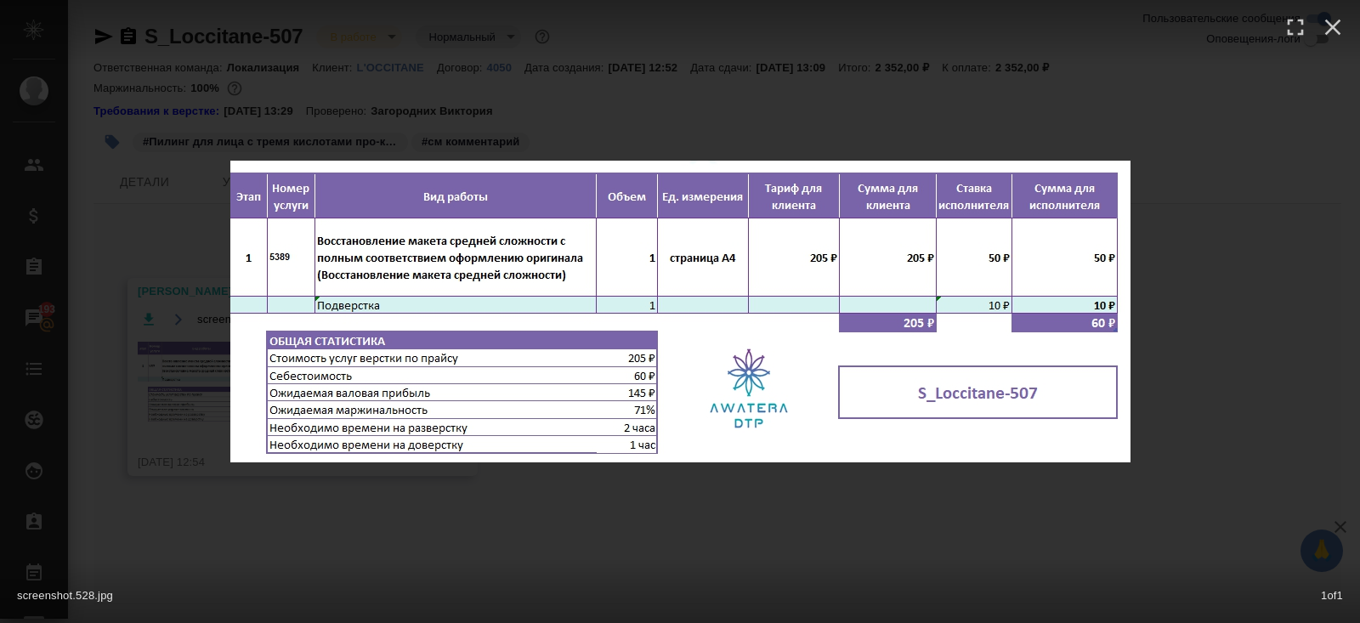
click at [328, 530] on div "screenshot.528.jpg 1 of 1" at bounding box center [680, 311] width 1360 height 623
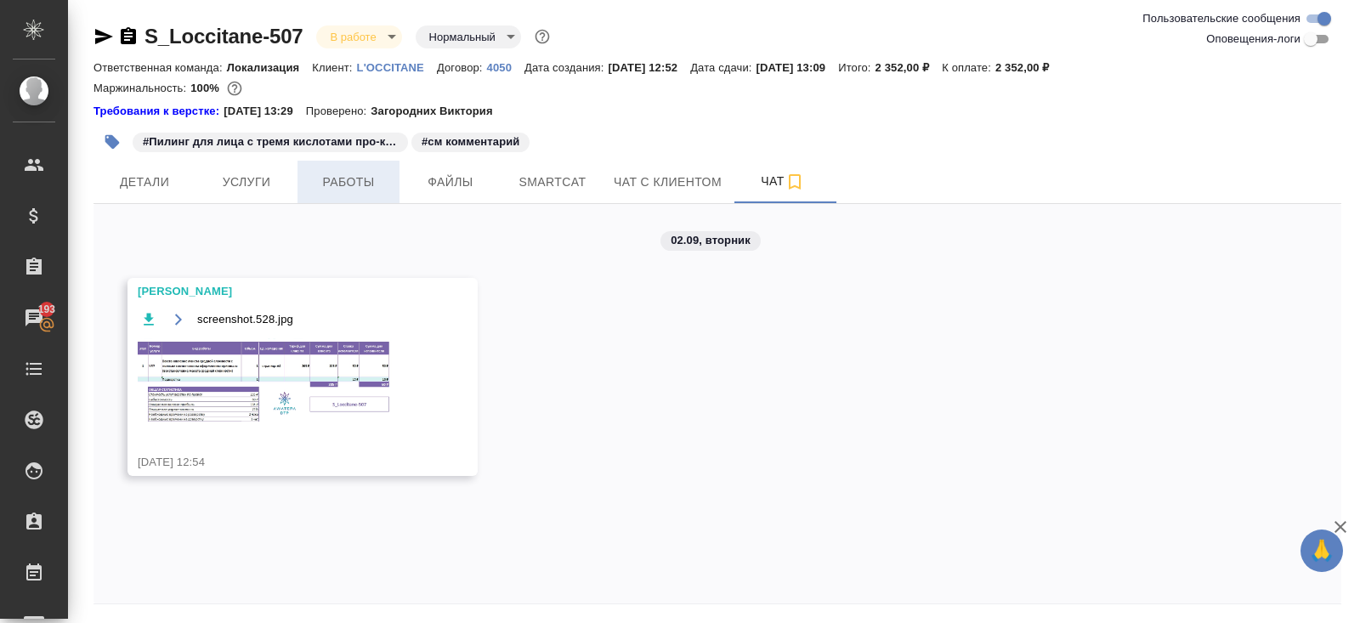
click at [343, 180] on span "Работы" at bounding box center [349, 182] width 82 height 21
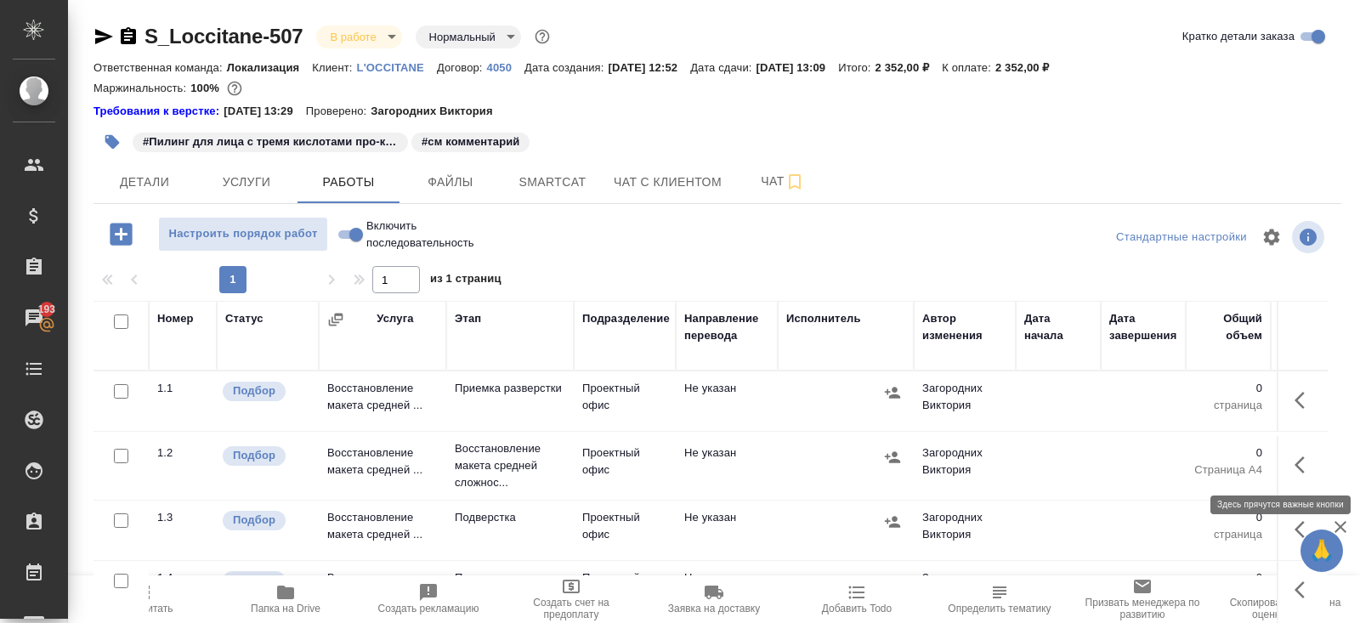
click at [1295, 463] on icon "button" at bounding box center [1300, 464] width 10 height 17
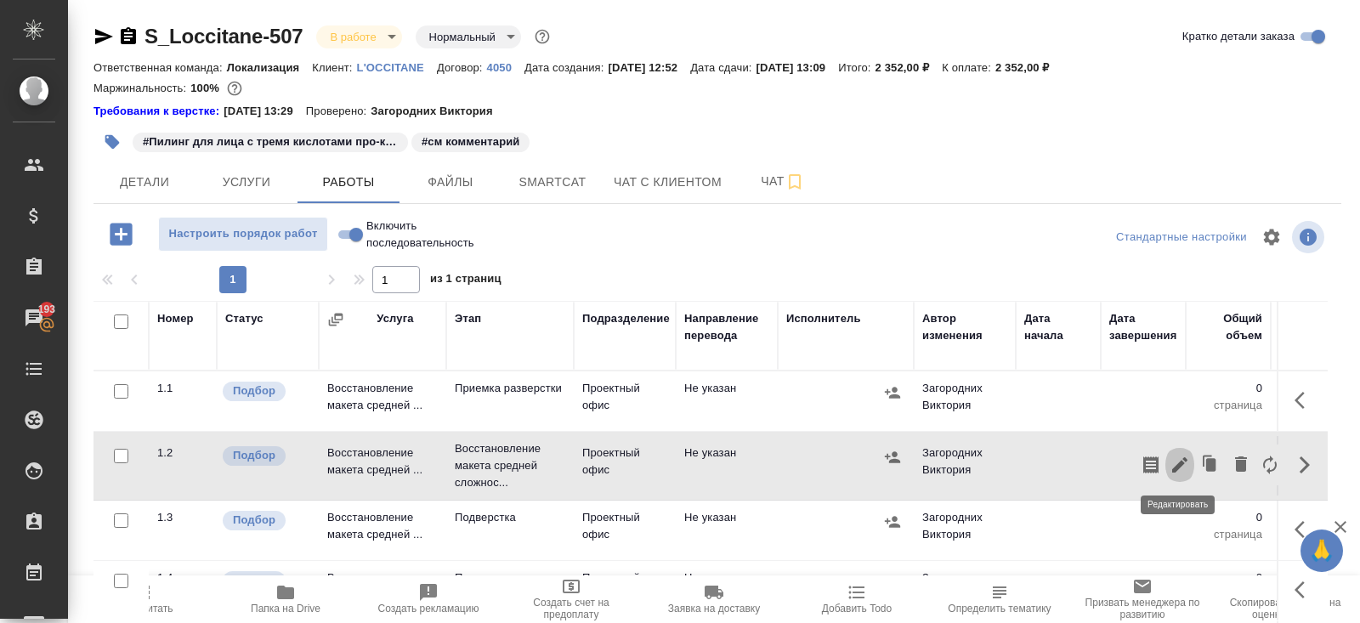
click at [1179, 466] on icon "button" at bounding box center [1179, 464] width 15 height 15
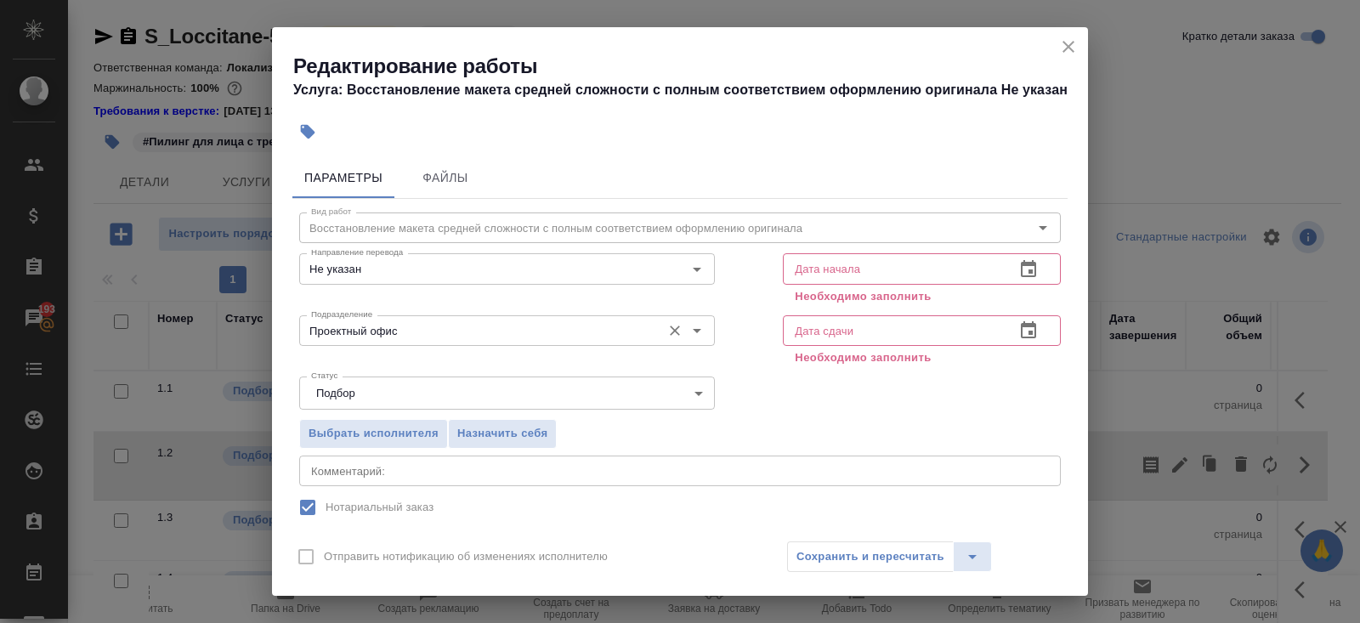
click at [402, 319] on div "Проектный офис Подразделение" at bounding box center [507, 330] width 416 height 31
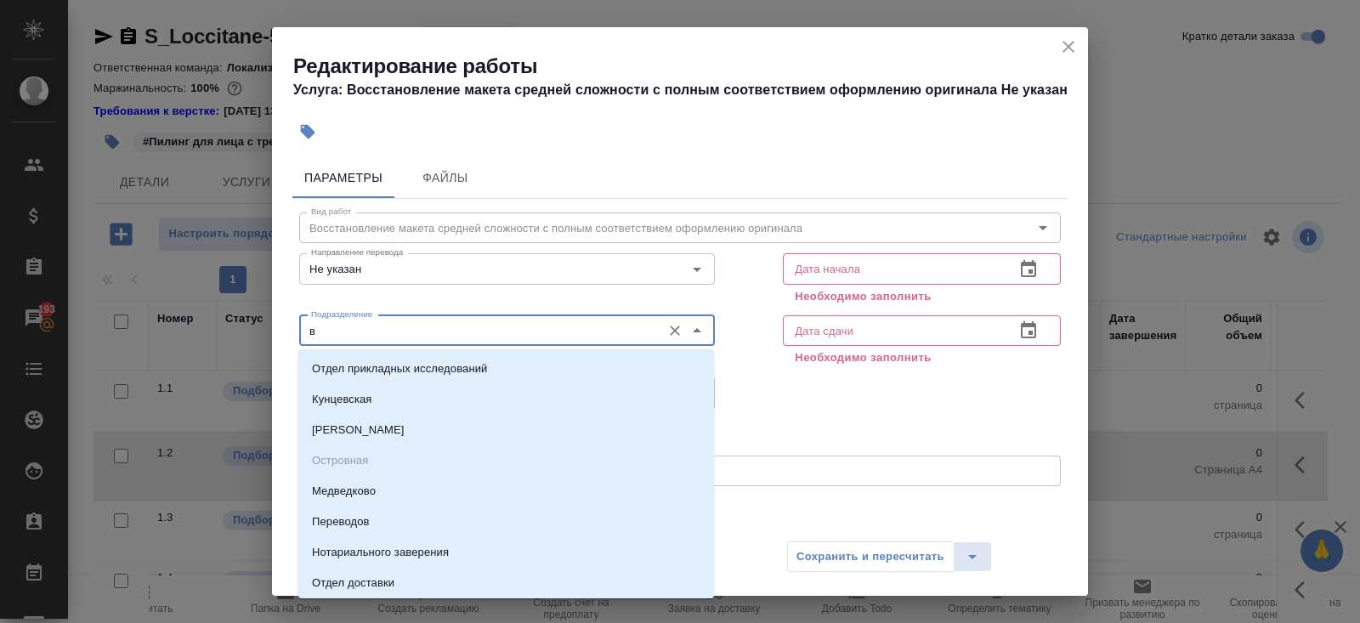
type input "в"
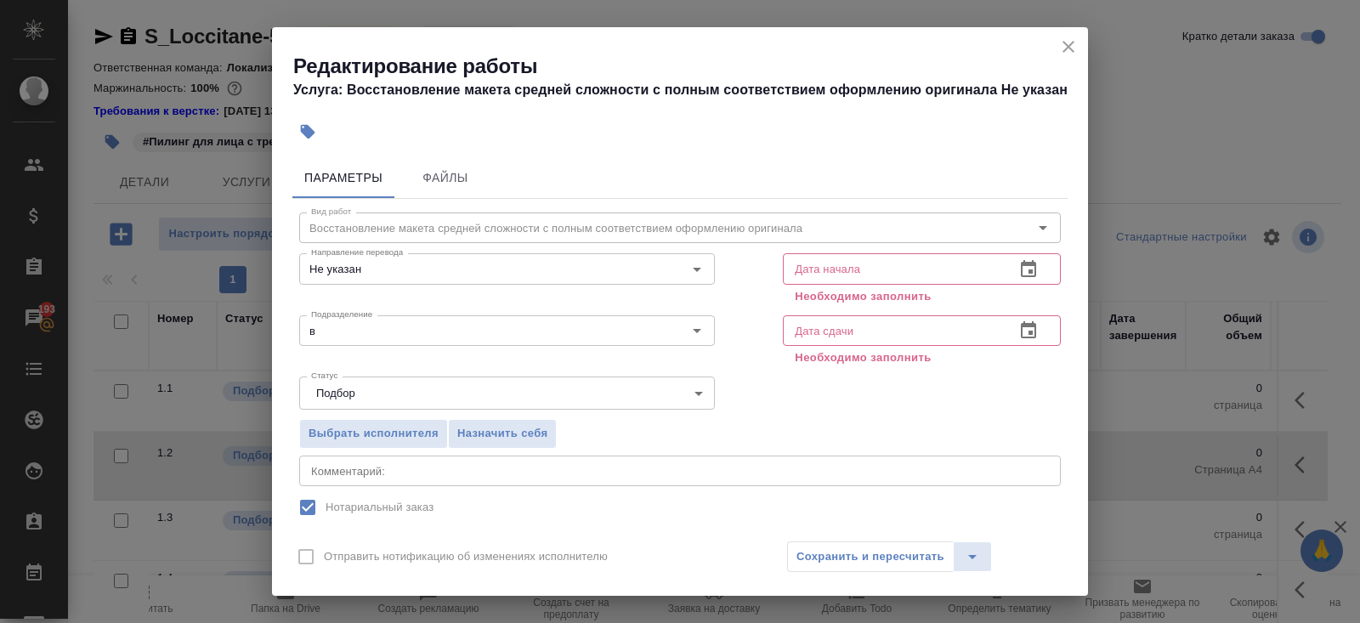
click at [1083, 44] on div "Редактирование работы Услуга: Восстановление макета средней сложности с полным …" at bounding box center [680, 70] width 816 height 86
click at [1074, 45] on icon "close" at bounding box center [1068, 47] width 20 height 20
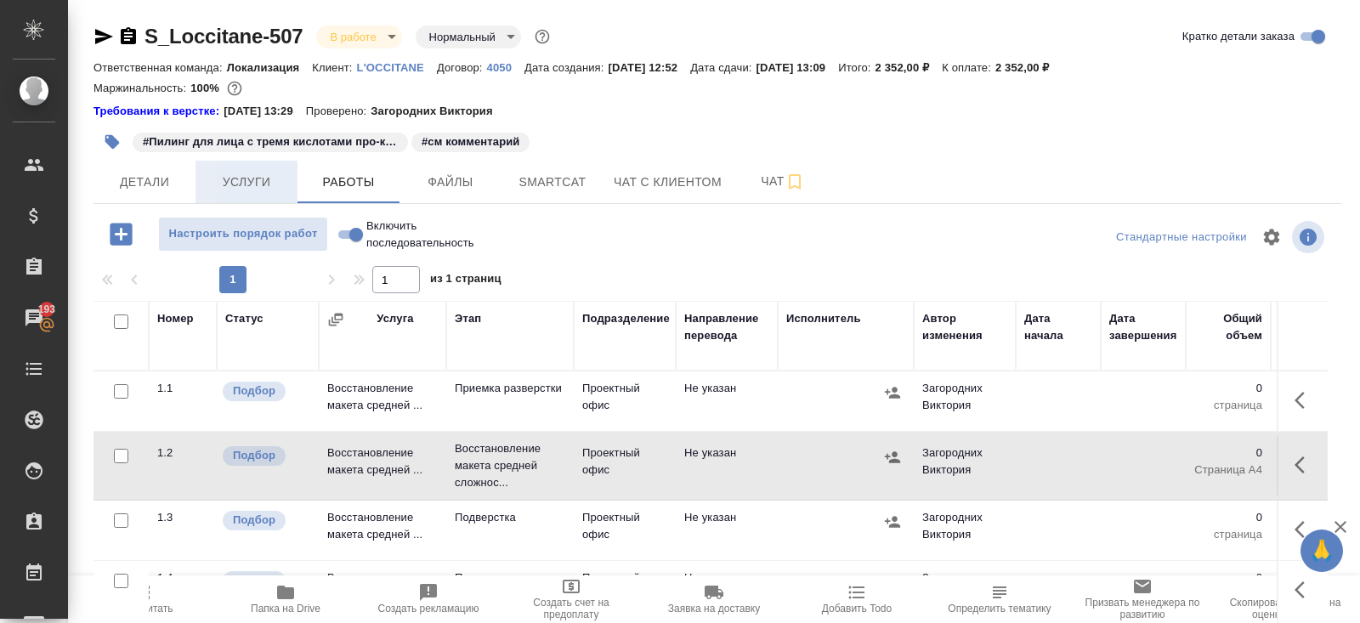
click at [267, 187] on span "Услуги" at bounding box center [247, 182] width 82 height 21
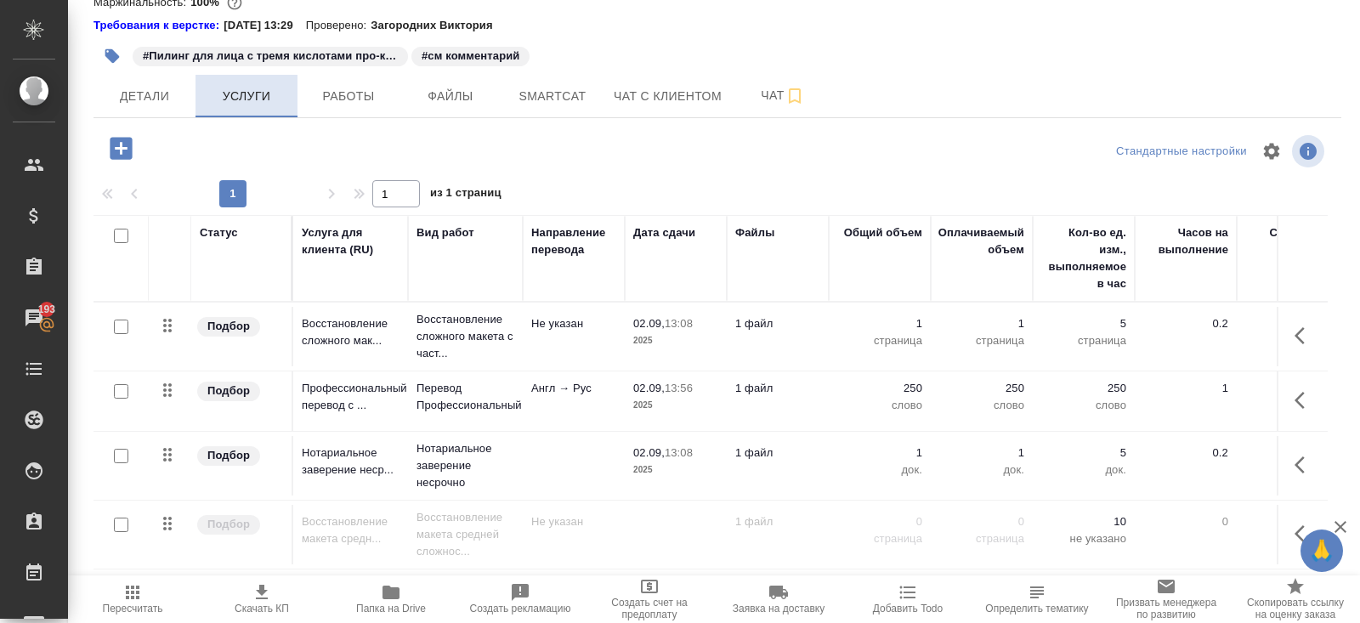
scroll to position [86, 0]
click at [118, 232] on input "checkbox" at bounding box center [121, 236] width 14 height 14
checkbox input "true"
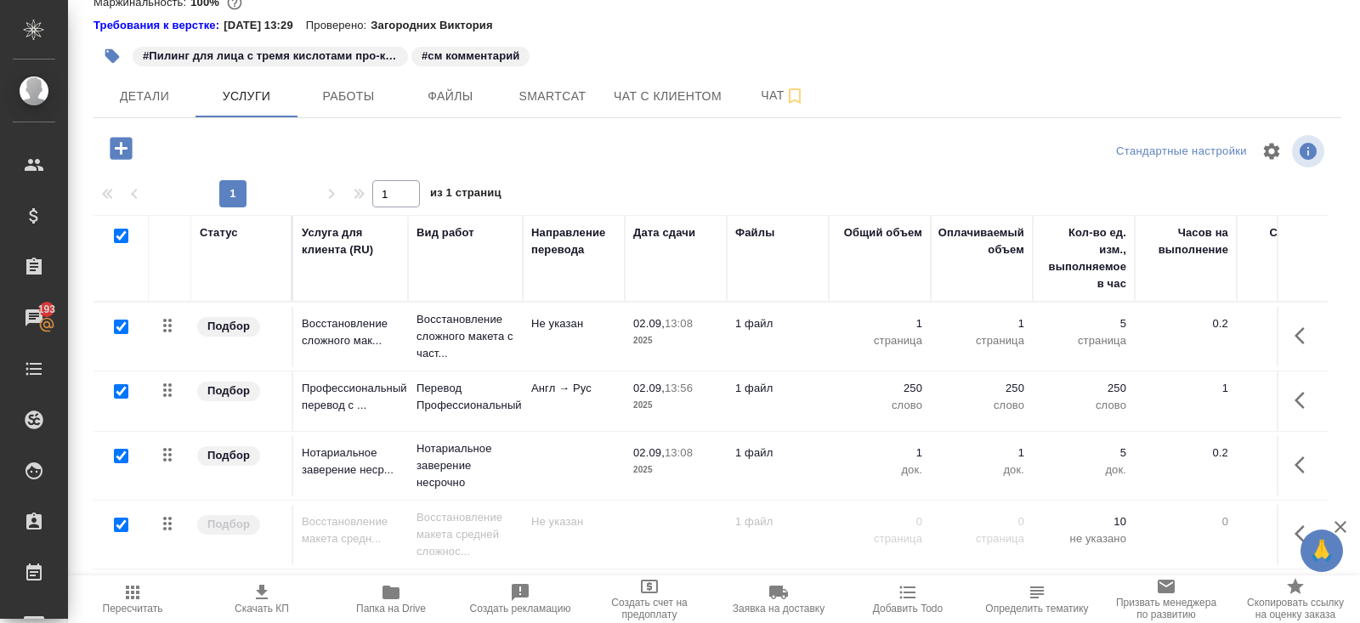
checkbox input "true"
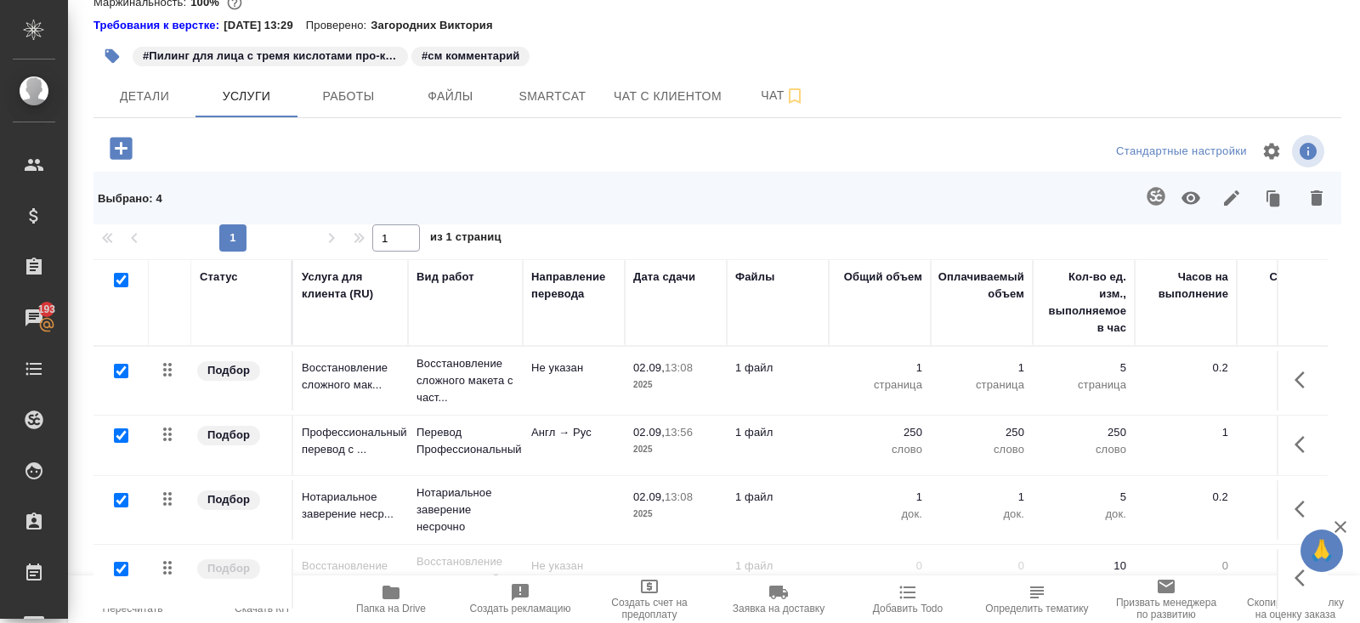
scroll to position [0, 0]
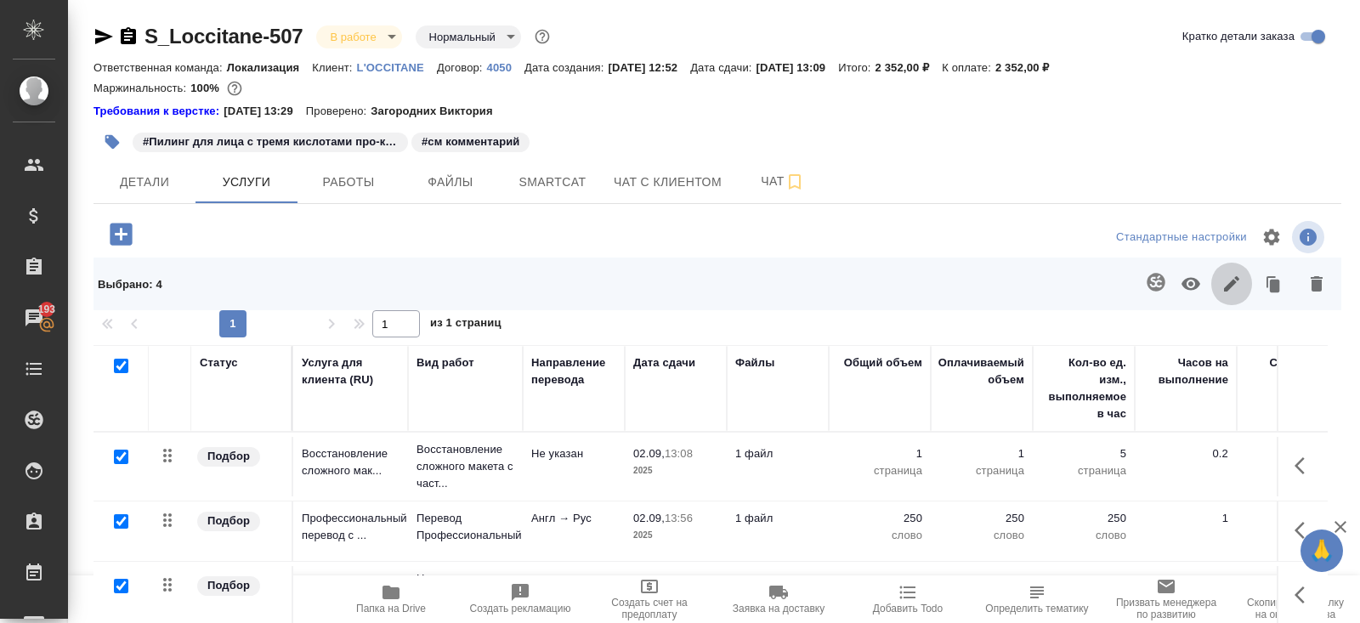
click at [1233, 286] on icon "button" at bounding box center [1231, 283] width 15 height 15
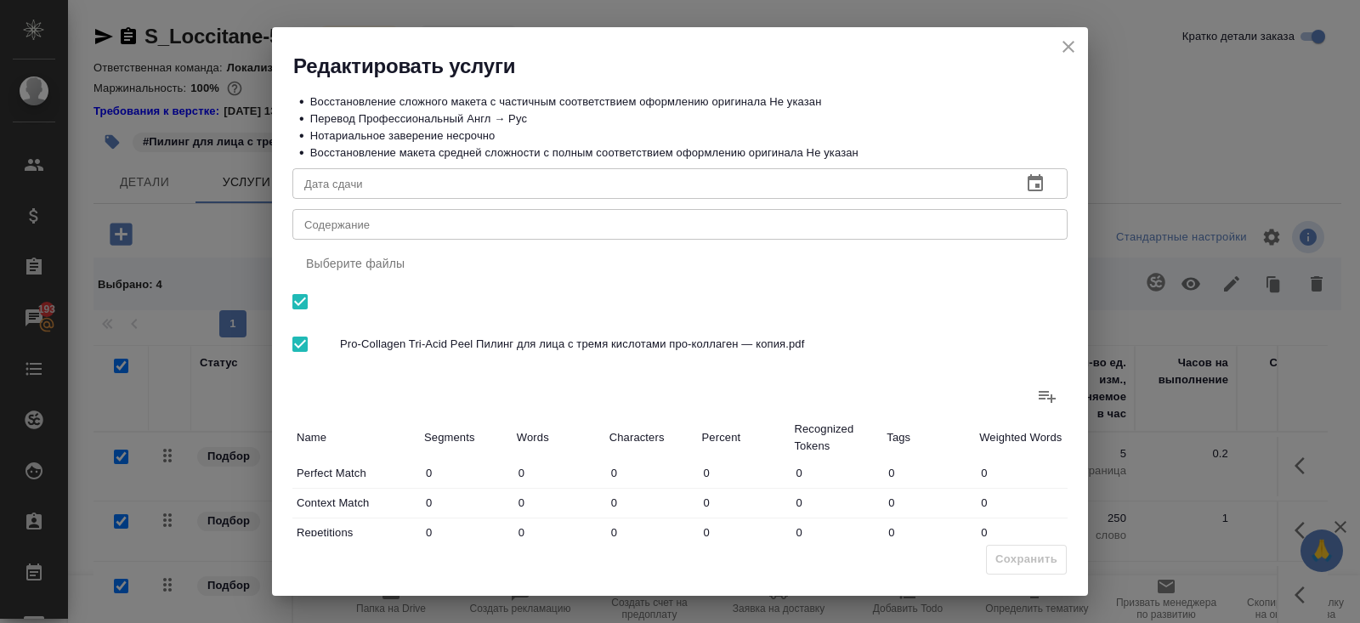
click at [1049, 184] on button "button" at bounding box center [1035, 183] width 41 height 41
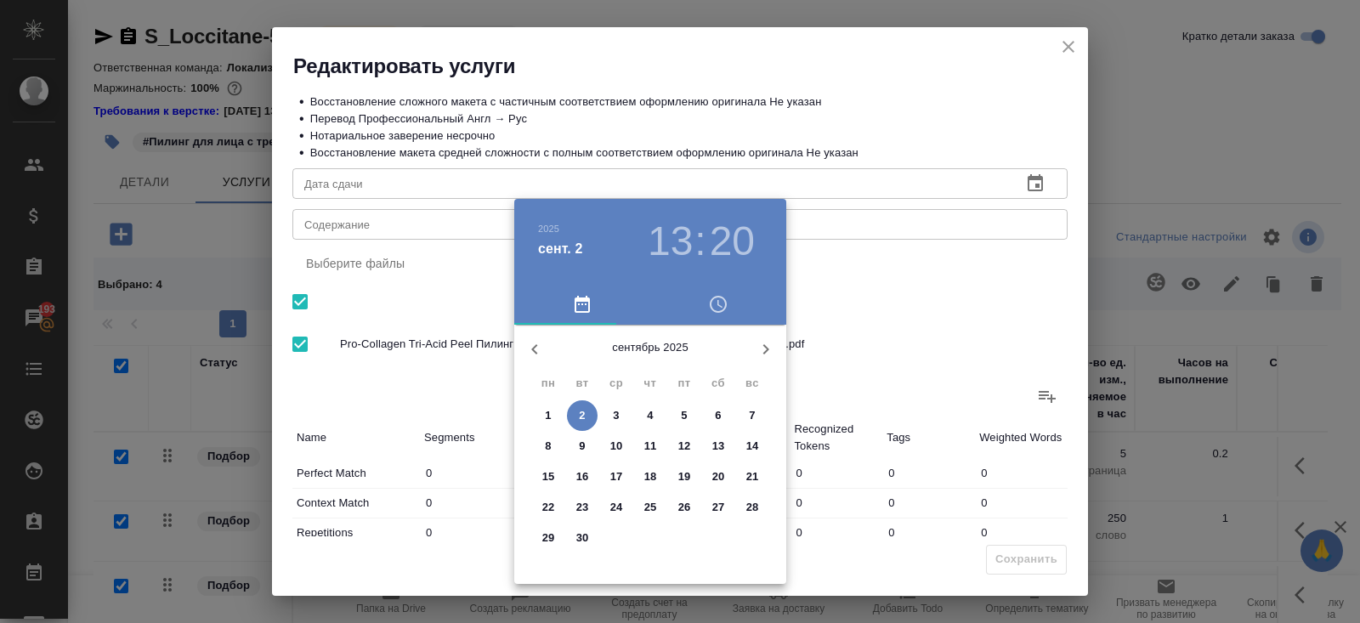
click at [625, 416] on span "3" at bounding box center [616, 415] width 31 height 17
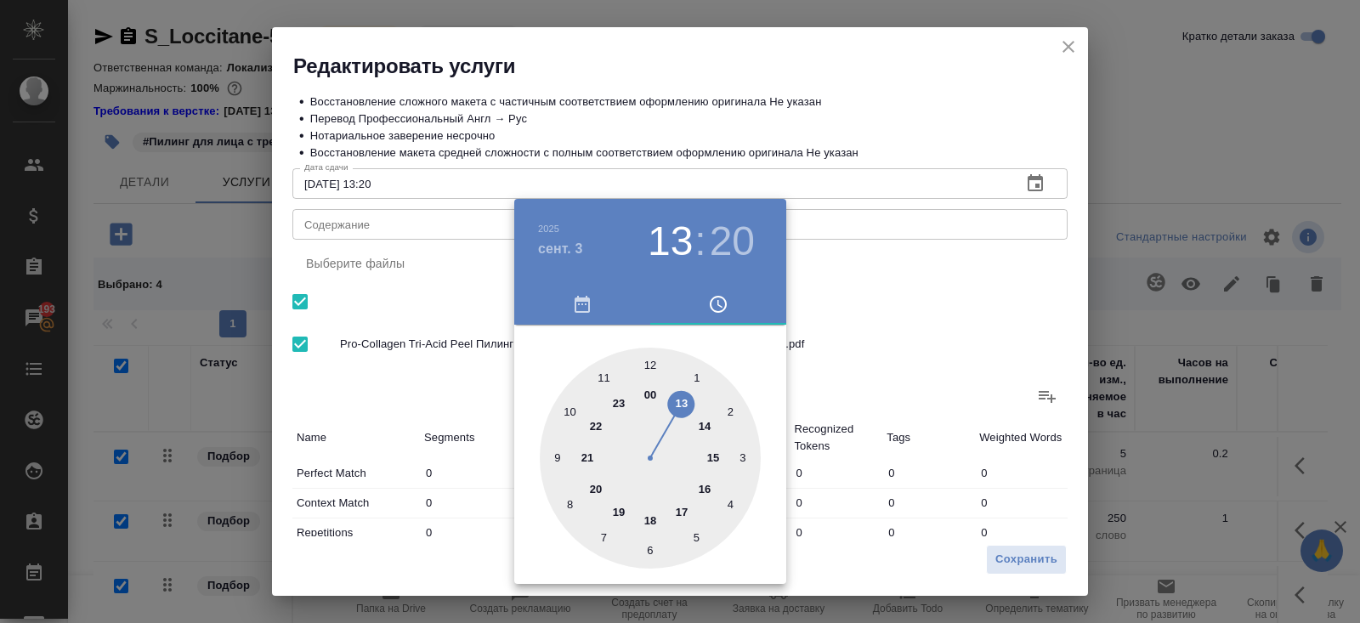
click at [915, 325] on div at bounding box center [680, 311] width 1360 height 623
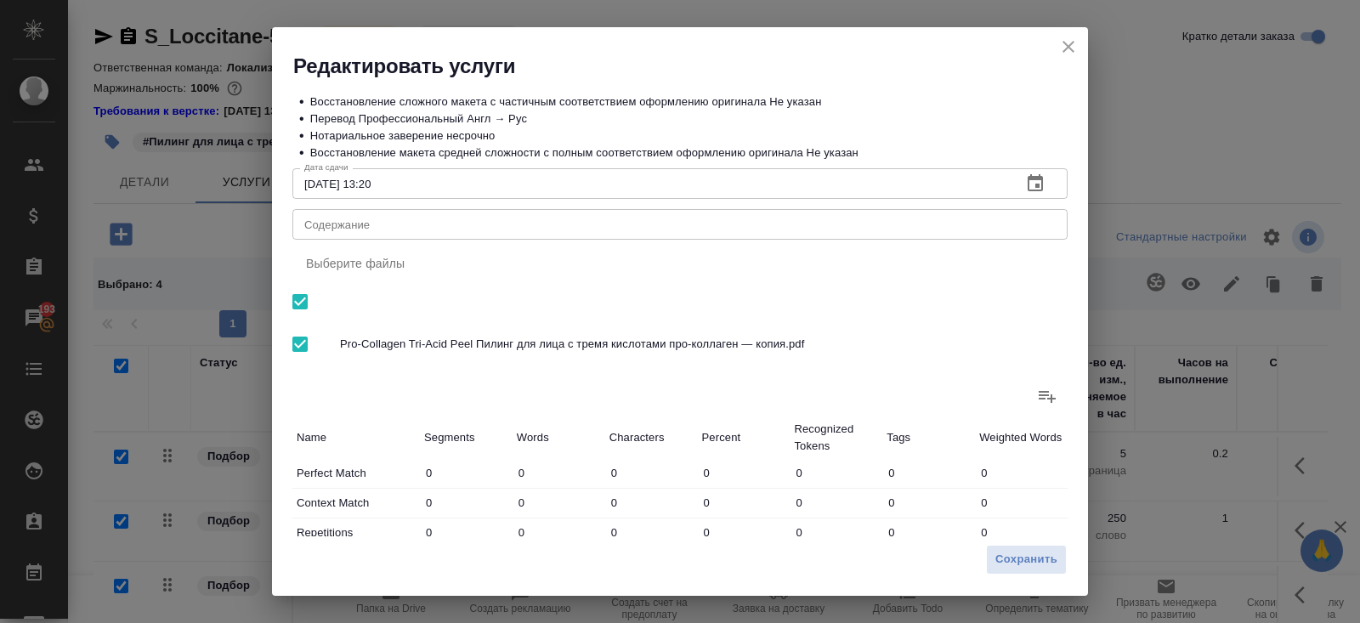
click at [1034, 182] on icon "button" at bounding box center [1035, 183] width 20 height 20
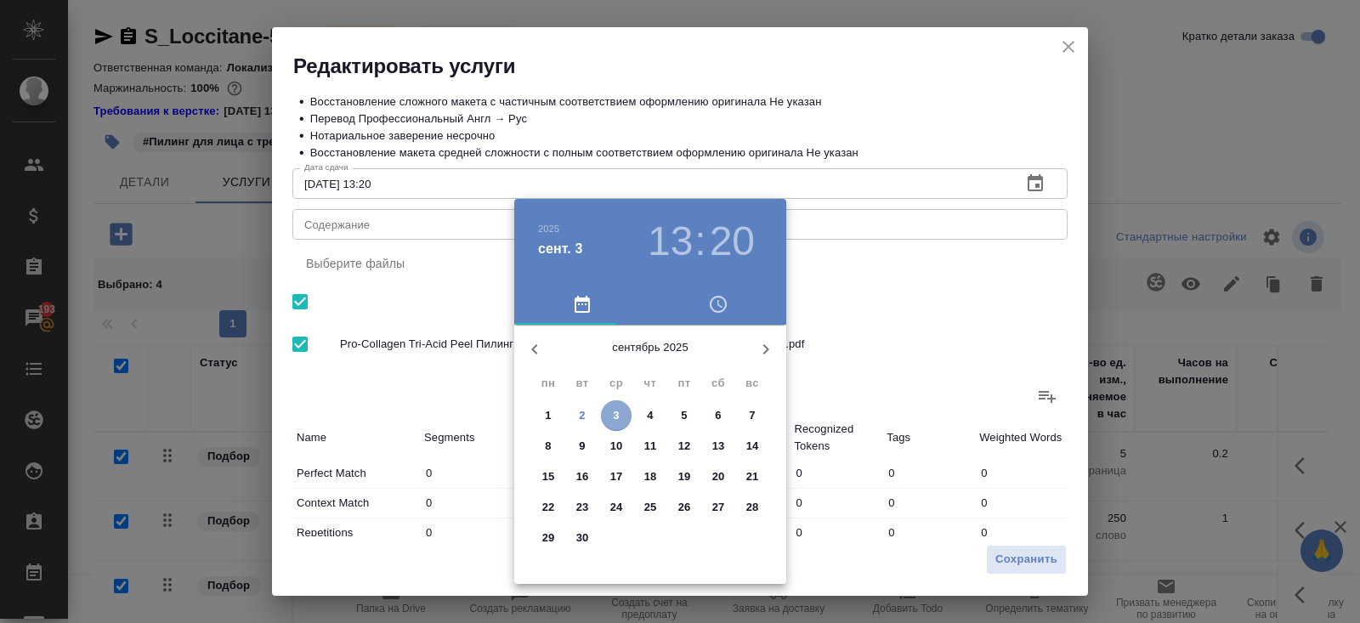
click at [617, 410] on p "3" at bounding box center [616, 415] width 6 height 17
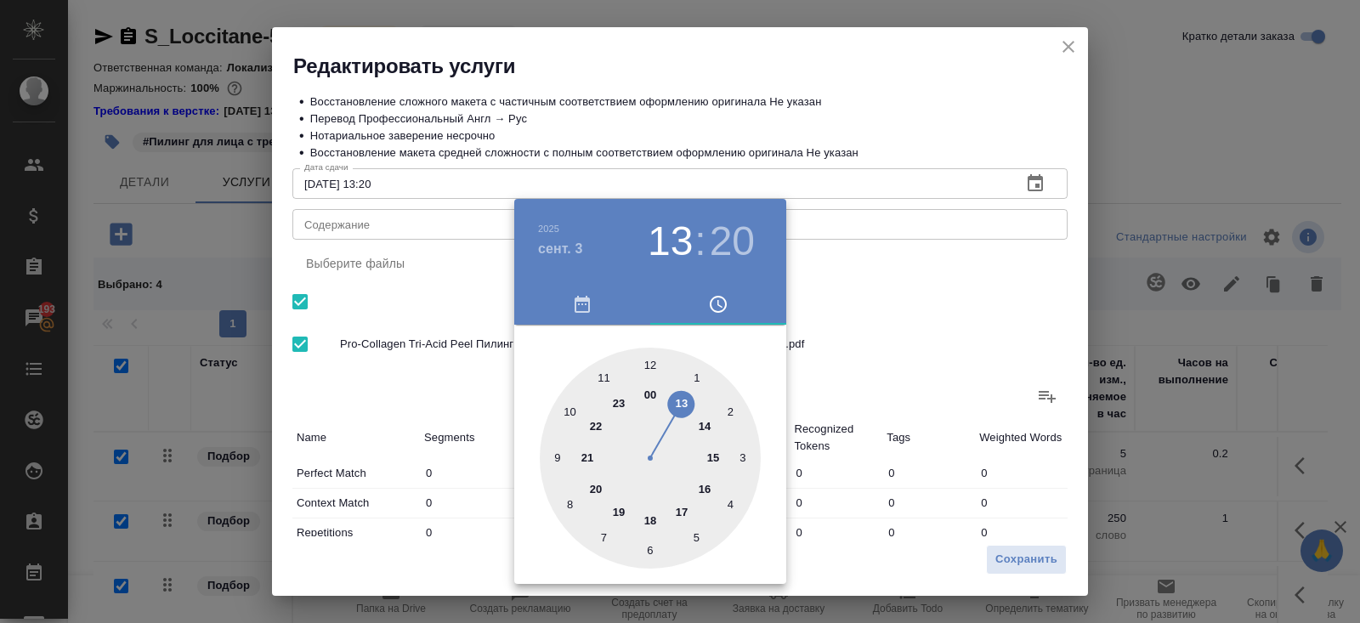
click at [684, 403] on div at bounding box center [650, 458] width 221 height 221
type input "03.09.2025 13:00"
click at [649, 364] on div at bounding box center [650, 458] width 221 height 221
click at [952, 349] on div at bounding box center [680, 311] width 1360 height 623
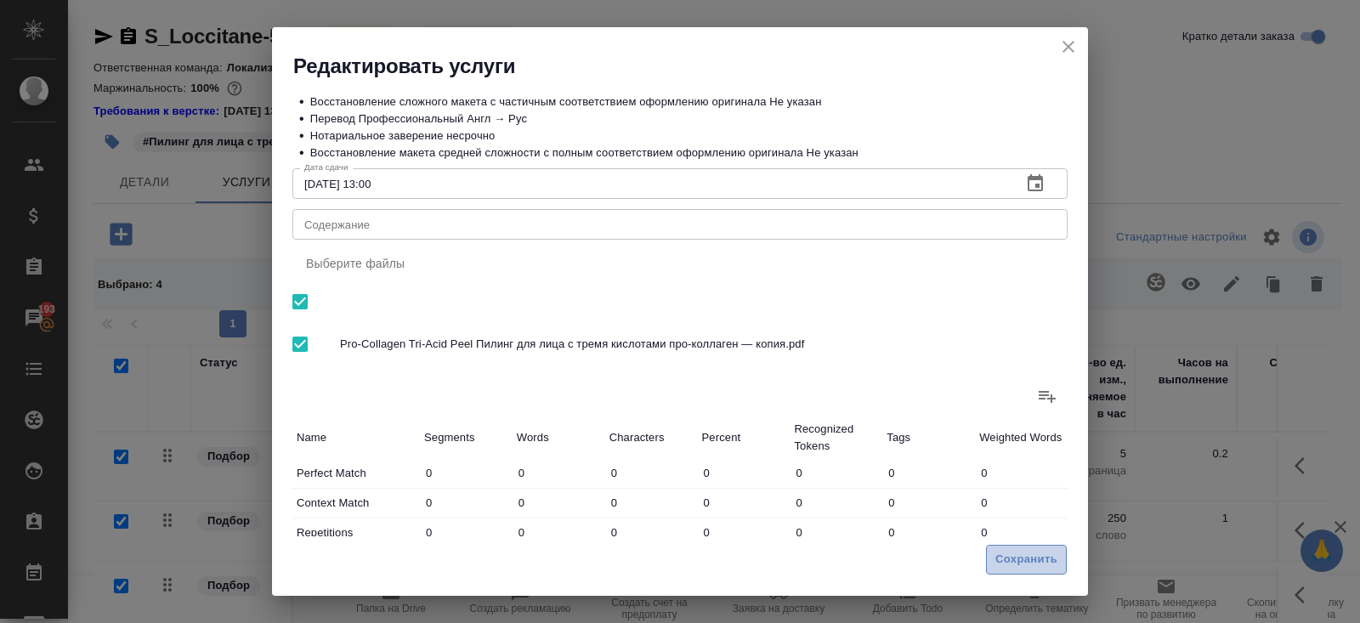
click at [1019, 549] on button "Сохранить" at bounding box center [1026, 560] width 81 height 30
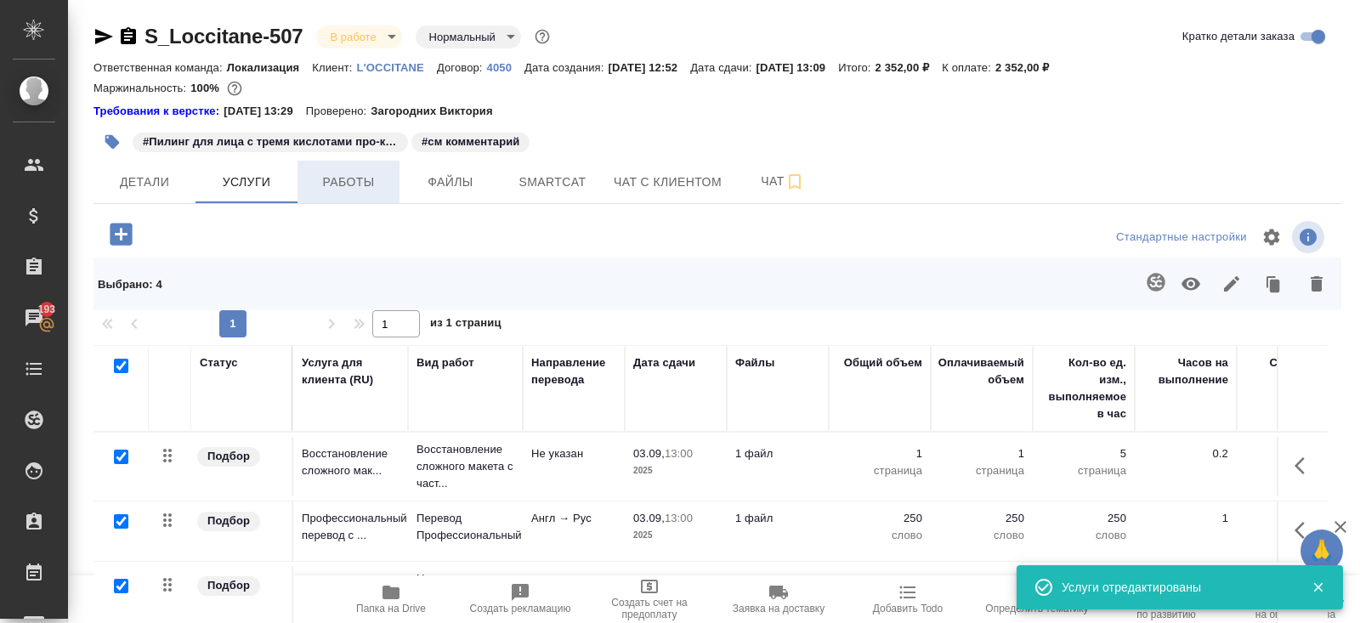
click at [365, 194] on button "Работы" at bounding box center [349, 182] width 102 height 43
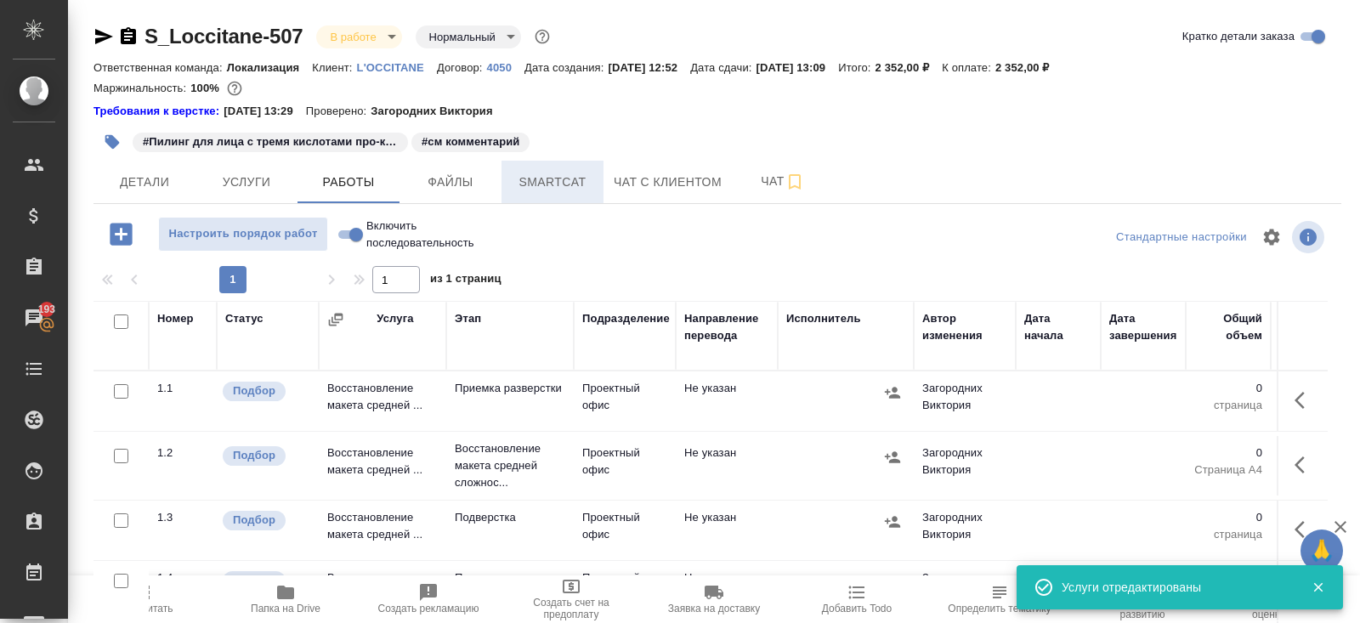
scroll to position [103, 0]
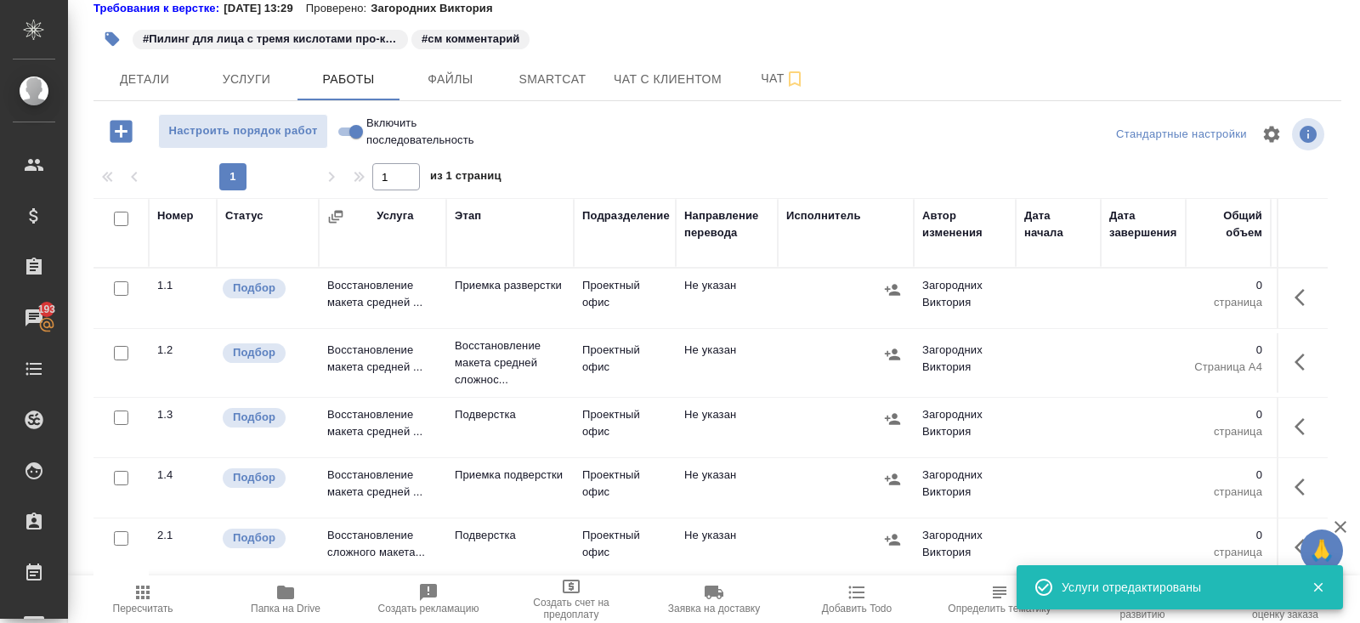
click at [1301, 356] on icon "button" at bounding box center [1300, 362] width 10 height 17
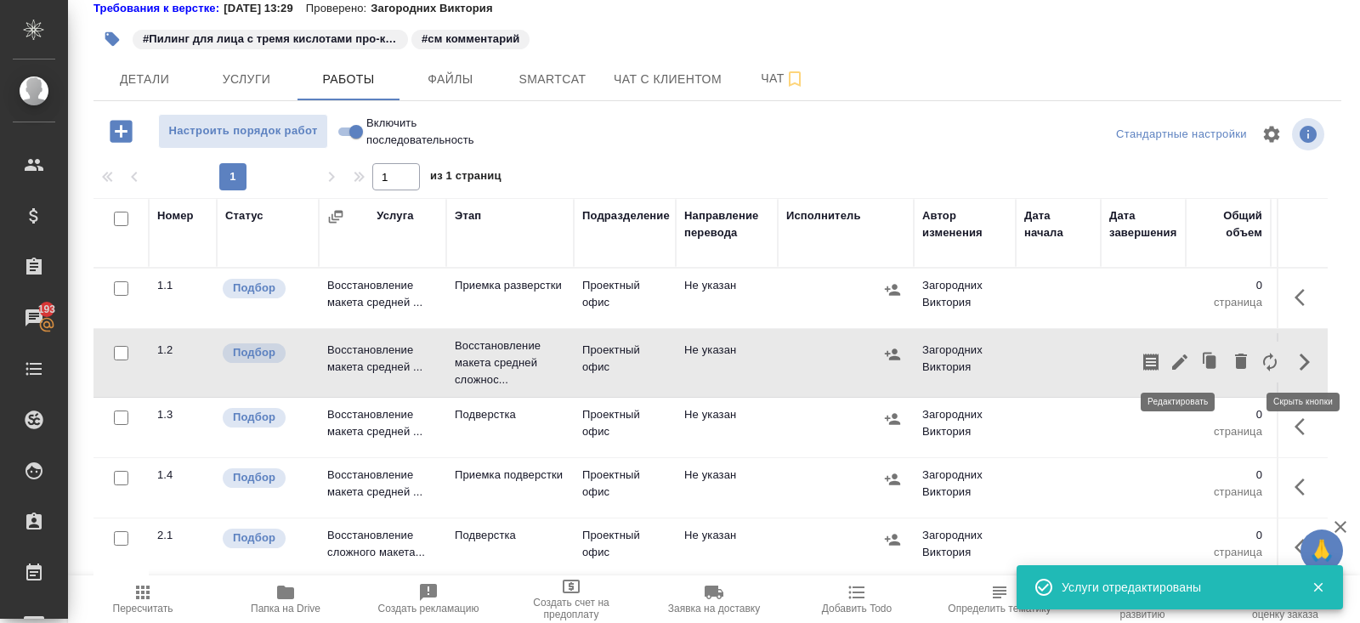
click at [1182, 367] on icon "button" at bounding box center [1180, 362] width 20 height 20
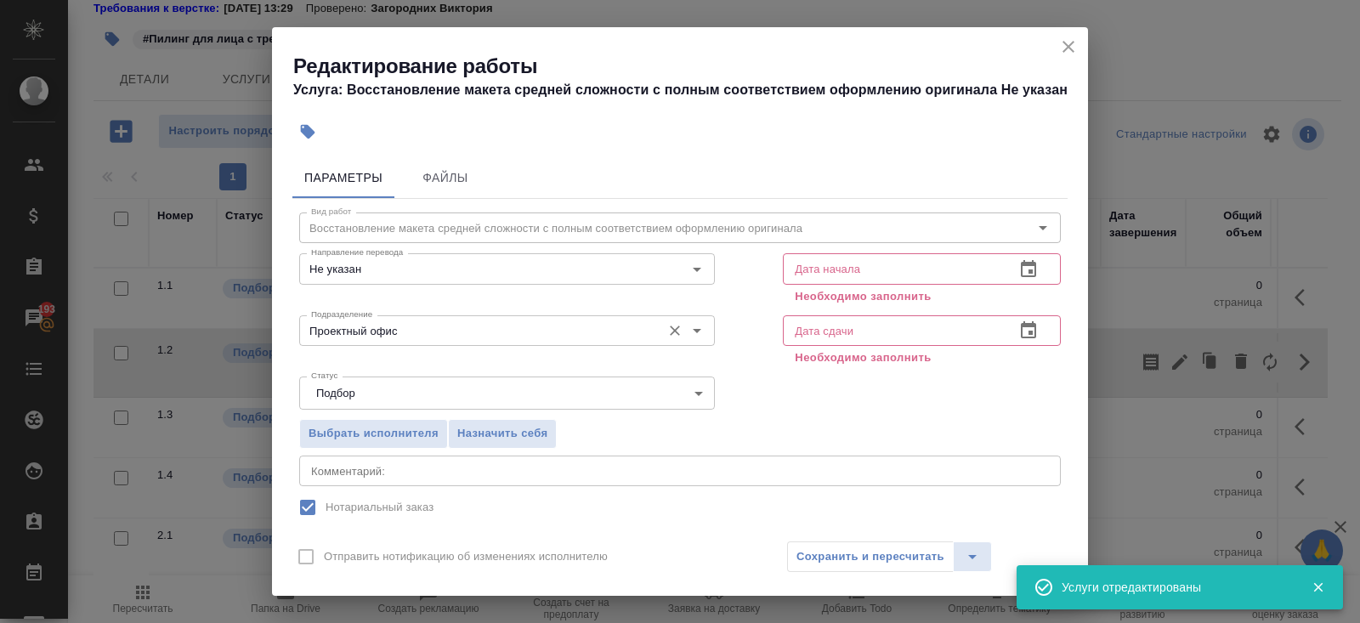
click at [399, 322] on input "Проектный офис" at bounding box center [478, 330] width 349 height 20
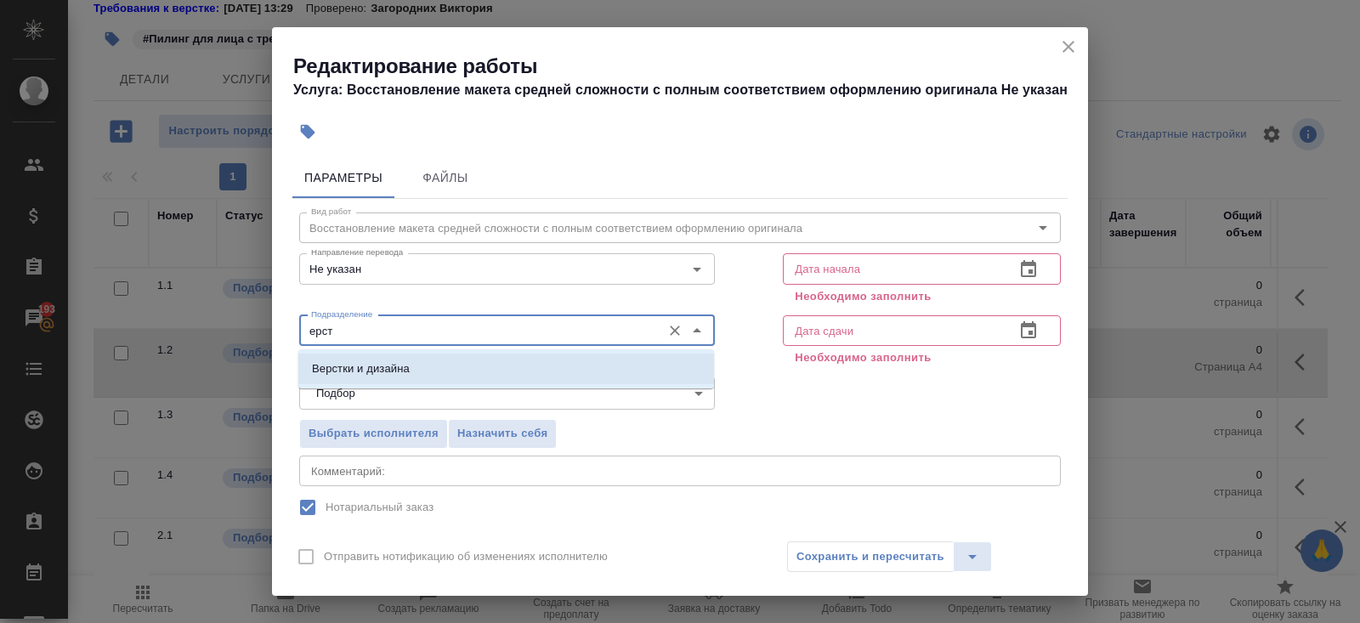
click at [397, 356] on li "Верстки и дизайна" at bounding box center [506, 369] width 416 height 31
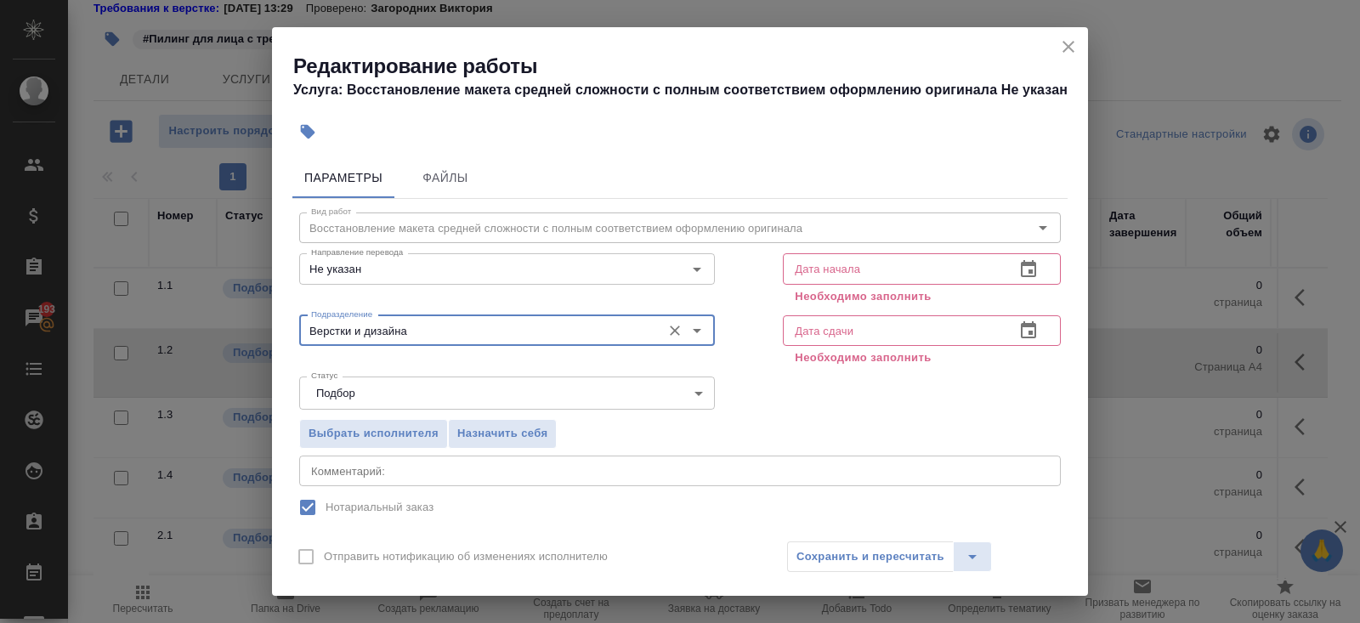
scroll to position [194, 0]
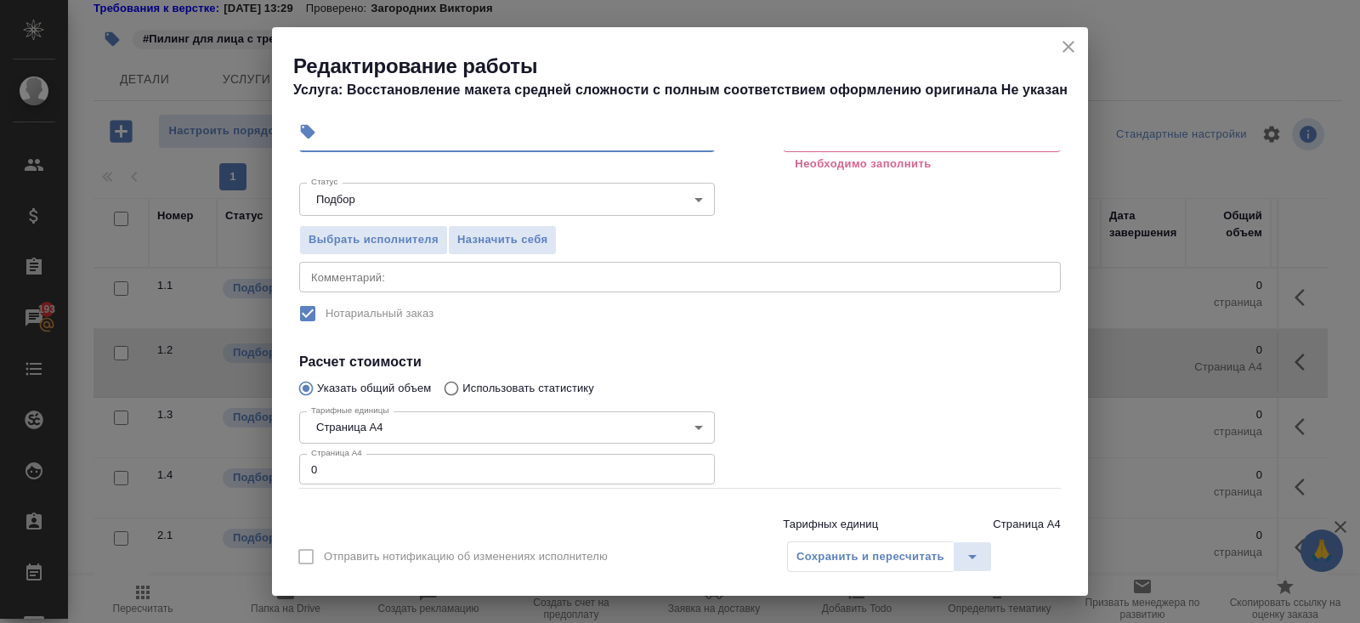
type input "Верстки и дизайна"
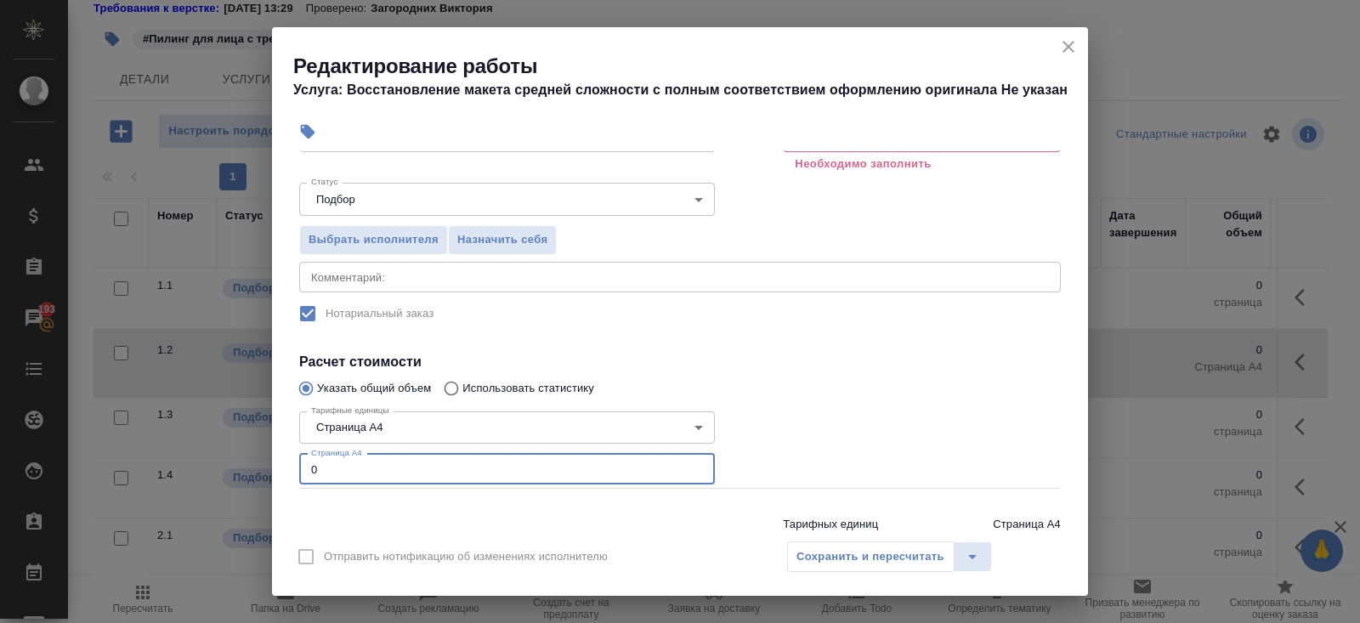
click at [381, 468] on input "0" at bounding box center [507, 469] width 416 height 31
type input "2"
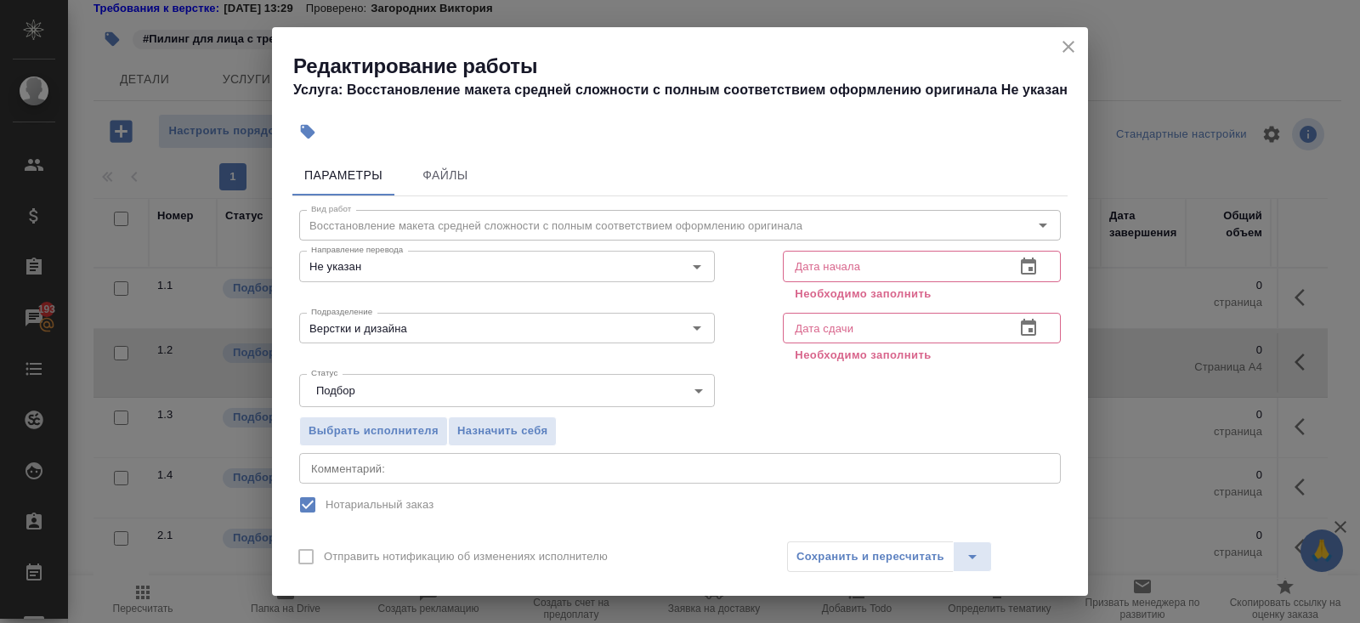
type input "1"
click at [1029, 271] on icon "button" at bounding box center [1028, 267] width 20 height 20
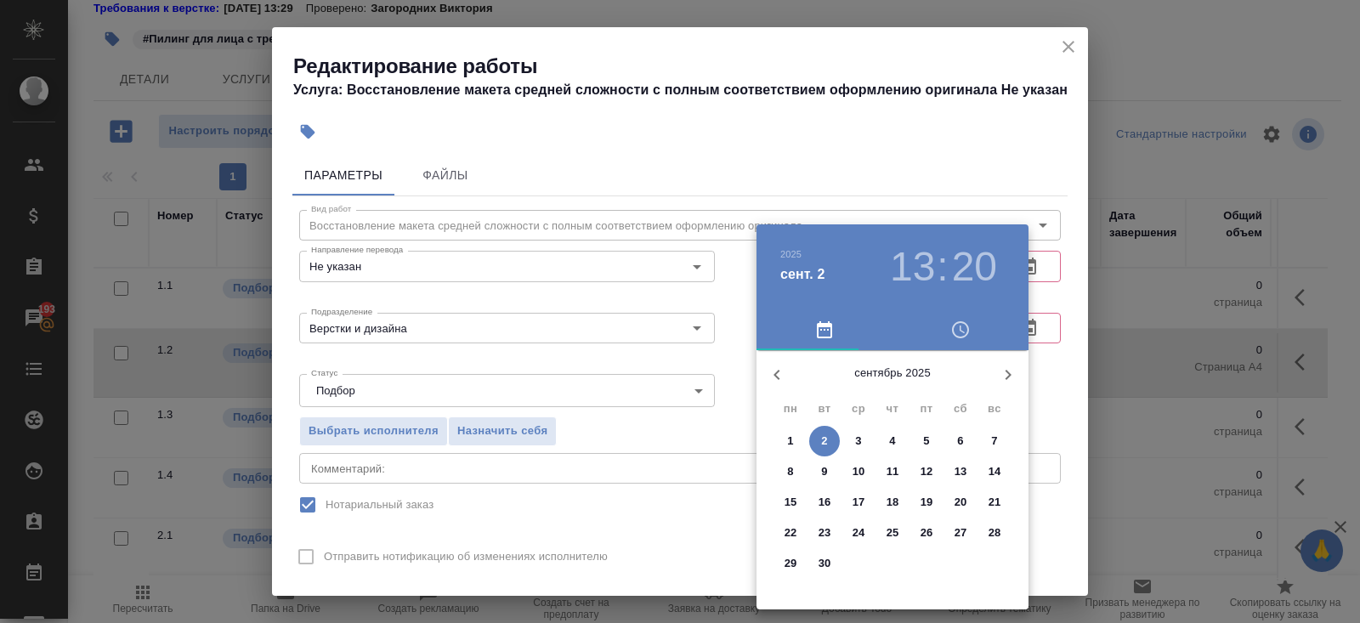
click at [825, 443] on p "2" at bounding box center [824, 441] width 6 height 17
type input "02.09.2025 13:20"
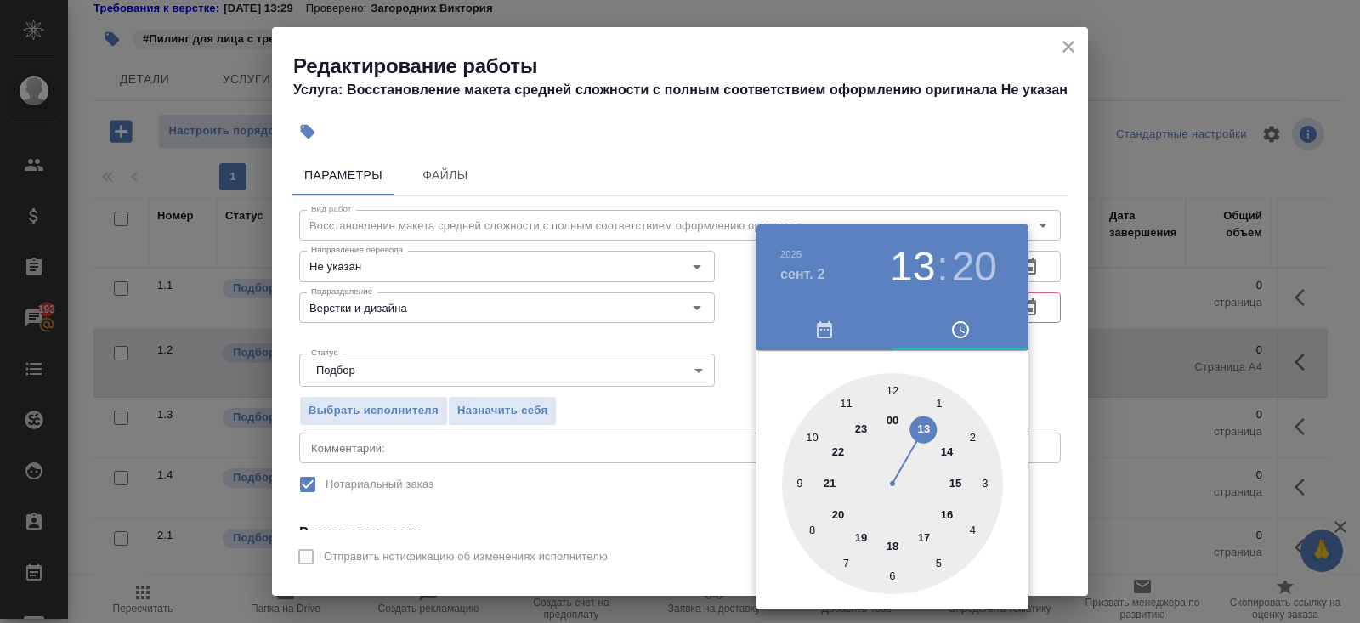
drag, startPoint x: 1057, startPoint y: 402, endPoint x: 1050, endPoint y: 390, distance: 13.7
click at [1057, 402] on div at bounding box center [680, 311] width 1360 height 623
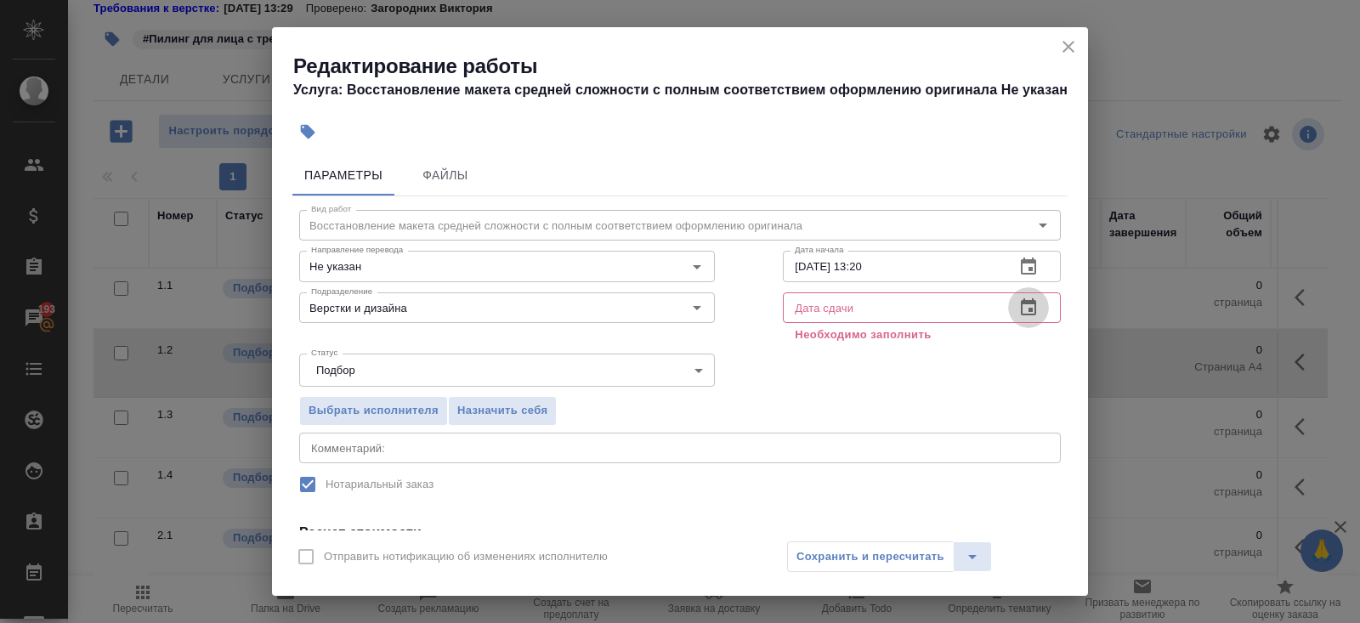
click at [1025, 310] on icon "button" at bounding box center [1028, 308] width 20 height 20
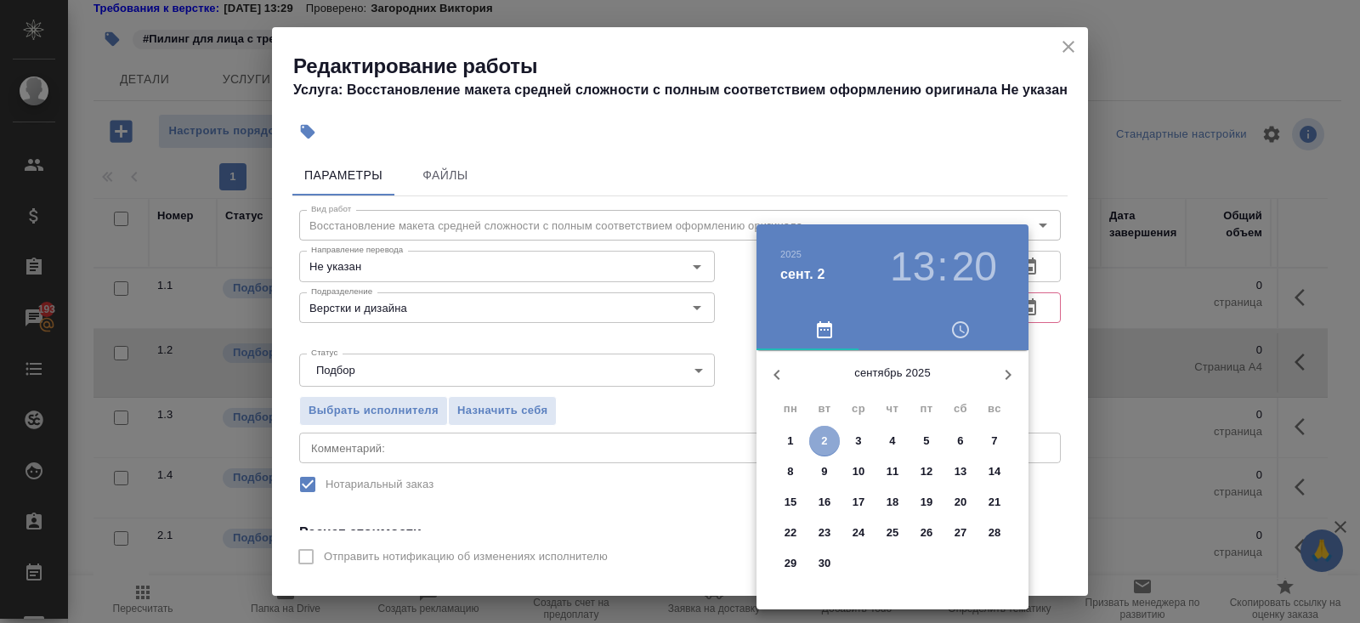
click at [827, 437] on p "2" at bounding box center [824, 441] width 6 height 17
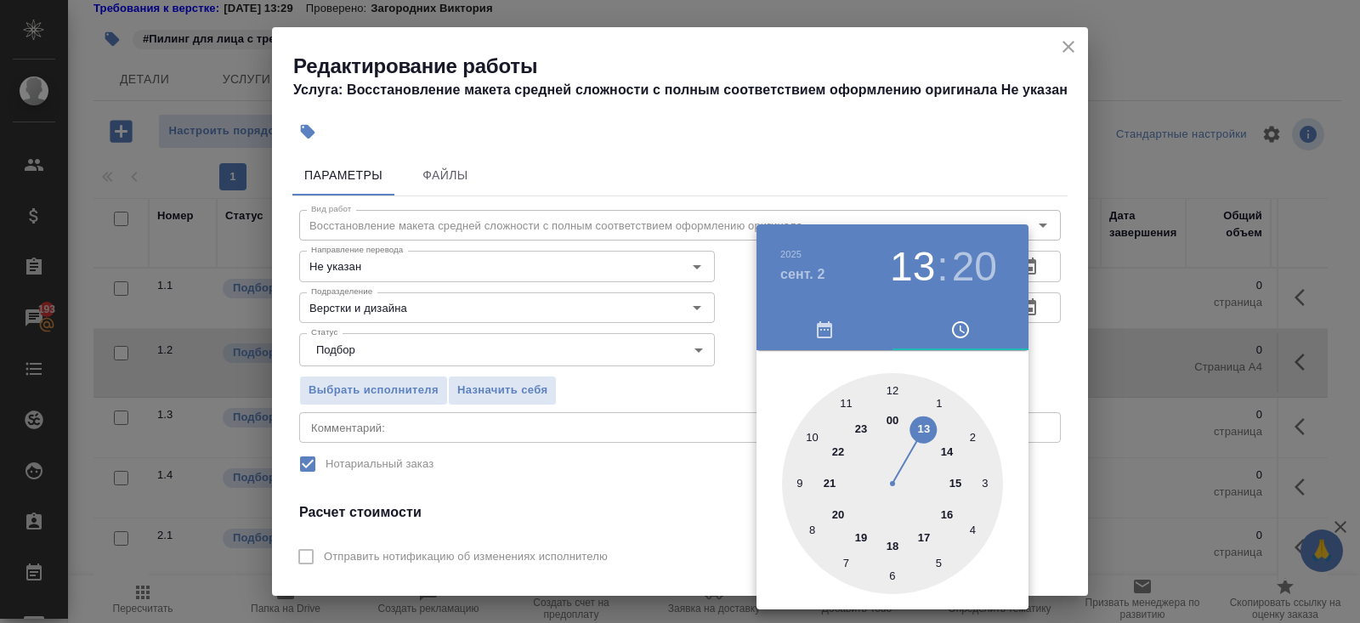
type input "02.09.2025 15:20"
click at [955, 484] on div at bounding box center [892, 483] width 221 height 221
click at [626, 561] on div at bounding box center [680, 311] width 1360 height 623
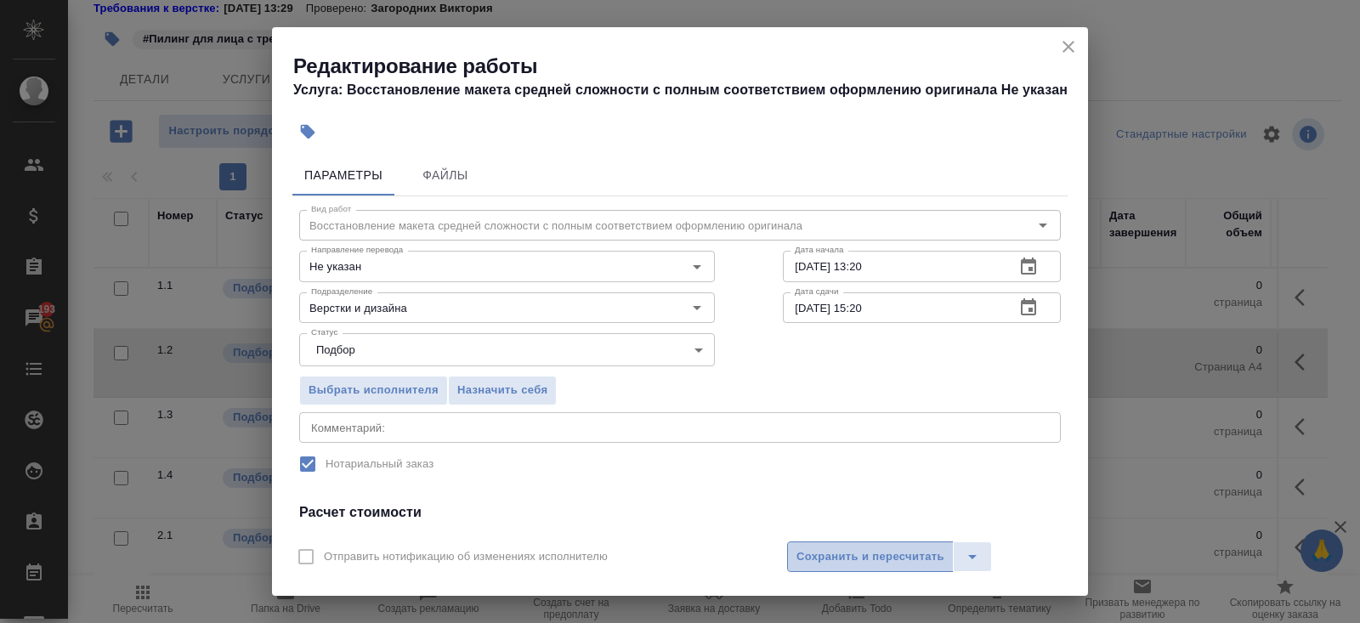
click at [856, 561] on span "Сохранить и пересчитать" at bounding box center [871, 557] width 148 height 20
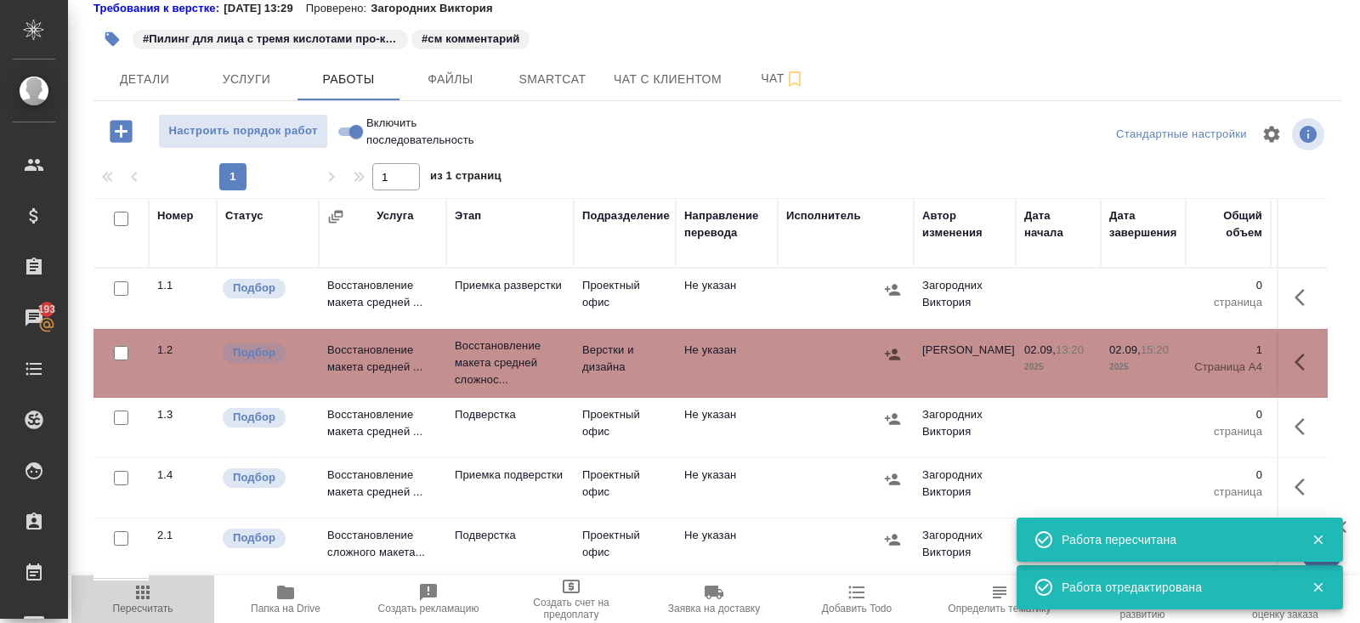
click at [147, 601] on icon "button" at bounding box center [143, 592] width 20 height 20
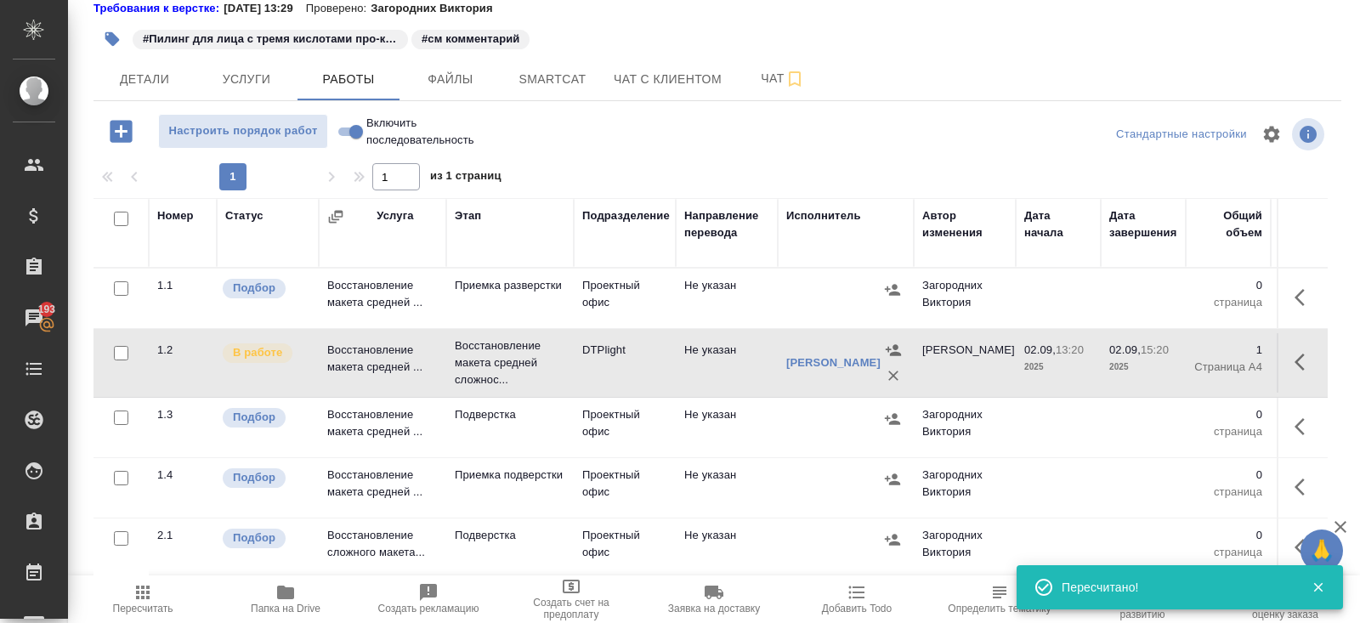
click at [120, 219] on input "checkbox" at bounding box center [121, 219] width 14 height 14
checkbox input "true"
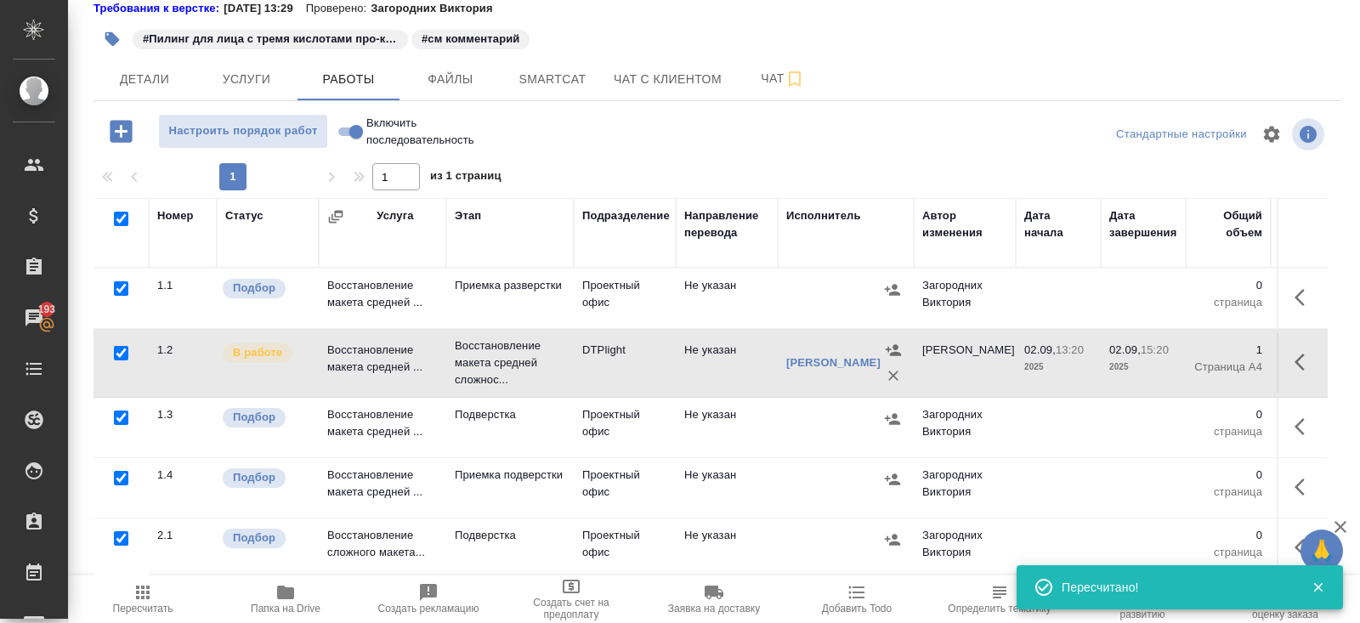
checkbox input "true"
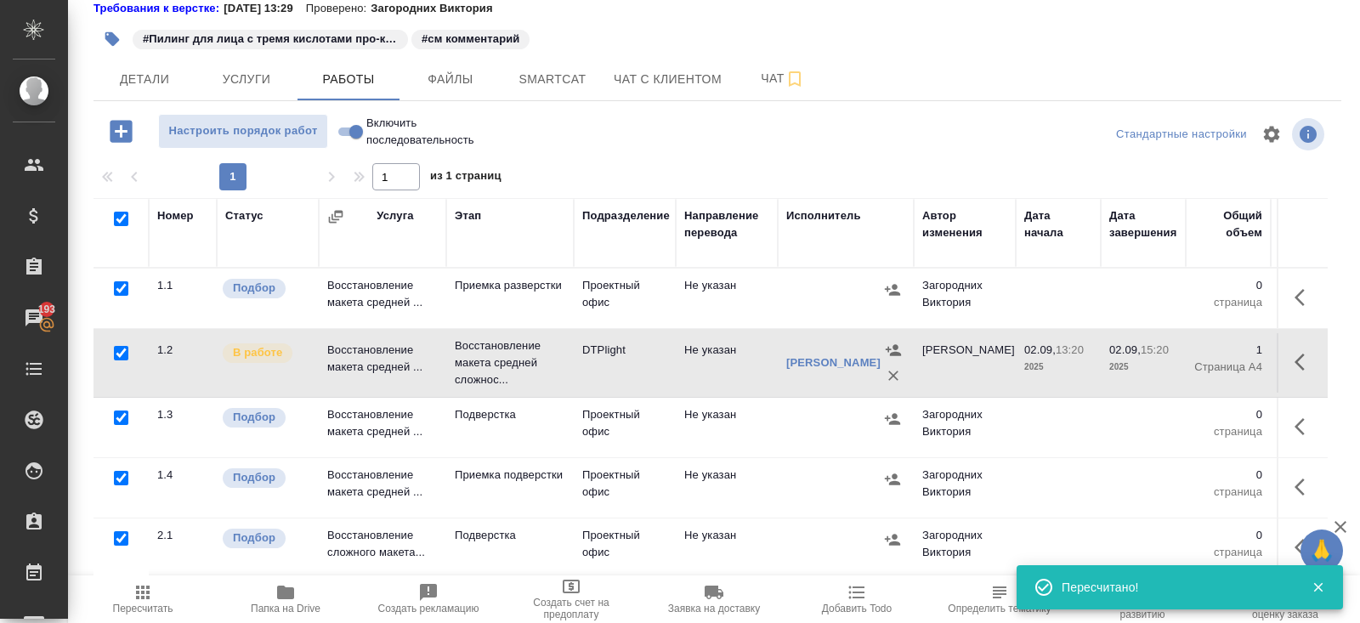
checkbox input "true"
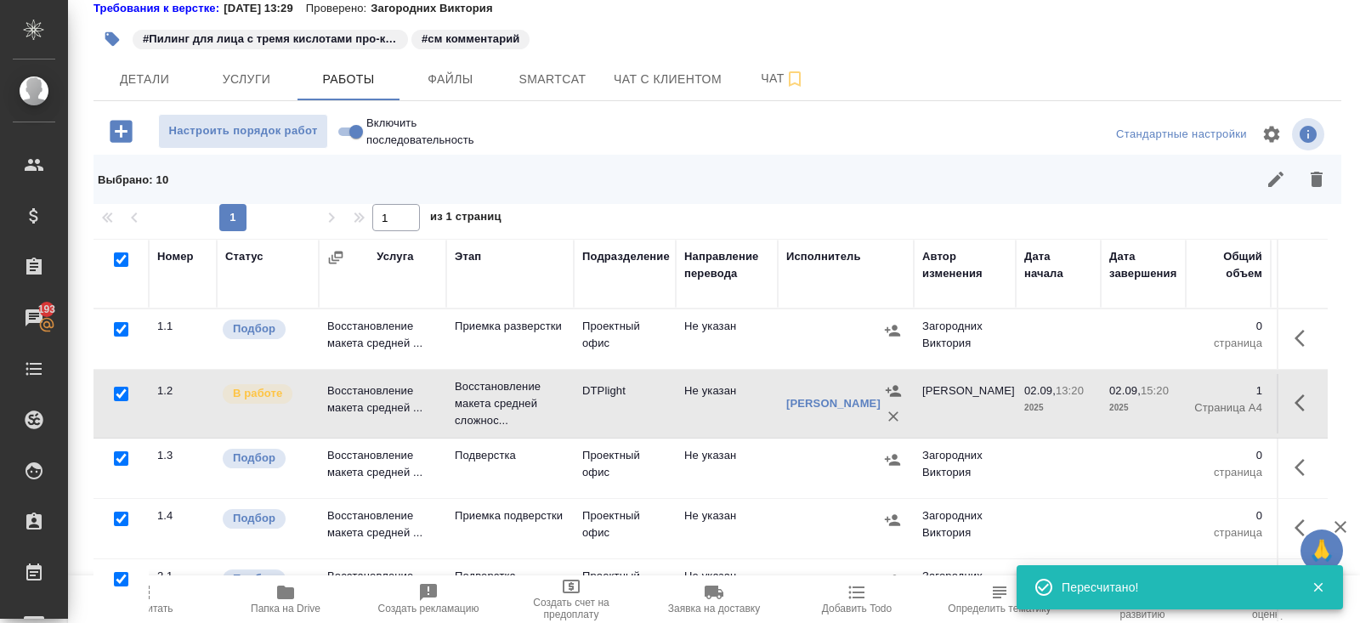
click at [120, 394] on input "checkbox" at bounding box center [121, 394] width 14 height 14
checkbox input "false"
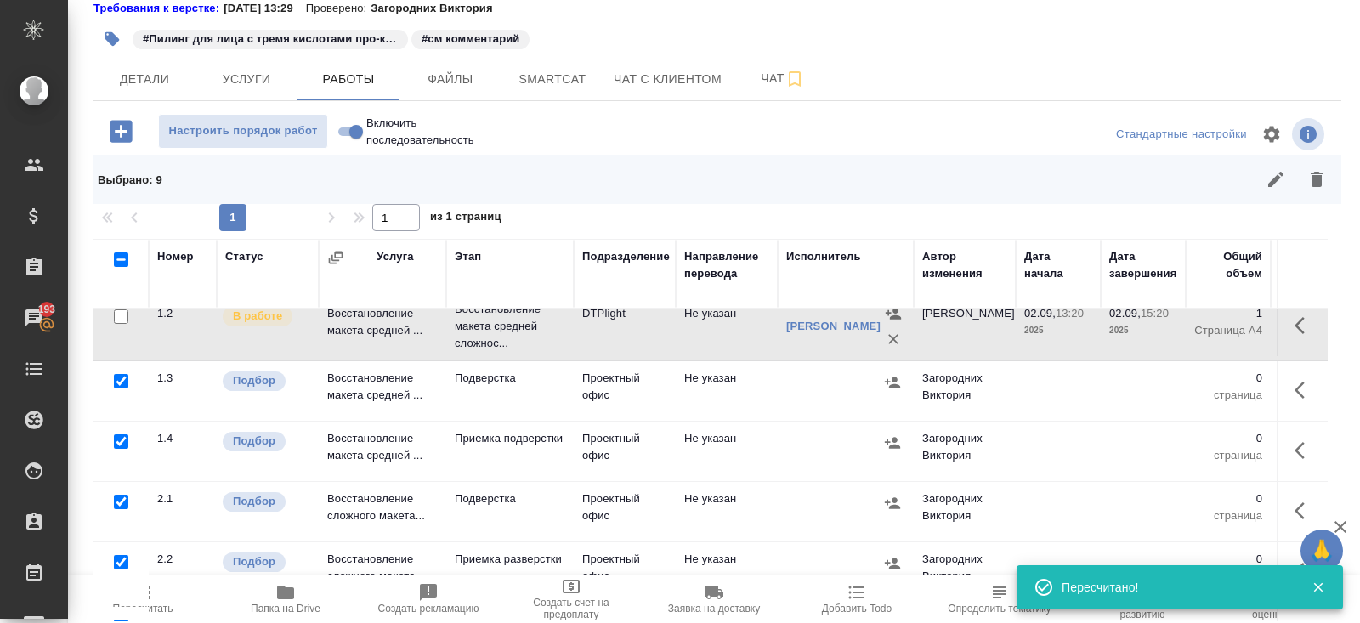
scroll to position [79, 0]
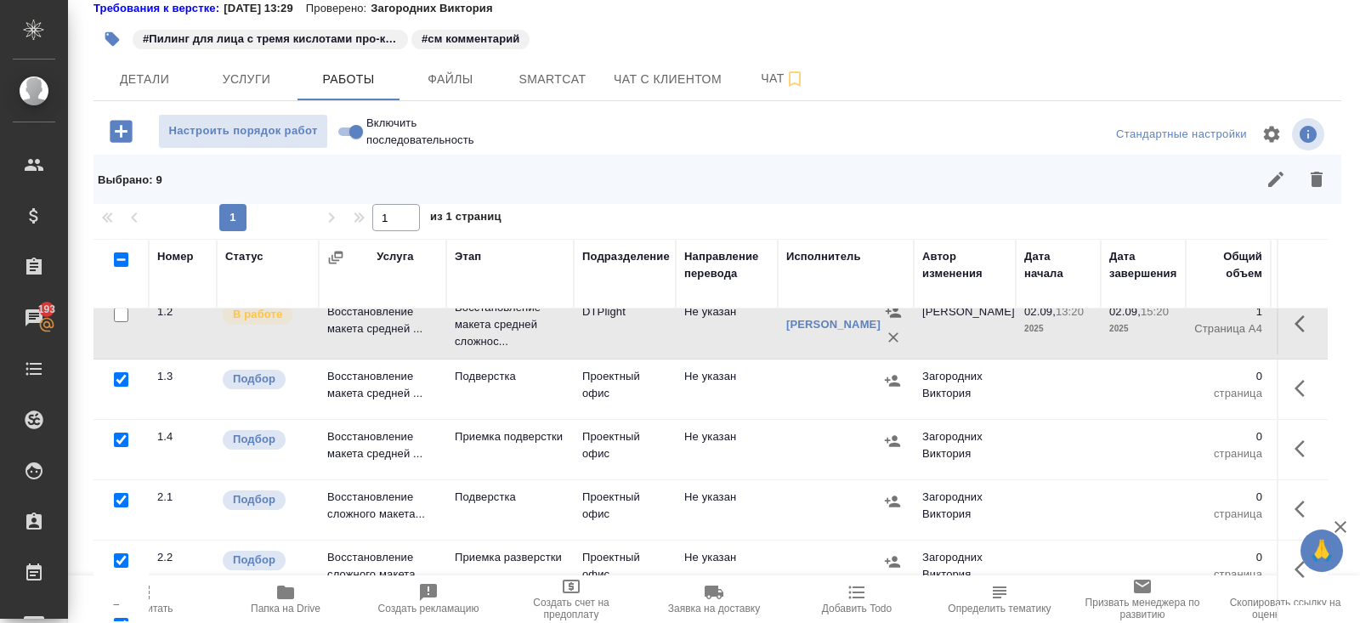
click at [121, 378] on input "checkbox" at bounding box center [121, 379] width 14 height 14
checkbox input "false"
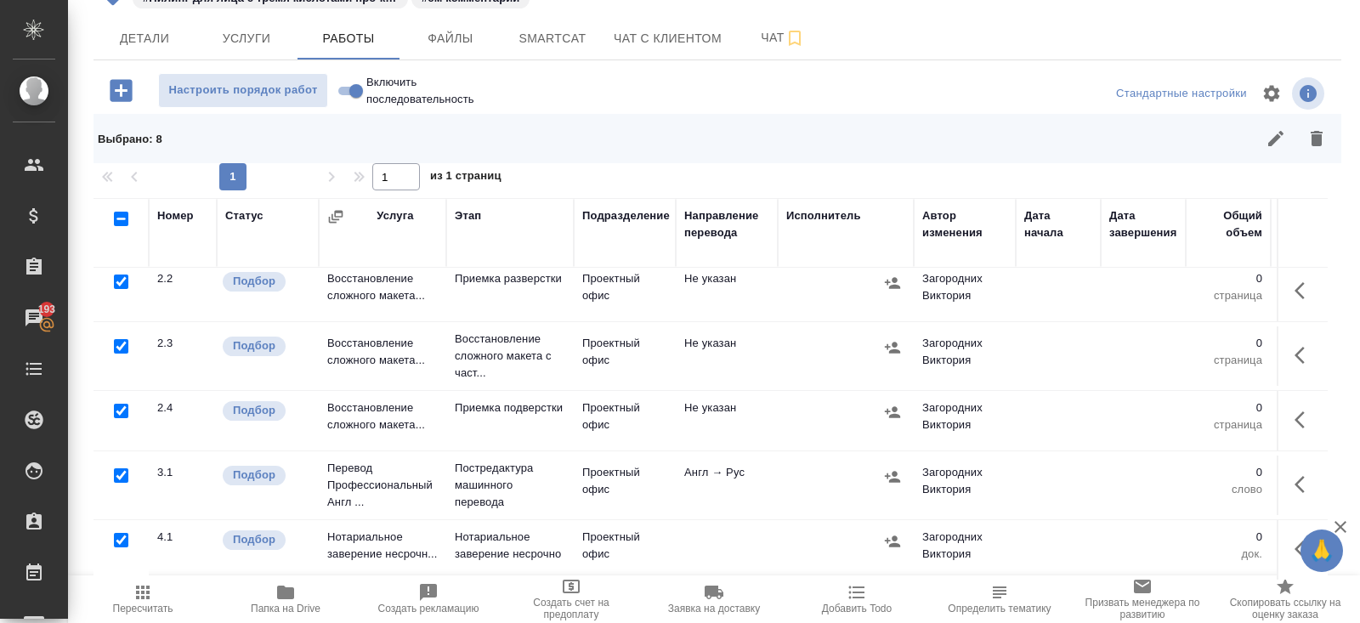
scroll to position [143, 0]
click at [120, 469] on input "checkbox" at bounding box center [121, 476] width 14 height 14
checkbox input "false"
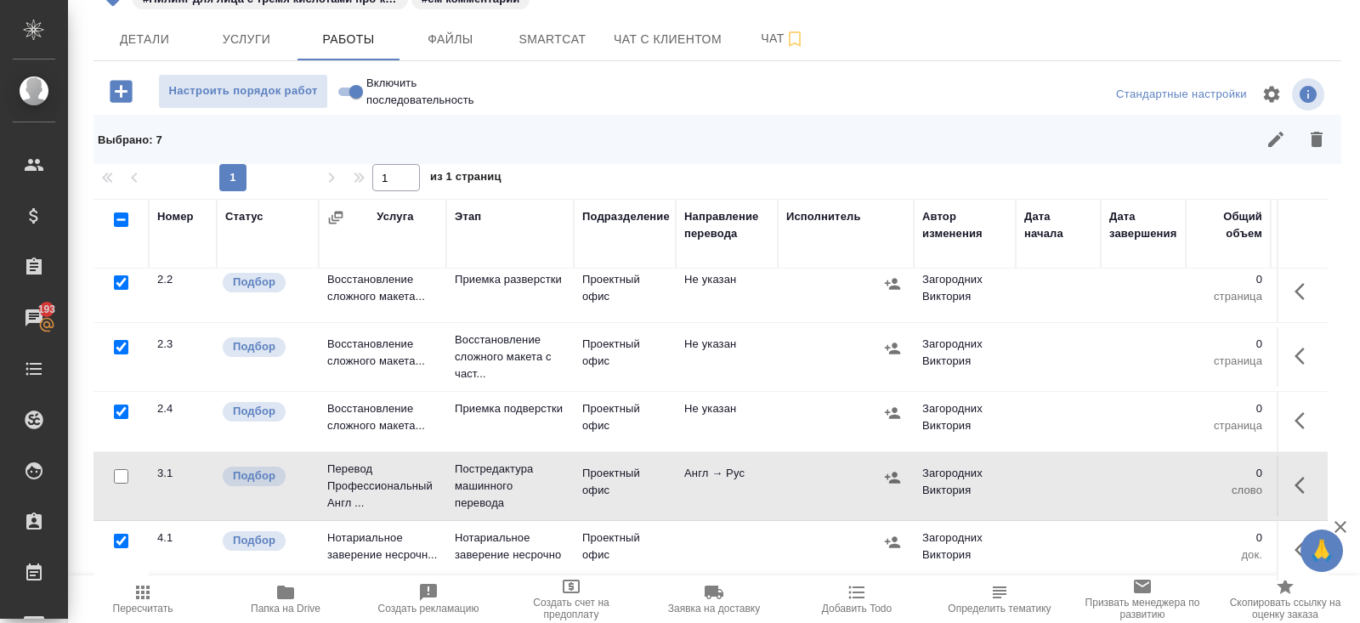
scroll to position [144, 0]
click at [122, 536] on input "checkbox" at bounding box center [121, 540] width 14 height 14
checkbox input "false"
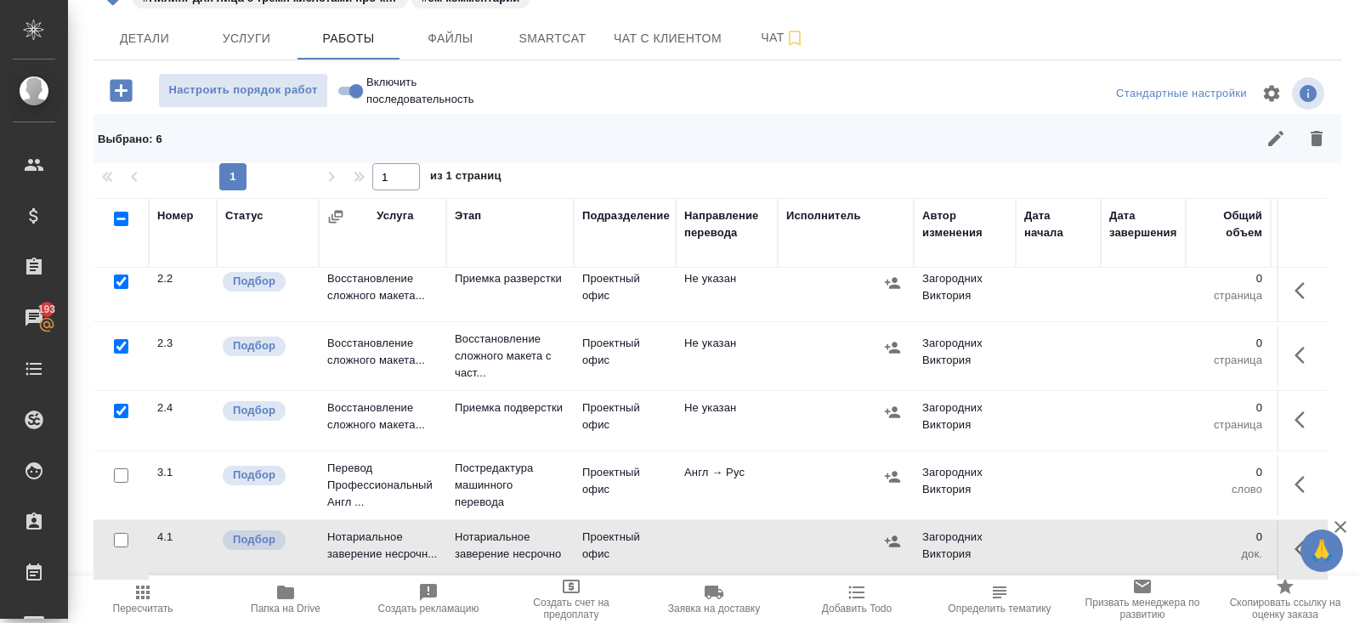
scroll to position [0, 0]
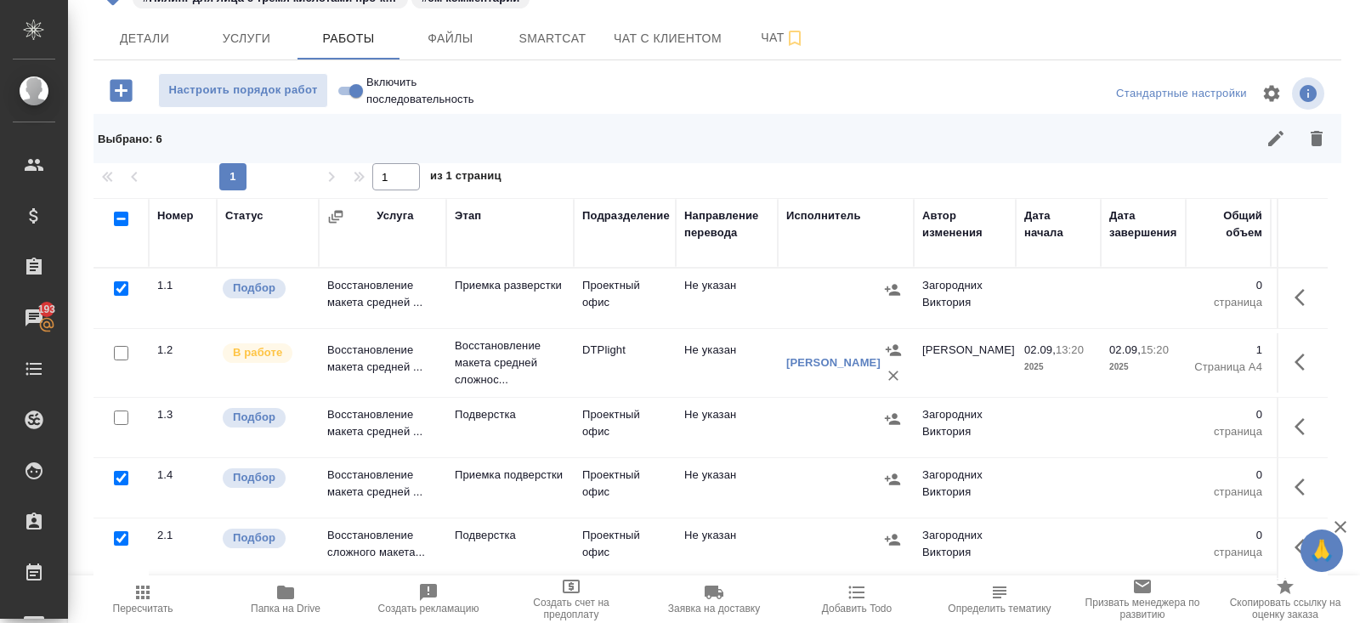
click at [1310, 137] on icon "button" at bounding box center [1317, 138] width 20 height 20
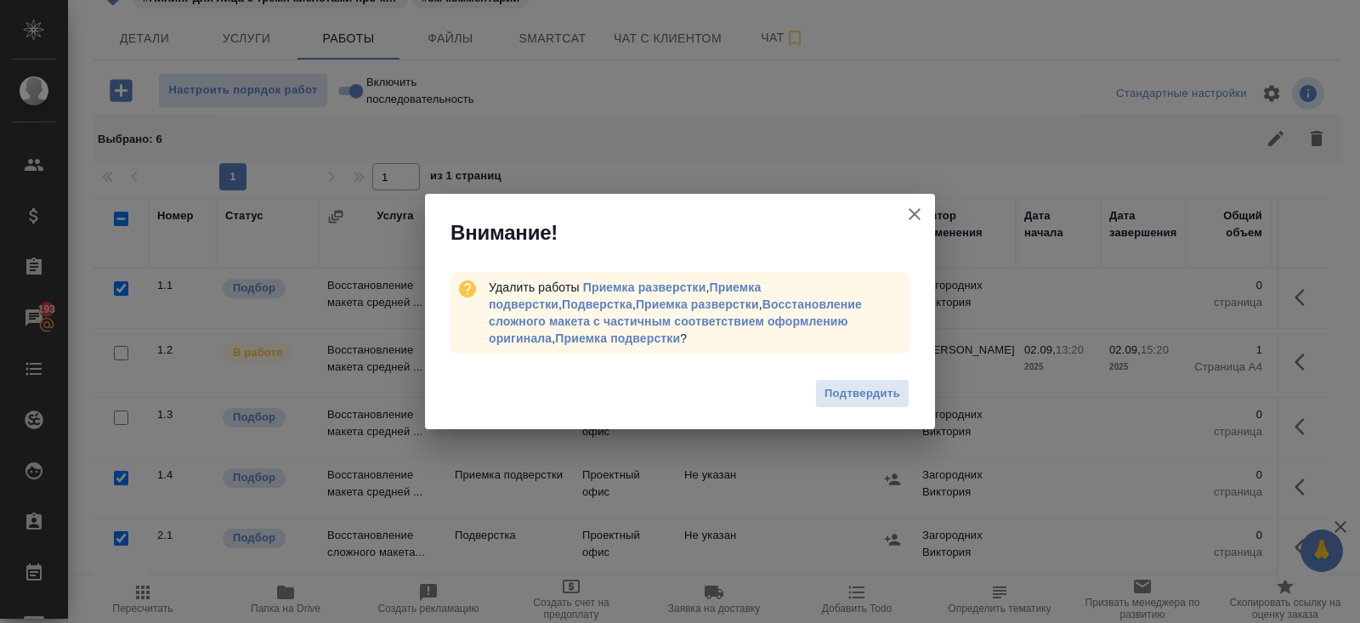
click at [873, 375] on div "Подтвердить" at bounding box center [680, 396] width 510 height 68
click at [876, 394] on span "Подтвердить" at bounding box center [863, 394] width 76 height 20
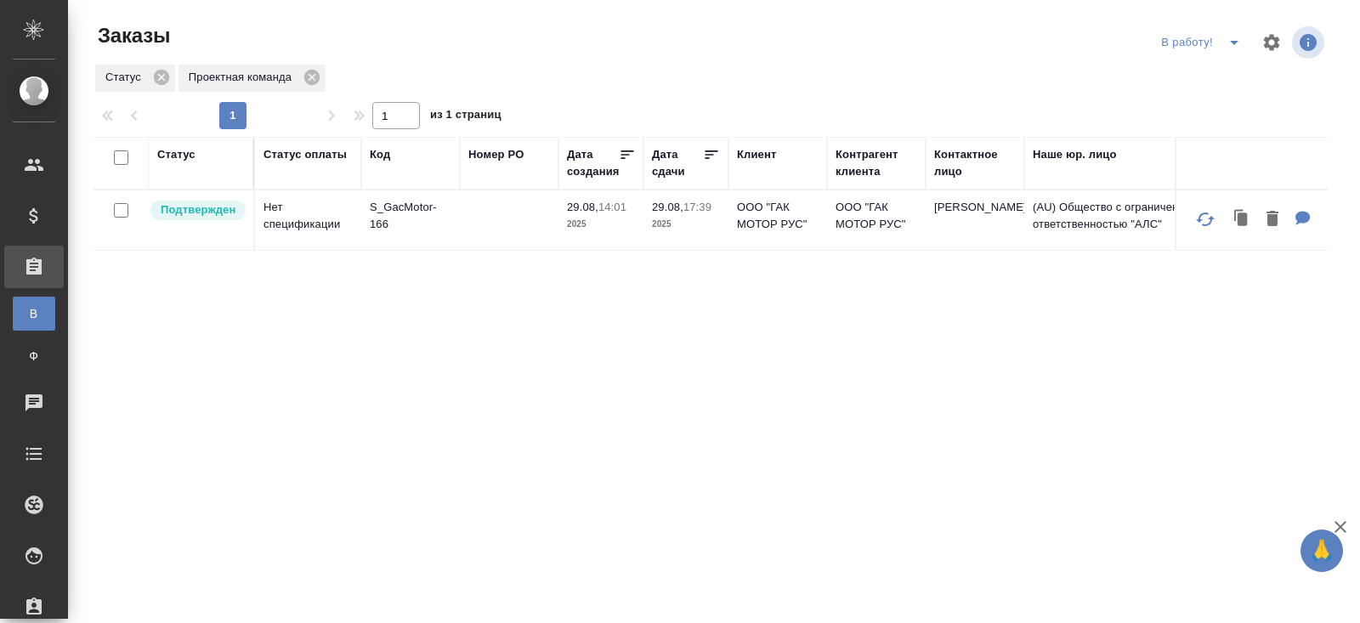
click at [1233, 43] on icon "split button" at bounding box center [1234, 43] width 9 height 4
click at [929, 316] on div "Статус Статус оплаты Код Номер PO Дата создания Дата сдачи Клиент Контрагент кл…" at bounding box center [711, 443] width 1234 height 612
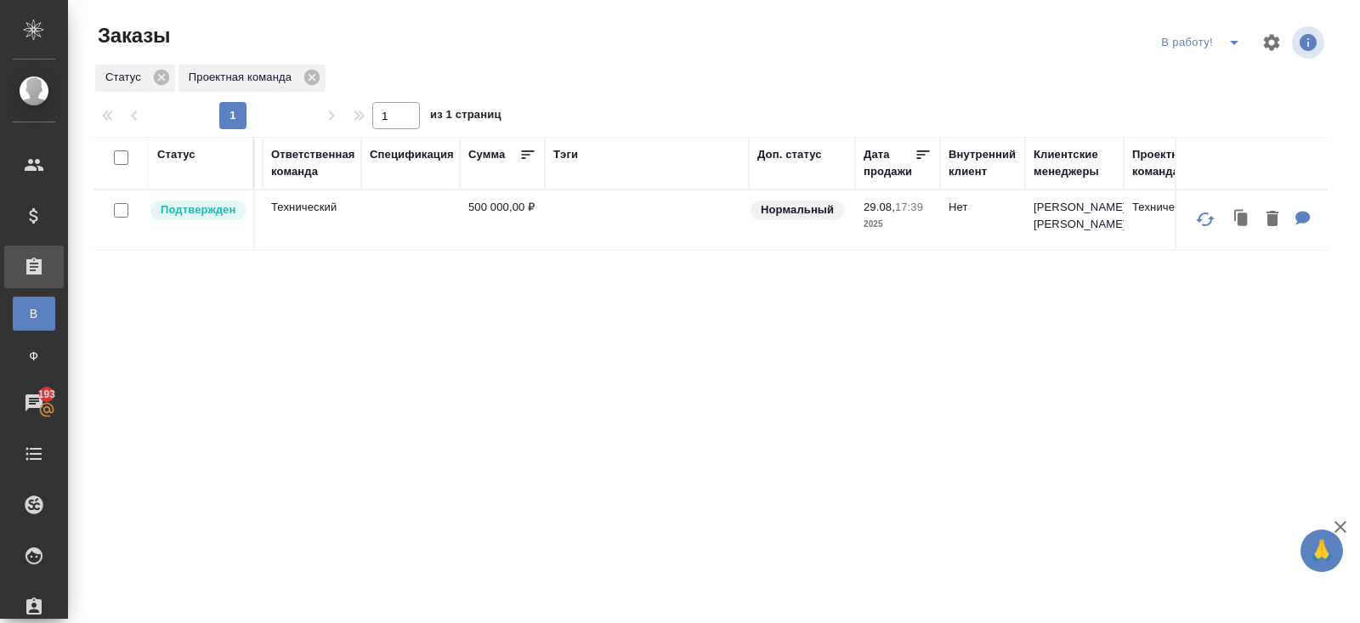
scroll to position [0, 965]
